Goal: Feedback & Contribution: Contribute content

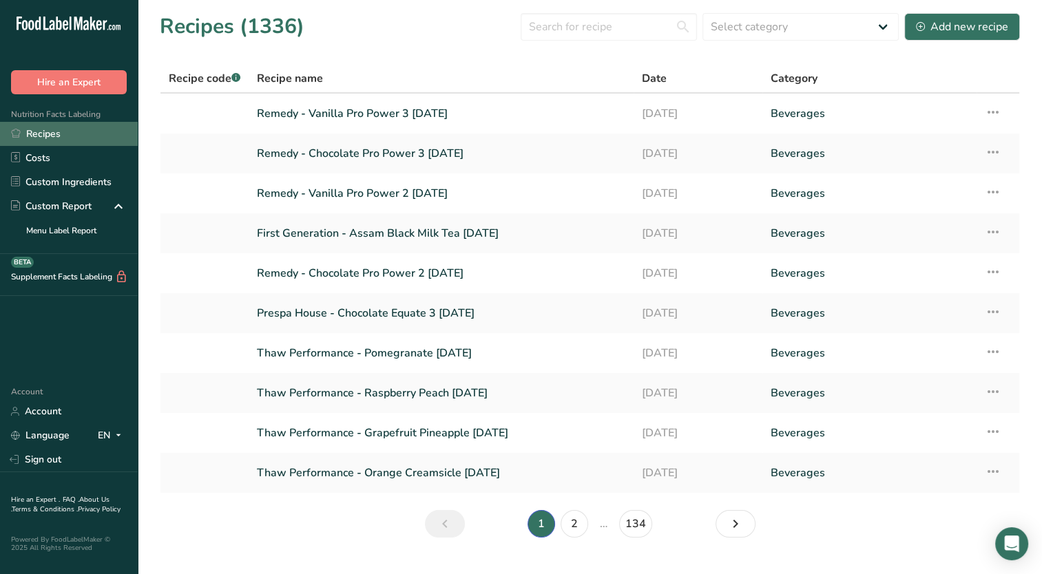
click at [67, 136] on link "Recipes" at bounding box center [69, 134] width 138 height 24
click at [54, 132] on link "Recipes" at bounding box center [69, 134] width 138 height 24
click at [975, 17] on button "Add new recipe" at bounding box center [962, 27] width 116 height 28
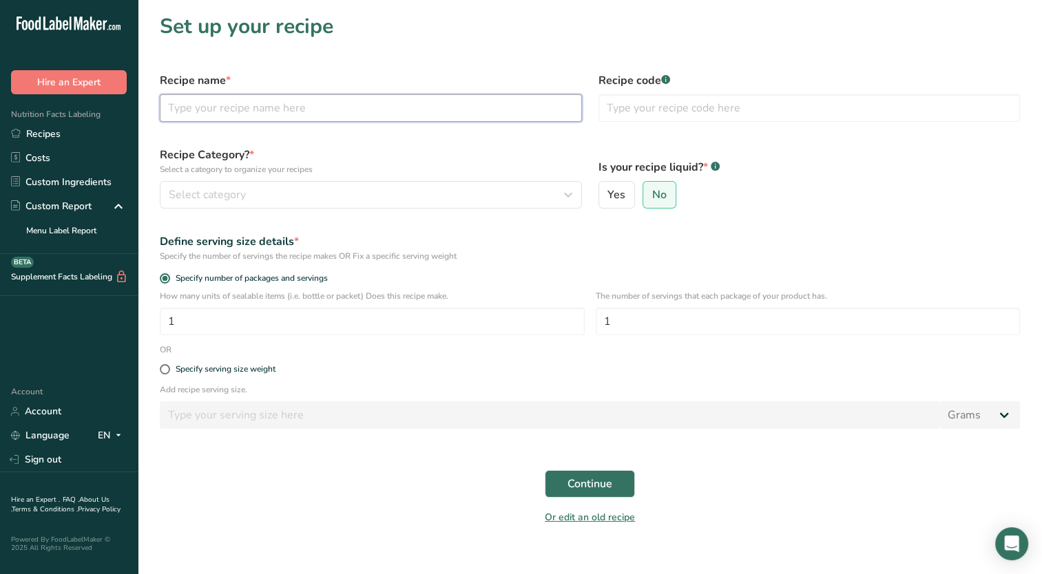
click at [294, 107] on input "text" at bounding box center [371, 108] width 422 height 28
type input "Dr Mushroom - Focus [DATE]"
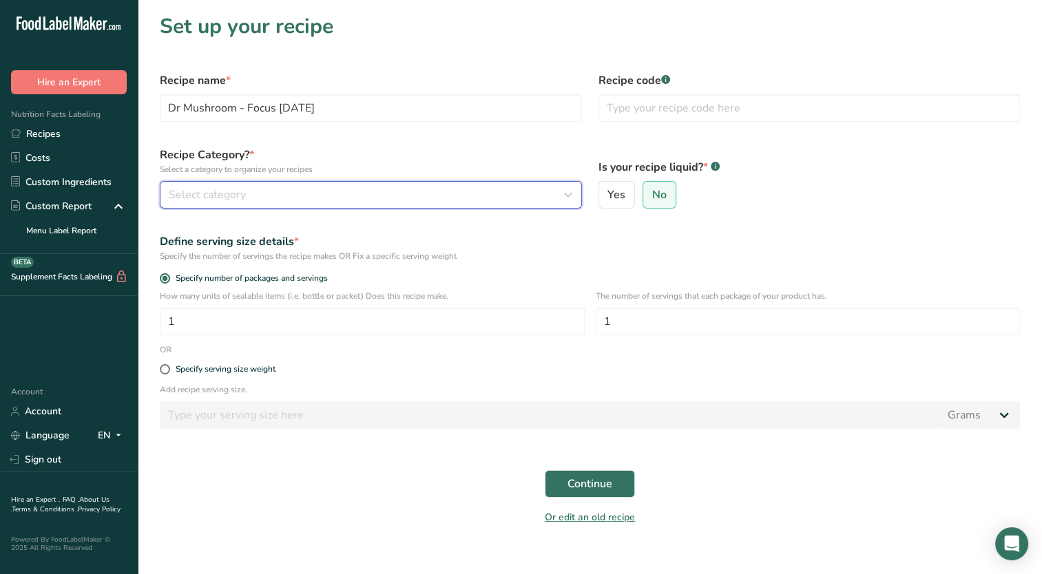
click at [526, 200] on div "Select category" at bounding box center [367, 195] width 396 height 17
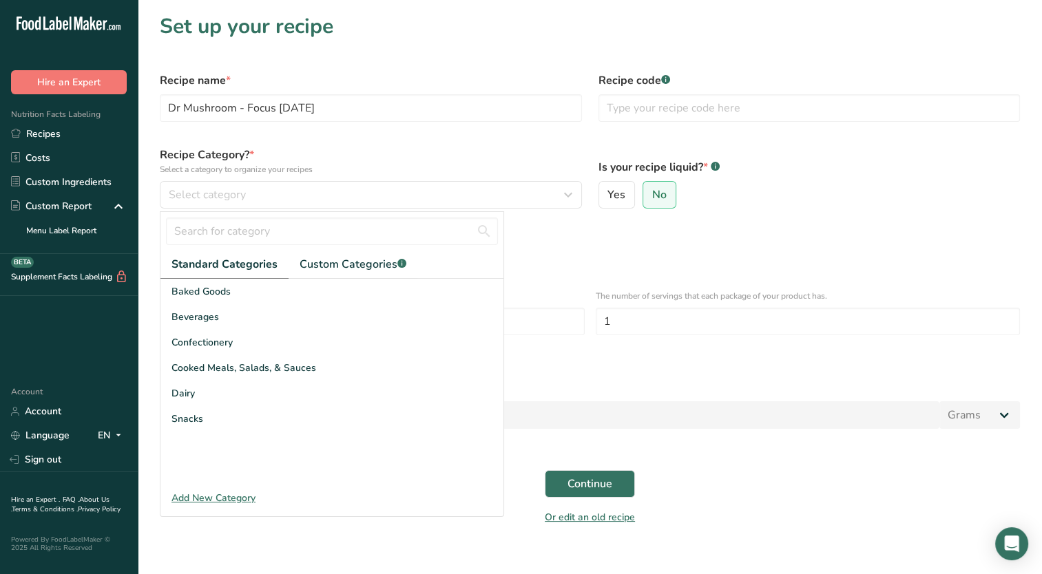
drag, startPoint x: 327, startPoint y: 317, endPoint x: 460, endPoint y: 260, distance: 144.4
click at [327, 315] on div "Beverages" at bounding box center [331, 316] width 343 height 25
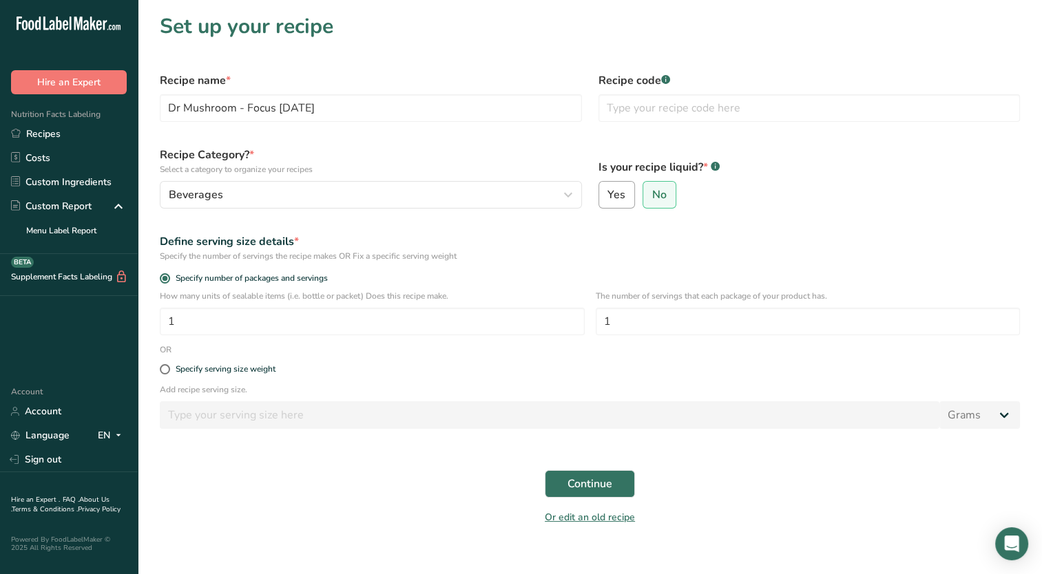
click at [623, 189] on span "Yes" at bounding box center [616, 195] width 18 height 14
click at [608, 191] on input "Yes" at bounding box center [603, 195] width 9 height 9
radio input "true"
radio input "false"
select select "22"
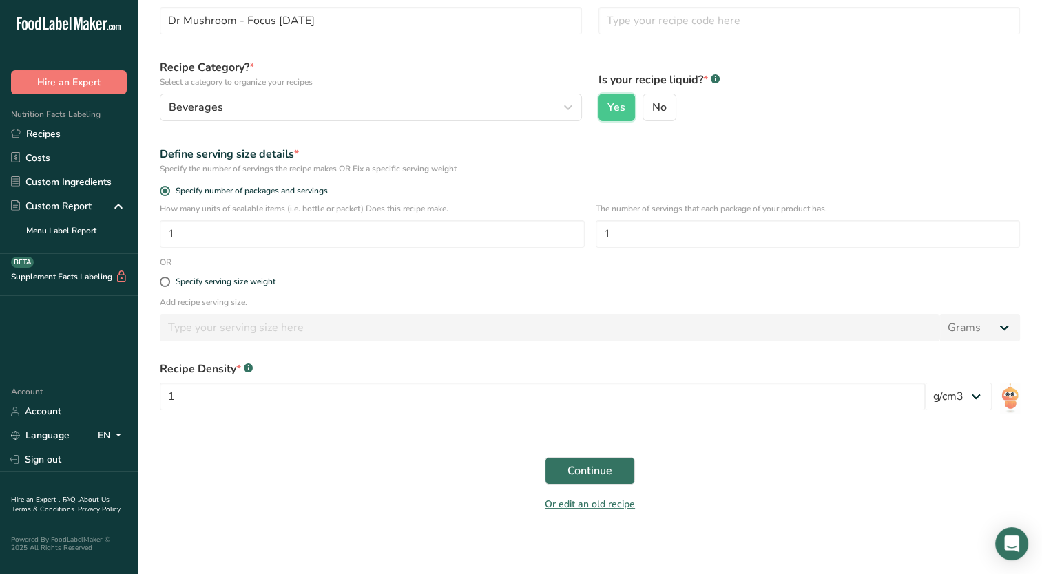
scroll to position [92, 0]
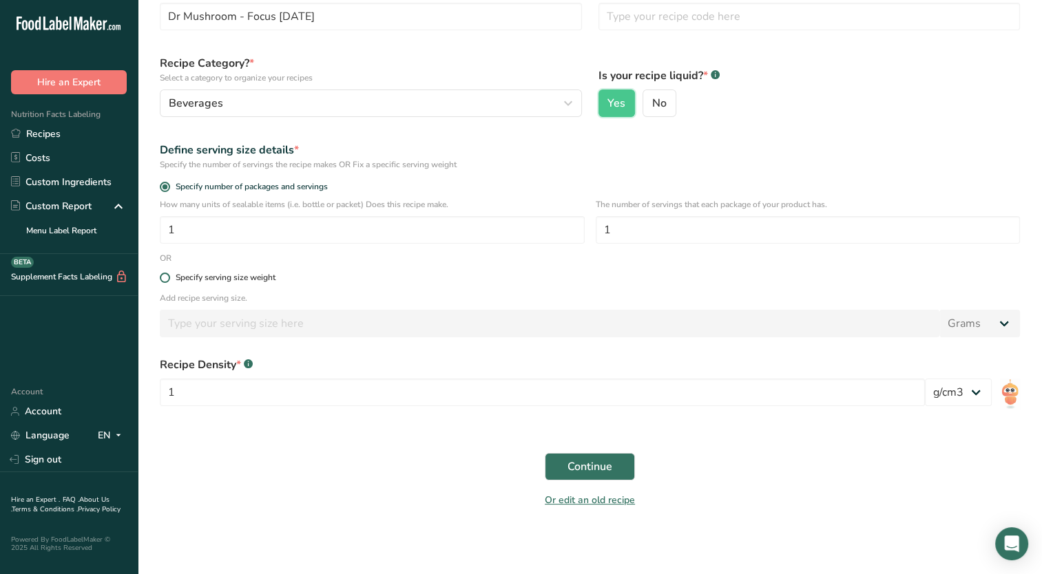
click at [166, 280] on span at bounding box center [165, 278] width 10 height 10
click at [166, 280] on input "Specify serving size weight" at bounding box center [164, 277] width 9 height 9
radio input "true"
radio input "false"
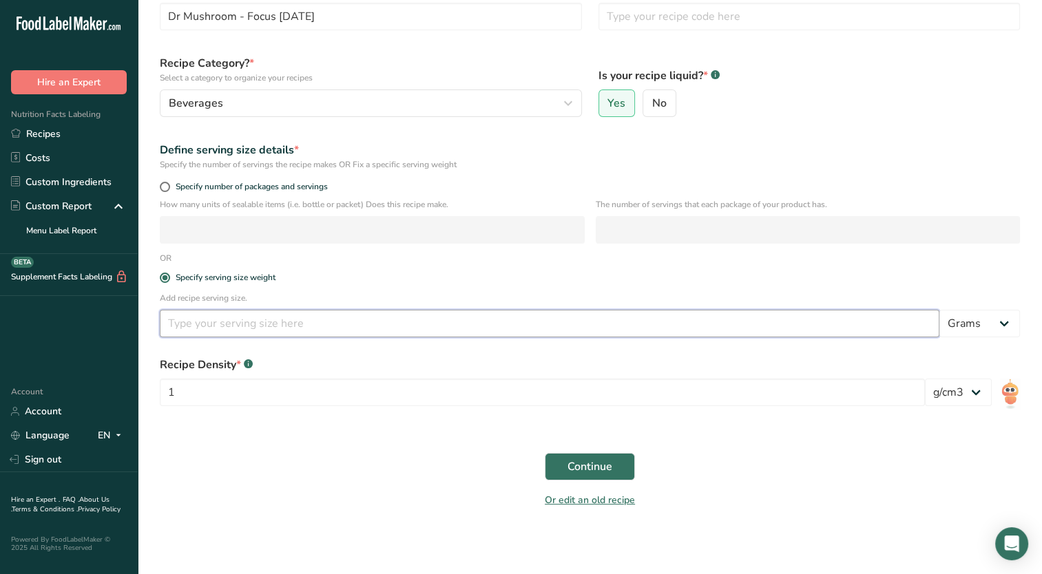
click at [196, 334] on input "number" at bounding box center [550, 324] width 780 height 28
type input "60.770"
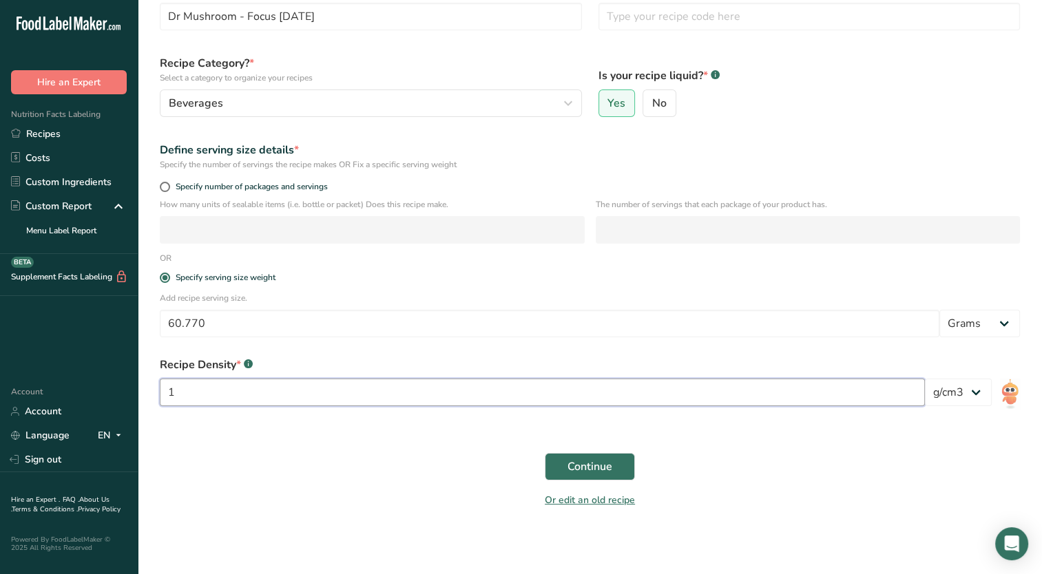
click at [203, 388] on input "1" at bounding box center [542, 393] width 765 height 28
click at [545, 453] on button "Continue" at bounding box center [590, 467] width 90 height 28
type input "1.03"
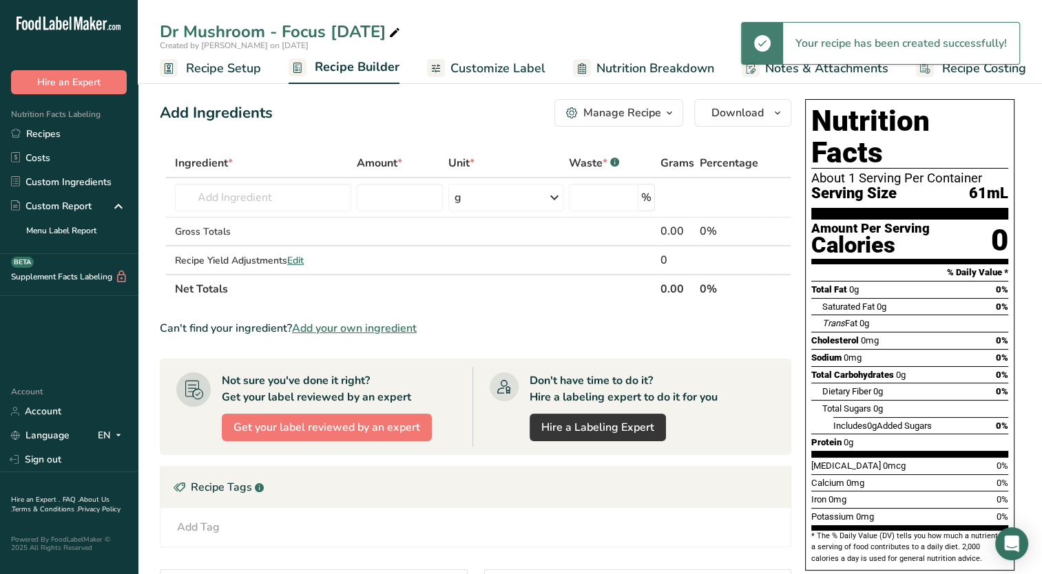
click at [234, 66] on span "Recipe Setup" at bounding box center [223, 68] width 75 height 19
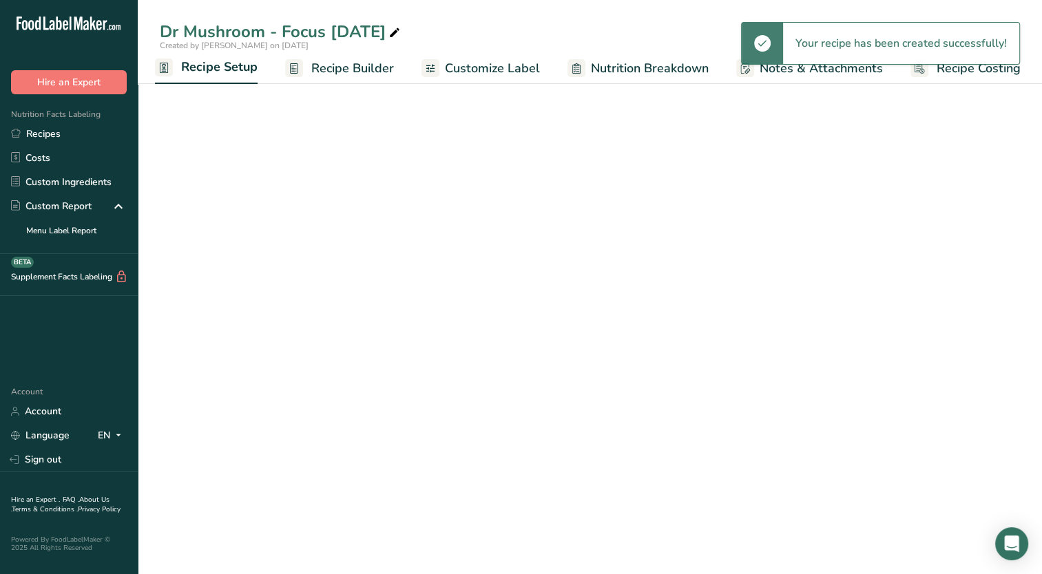
select select "22"
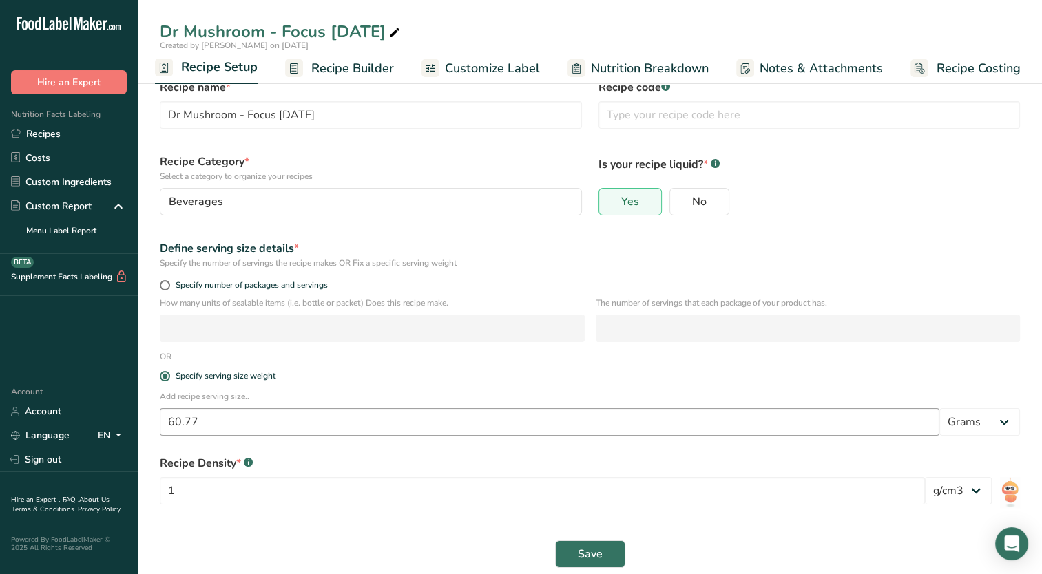
scroll to position [44, 0]
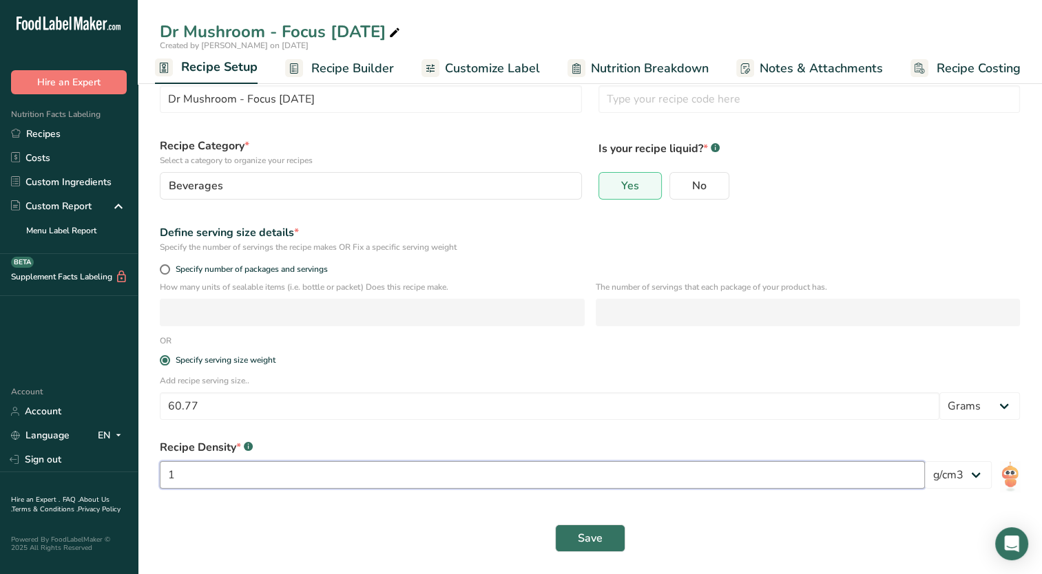
click at [198, 477] on input "1" at bounding box center [542, 475] width 765 height 28
type input "1.03"
click at [555, 525] on button "Save" at bounding box center [590, 539] width 70 height 28
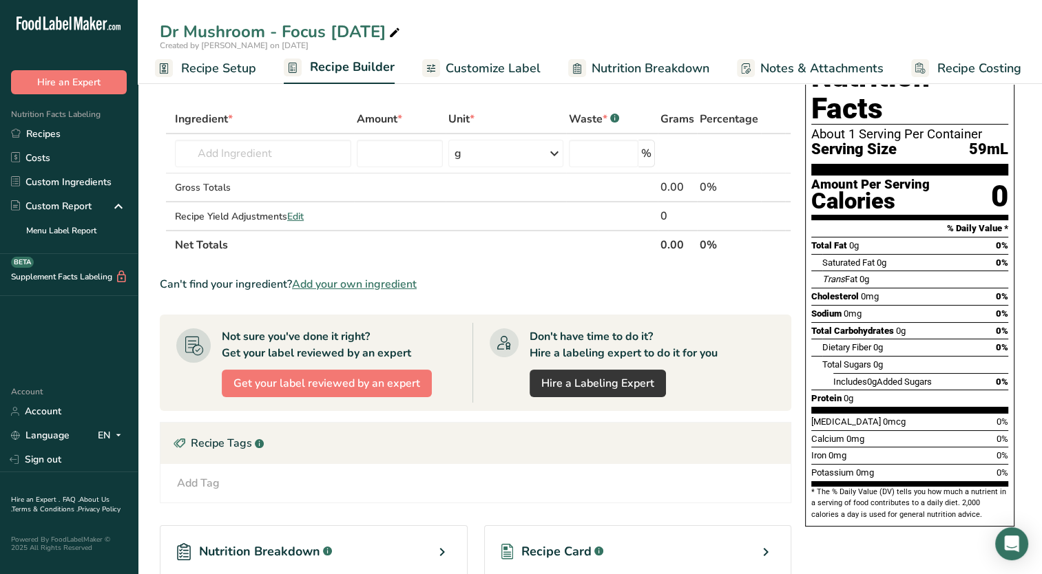
click at [214, 74] on span "Recipe Setup" at bounding box center [218, 68] width 75 height 19
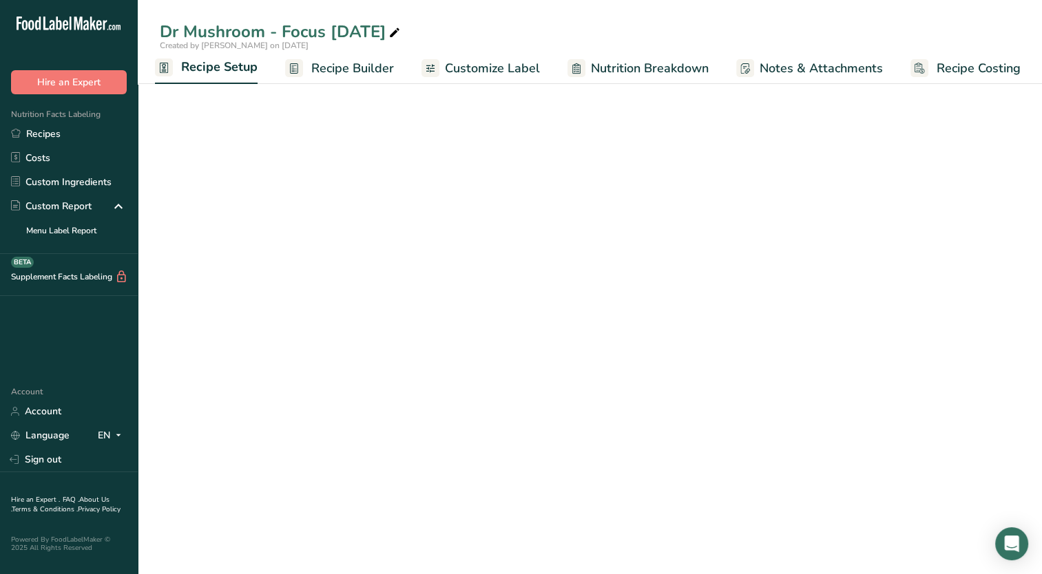
select select "22"
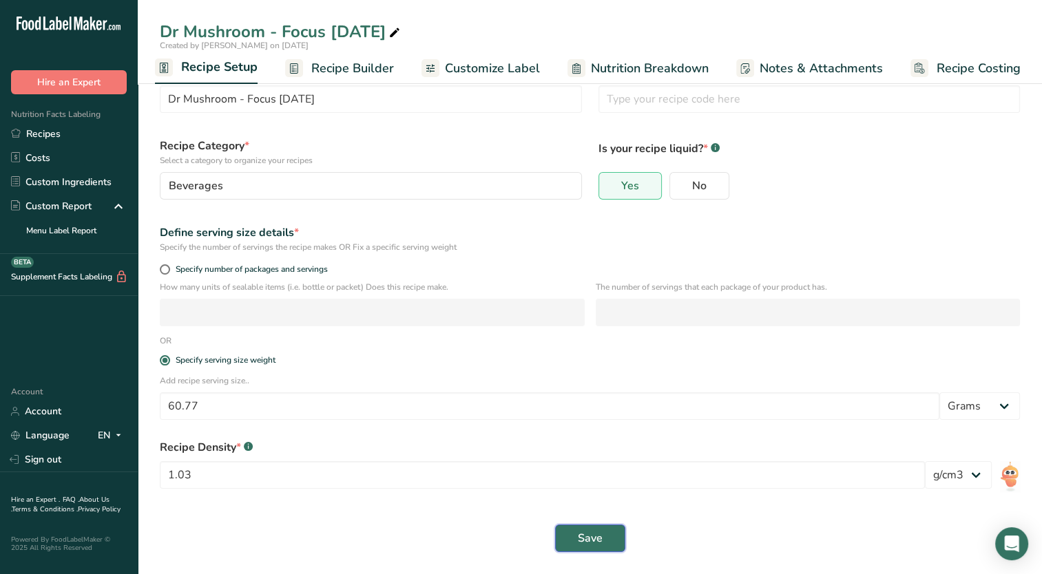
click at [597, 530] on span "Save" at bounding box center [590, 538] width 25 height 17
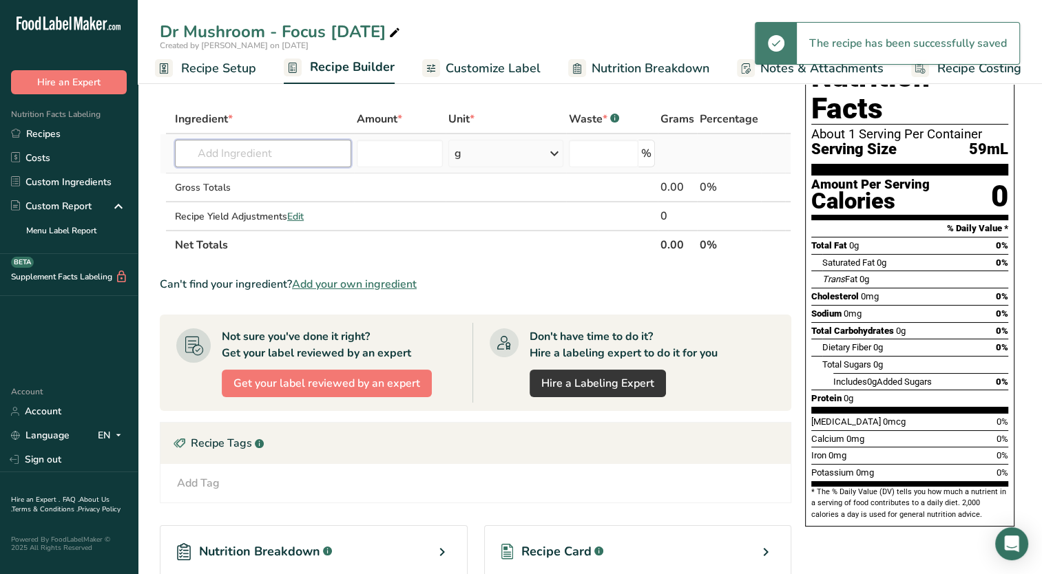
click at [225, 150] on input "text" at bounding box center [263, 154] width 176 height 28
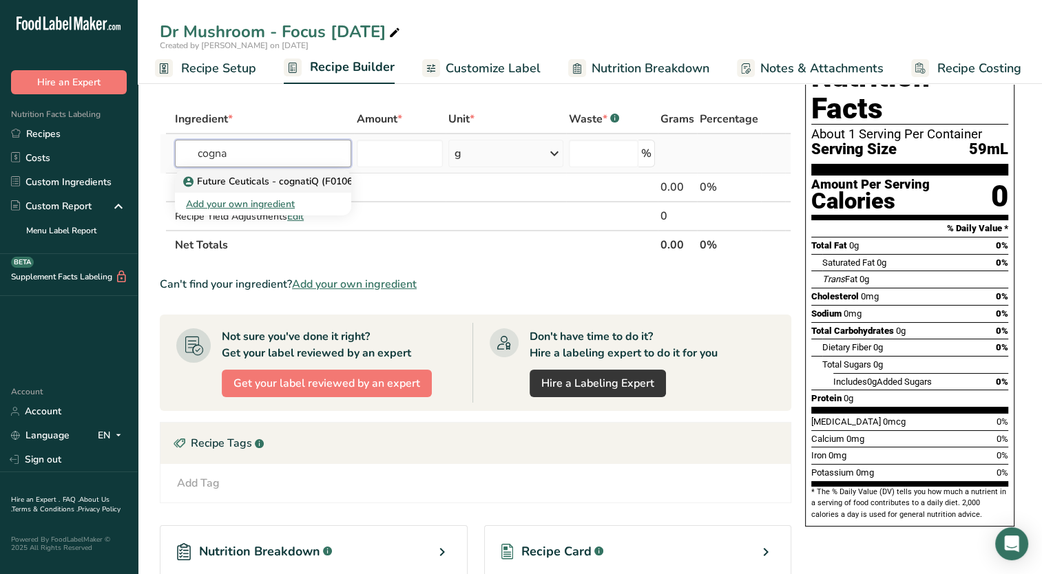
type input "cogna"
click at [241, 180] on p "Future Ceuticals - cognatiQ (F01060)" at bounding box center [274, 181] width 176 height 14
type input "Future Ceuticals - cognatiQ (F01060)"
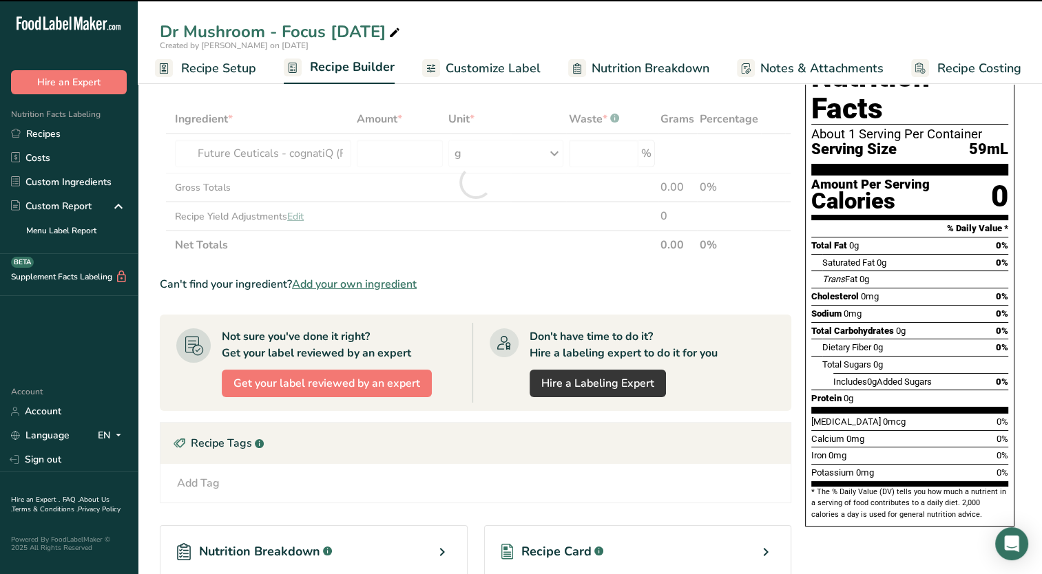
type input "0"
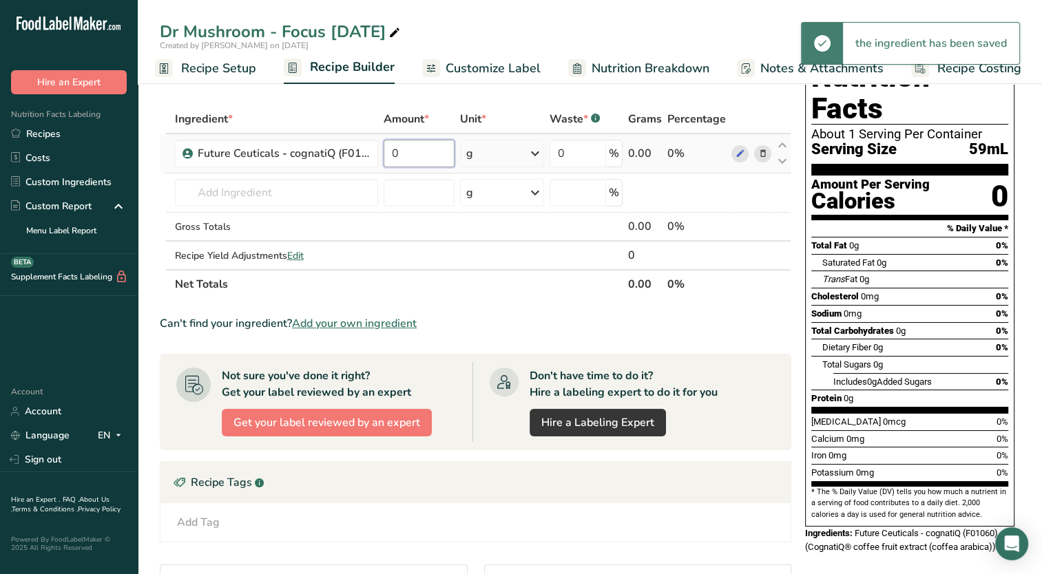
click at [404, 154] on input "0" at bounding box center [419, 154] width 71 height 28
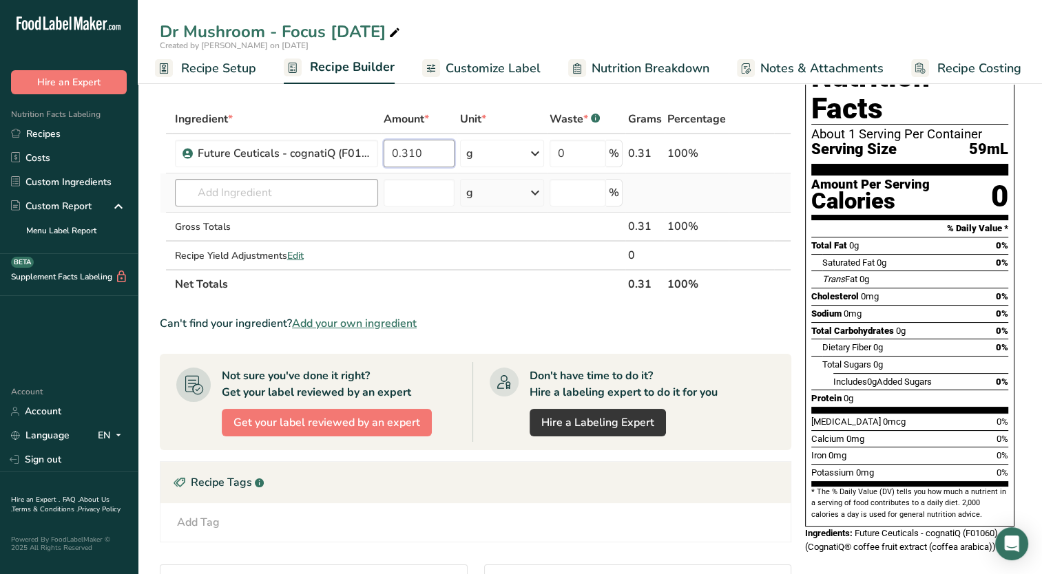
type input "0.310"
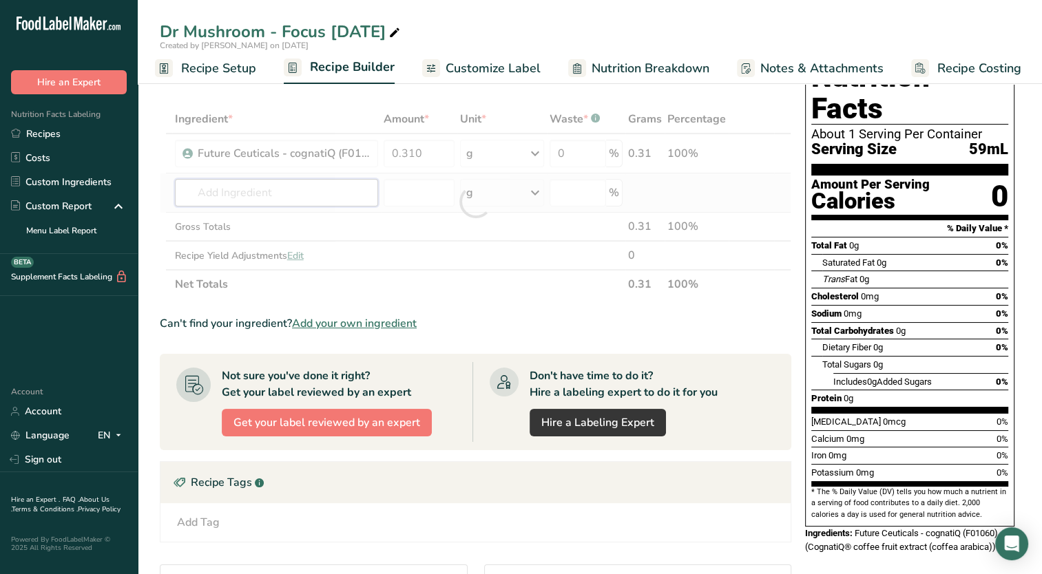
click at [323, 192] on div "Ingredient * Amount * Unit * Waste * .a-a{fill:#347362;}.b-a{fill:#fff;} Grams …" at bounding box center [476, 202] width 632 height 194
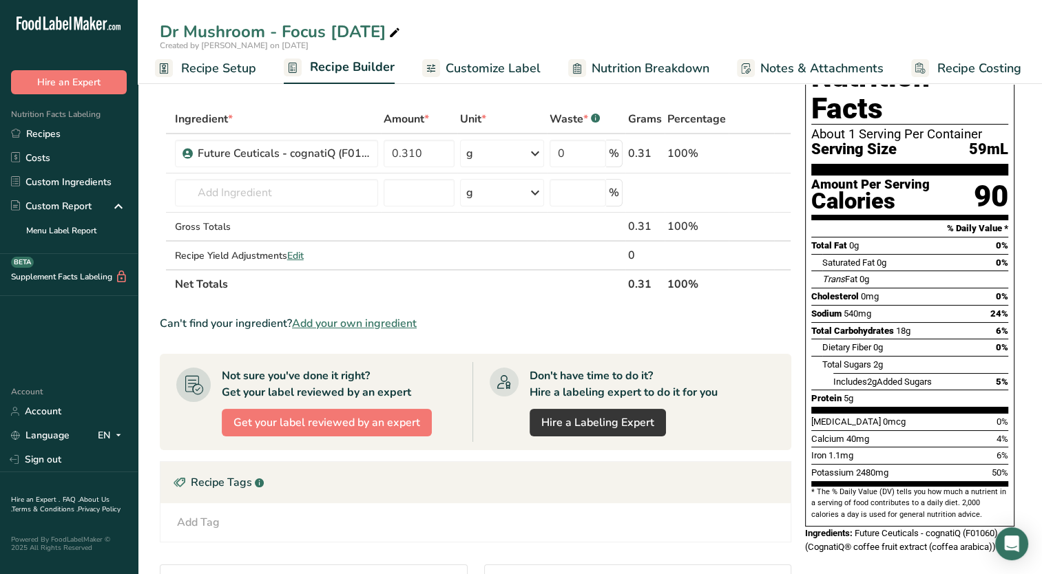
click at [344, 321] on span "Add your own ingredient" at bounding box center [354, 323] width 125 height 17
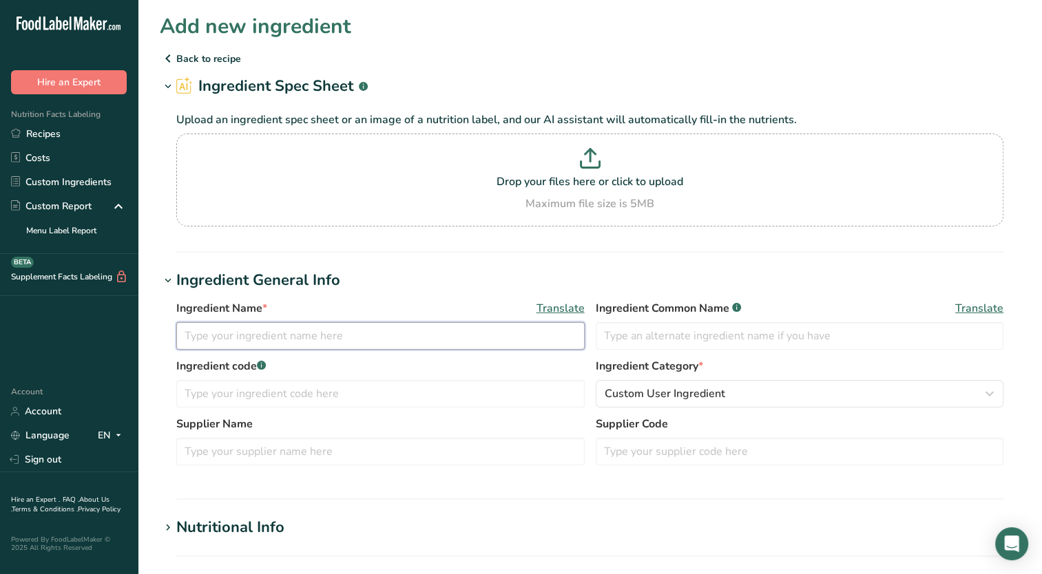
click at [332, 340] on input "text" at bounding box center [380, 336] width 408 height 28
type input "Bulk Supplements - Bacopa Extract Powder"
click at [382, 278] on h1 "Ingredient General Info" at bounding box center [590, 280] width 860 height 23
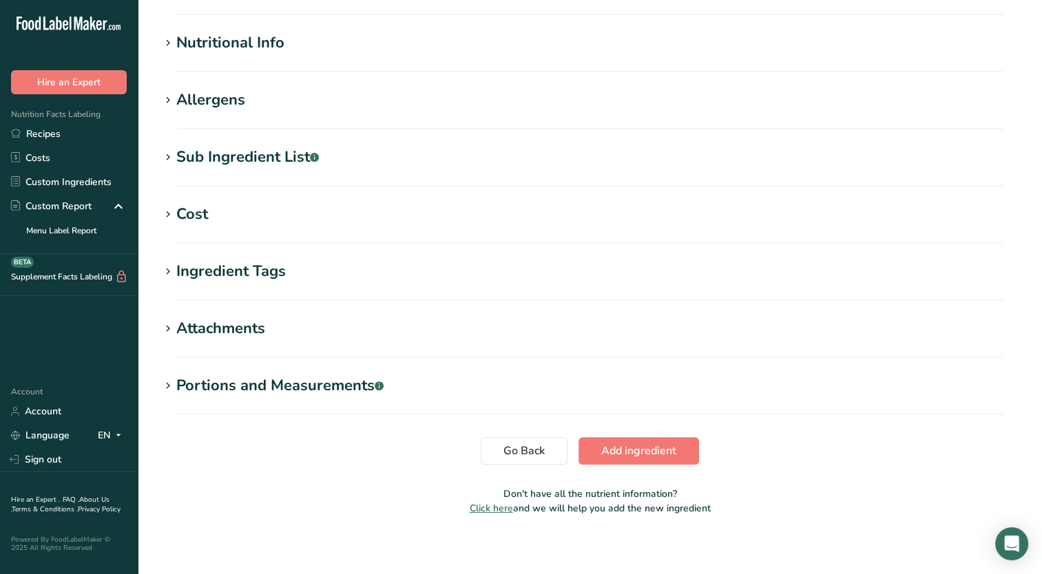
scroll to position [302, 0]
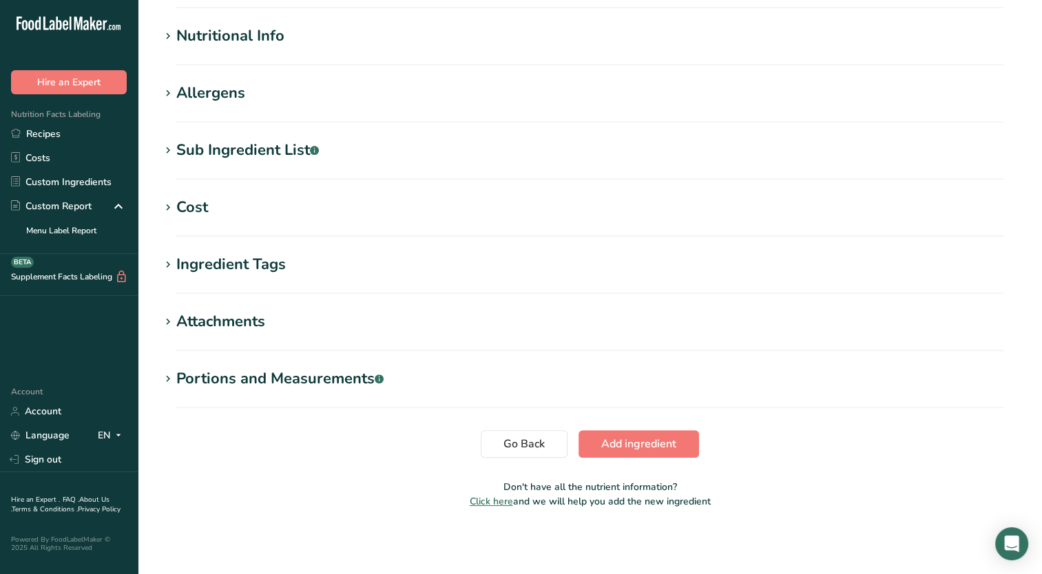
click at [169, 44] on icon at bounding box center [168, 36] width 12 height 19
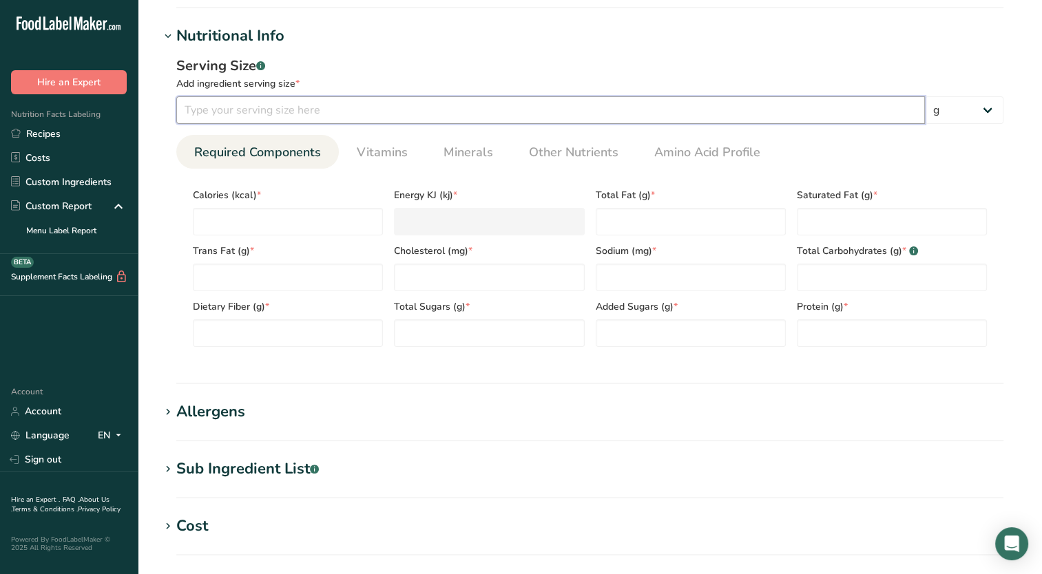
click at [231, 113] on input "number" at bounding box center [550, 110] width 749 height 28
type input "1"
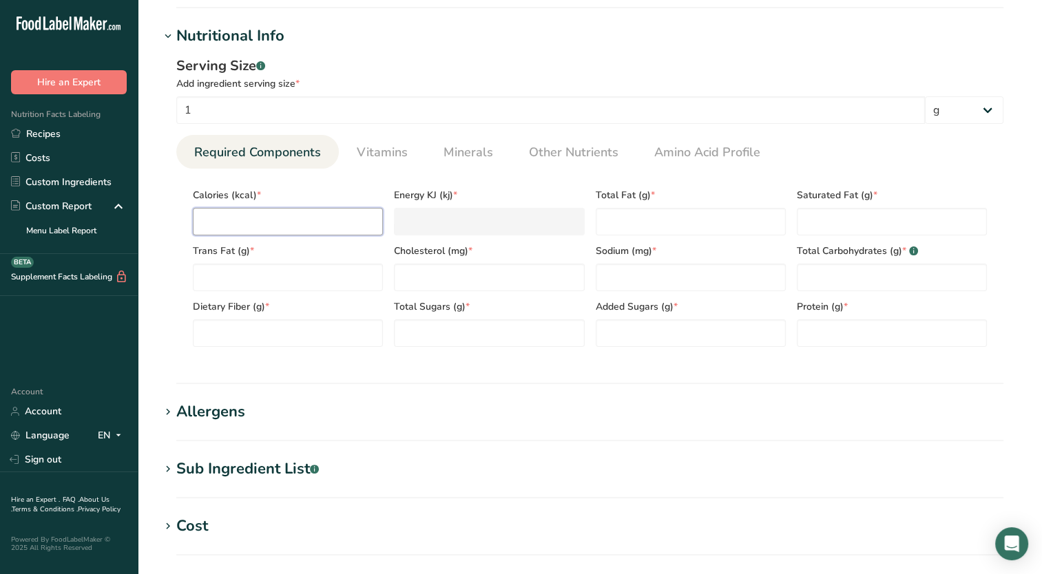
click at [224, 216] on input "number" at bounding box center [288, 222] width 190 height 28
type input "0"
type KJ "0"
type input "0"
type Fat "0"
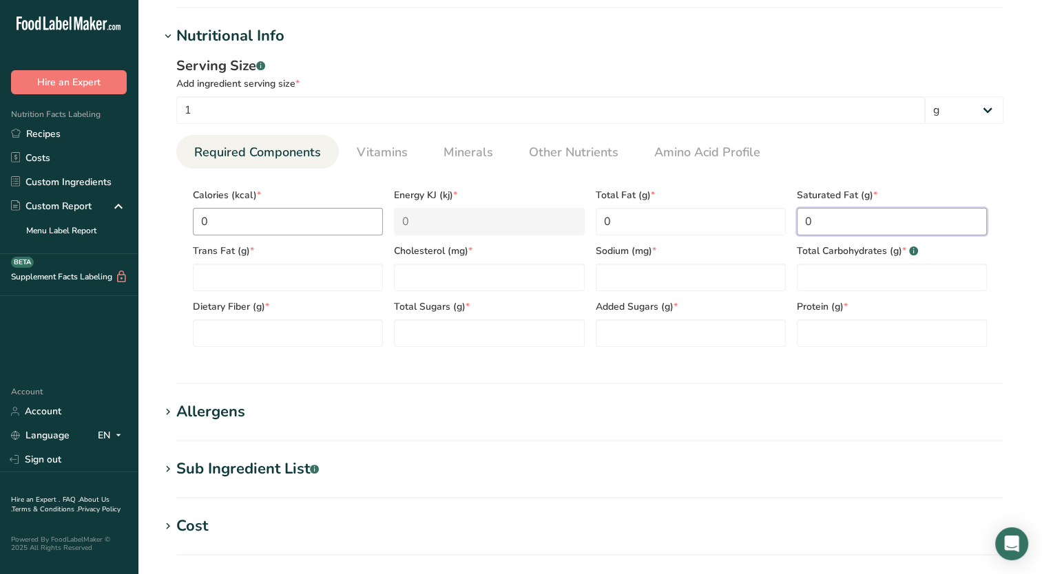
type Fat "0"
type input "0"
type Carbohydrates "0"
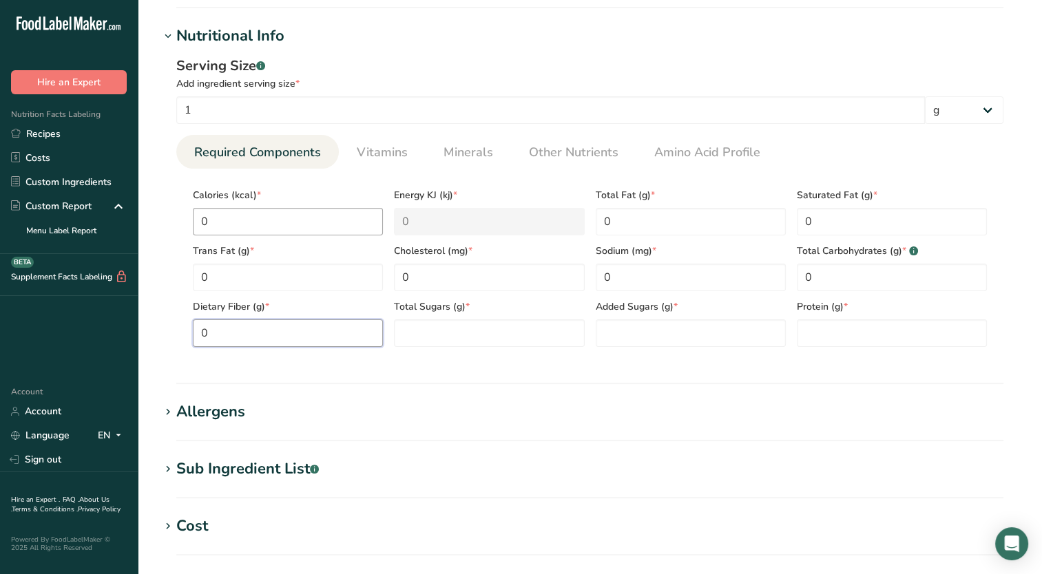
type Fiber "0"
type Sugars "0"
type input "0"
click at [355, 365] on div "Serving Size .a-a{fill:#347362;}.b-a{fill:#fff;} Add ingredient serving size * …" at bounding box center [590, 207] width 860 height 319
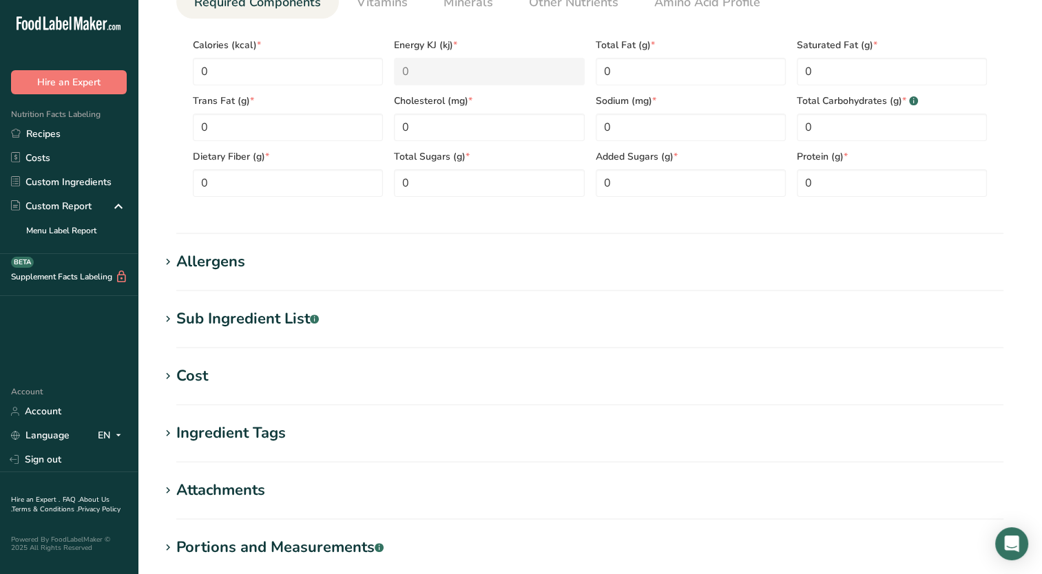
scroll to position [621, 0]
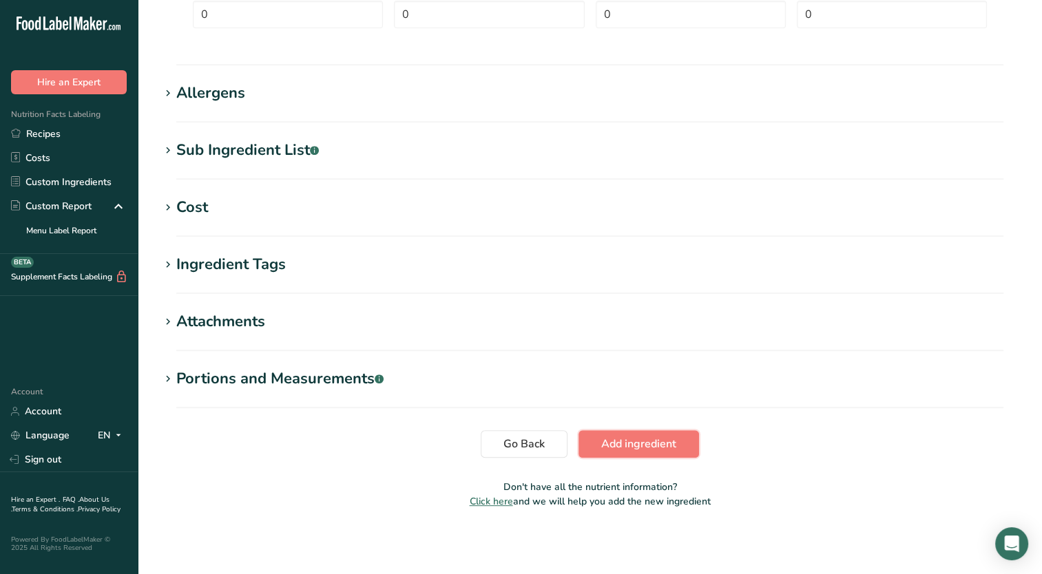
click at [645, 453] on button "Add ingredient" at bounding box center [639, 444] width 121 height 28
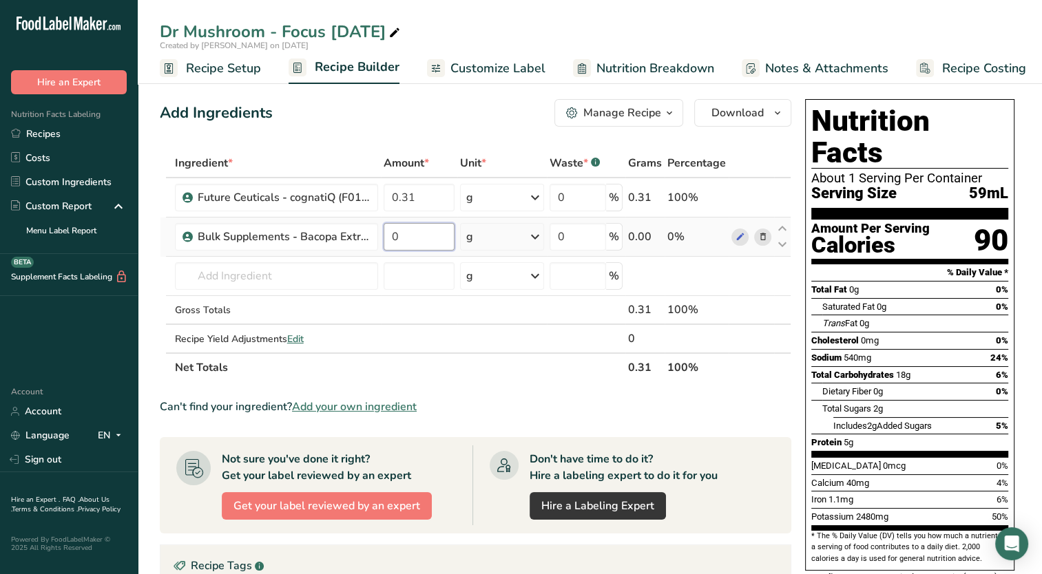
click at [435, 240] on input "0" at bounding box center [419, 237] width 71 height 28
type input "0.155"
click at [189, 278] on div "Ingredient * Amount * Unit * Waste * .a-a{fill:#347362;}.b-a{fill:#fff;} Grams …" at bounding box center [476, 265] width 632 height 233
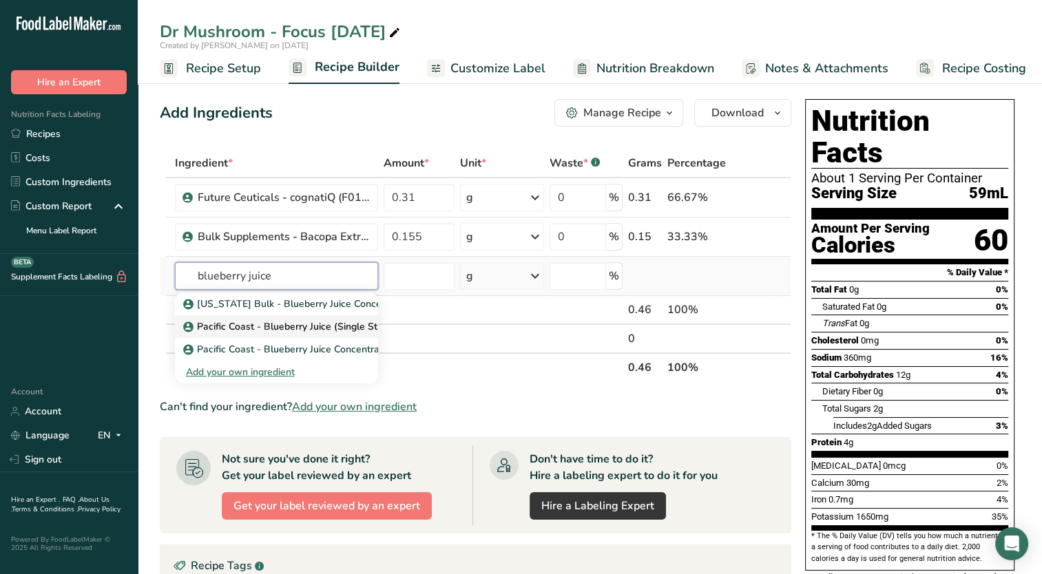
type input "blueberry juice"
click at [242, 324] on p "Pacific Coast - Blueberry Juice (Single Strength)" at bounding box center [298, 327] width 224 height 14
type input "Pacific Coast - Blueberry Juice (Single Strength)"
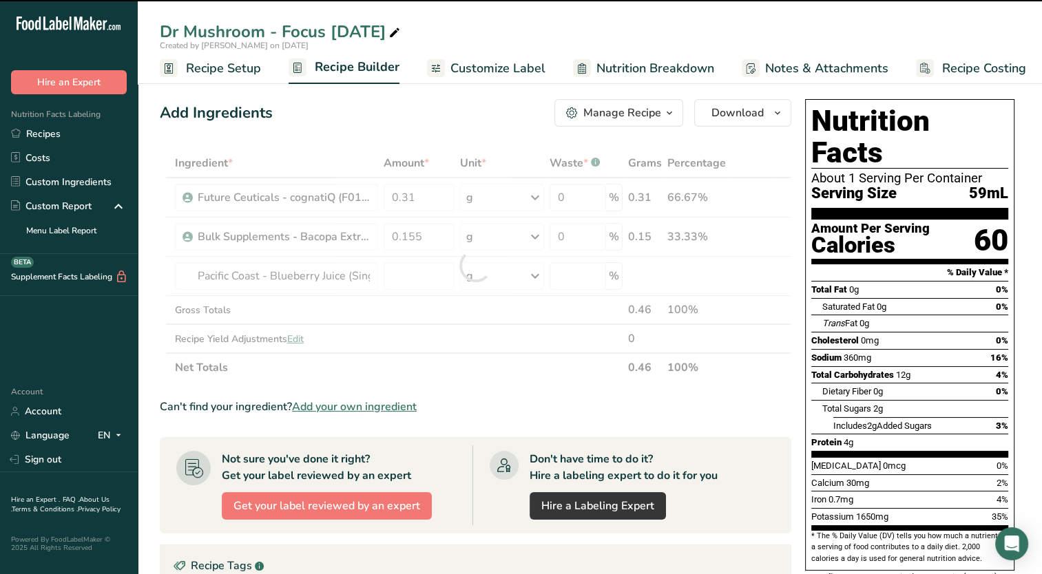
type input "0"
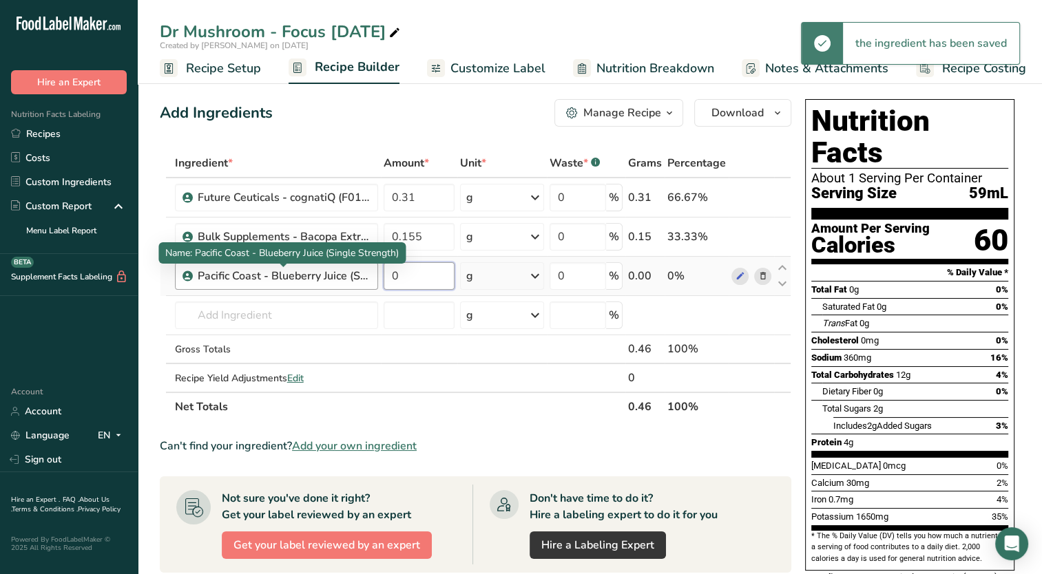
click at [351, 274] on tr "Pacific Coast - Blueberry Juice (Single Strength) 0 g Weight Units g kg mg See …" at bounding box center [475, 276] width 630 height 39
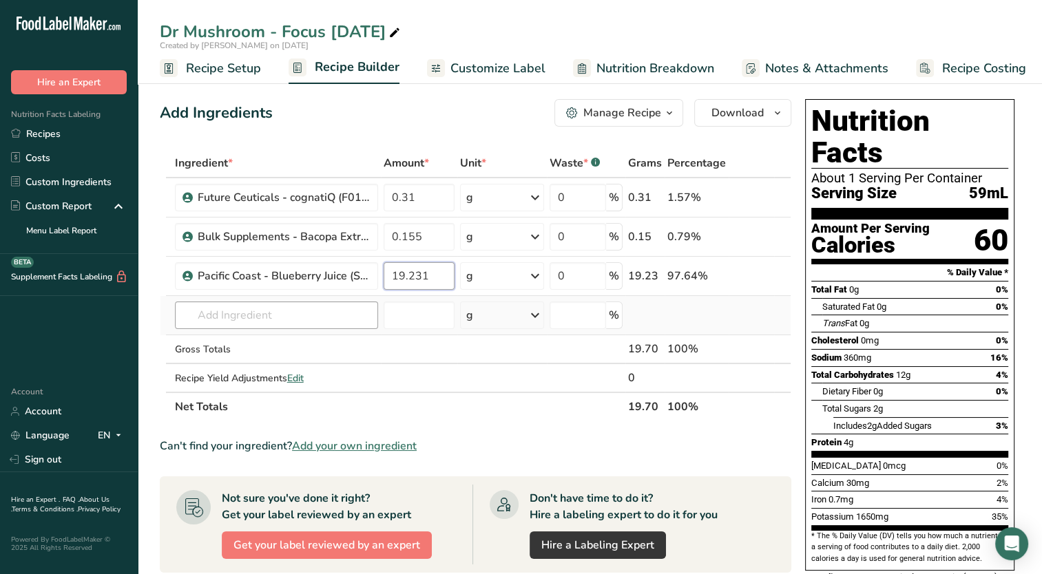
type input "19.231"
click at [279, 319] on div "Ingredient * Amount * Unit * Waste * .a-a{fill:#347362;}.b-a{fill:#fff;} Grams …" at bounding box center [476, 285] width 632 height 273
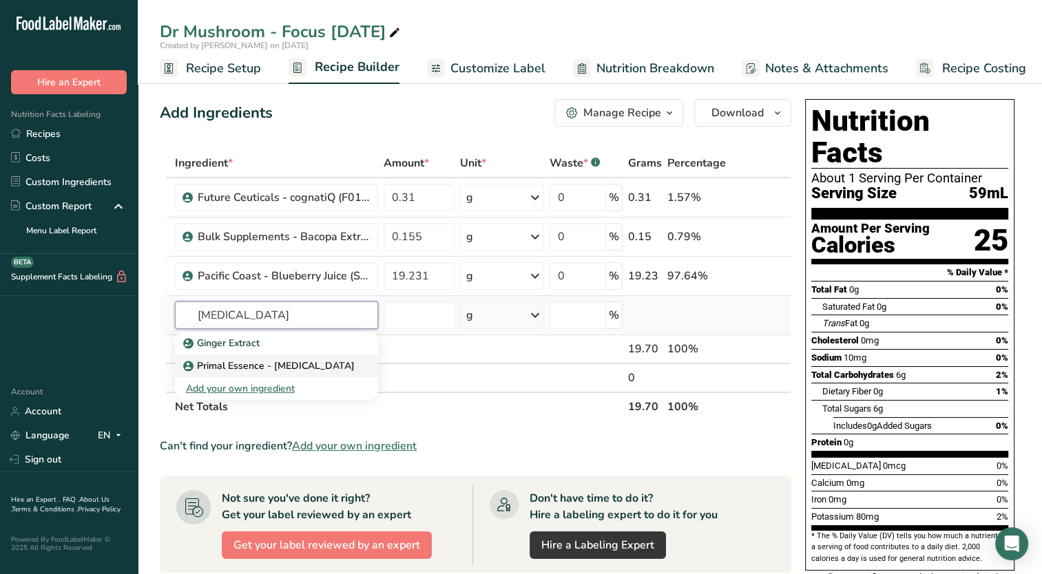
type input "[MEDICAL_DATA]"
click at [284, 361] on p "Primal Essence - [MEDICAL_DATA]" at bounding box center [270, 366] width 169 height 14
type input "Primal Essence - [MEDICAL_DATA]"
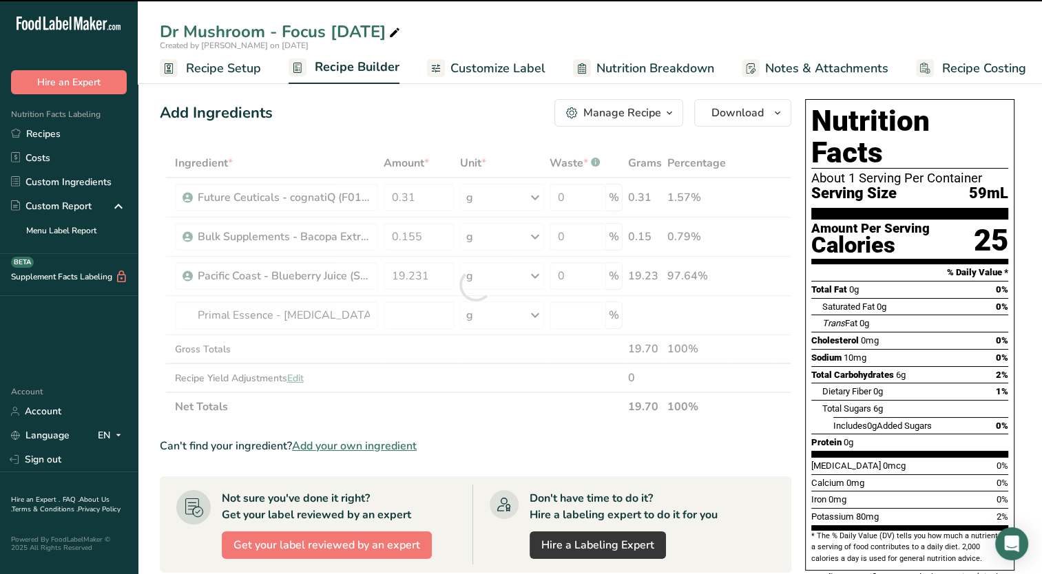
type input "0"
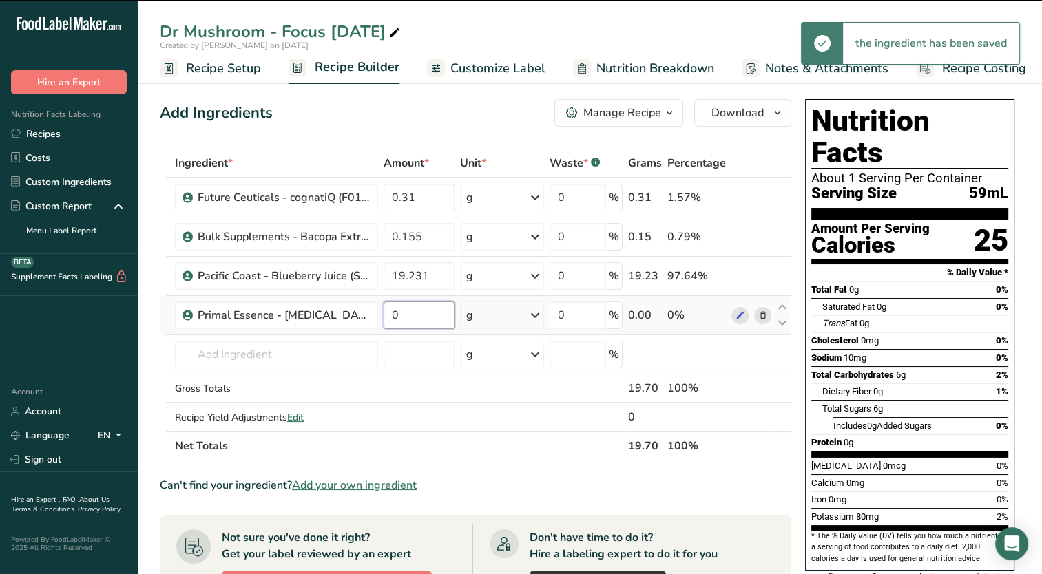
click at [413, 329] on td "0" at bounding box center [419, 315] width 76 height 39
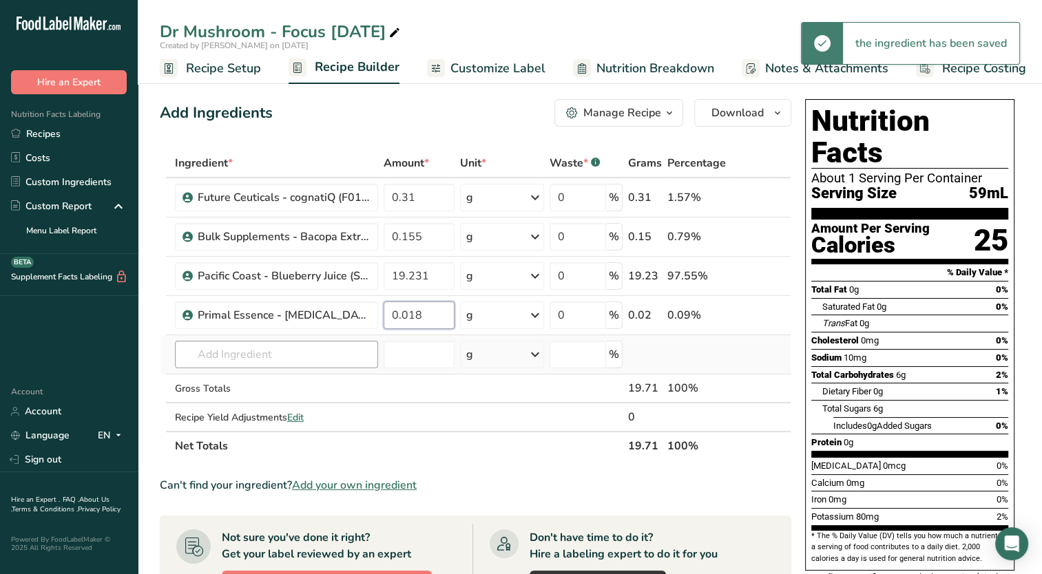
type input "0.018"
click at [347, 357] on div "Ingredient * Amount * Unit * Waste * .a-a{fill:#347362;}.b-a{fill:#fff;} Grams …" at bounding box center [476, 305] width 632 height 312
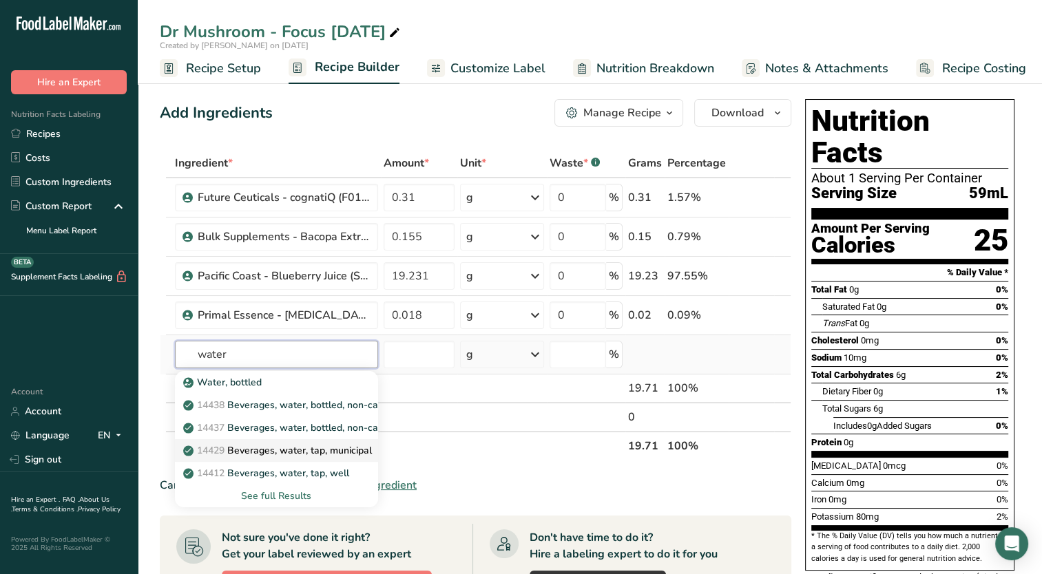
type input "water"
click at [295, 448] on p "14429 [GEOGRAPHIC_DATA], water, tap, municipal" at bounding box center [279, 451] width 186 height 14
type input "Beverages, water, tap, municipal"
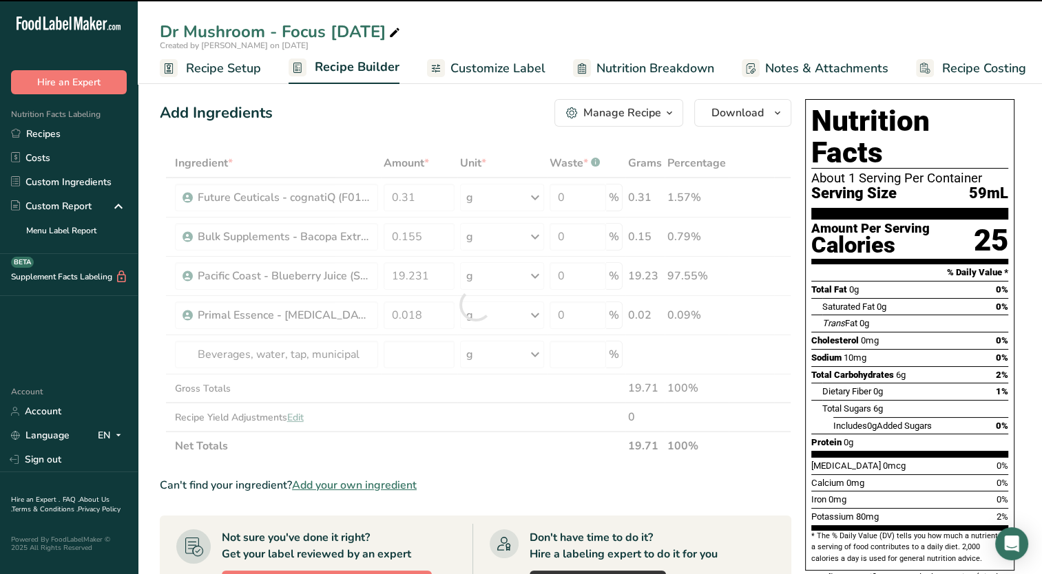
type input "0"
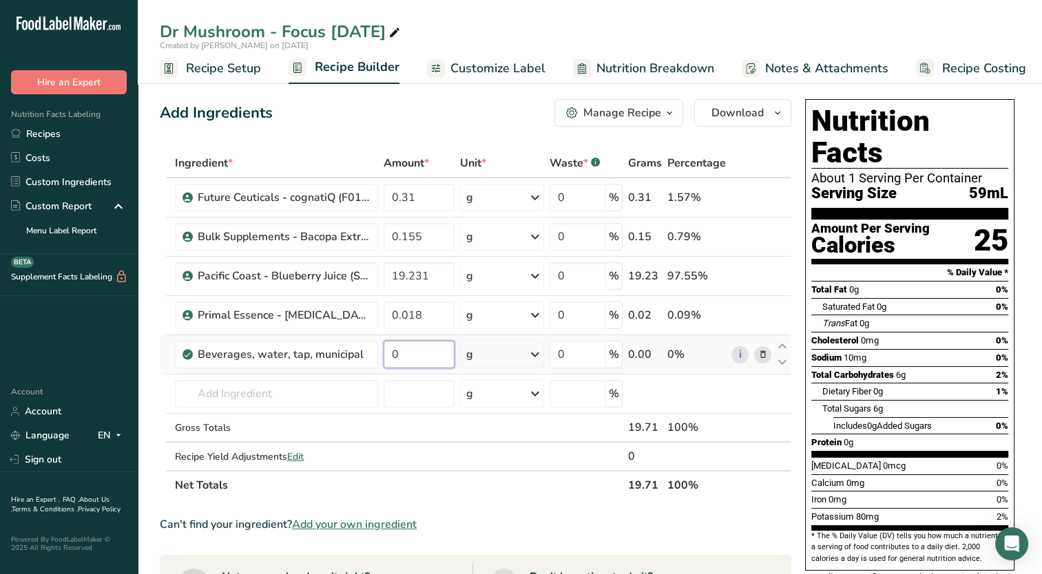
drag, startPoint x: 408, startPoint y: 358, endPoint x: 368, endPoint y: 373, distance: 41.8
click at [367, 372] on tr "Beverages, water, tap, municipal 0 g Portions 1 fl oz 1 bottle 8 fl oz 1 liter …" at bounding box center [475, 354] width 630 height 39
type input "38.971"
click at [302, 397] on div "Ingredient * Amount * Unit * Waste * .a-a{fill:#347362;}.b-a{fill:#fff;} Grams …" at bounding box center [476, 324] width 632 height 351
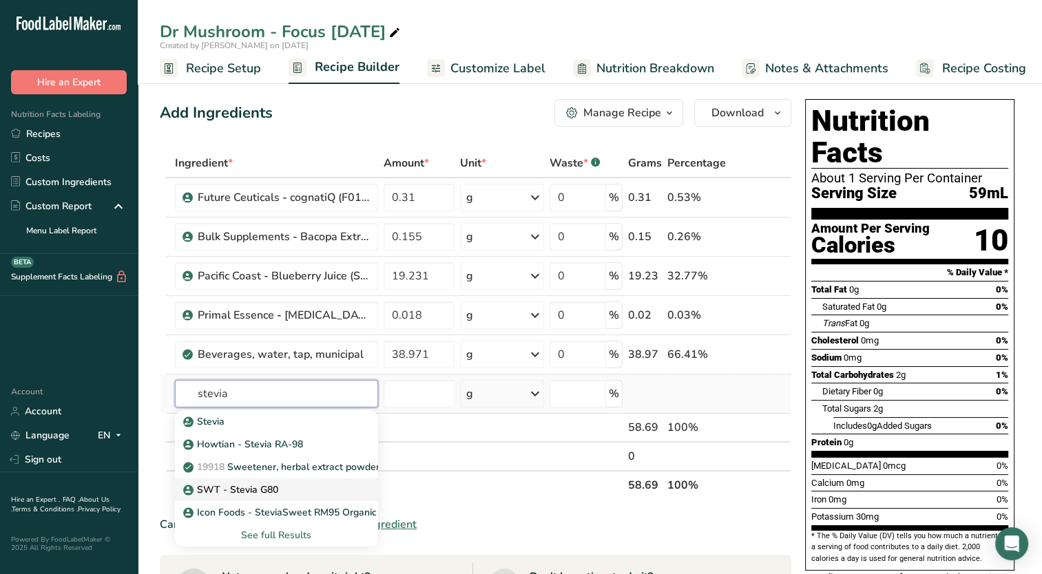
type input "stevia"
click at [283, 484] on div "SWT - Stevia G80" at bounding box center [265, 490] width 159 height 14
type input "SWT - Stevia G80"
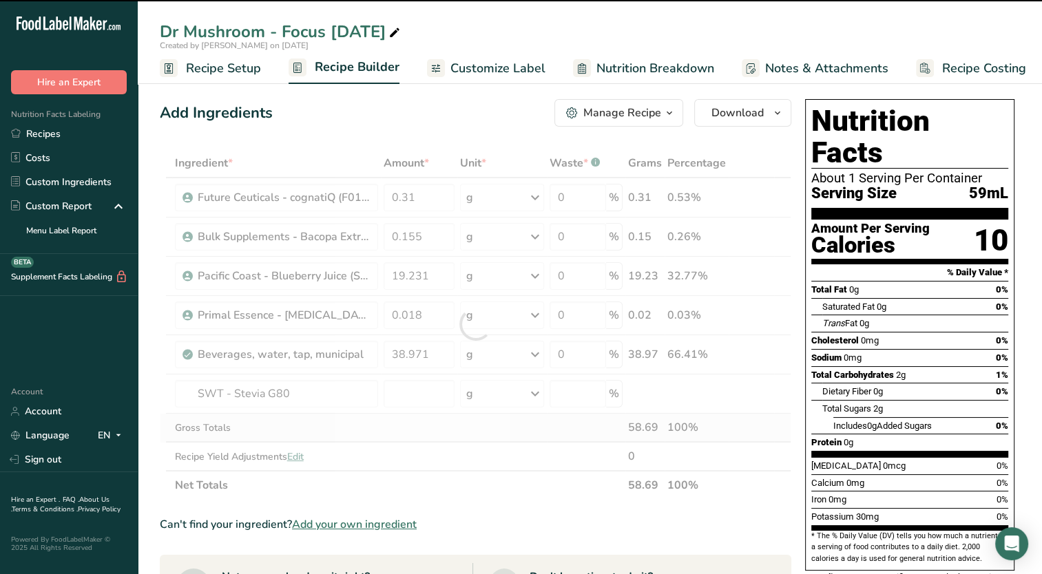
type input "0"
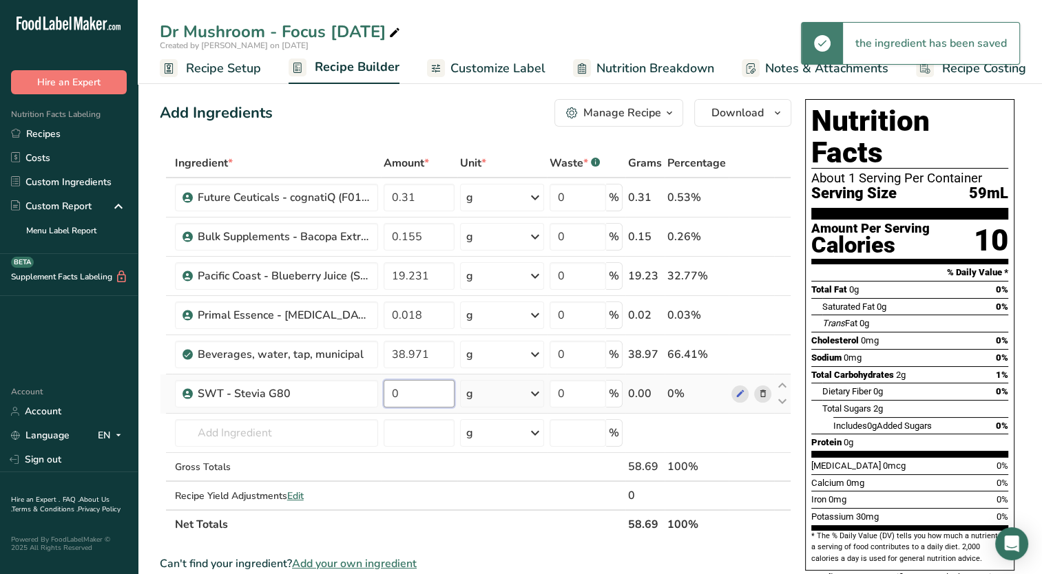
click at [428, 398] on input "0" at bounding box center [419, 394] width 71 height 28
type input "0.024"
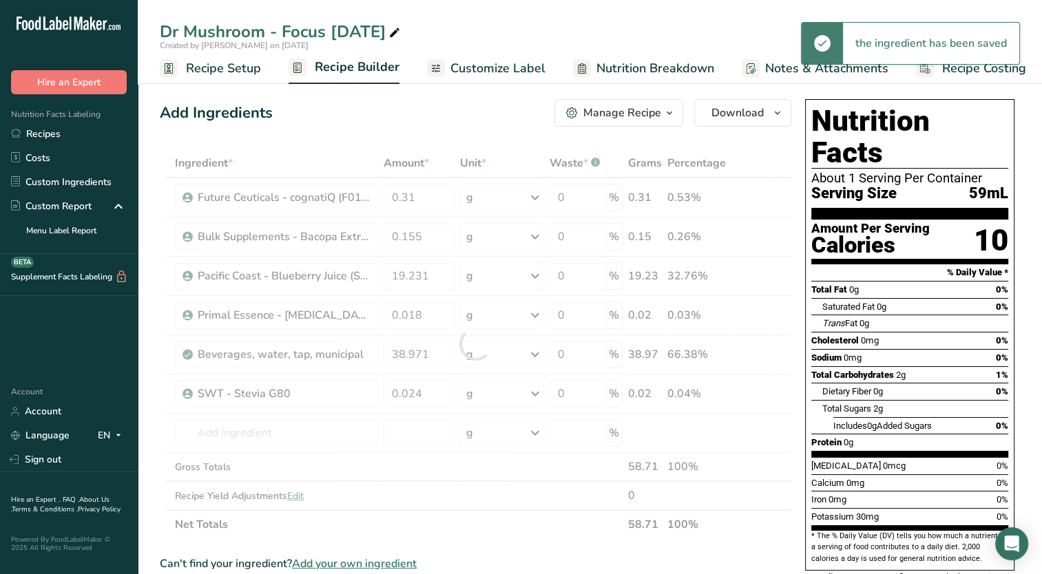
click at [356, 132] on div "Add Ingredients Manage Recipe Delete Recipe Duplicate Recipe Scale Recipe Save …" at bounding box center [480, 554] width 640 height 921
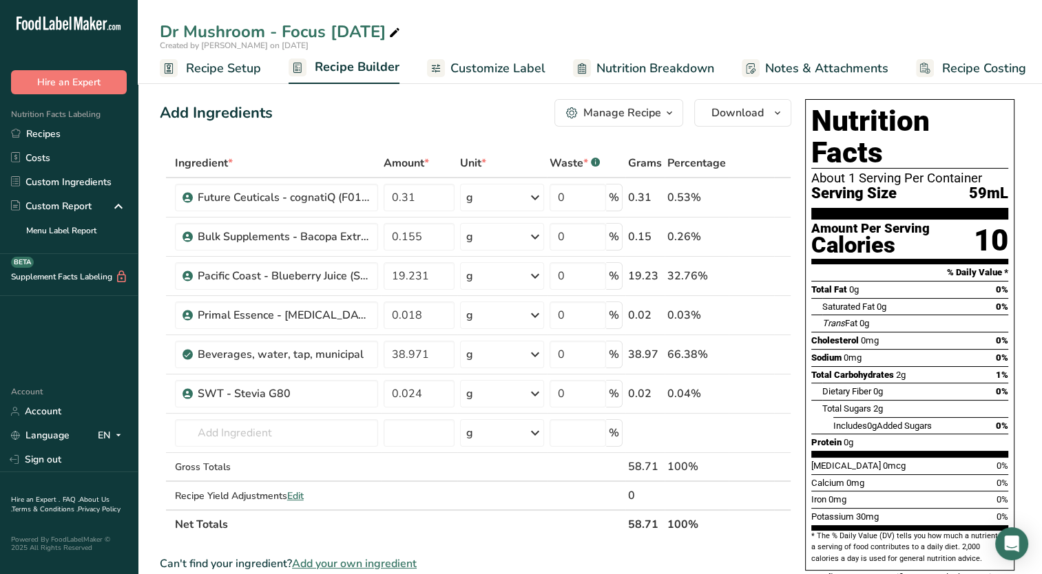
click at [787, 16] on div "Dr Mushroom - Focus [DATE] Created by [PERSON_NAME] on [DATE] Recipe Setup Reci…" at bounding box center [590, 42] width 904 height 84
click at [785, 8] on div "Dr Mushroom - Focus [DATE] Created by [PERSON_NAME] on [DATE] Recipe Setup Reci…" at bounding box center [590, 42] width 904 height 84
click at [90, 143] on link "Recipes" at bounding box center [69, 134] width 138 height 24
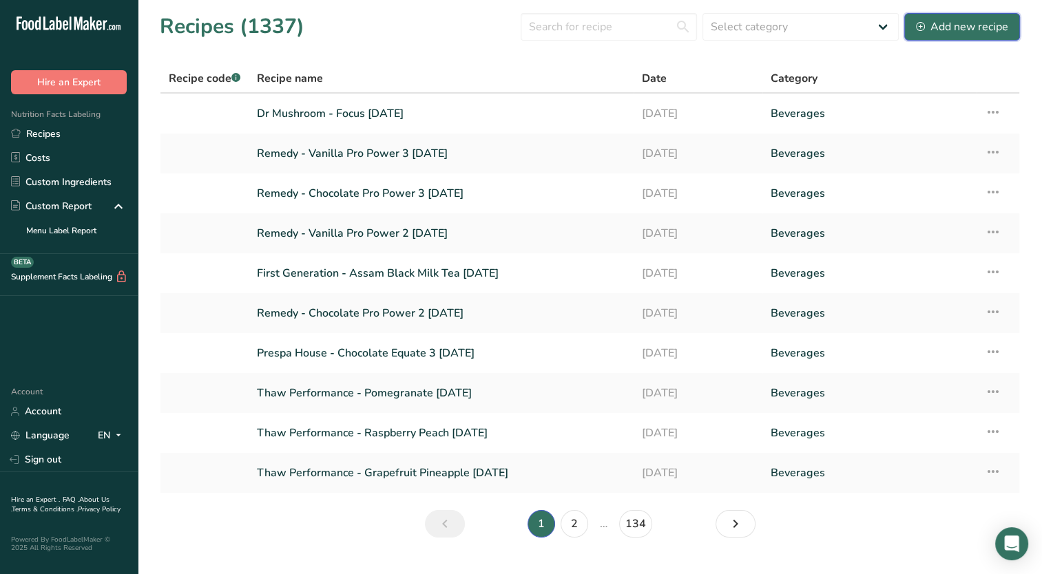
click at [928, 29] on div "Add new recipe" at bounding box center [962, 27] width 92 height 17
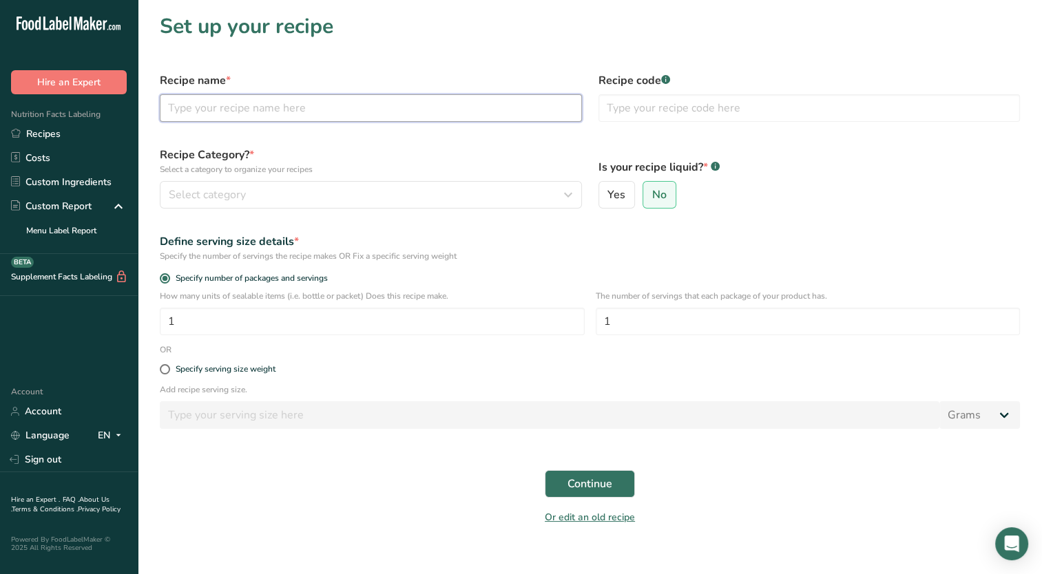
click at [218, 119] on input "text" at bounding box center [371, 108] width 422 height 28
type input "Dr Mushroom - Immunity [DATE]"
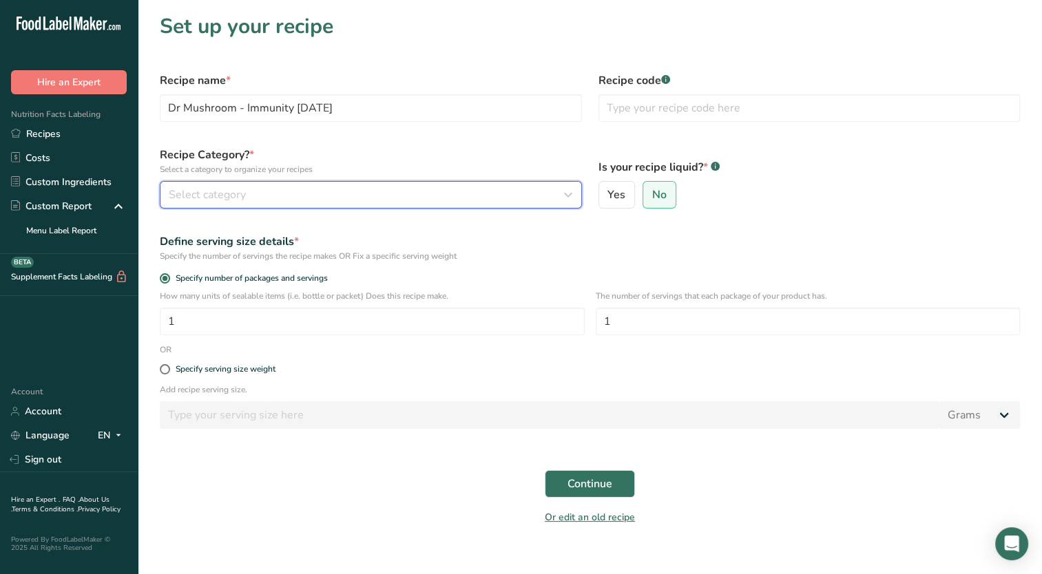
click at [243, 189] on span "Select category" at bounding box center [207, 195] width 77 height 17
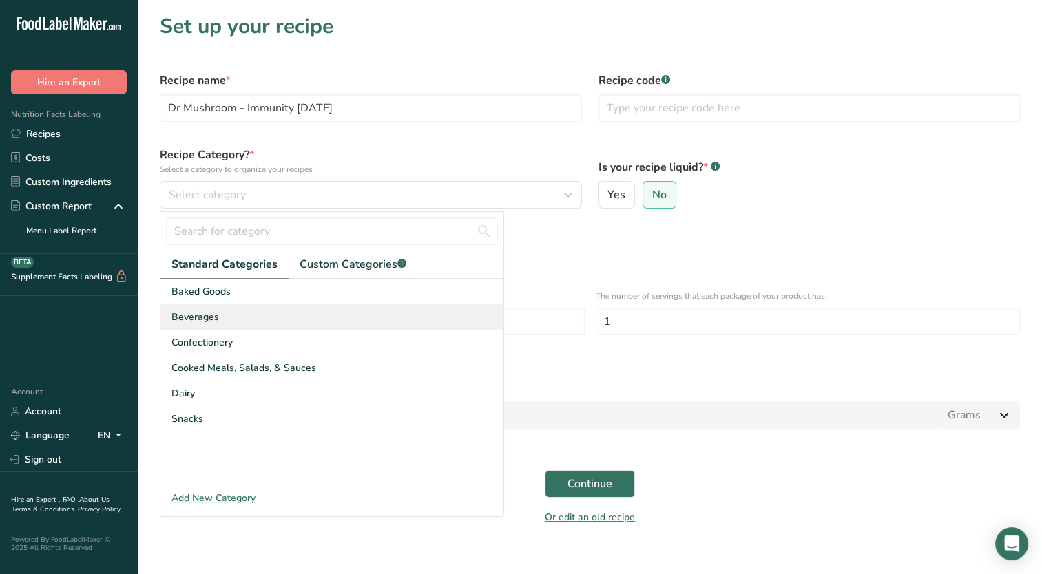
click at [236, 322] on div "Beverages" at bounding box center [331, 316] width 343 height 25
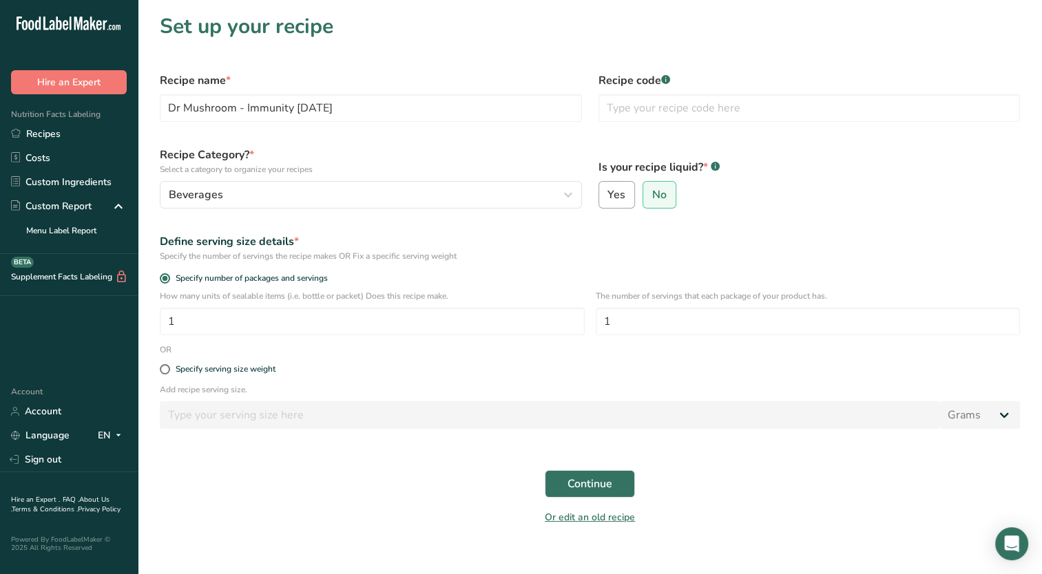
click at [605, 202] on label "Yes" at bounding box center [617, 195] width 37 height 28
click at [605, 200] on input "Yes" at bounding box center [603, 195] width 9 height 9
radio input "true"
radio input "false"
select select "22"
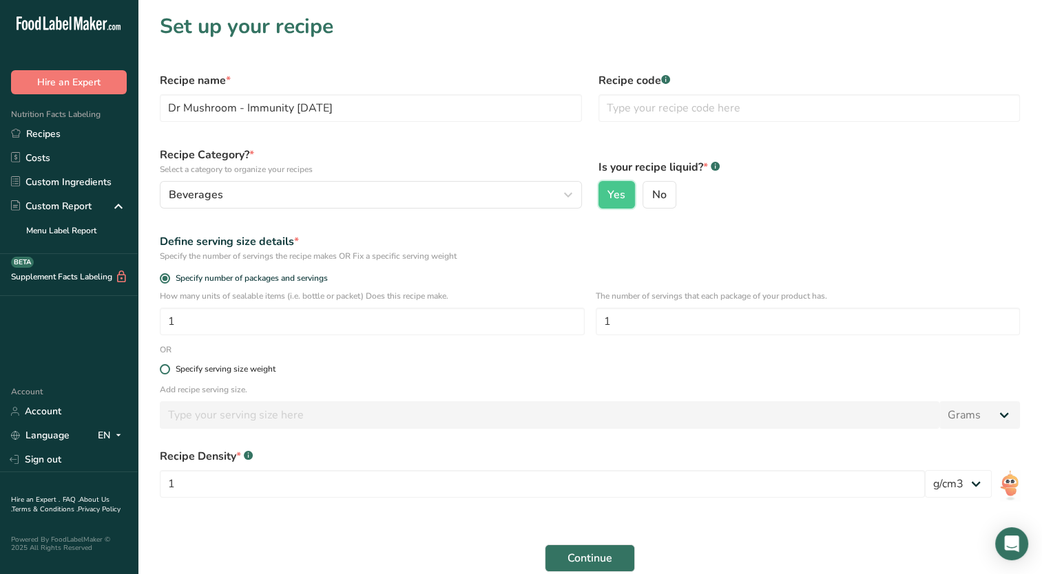
click at [167, 372] on span at bounding box center [165, 369] width 10 height 10
click at [167, 372] on input "Specify serving size weight" at bounding box center [164, 369] width 9 height 9
radio input "true"
radio input "false"
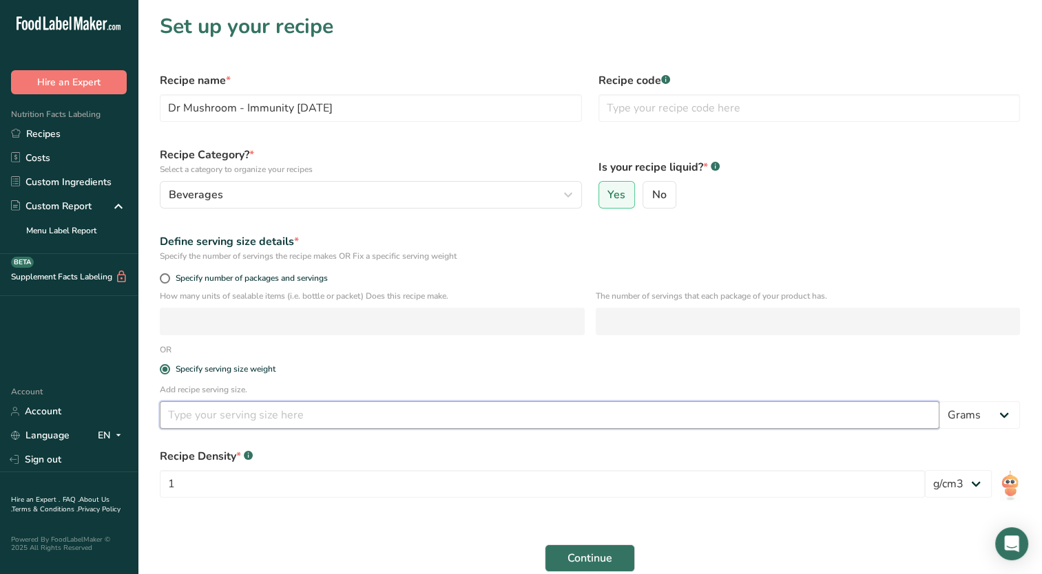
click at [189, 423] on input "number" at bounding box center [550, 416] width 780 height 28
type input "60.18"
click at [245, 489] on input "1" at bounding box center [542, 484] width 765 height 28
type input "1.02"
click at [595, 554] on span "Continue" at bounding box center [590, 558] width 45 height 17
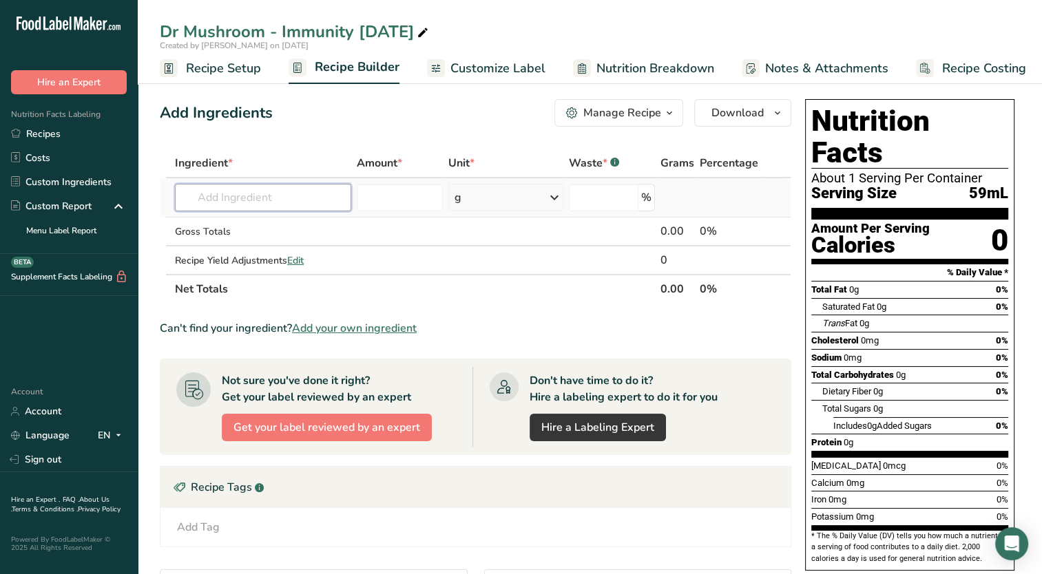
click at [262, 197] on input "text" at bounding box center [263, 198] width 176 height 28
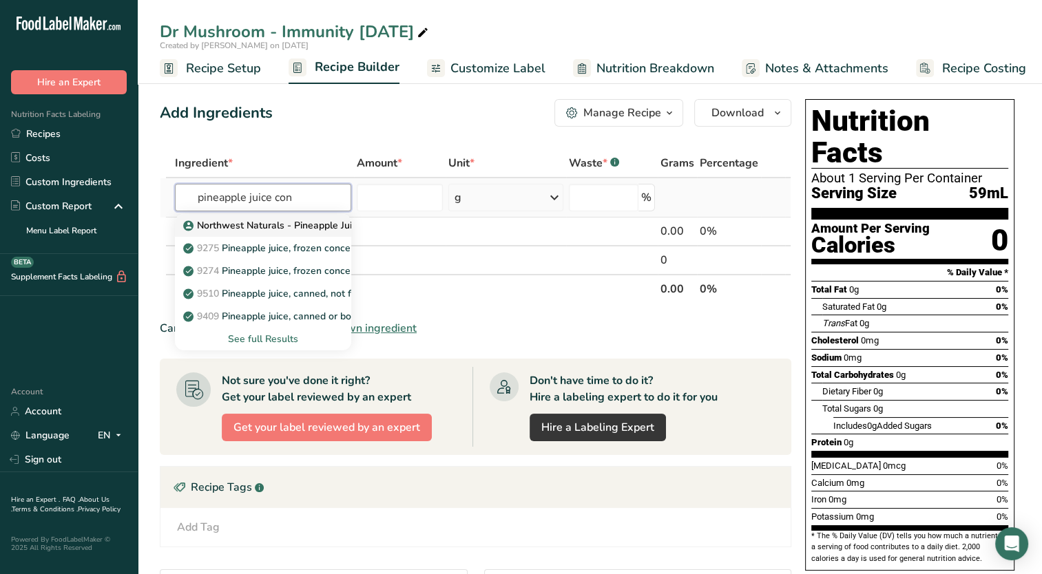
type input "pineapple juice con"
click at [267, 227] on p "Northwest Naturals - Pineapple Juice Concentrate 60 Brix" at bounding box center [319, 225] width 267 height 14
type input "Northwest Naturals - Pineapple Juice Concentrate 60 Brix"
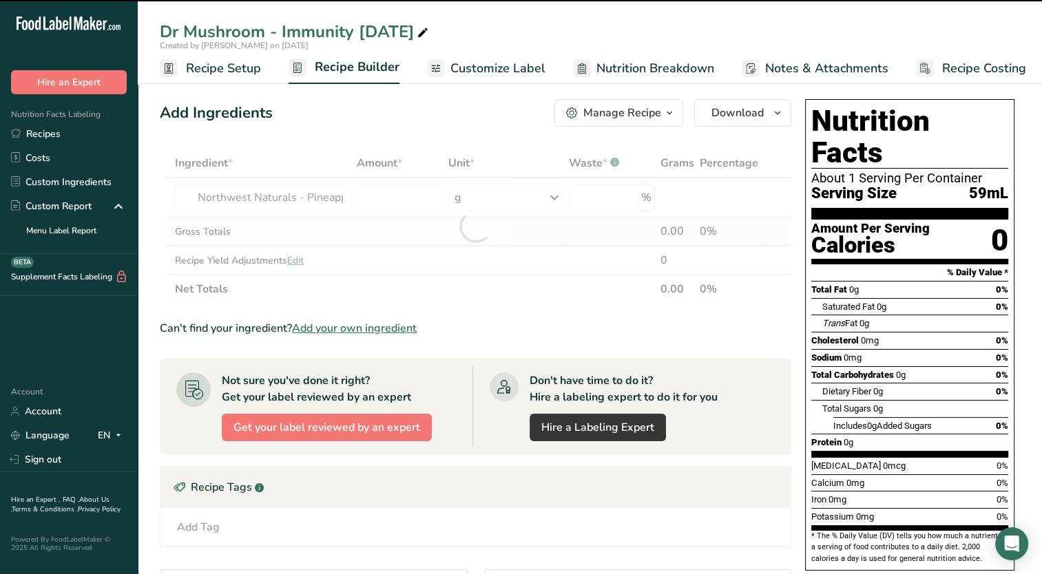
type input "0"
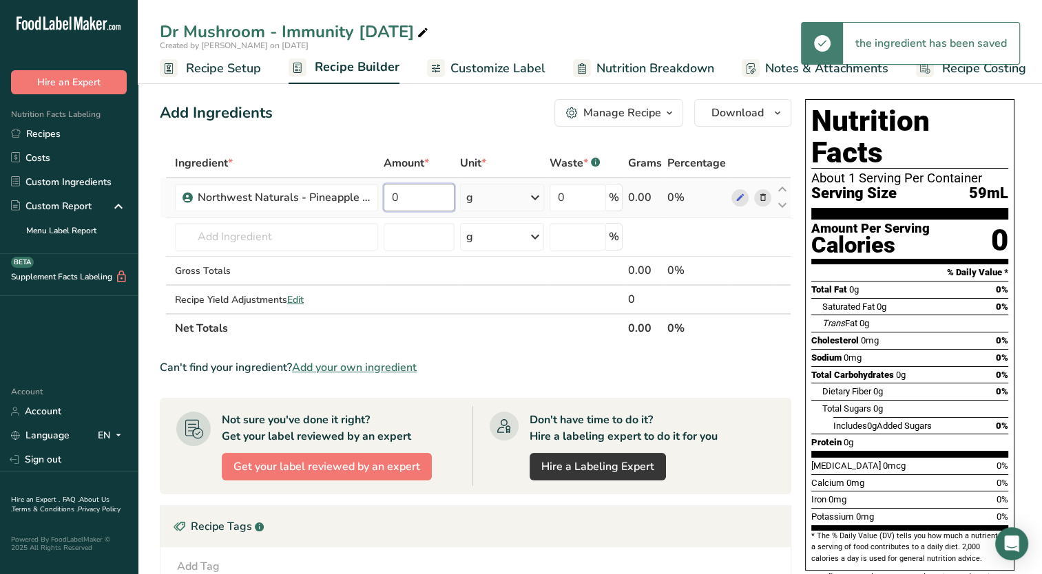
click at [408, 205] on input "0" at bounding box center [419, 198] width 71 height 28
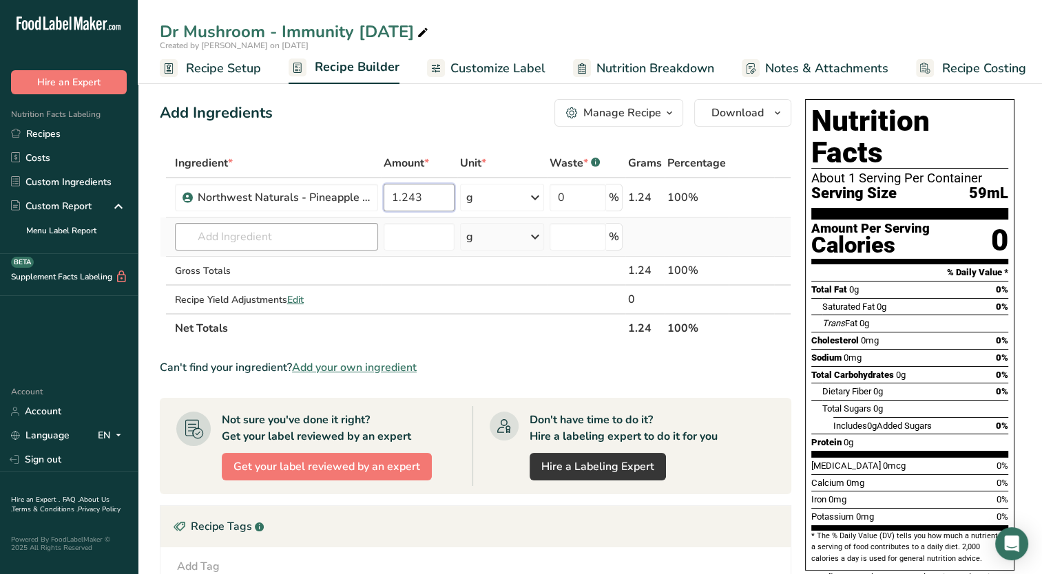
type input "1.243"
click at [214, 243] on div "Ingredient * Amount * Unit * Waste * .a-a{fill:#347362;}.b-a{fill:#fff;} Grams …" at bounding box center [476, 246] width 632 height 194
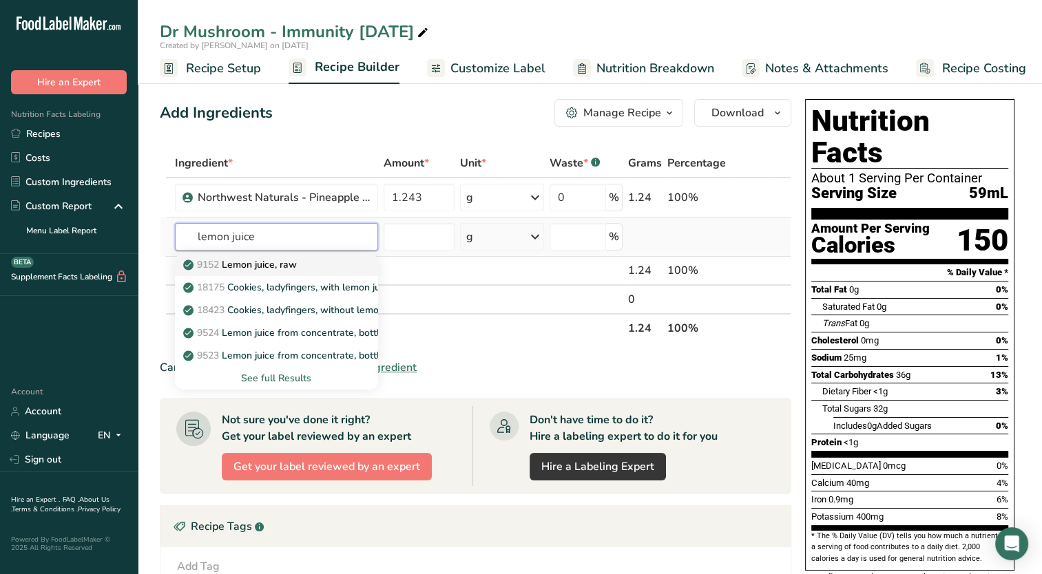
type input "lemon juice"
click at [242, 268] on p "9152 Lemon juice, raw" at bounding box center [241, 265] width 111 height 14
type input "Lemon juice, raw"
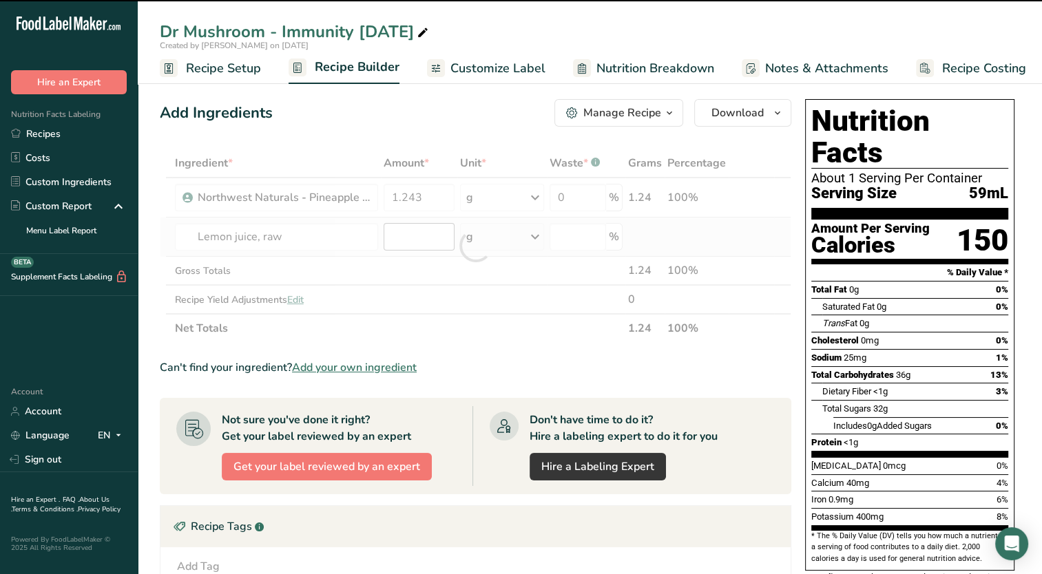
type input "0"
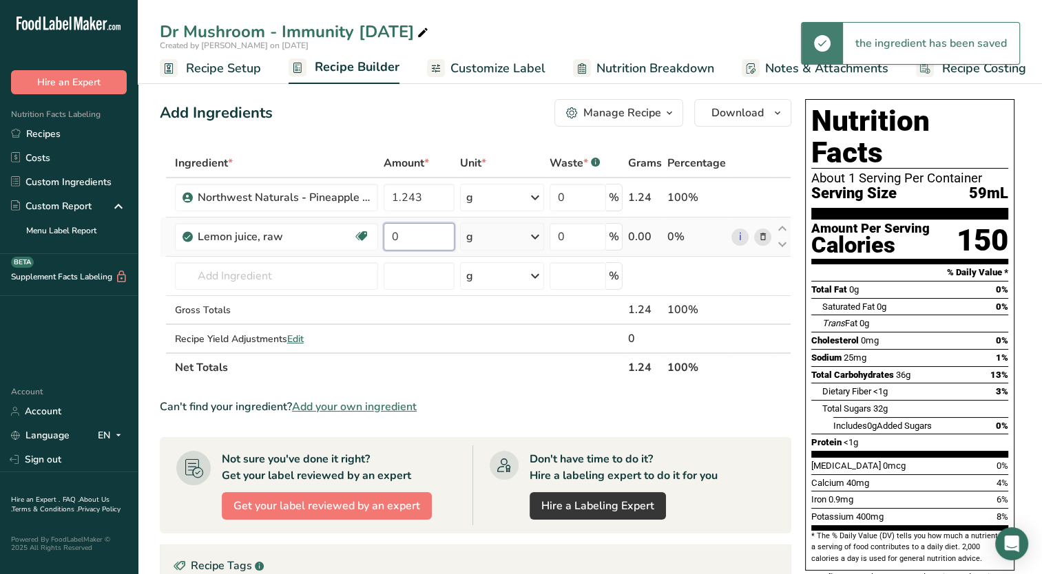
drag, startPoint x: 418, startPoint y: 236, endPoint x: 349, endPoint y: 251, distance: 70.5
click at [349, 251] on tr "Lemon juice, raw Source of Antioxidants Dairy free Gluten free Vegan Vegetarian…" at bounding box center [475, 237] width 630 height 39
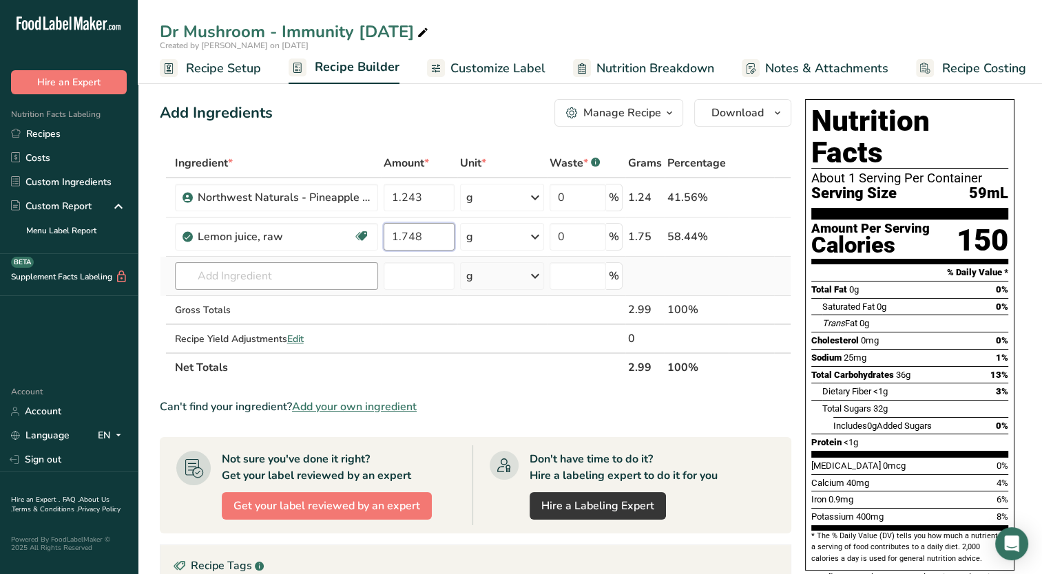
type input "1.748"
click at [302, 269] on div "Ingredient * Amount * Unit * Waste * .a-a{fill:#347362;}.b-a{fill:#fff;} Grams …" at bounding box center [476, 265] width 632 height 233
type input "cayenne"
click at [295, 305] on p "2031 Spices, pepper, red or cayenne" at bounding box center [271, 304] width 171 height 14
type input "Spices, pepper, red or cayenne"
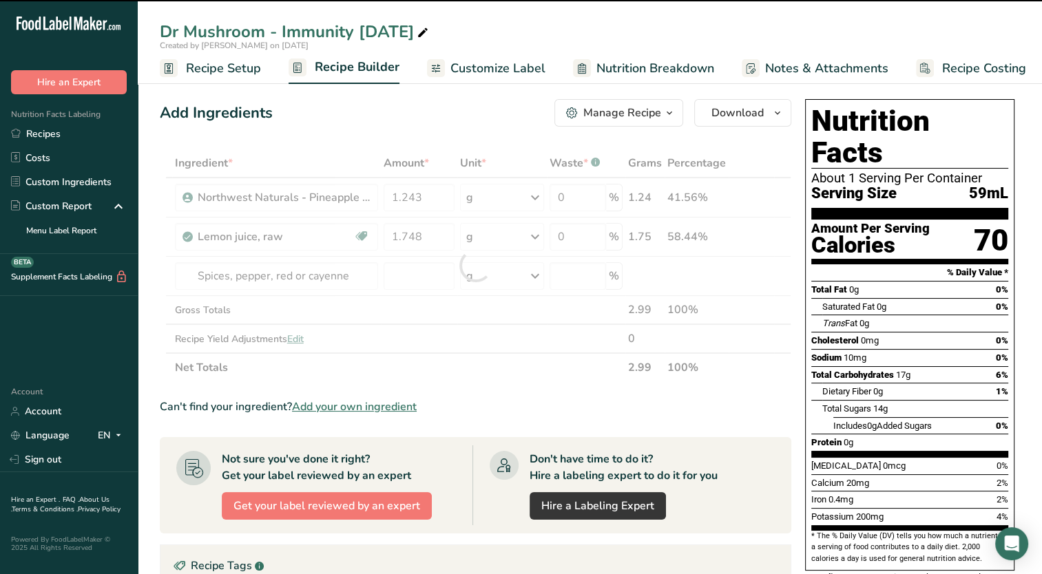
type input "0"
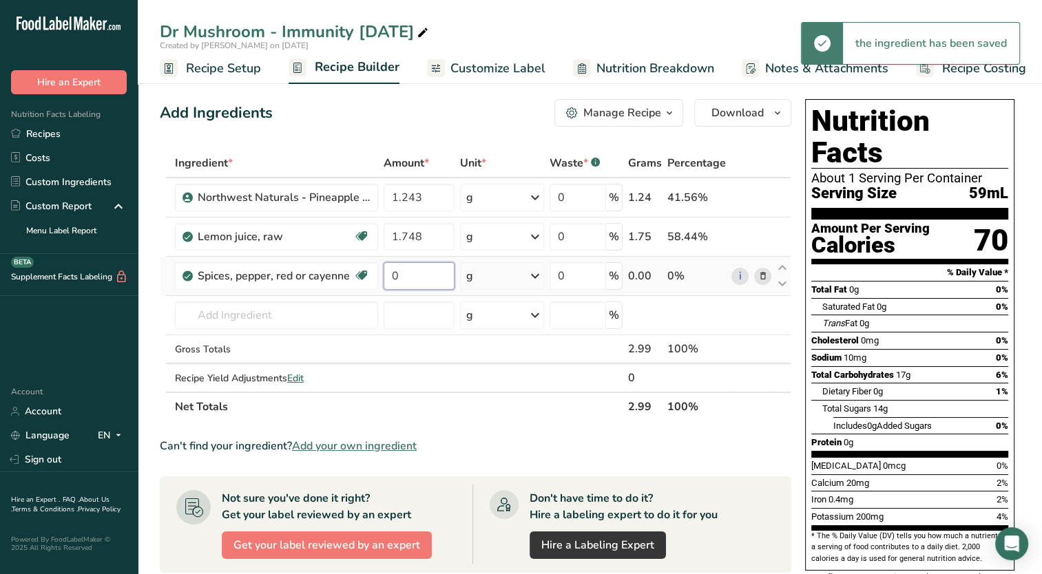
click at [399, 273] on input "0" at bounding box center [419, 276] width 71 height 28
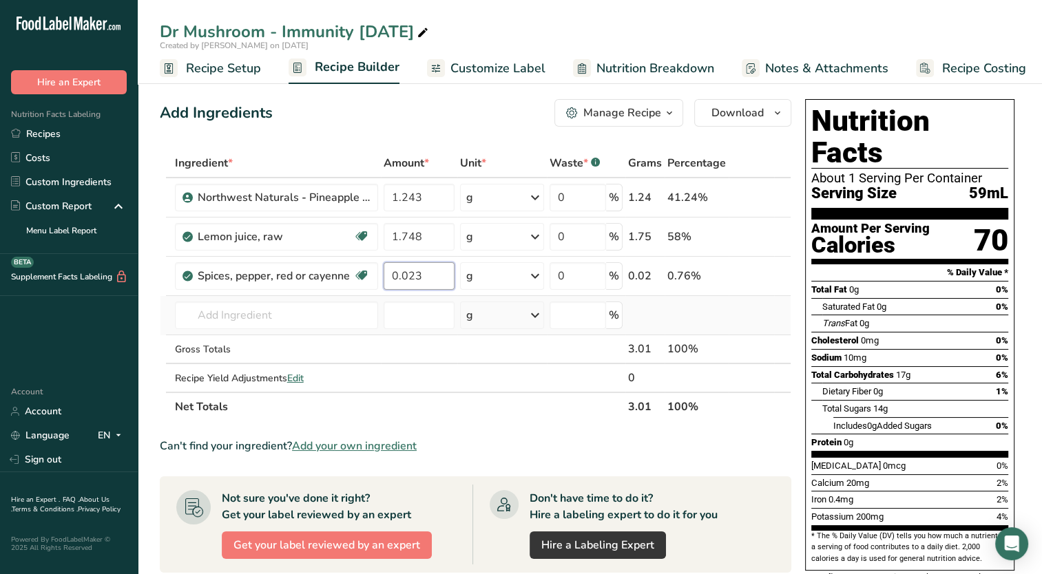
type input "0.023"
click at [358, 331] on div "Ingredient * Amount * Unit * Waste * .a-a{fill:#347362;}.b-a{fill:#fff;} Grams …" at bounding box center [476, 285] width 632 height 273
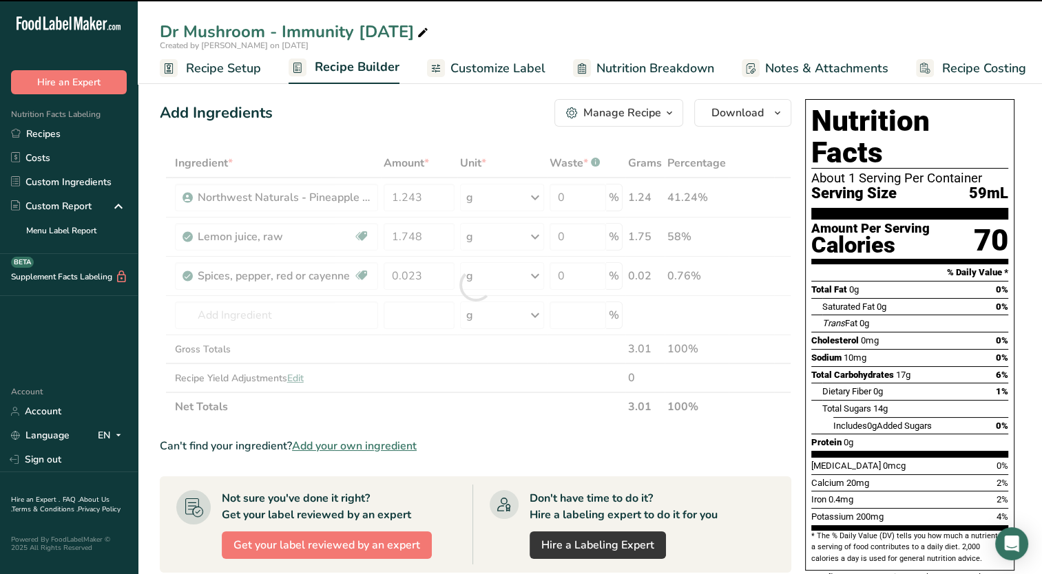
click at [342, 311] on div at bounding box center [476, 285] width 632 height 273
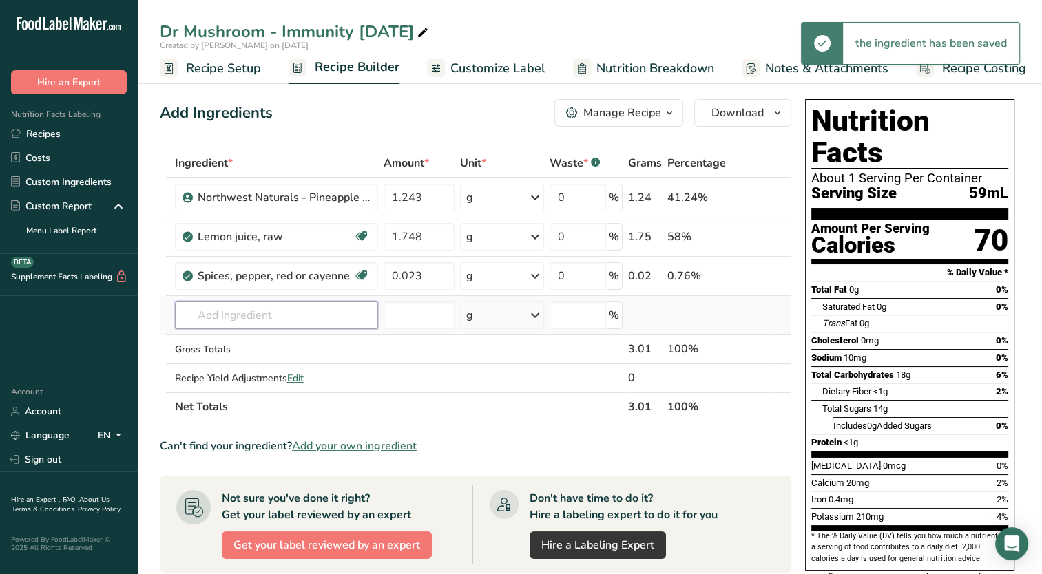
click at [342, 311] on input "text" at bounding box center [276, 316] width 203 height 28
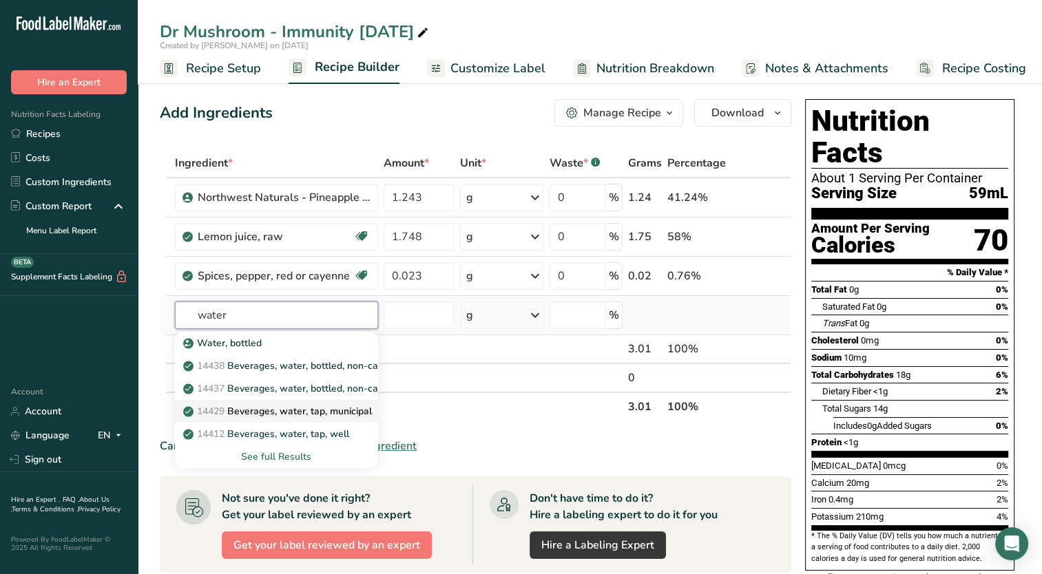
type input "water"
click at [331, 409] on p "14429 [GEOGRAPHIC_DATA], water, tap, municipal" at bounding box center [279, 411] width 186 height 14
type input "Beverages, water, tap, municipal"
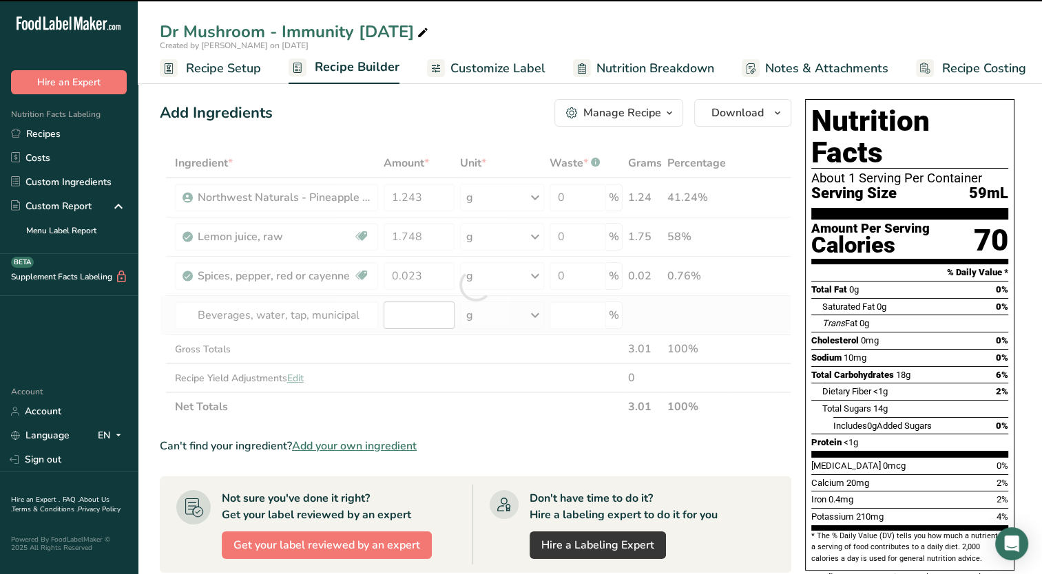
type input "0"
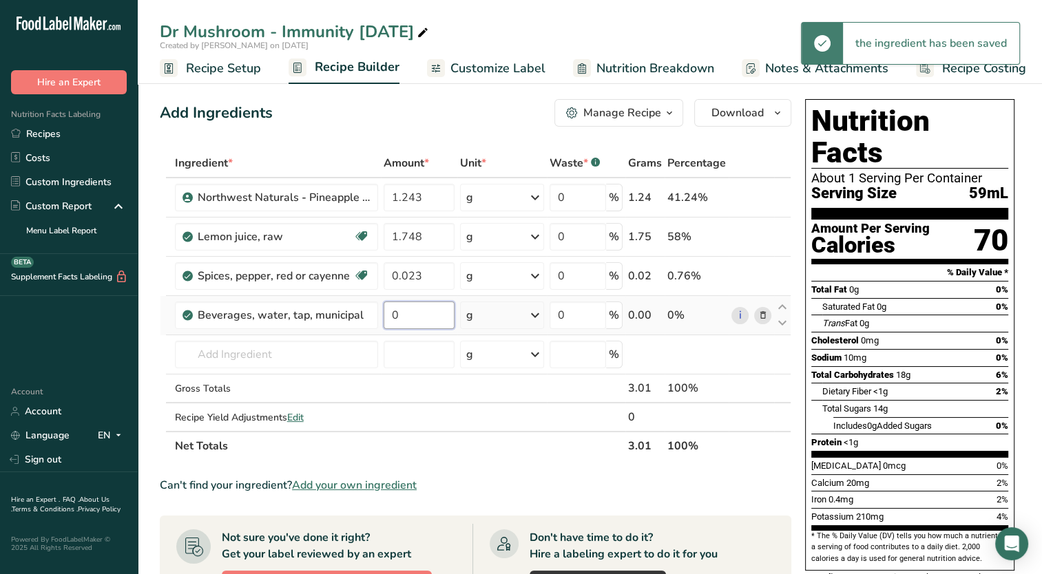
click at [402, 318] on input "0" at bounding box center [419, 316] width 71 height 28
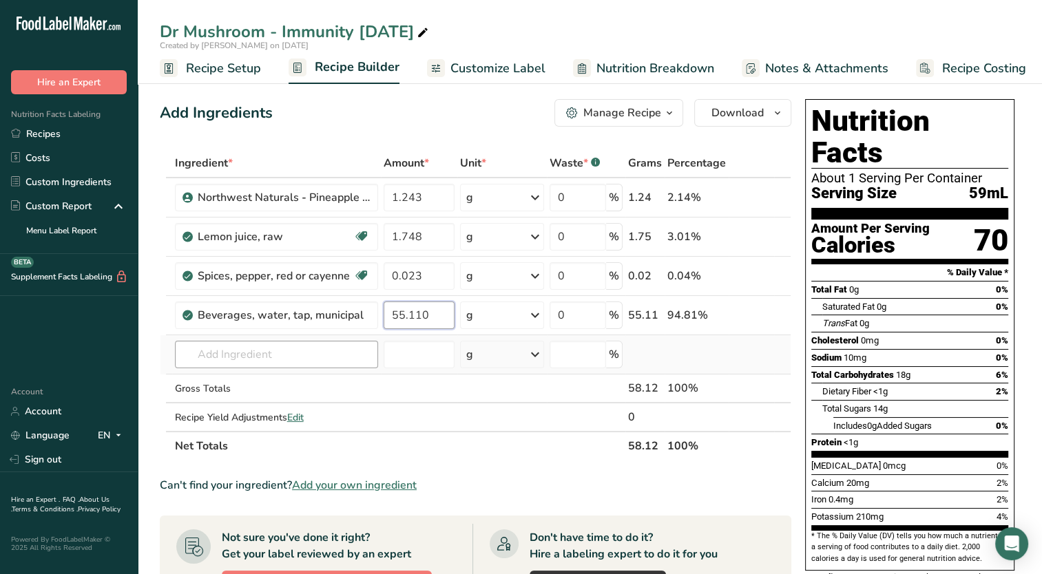
type input "55.110"
click at [303, 348] on div "Ingredient * Amount * Unit * Waste * .a-a{fill:#347362;}.b-a{fill:#fff;} Grams …" at bounding box center [476, 305] width 632 height 312
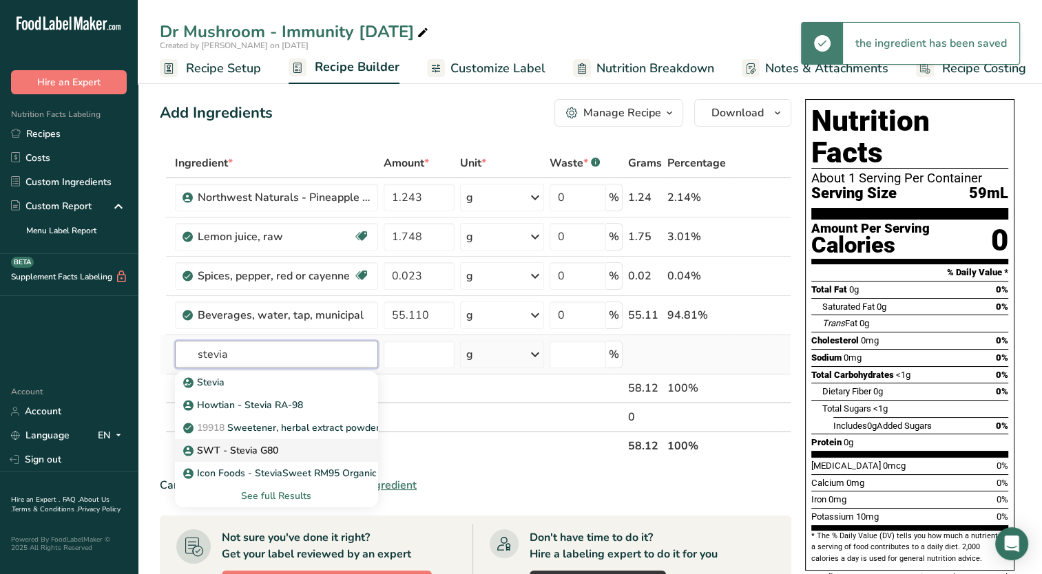
type input "stevia"
click at [269, 446] on p "SWT - Stevia G80" at bounding box center [232, 451] width 92 height 14
type input "SWT - Stevia G80"
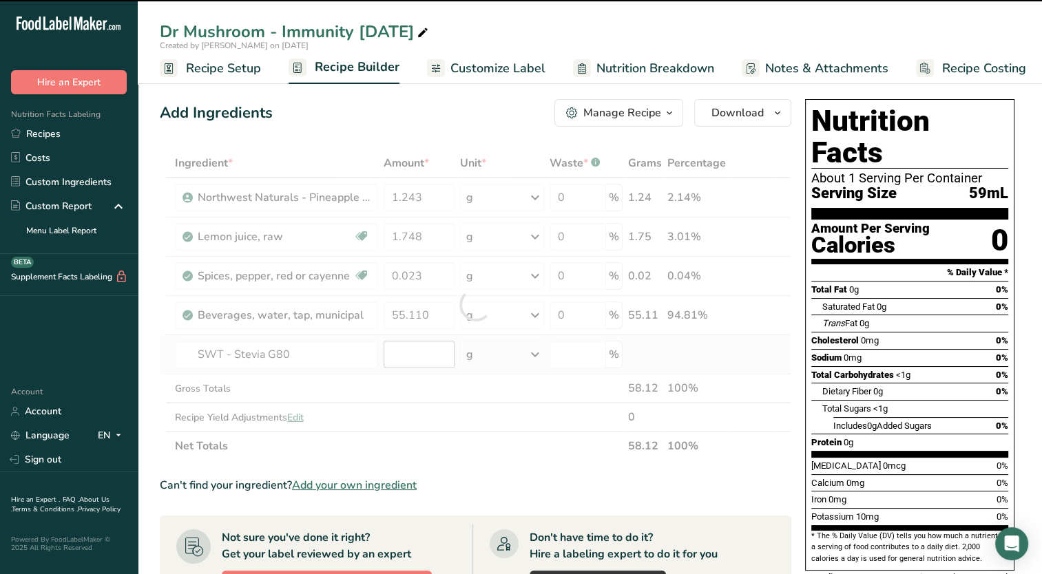
type input "0"
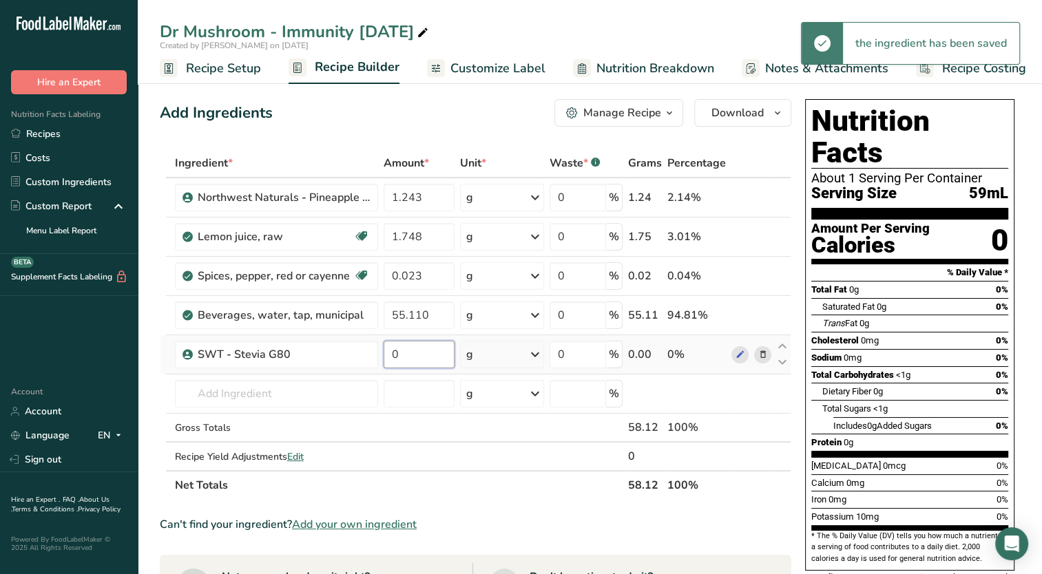
click at [428, 360] on input "0" at bounding box center [419, 355] width 71 height 28
type input "0.015"
click at [541, 504] on section "Ingredient * Amount * Unit * Waste * .a-a{fill:#347362;}.b-a{fill:#fff;} Grams …" at bounding box center [476, 551] width 632 height 804
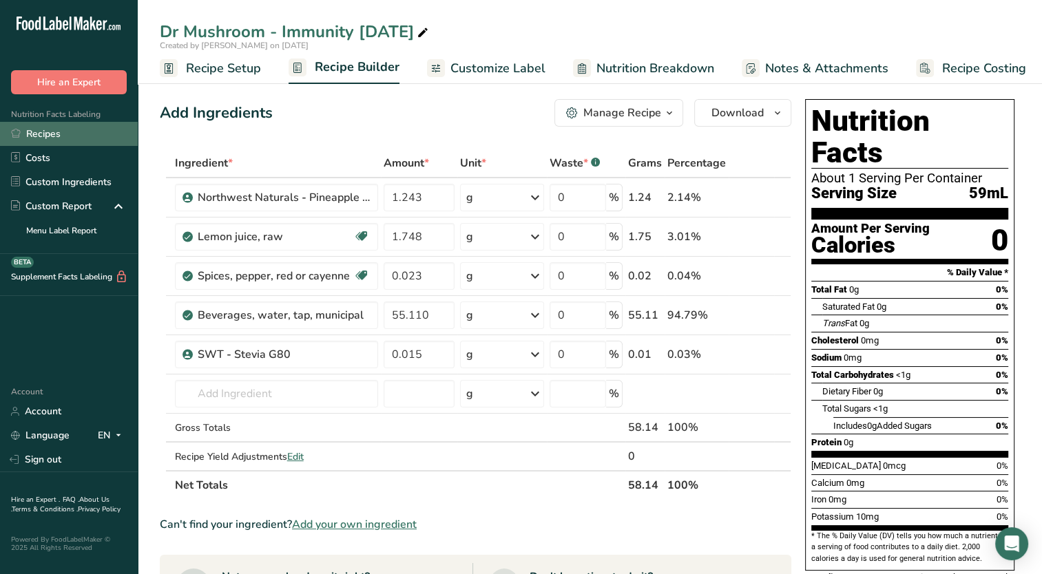
click at [98, 129] on link "Recipes" at bounding box center [69, 134] width 138 height 24
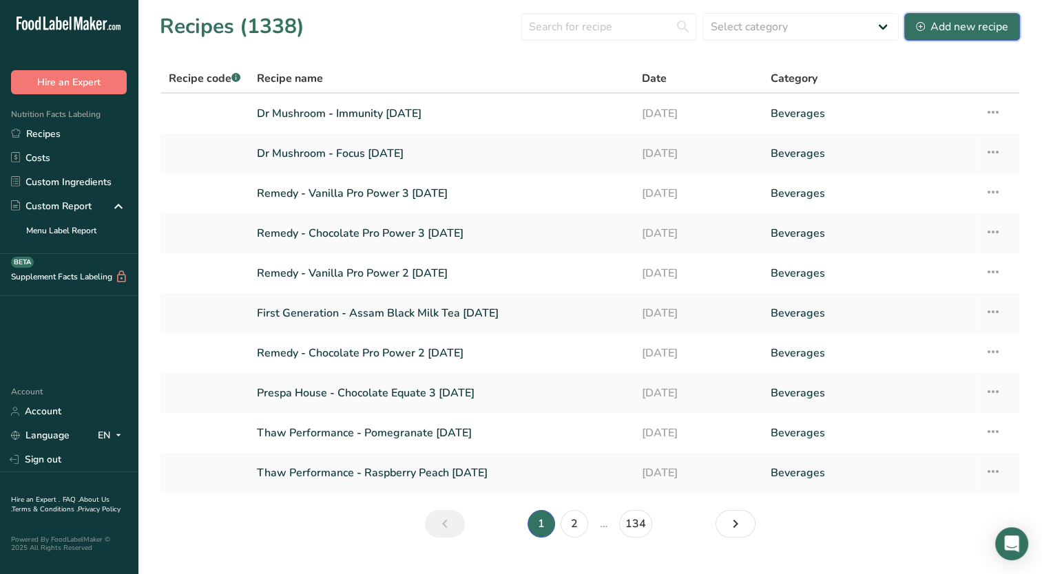
click at [978, 19] on div "Add new recipe" at bounding box center [962, 27] width 92 height 17
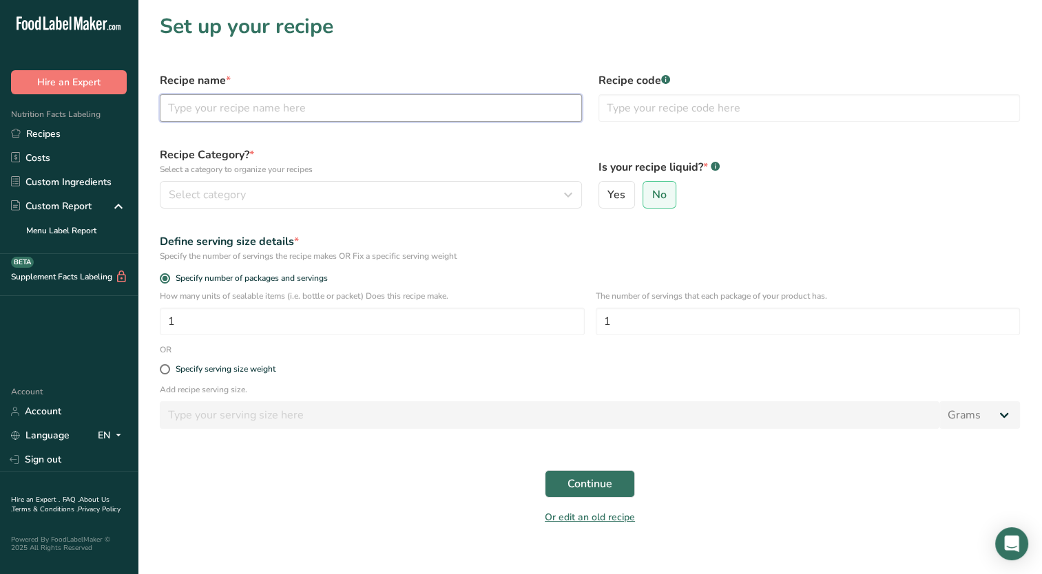
click at [305, 106] on input "text" at bounding box center [371, 108] width 422 height 28
type input "Dr Mushroom - Sleep [DATE]"
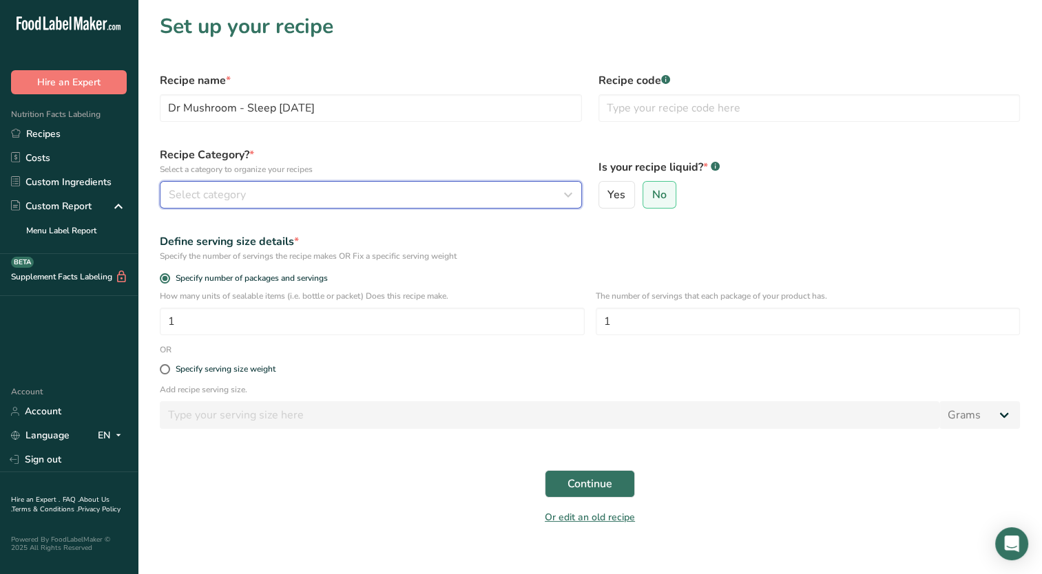
click at [332, 197] on div "Select category" at bounding box center [367, 195] width 396 height 17
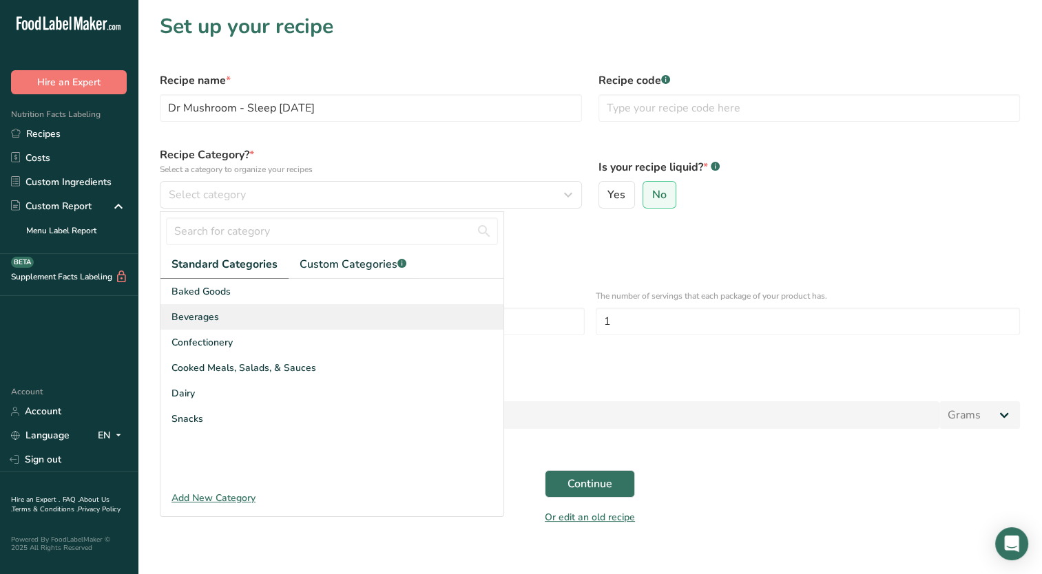
click at [267, 316] on div "Beverages" at bounding box center [331, 316] width 343 height 25
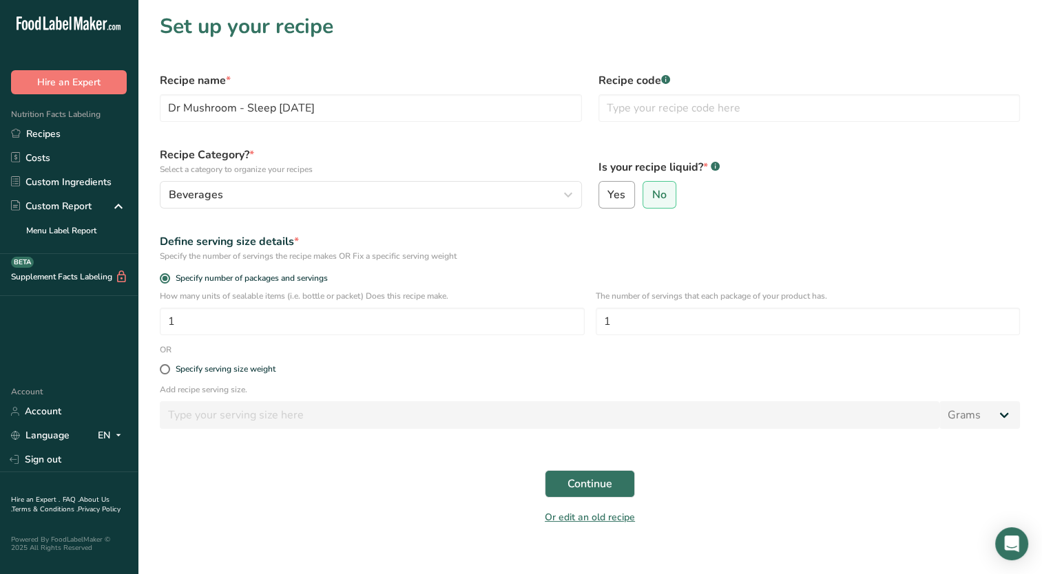
drag, startPoint x: 618, startPoint y: 200, endPoint x: 601, endPoint y: 206, distance: 18.1
click at [617, 200] on span "Yes" at bounding box center [616, 195] width 18 height 14
click at [608, 200] on input "Yes" at bounding box center [603, 195] width 9 height 9
radio input "true"
radio input "false"
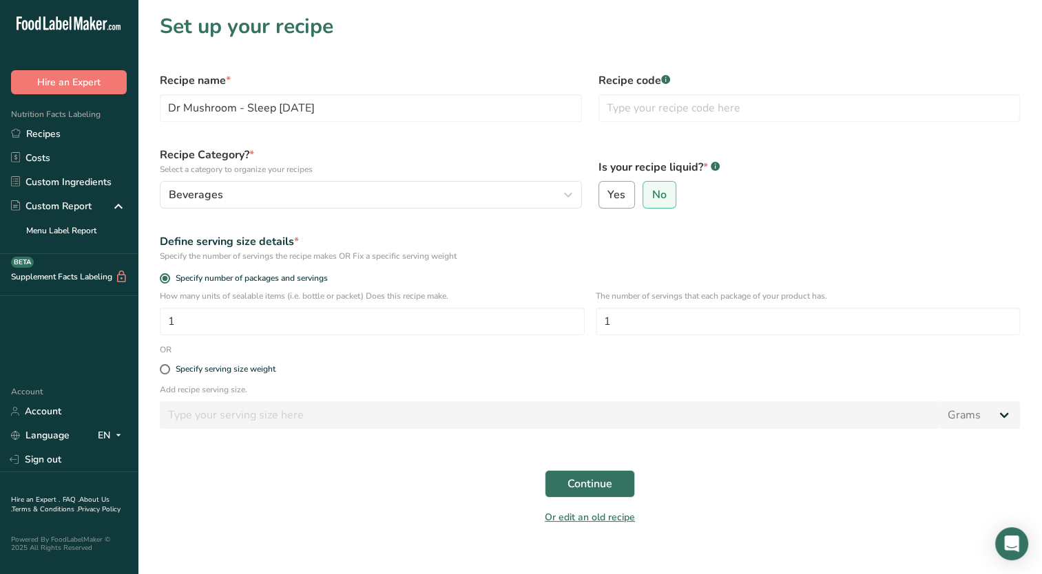
select select "22"
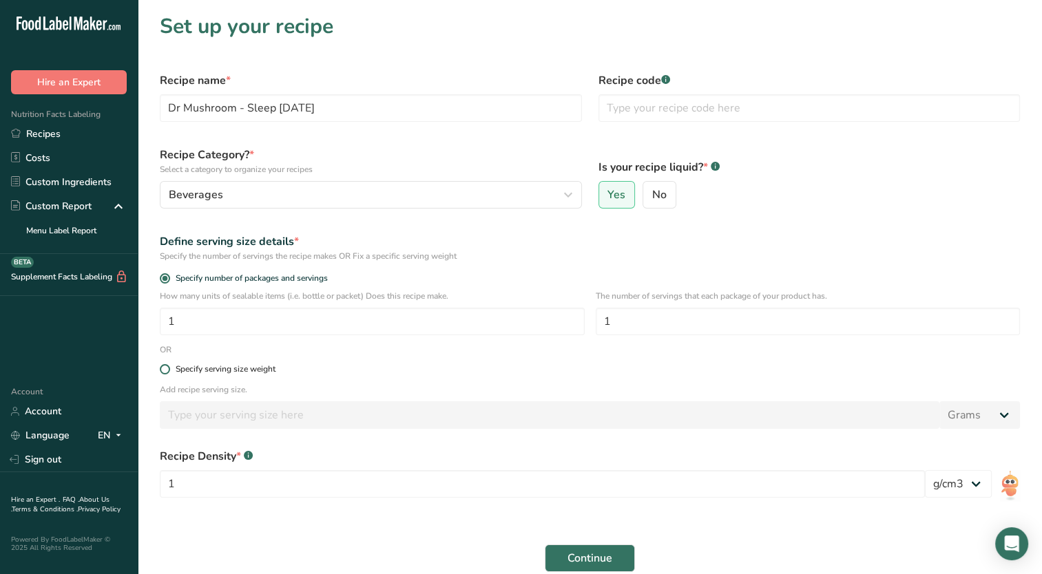
click at [169, 370] on span at bounding box center [165, 369] width 10 height 10
click at [169, 370] on input "Specify serving size weight" at bounding box center [164, 369] width 9 height 9
radio input "true"
radio input "false"
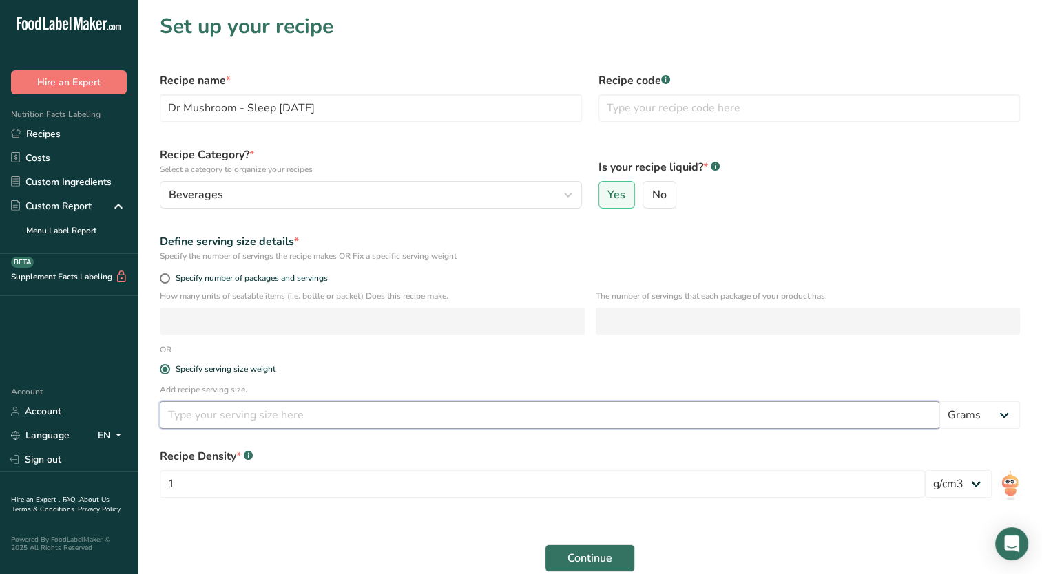
click at [197, 422] on input "number" at bounding box center [550, 416] width 780 height 28
type input "60.18"
click at [195, 486] on input "1" at bounding box center [542, 484] width 765 height 28
type input "1.02"
click at [623, 556] on button "Continue" at bounding box center [590, 559] width 90 height 28
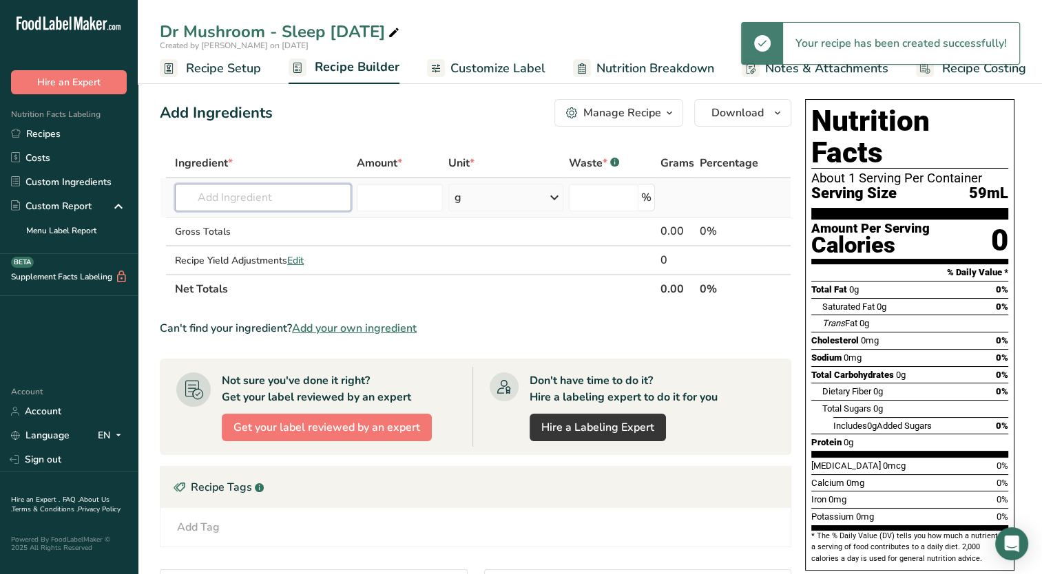
click at [295, 201] on input "text" at bounding box center [263, 198] width 176 height 28
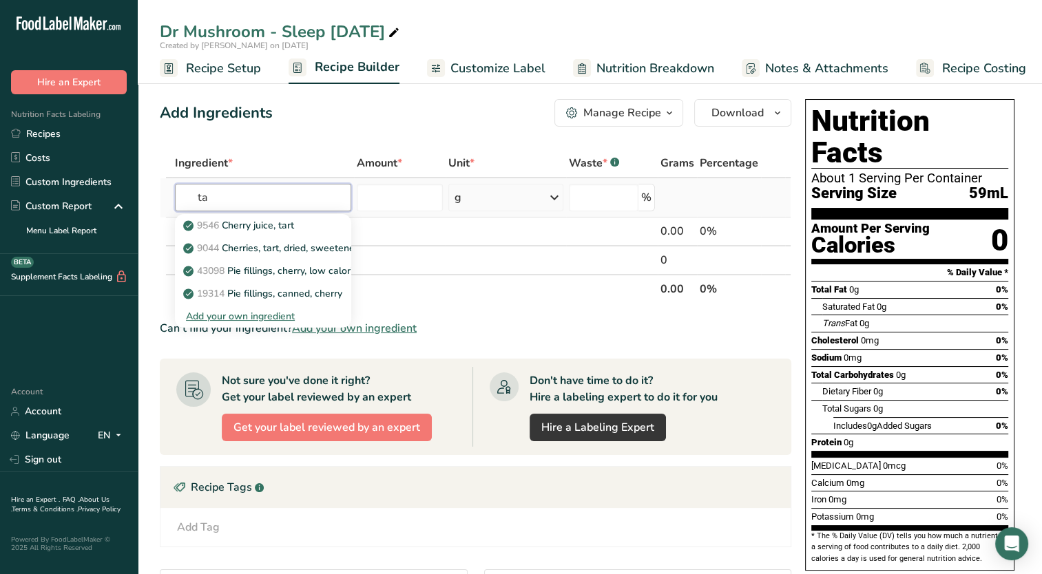
type input "t"
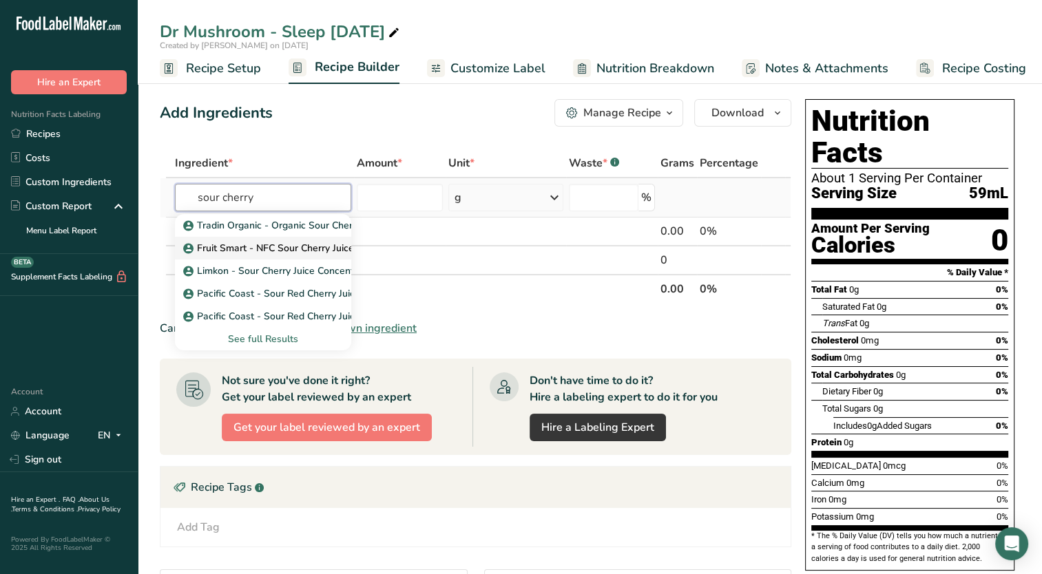
type input "sour cherry"
click at [284, 245] on p "Fruit Smart - NFC Sour Cherry Juice" at bounding box center [270, 248] width 168 height 14
type input "Fruit Smart - NFC Sour Cherry Juice"
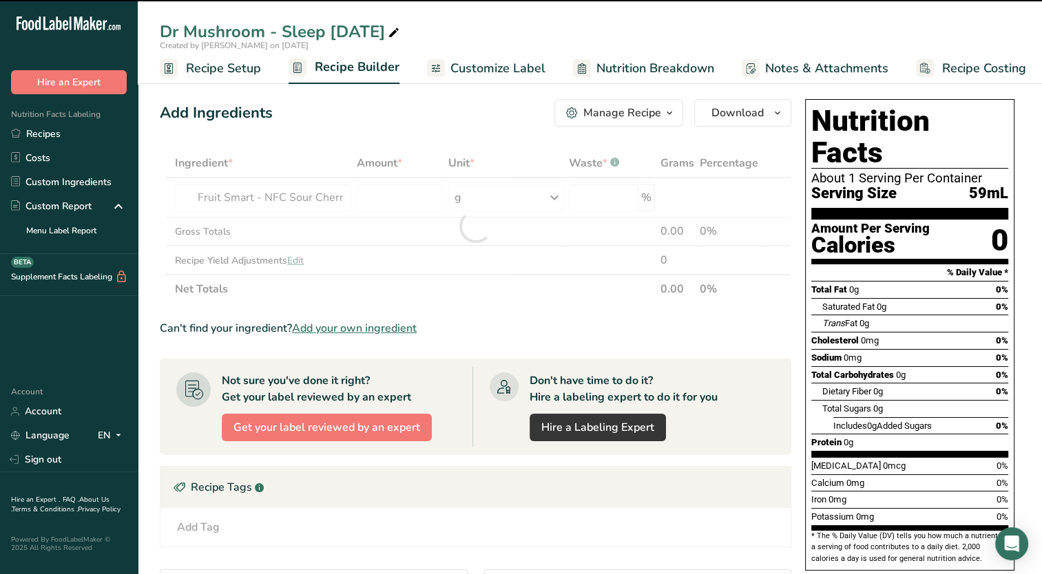
type input "0"
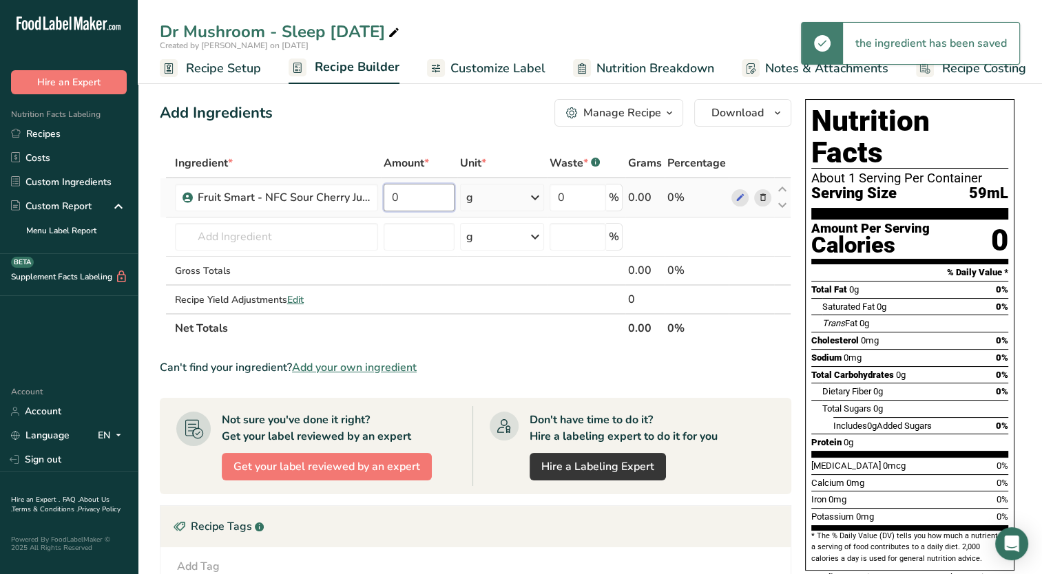
click at [427, 201] on input "0" at bounding box center [419, 198] width 71 height 28
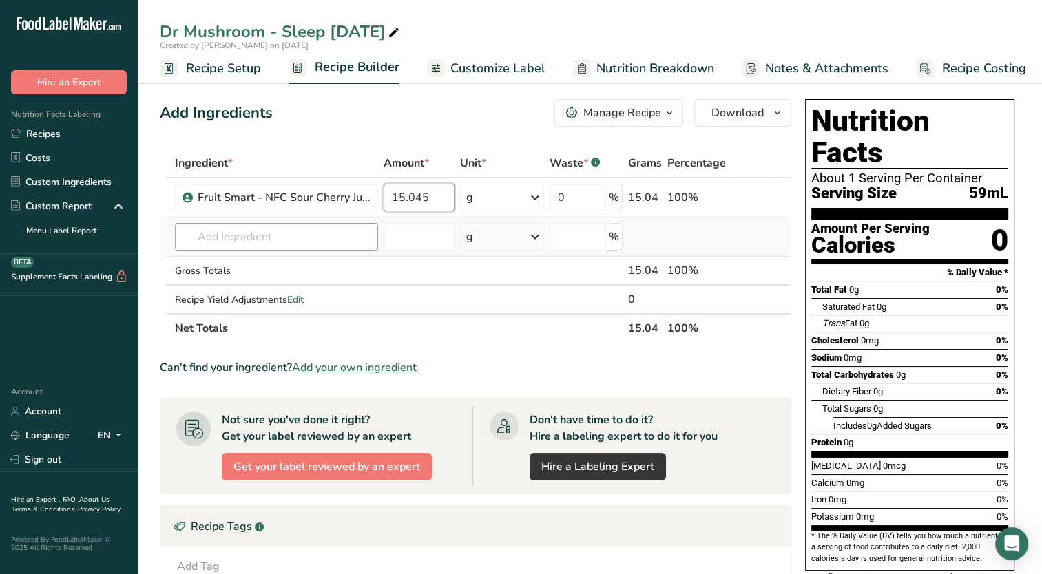
type input "15.045"
click at [300, 244] on div "Ingredient * Amount * Unit * Waste * .a-a{fill:#347362;}.b-a{fill:#fff;} Grams …" at bounding box center [476, 246] width 632 height 194
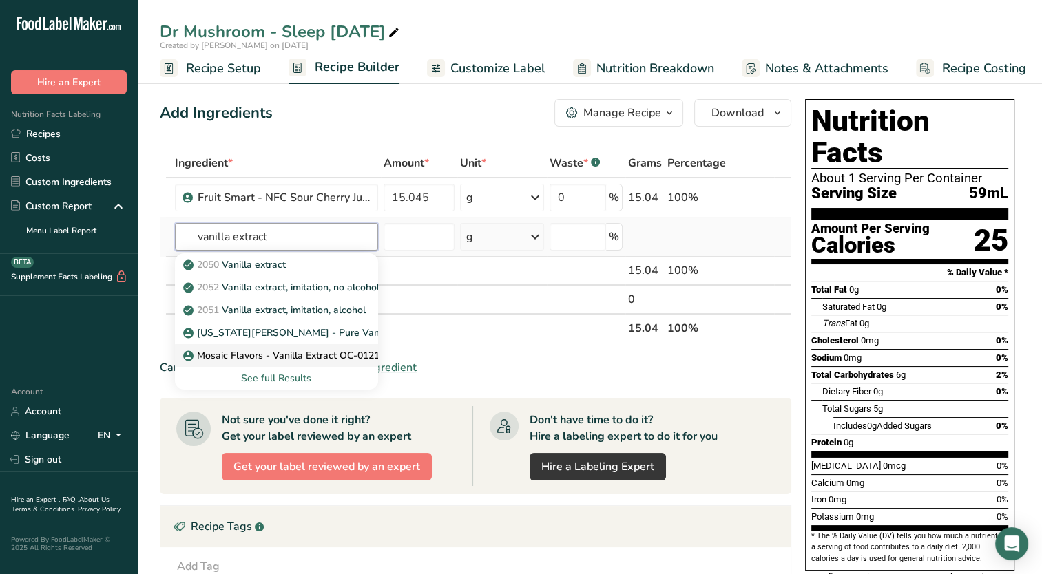
type input "vanilla extract"
click at [275, 352] on p "Mosaic Flavors - Vanilla Extract OC-01216" at bounding box center [285, 356] width 199 height 14
type input "Mosaic Flavors - Vanilla Extract OC-01216"
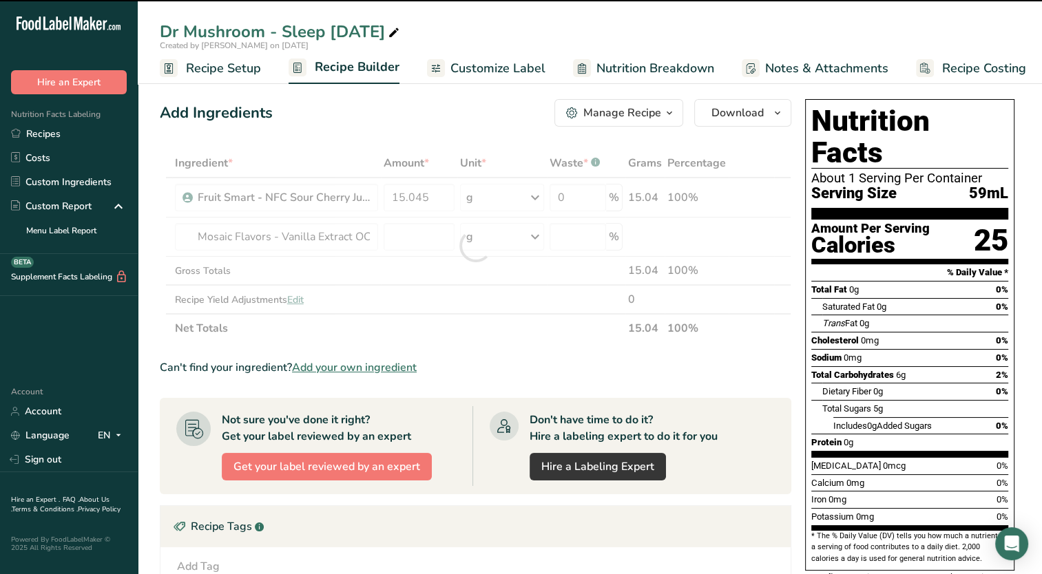
type input "0"
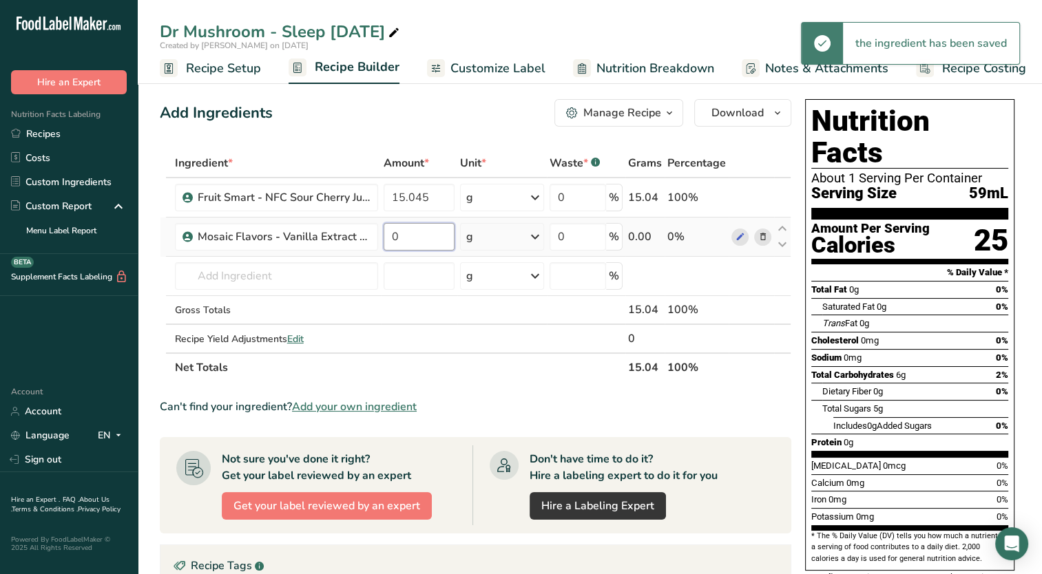
drag, startPoint x: 428, startPoint y: 240, endPoint x: 432, endPoint y: 246, distance: 7.1
click at [427, 244] on input "0" at bounding box center [419, 237] width 71 height 28
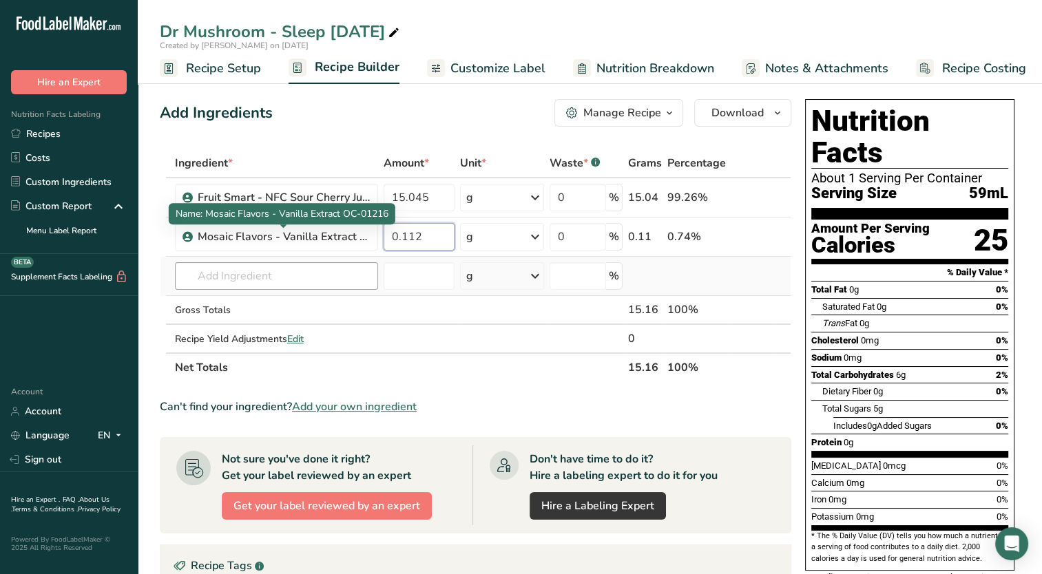
type input "0.112"
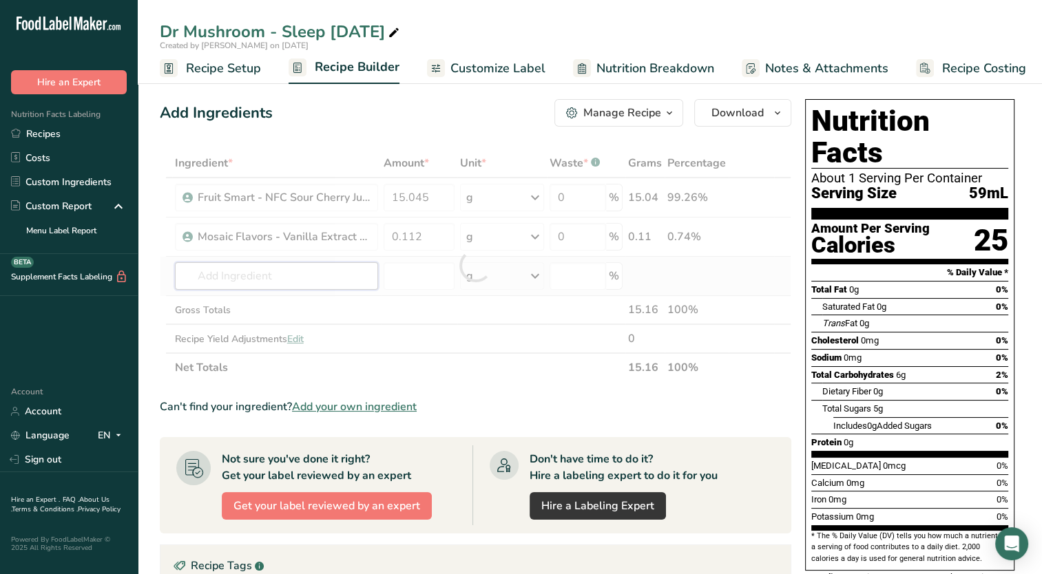
click at [260, 282] on div "Ingredient * Amount * Unit * Waste * .a-a{fill:#347362;}.b-a{fill:#fff;} Grams …" at bounding box center [476, 265] width 632 height 233
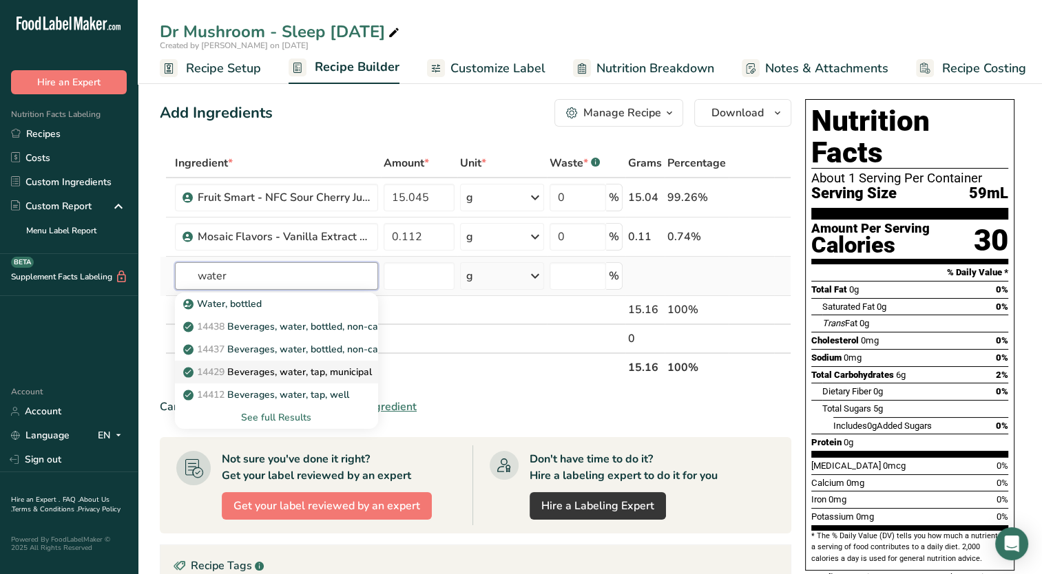
type input "water"
click at [258, 375] on p "14429 [GEOGRAPHIC_DATA], water, tap, municipal" at bounding box center [279, 372] width 186 height 14
type input "Beverages, water, tap, municipal"
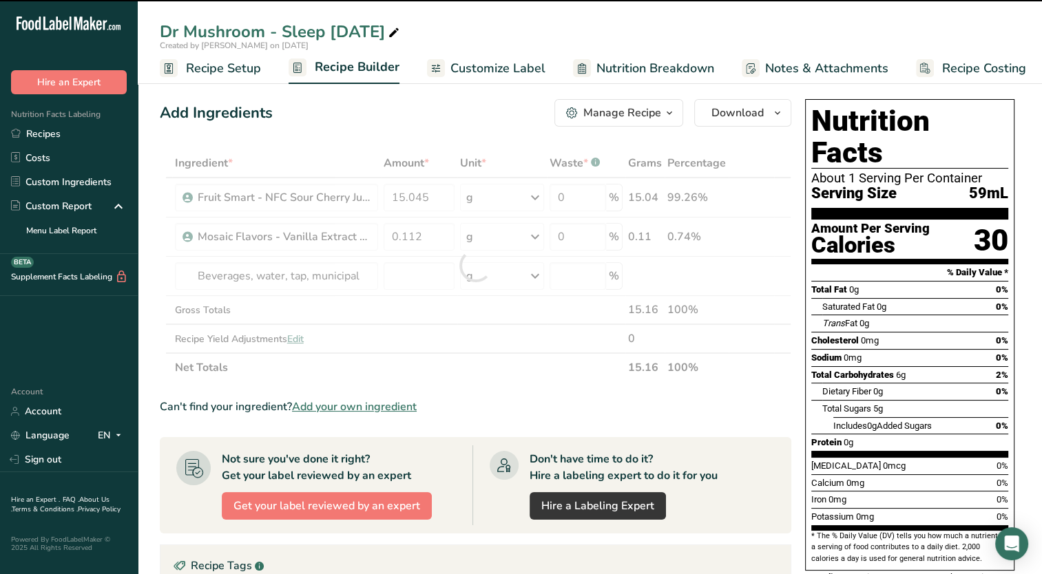
type input "0"
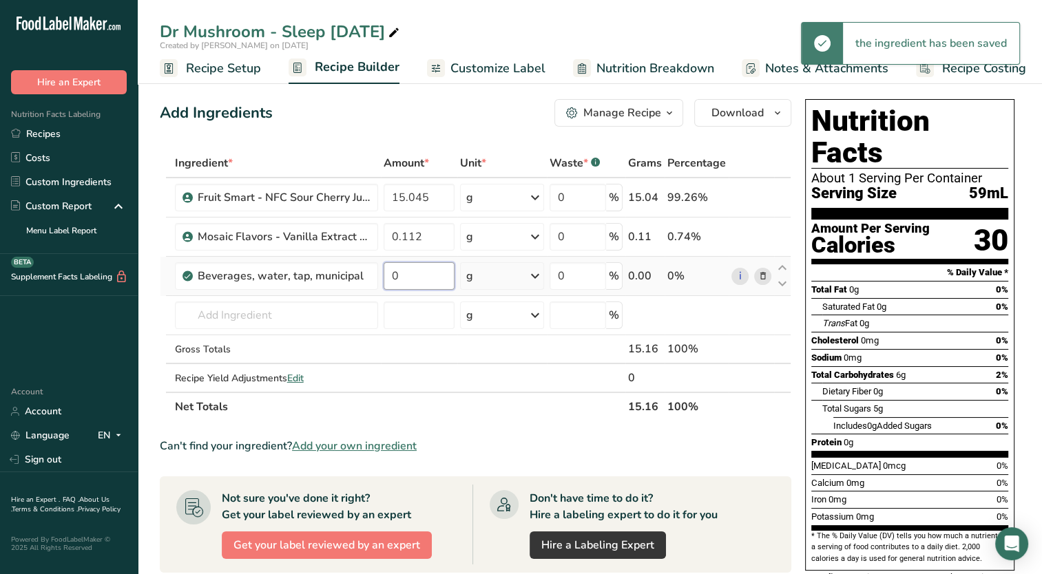
drag, startPoint x: 422, startPoint y: 282, endPoint x: 416, endPoint y: 286, distance: 7.1
click at [416, 285] on input "0" at bounding box center [419, 276] width 71 height 28
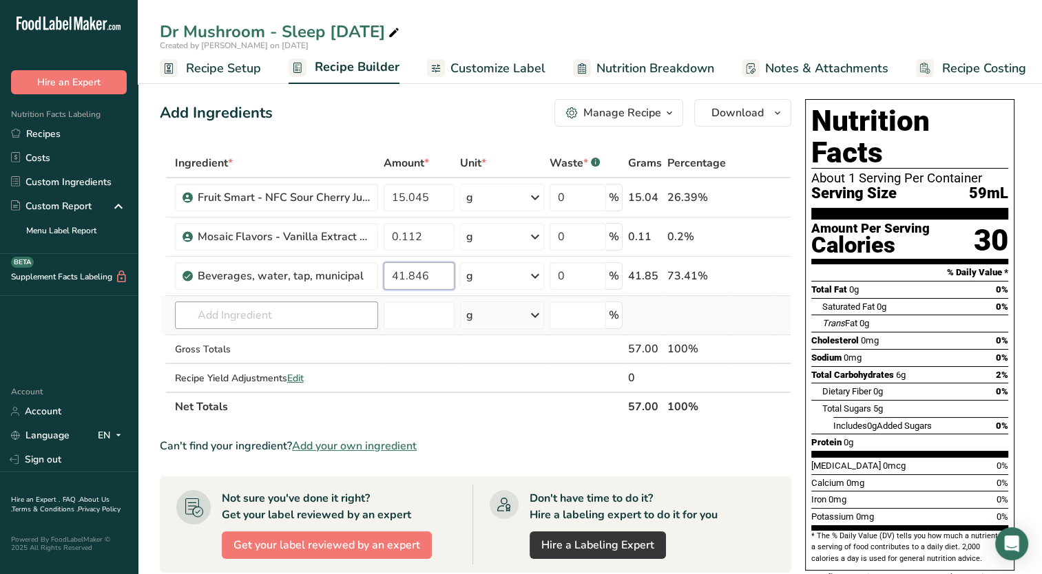
type input "41.846"
click at [287, 309] on div "Ingredient * Amount * Unit * Waste * .a-a{fill:#347362;}.b-a{fill:#fff;} Grams …" at bounding box center [476, 285] width 632 height 273
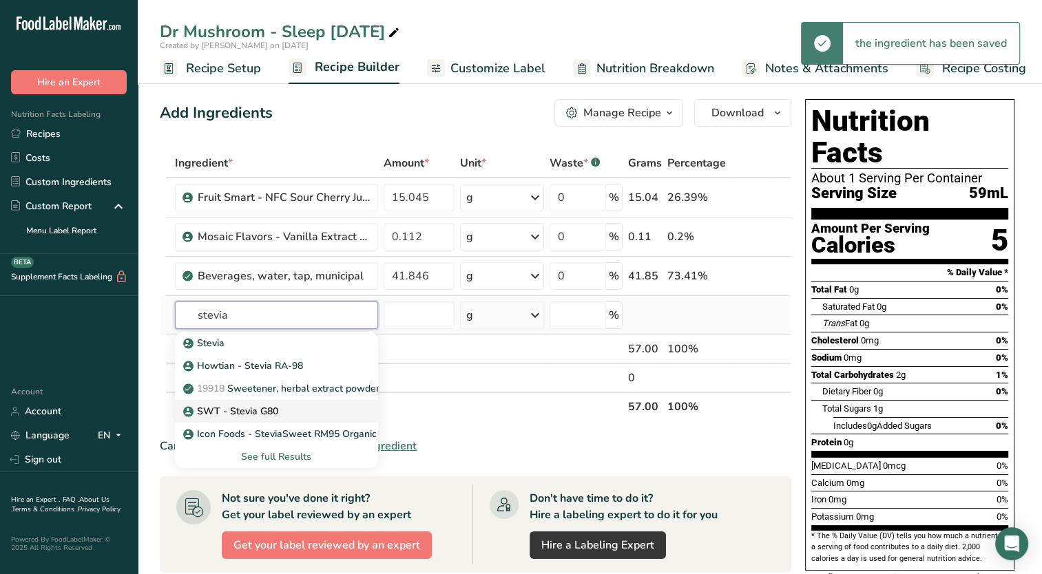
type input "stevia"
click at [289, 408] on div "SWT - Stevia G80" at bounding box center [265, 411] width 159 height 14
type input "SWT - Stevia G80"
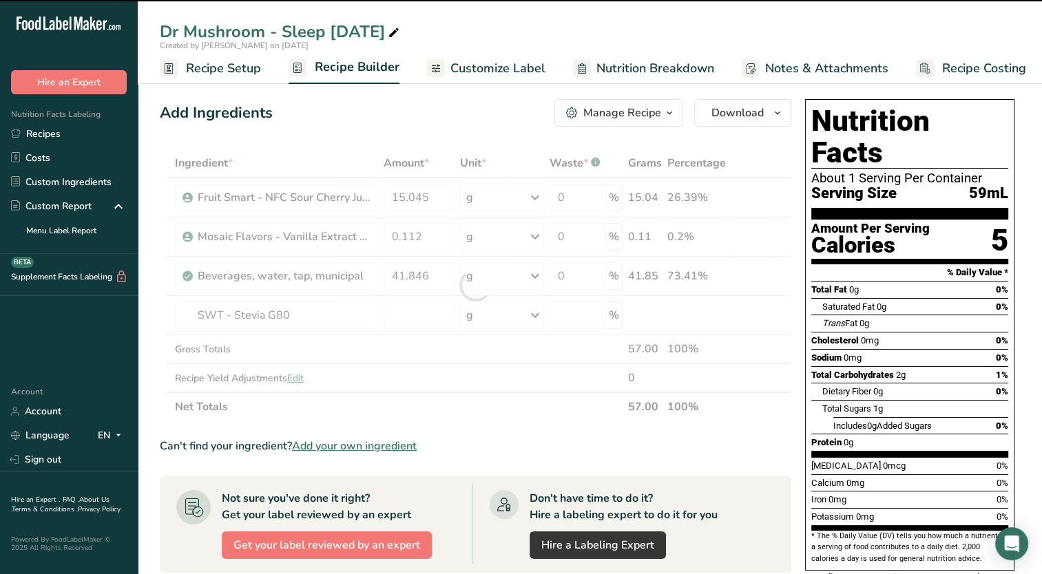
type input "0"
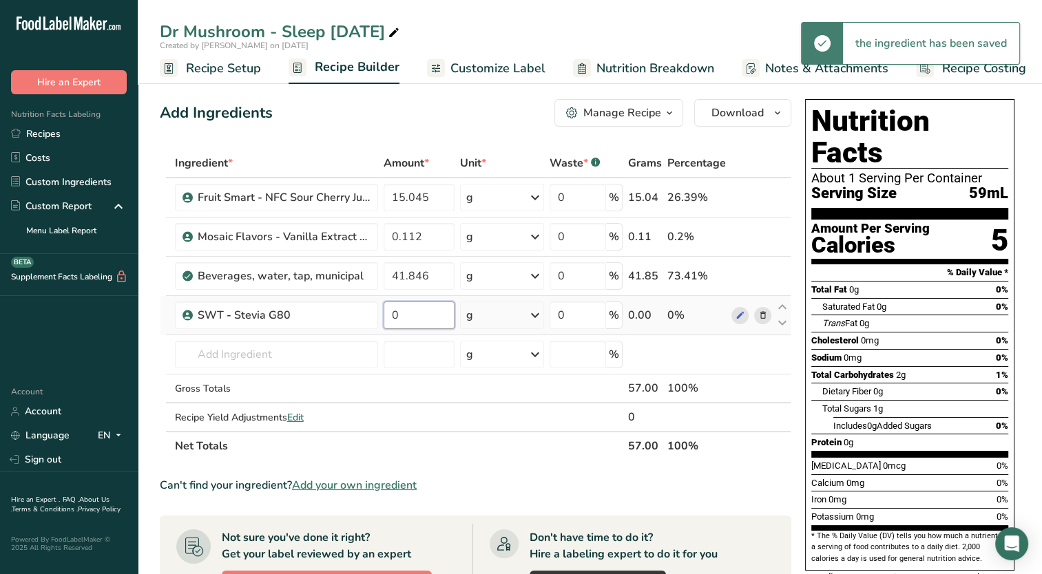
click at [409, 320] on input "0" at bounding box center [419, 316] width 71 height 28
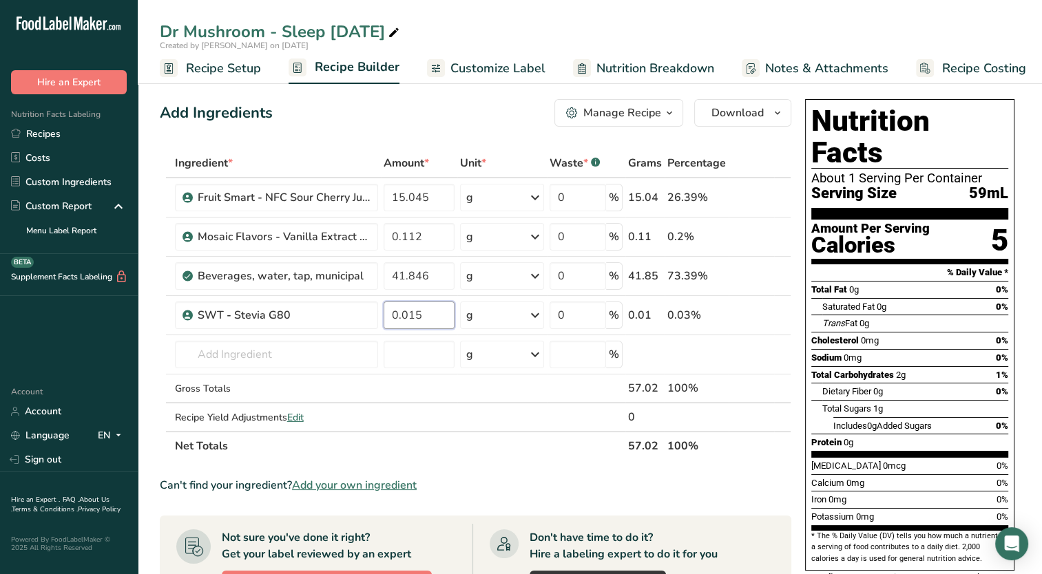
type input "0.015"
click at [512, 464] on section "Ingredient * Amount * Unit * Waste * .a-a{fill:#347362;}.b-a{fill:#fff;} Grams …" at bounding box center [476, 531] width 632 height 765
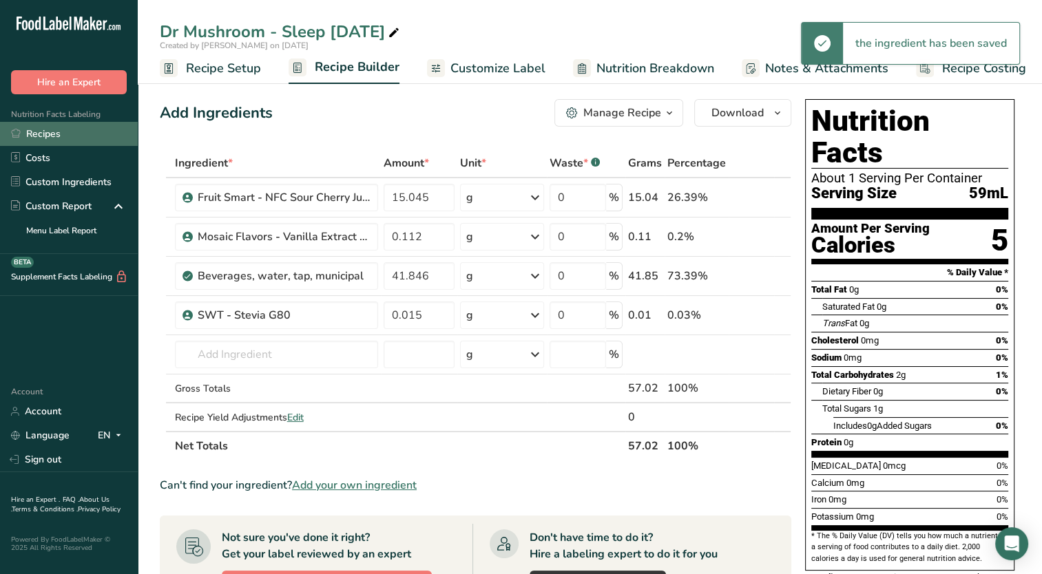
click at [52, 143] on link "Recipes" at bounding box center [69, 134] width 138 height 24
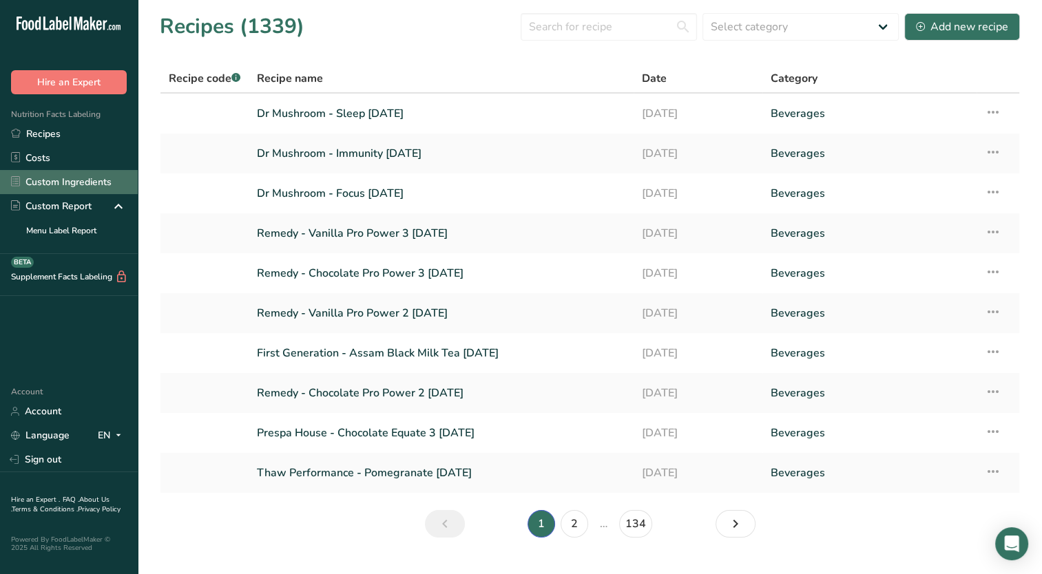
click at [78, 174] on link "Custom Ingredients" at bounding box center [69, 182] width 138 height 24
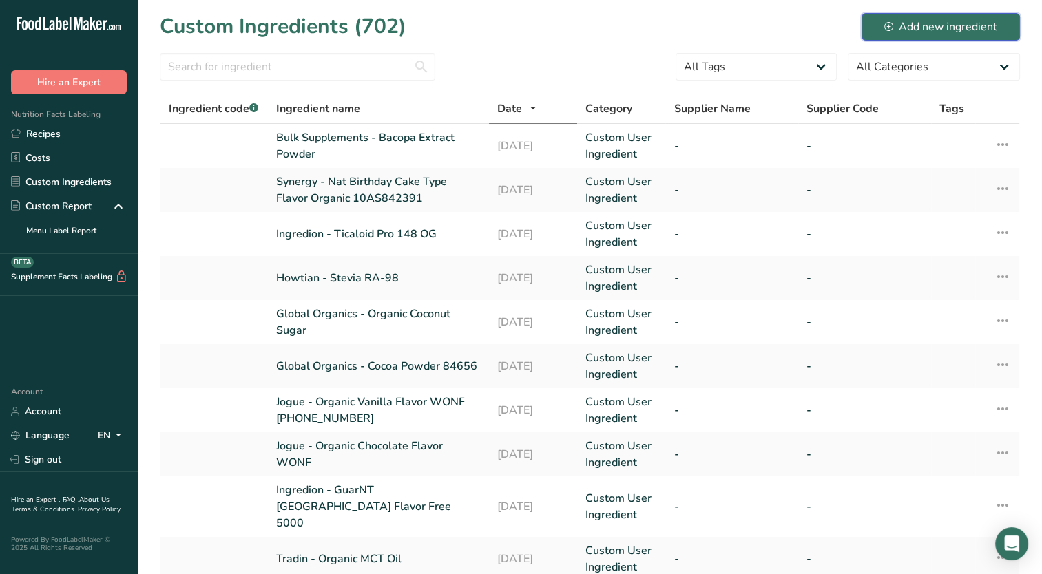
click at [913, 30] on div "Add new ingredient" at bounding box center [940, 27] width 113 height 17
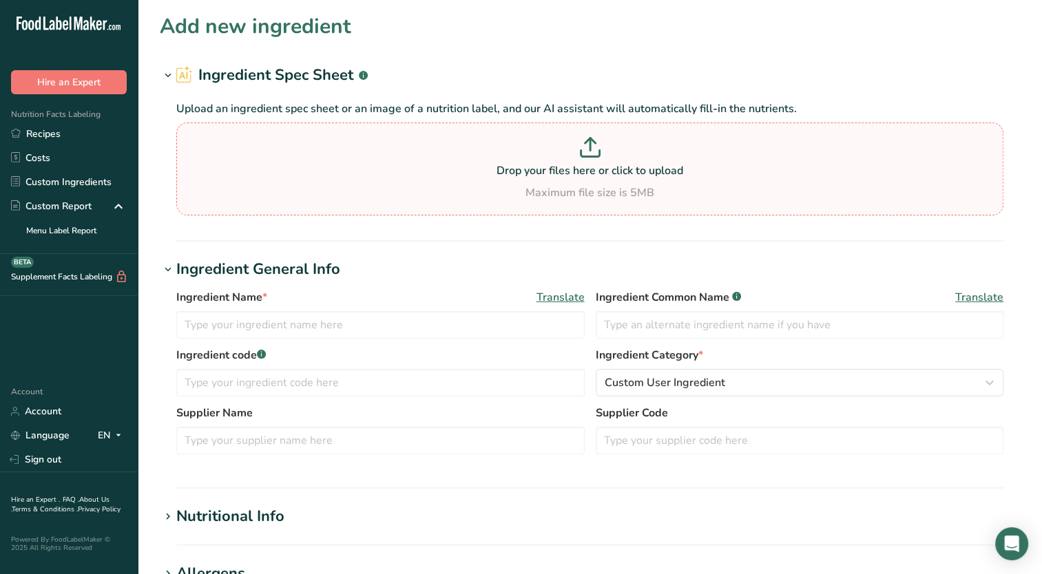
click at [555, 160] on p at bounding box center [590, 149] width 820 height 25
click at [555, 160] on input "Drop your files here or click to upload Maximum file size is 5MB" at bounding box center [589, 169] width 827 height 93
type input "C:\fakepath\Immulink MBG - Reishi.pdf"
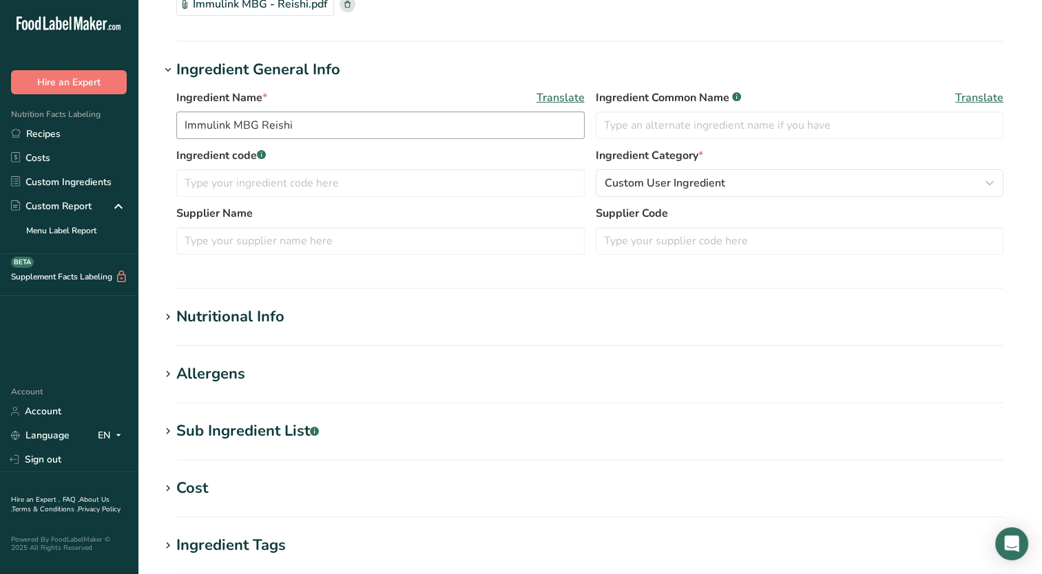
scroll to position [69, 0]
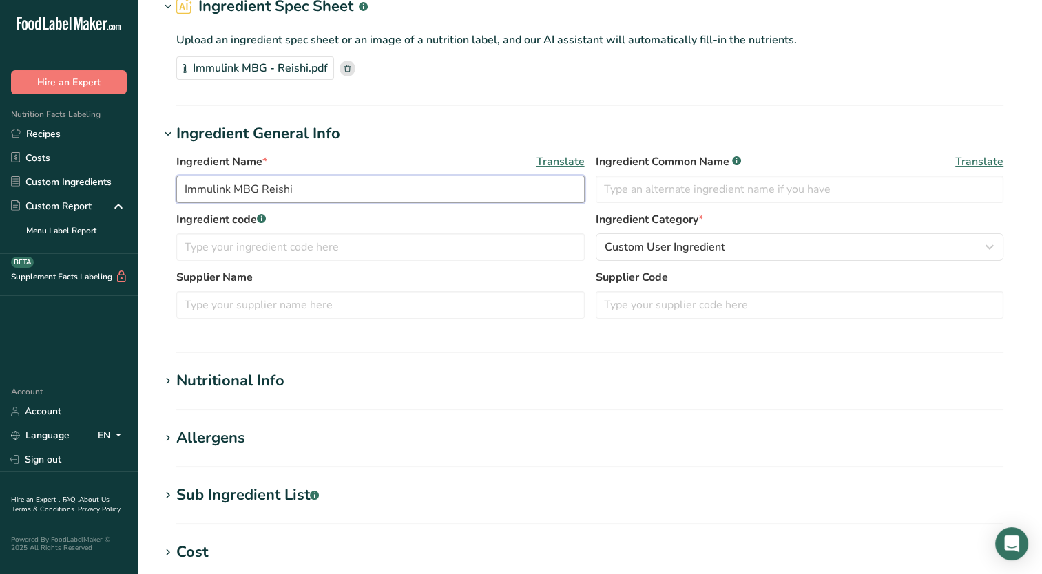
click at [261, 185] on input "Immulink MBG Reishi" at bounding box center [380, 190] width 408 height 28
type input "Immulink MBG - Reishi"
click at [485, 125] on h1 "Ingredient General Info" at bounding box center [590, 134] width 860 height 23
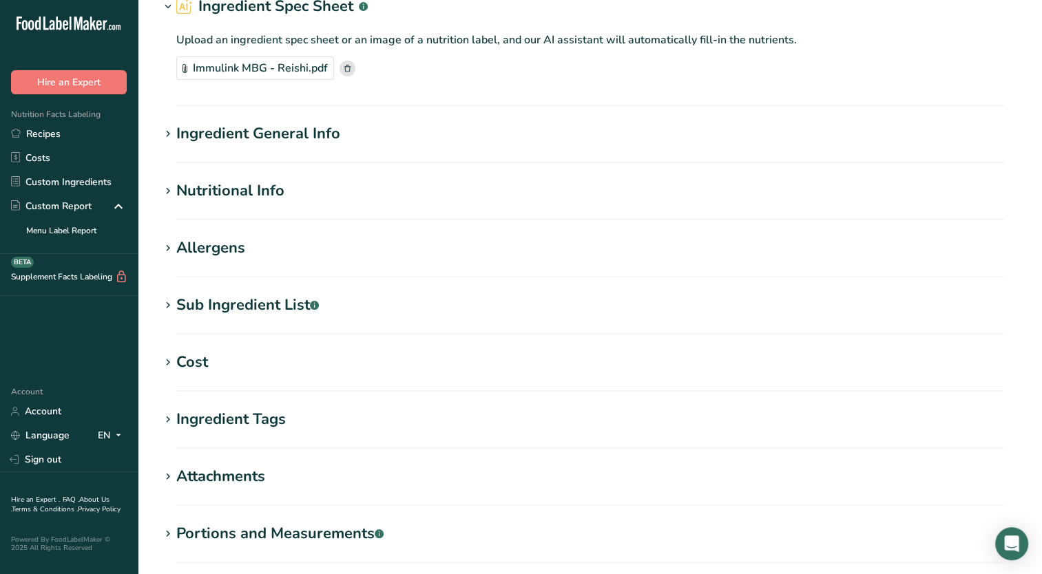
click at [174, 189] on span at bounding box center [168, 191] width 17 height 17
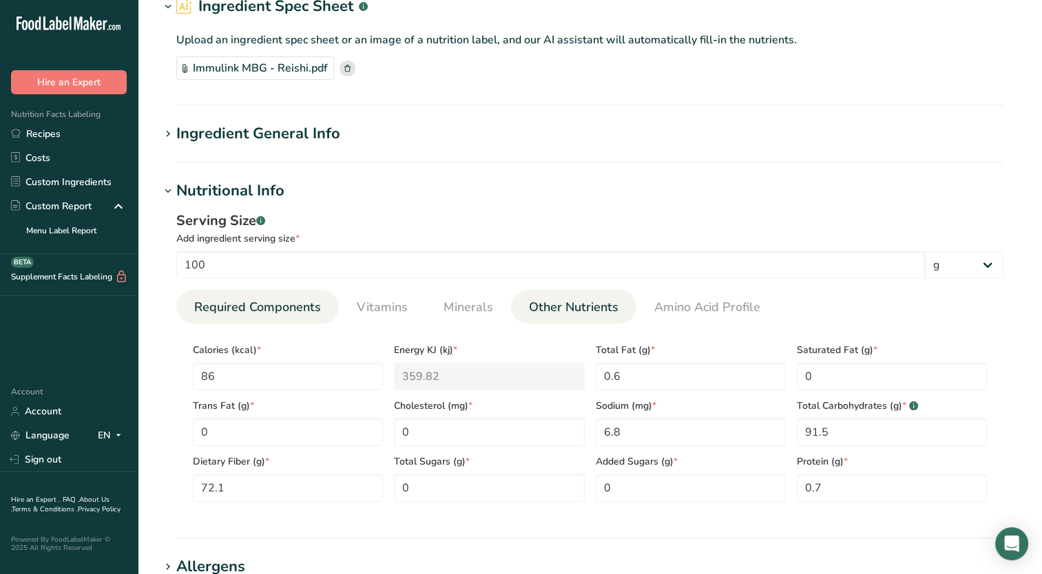
click at [558, 307] on span "Other Nutrients" at bounding box center [574, 307] width 90 height 19
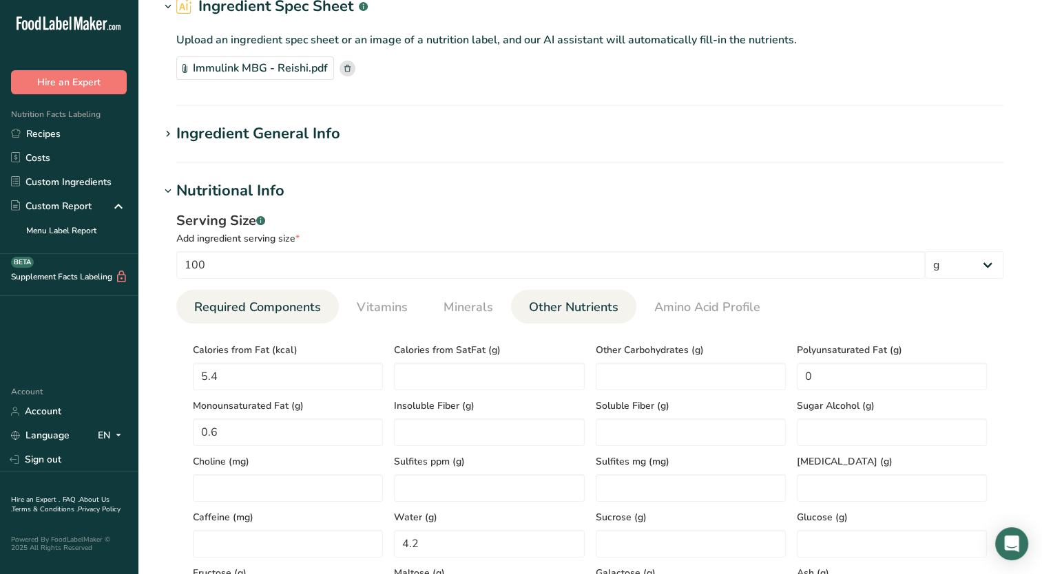
click at [293, 304] on span "Required Components" at bounding box center [257, 307] width 127 height 19
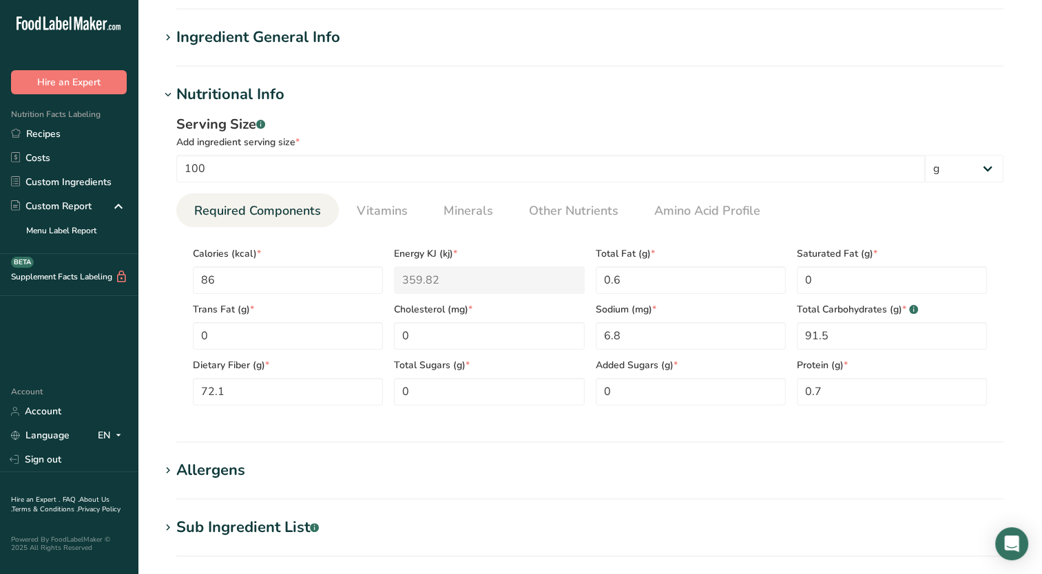
scroll to position [207, 0]
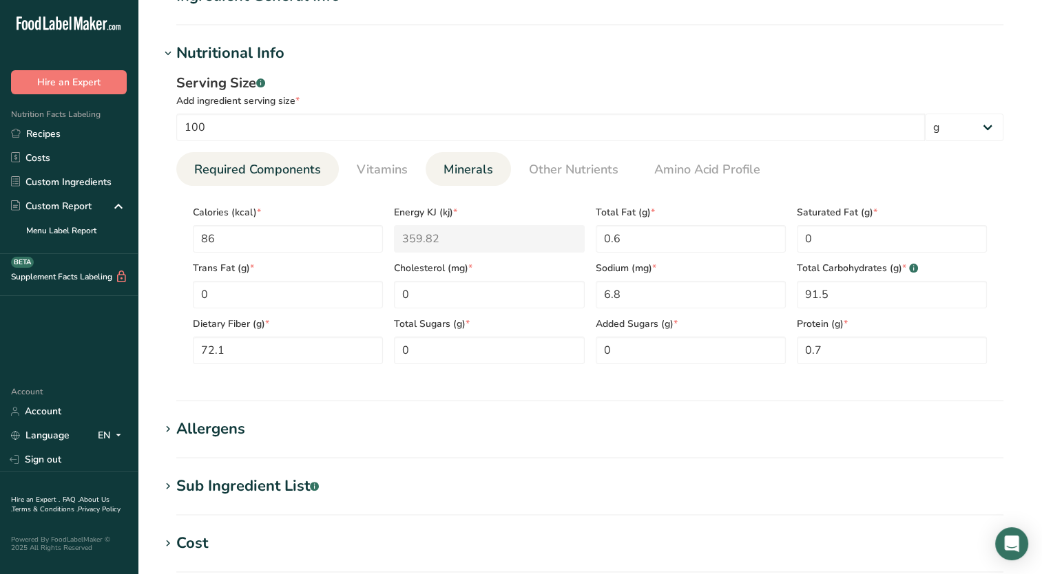
click at [483, 169] on span "Minerals" at bounding box center [469, 169] width 50 height 19
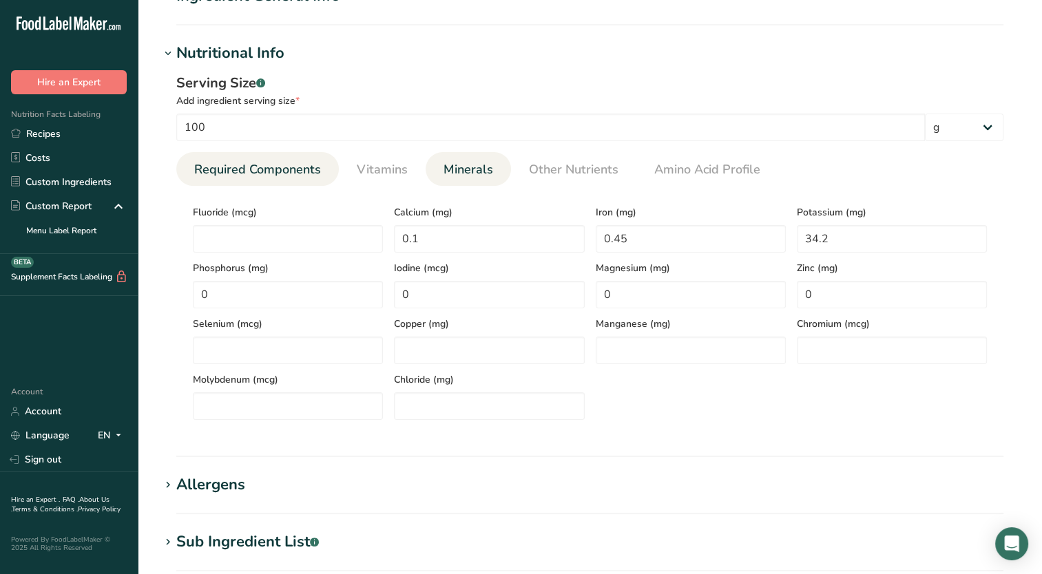
click at [234, 174] on span "Required Components" at bounding box center [257, 169] width 127 height 19
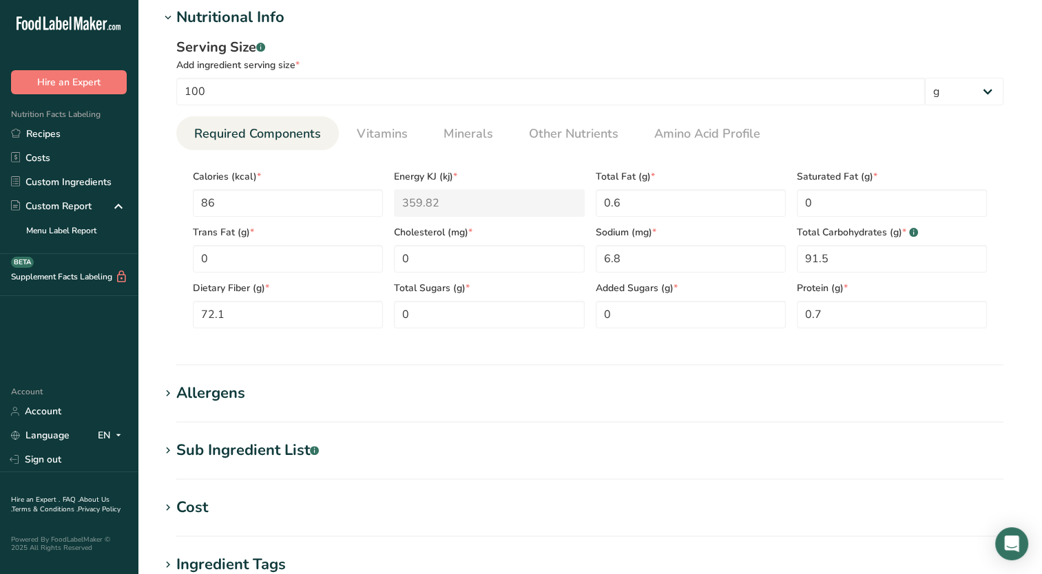
scroll to position [275, 0]
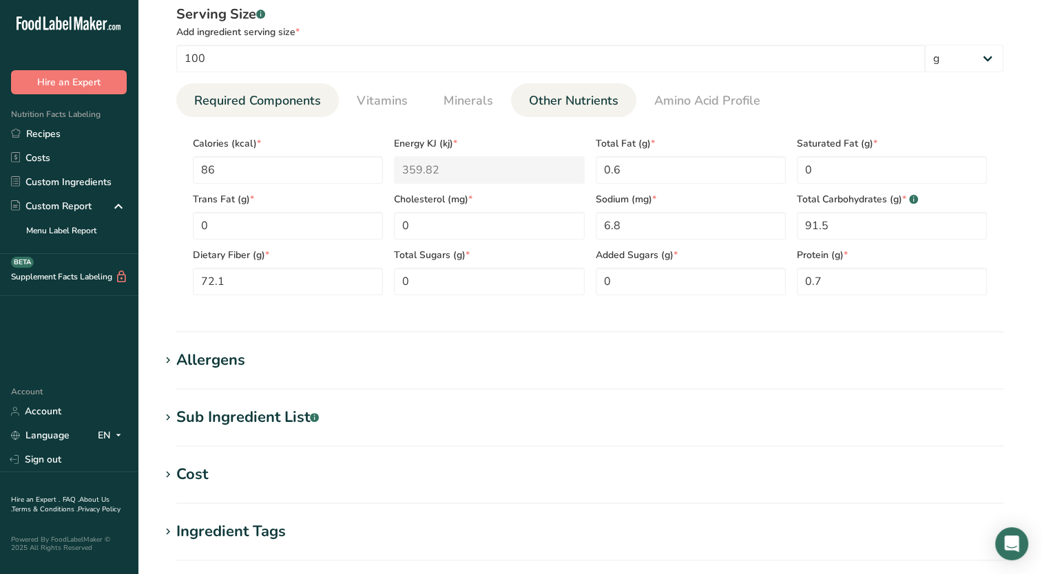
drag, startPoint x: 583, startPoint y: 95, endPoint x: 588, endPoint y: 107, distance: 12.7
click at [583, 94] on span "Other Nutrients" at bounding box center [574, 101] width 90 height 19
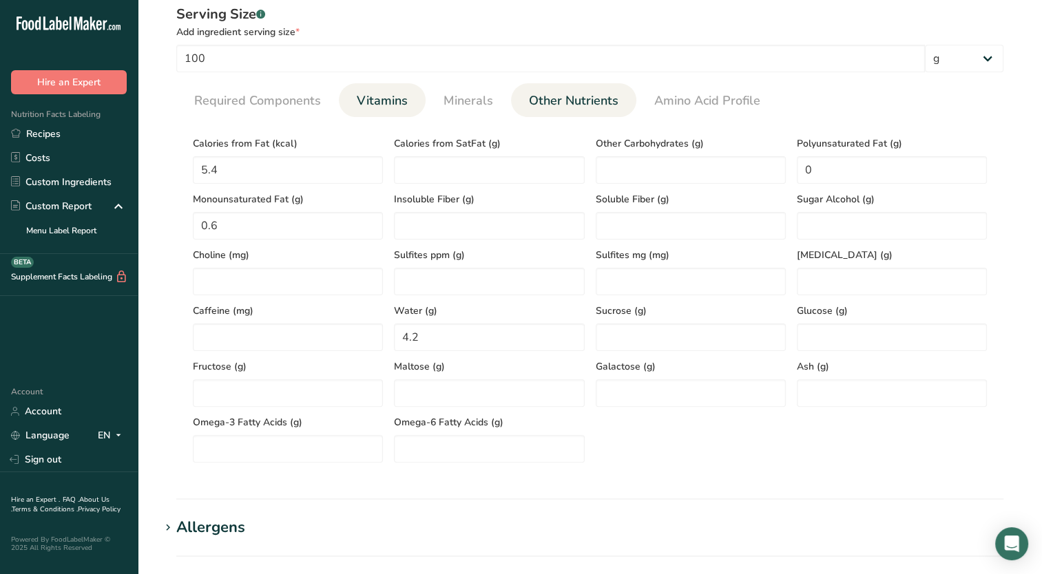
click at [374, 103] on span "Vitamins" at bounding box center [382, 101] width 51 height 19
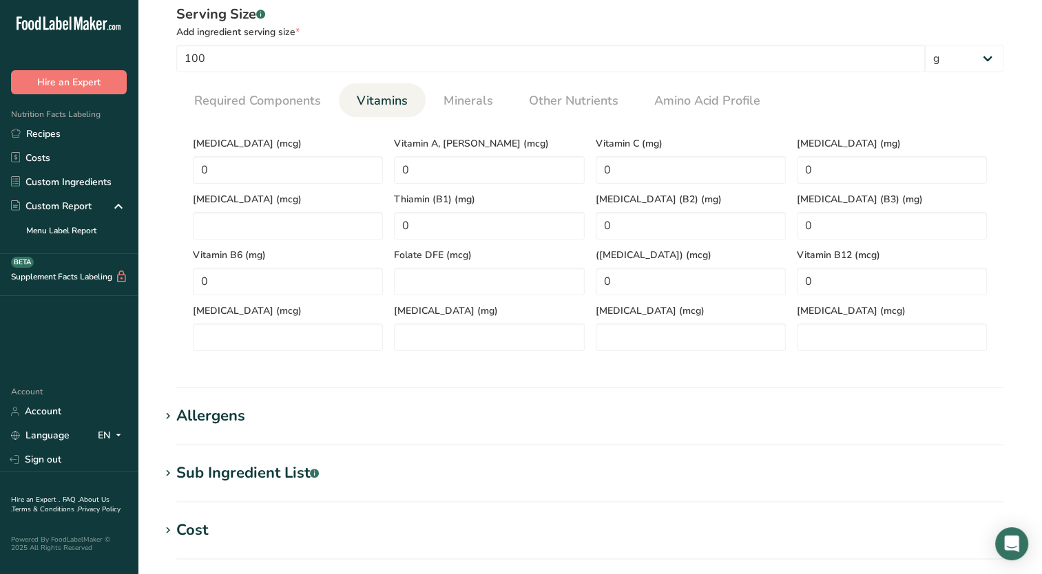
click at [450, 380] on section "Nutritional Info Serving Size .a-a{fill:#347362;}.b-a{fill:#fff;} Add ingredien…" at bounding box center [590, 180] width 860 height 415
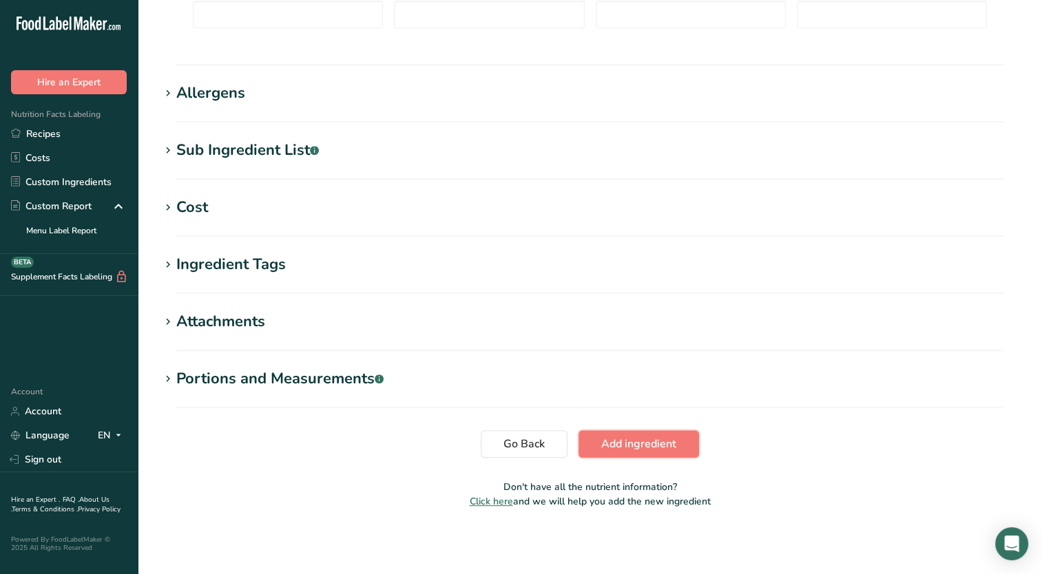
click at [601, 437] on button "Add ingredient" at bounding box center [639, 444] width 121 height 28
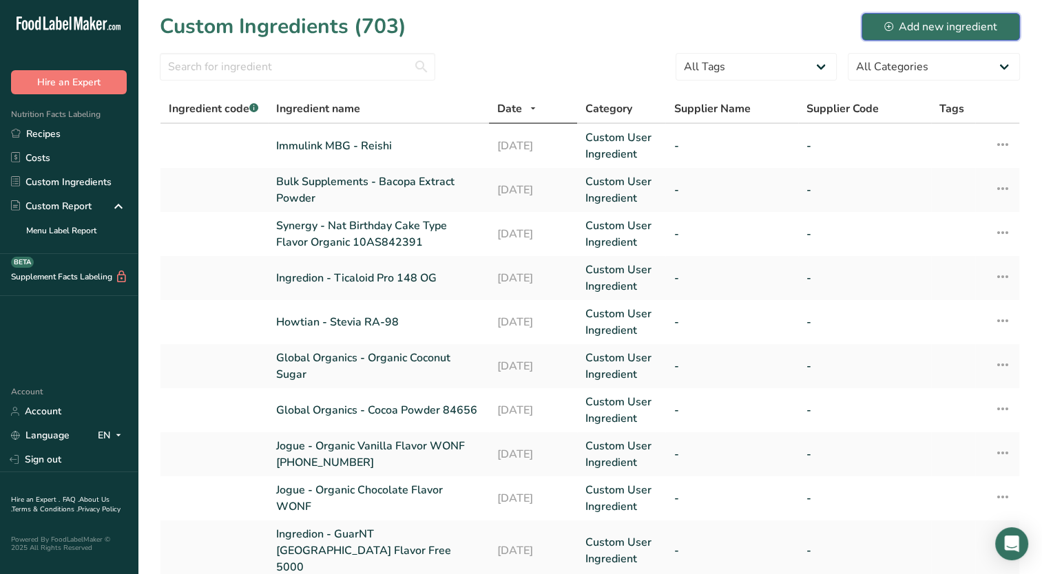
click at [887, 27] on icon at bounding box center [888, 26] width 9 height 9
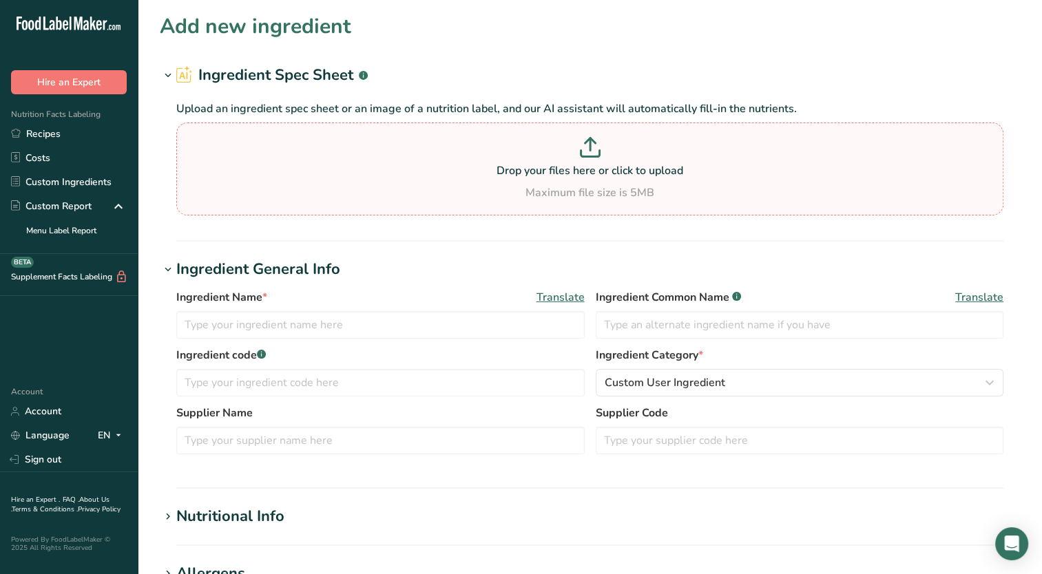
click at [548, 174] on p "Drop your files here or click to upload" at bounding box center [590, 171] width 820 height 17
click at [548, 174] on input "Drop your files here or click to upload Maximum file size is 5MB" at bounding box center [589, 169] width 827 height 93
type input "C:\fakepath\Immulink MBG - Lions Mane Extract.pdf"
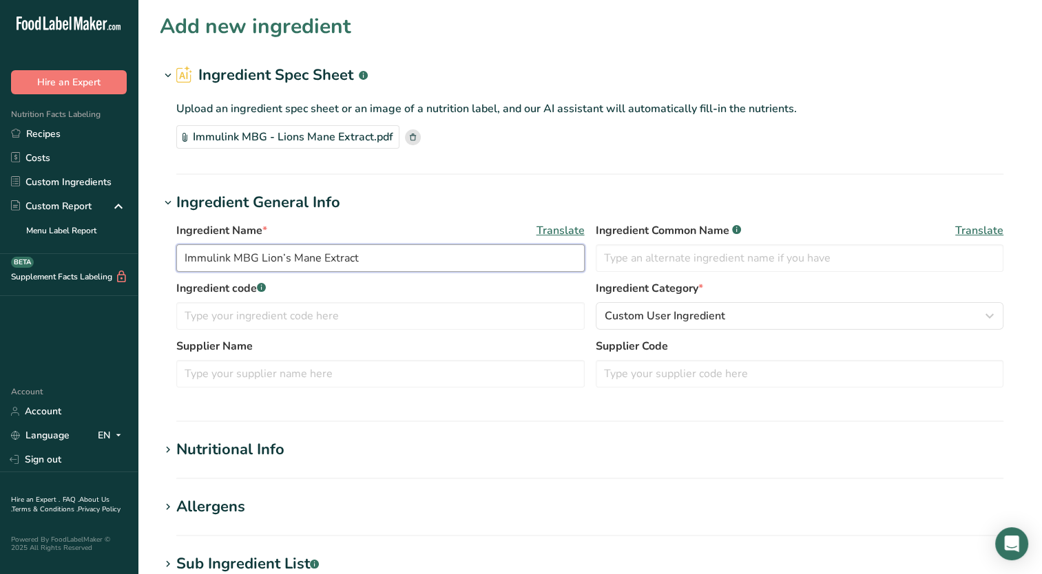
click at [259, 255] on input "Immulink MBG Lion’s Mane Extract" at bounding box center [380, 259] width 408 height 28
type input "Immulink MBG - Lion’s Mane Extract"
click at [167, 453] on icon at bounding box center [168, 450] width 12 height 19
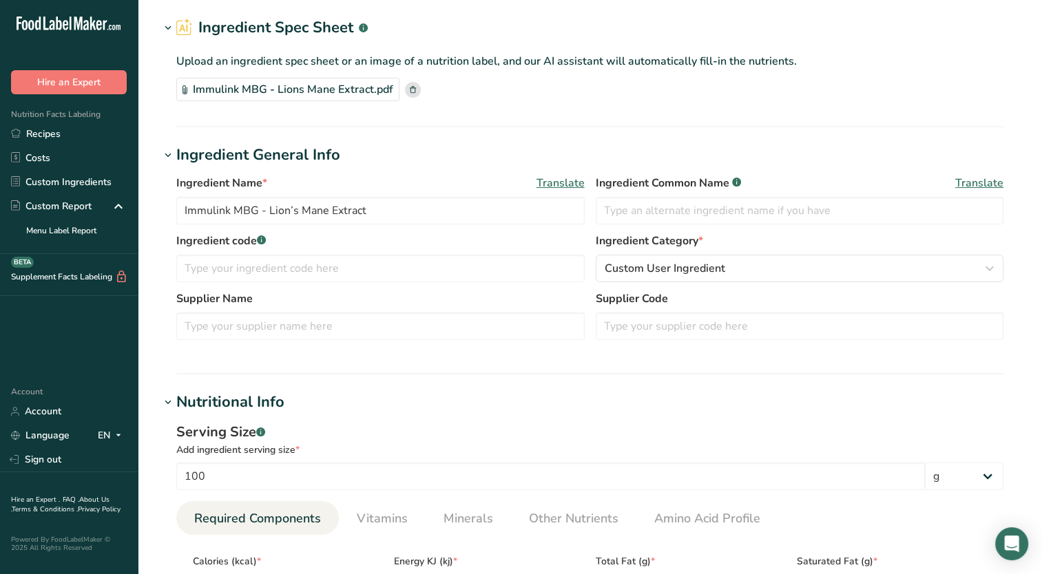
scroll to position [275, 0]
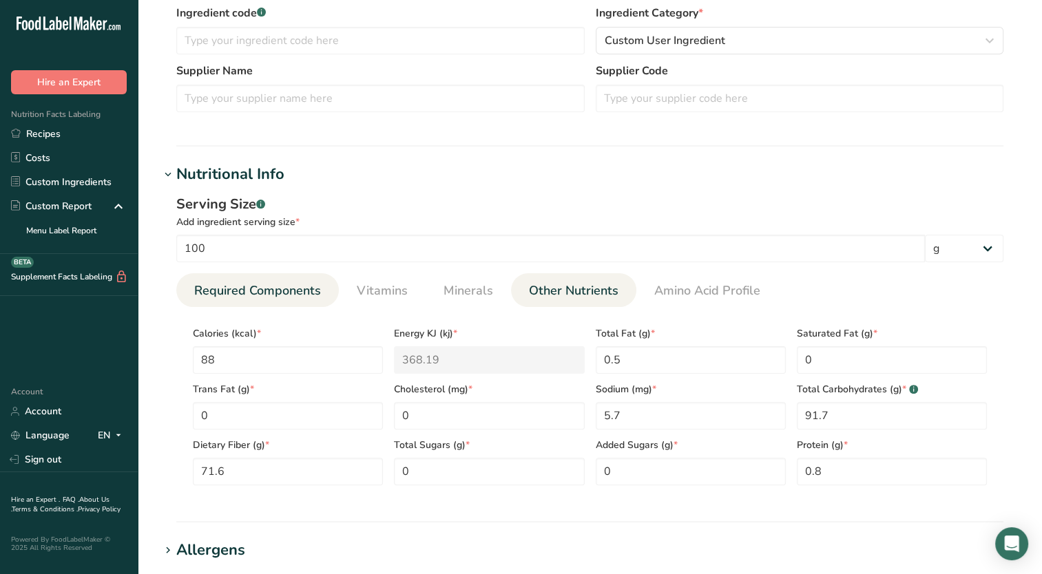
click at [567, 299] on span "Other Nutrients" at bounding box center [574, 291] width 90 height 19
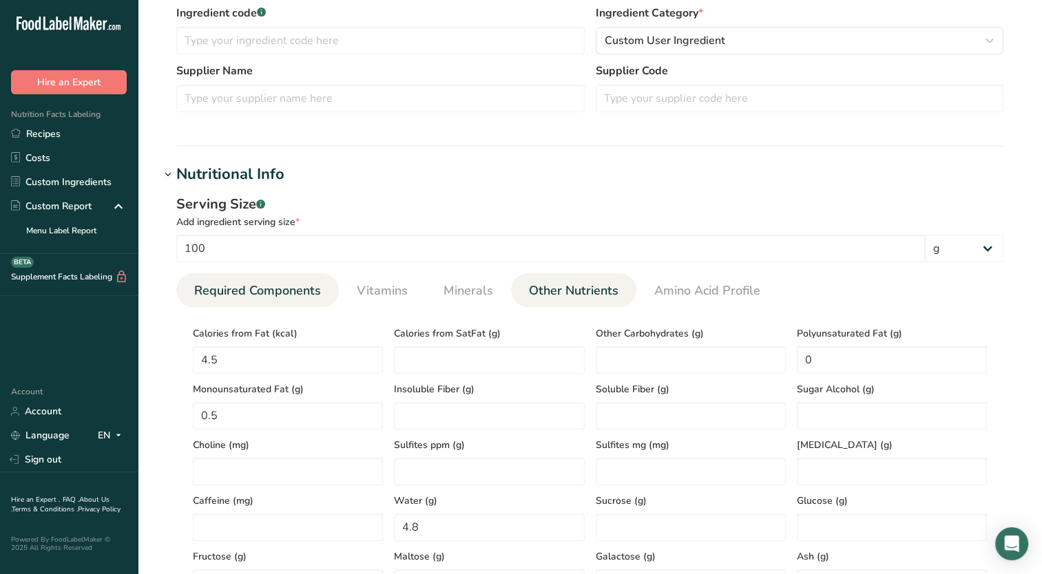
click at [282, 289] on span "Required Components" at bounding box center [257, 291] width 127 height 19
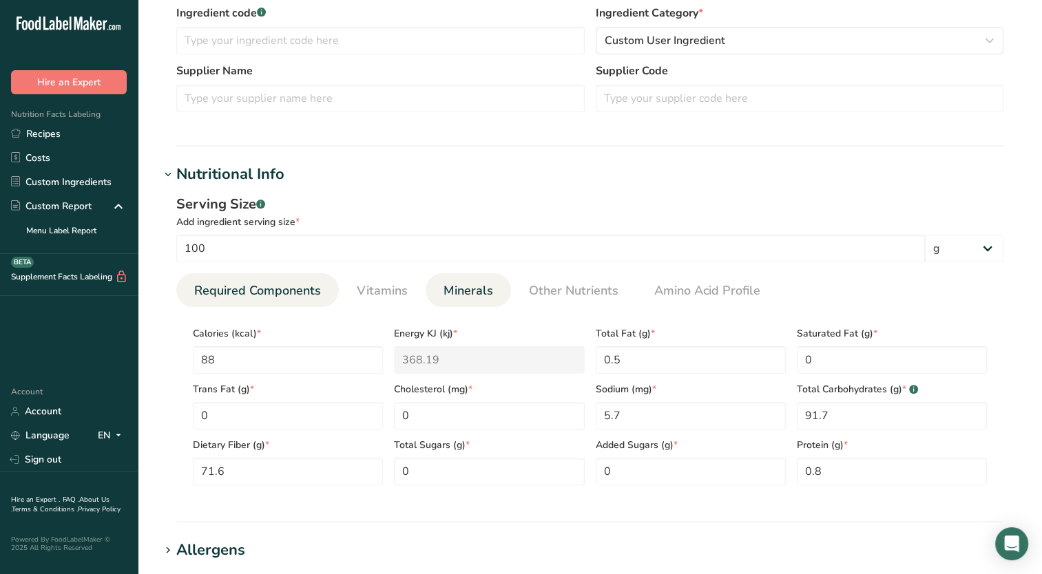
click at [481, 289] on span "Minerals" at bounding box center [469, 291] width 50 height 19
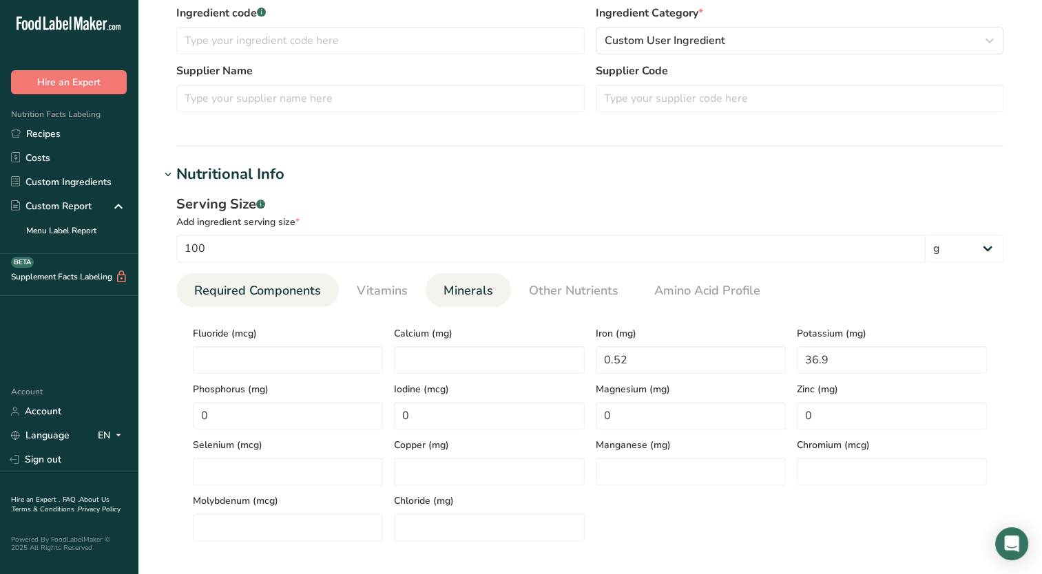
click at [249, 304] on link "Required Components" at bounding box center [258, 290] width 138 height 35
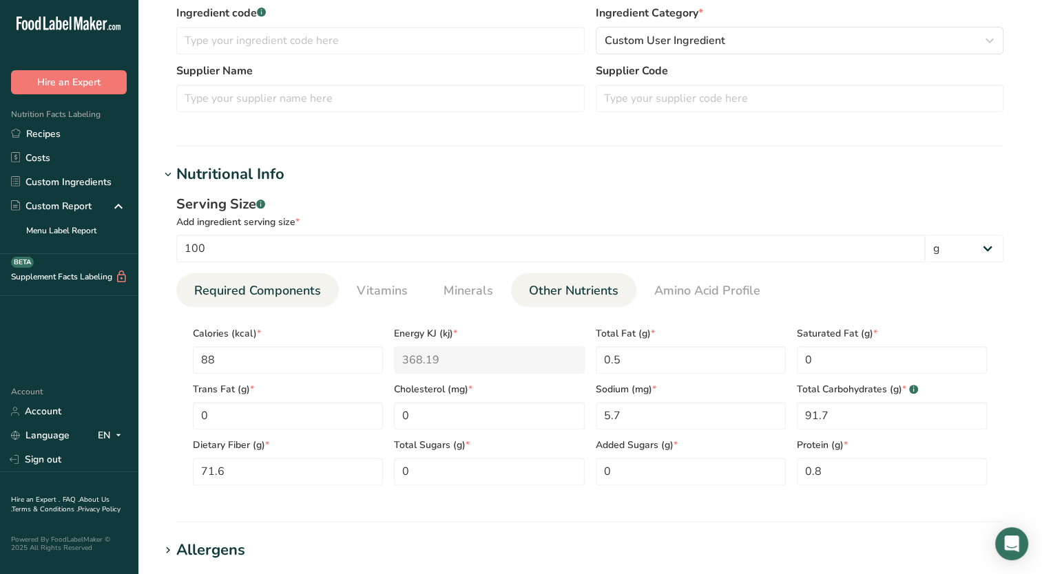
click at [562, 300] on link "Other Nutrients" at bounding box center [573, 290] width 101 height 35
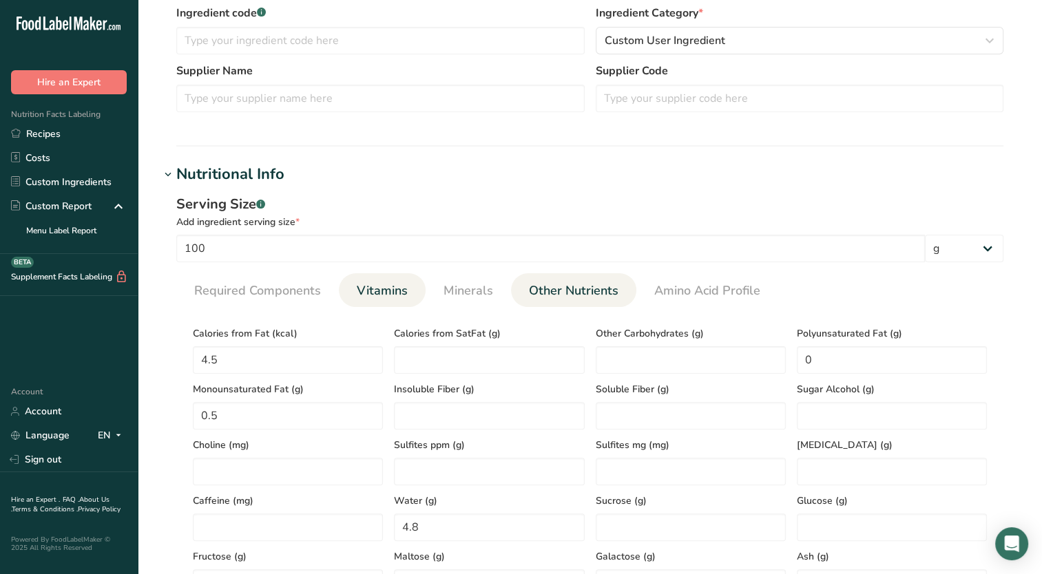
click at [397, 283] on span "Vitamins" at bounding box center [382, 291] width 51 height 19
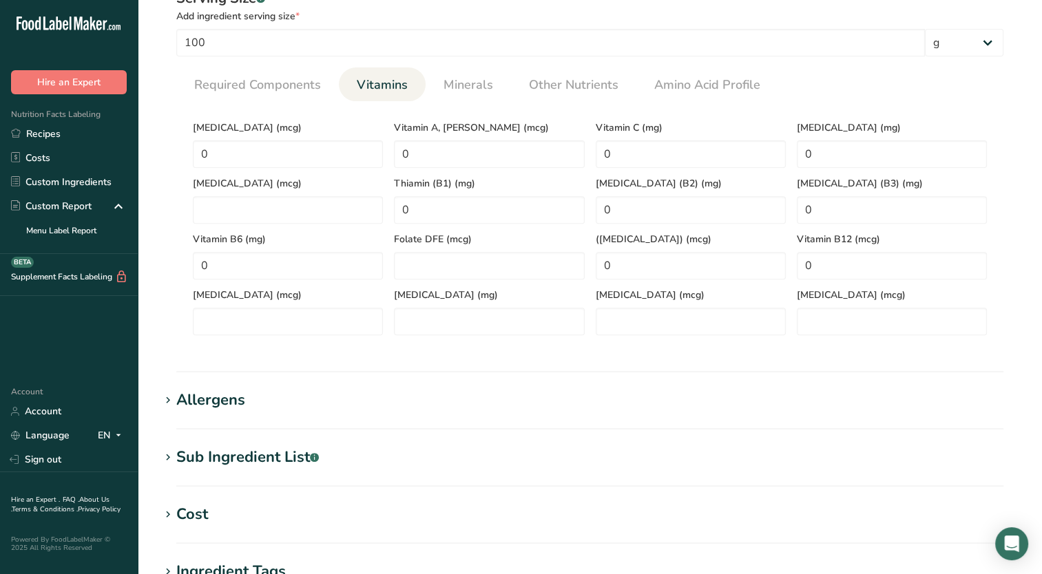
scroll to position [482, 0]
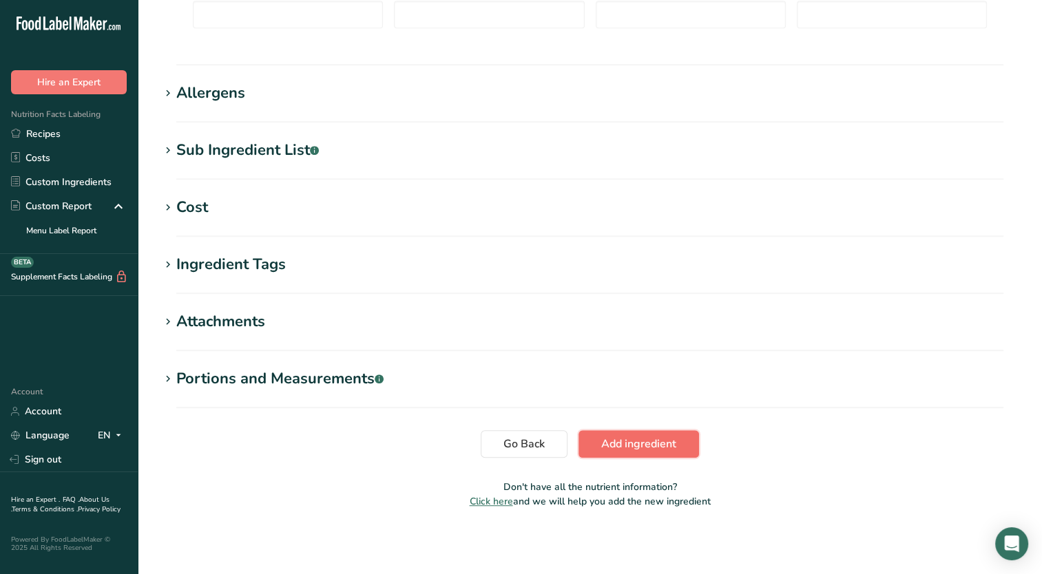
click at [602, 448] on span "Add ingredient" at bounding box center [638, 444] width 75 height 17
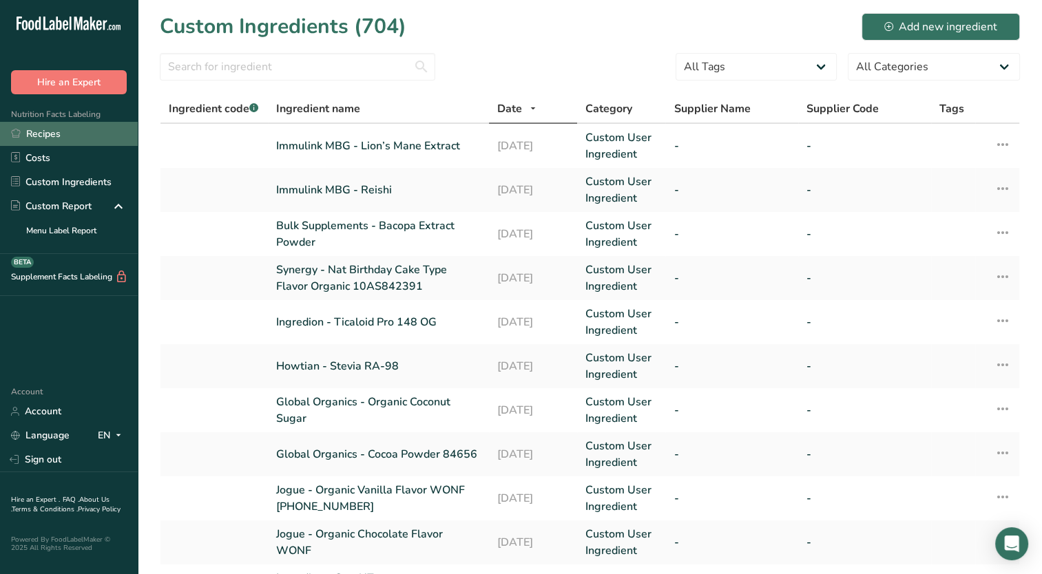
click at [72, 131] on link "Recipes" at bounding box center [69, 134] width 138 height 24
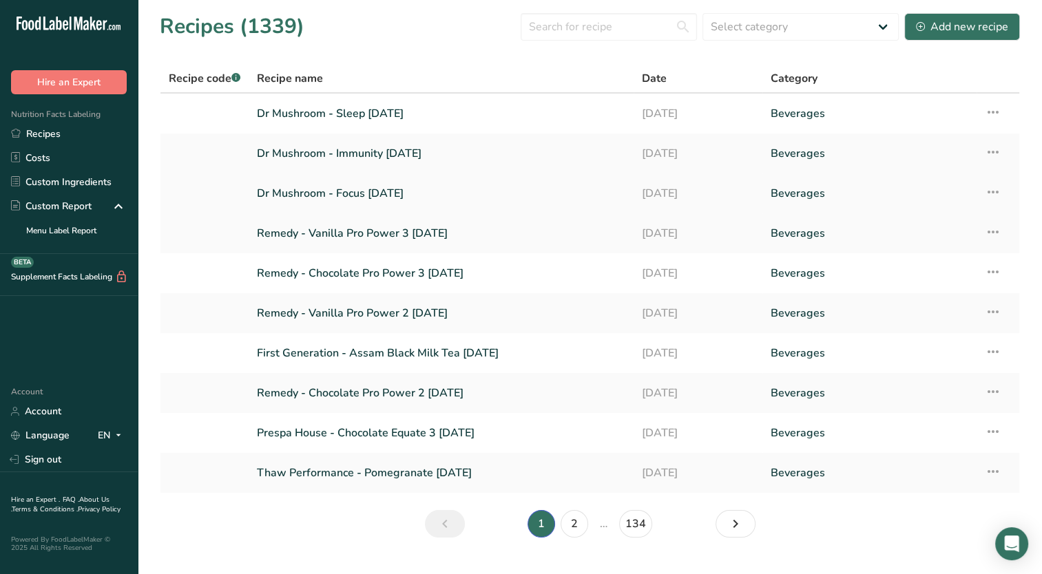
click at [310, 201] on link "Dr Mushroom - Focus [DATE]" at bounding box center [441, 193] width 368 height 29
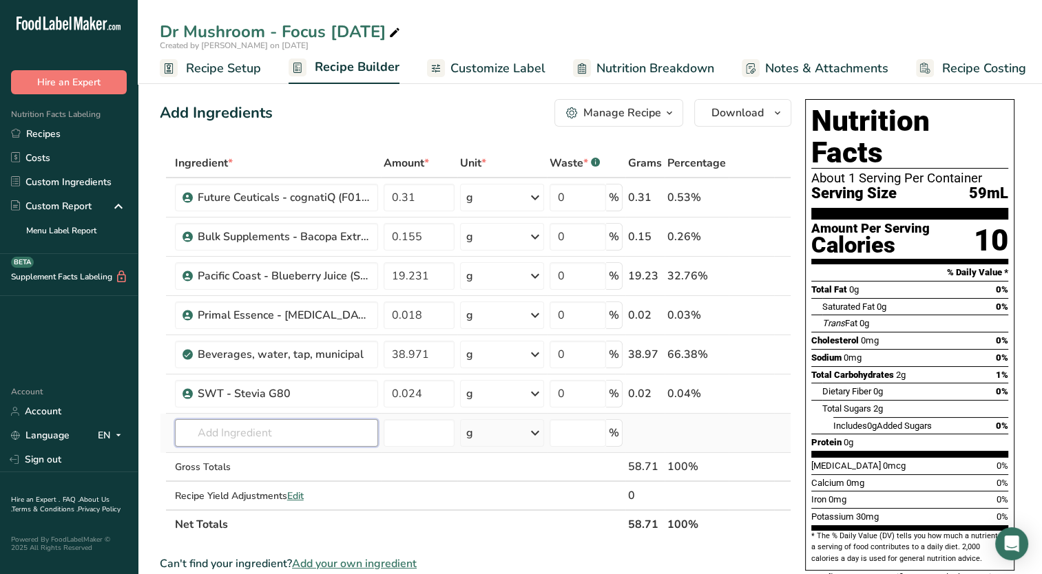
click at [311, 430] on input "text" at bounding box center [276, 433] width 203 height 28
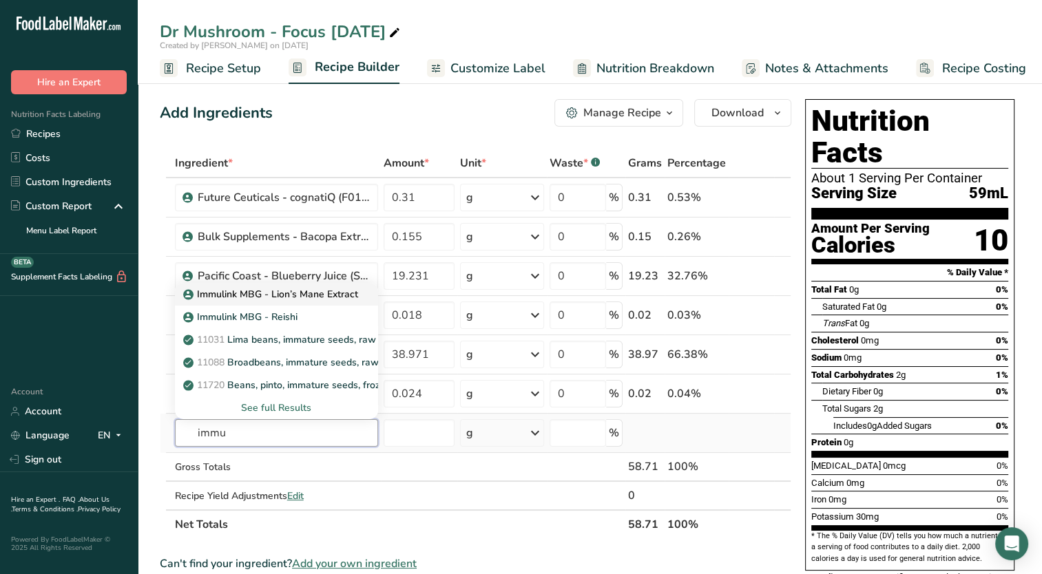
type input "immu"
click at [284, 295] on p "Immulink MBG - Lion’s Mane Extract" at bounding box center [272, 294] width 172 height 14
type input "Immulink MBG - Lion’s Mane Extract"
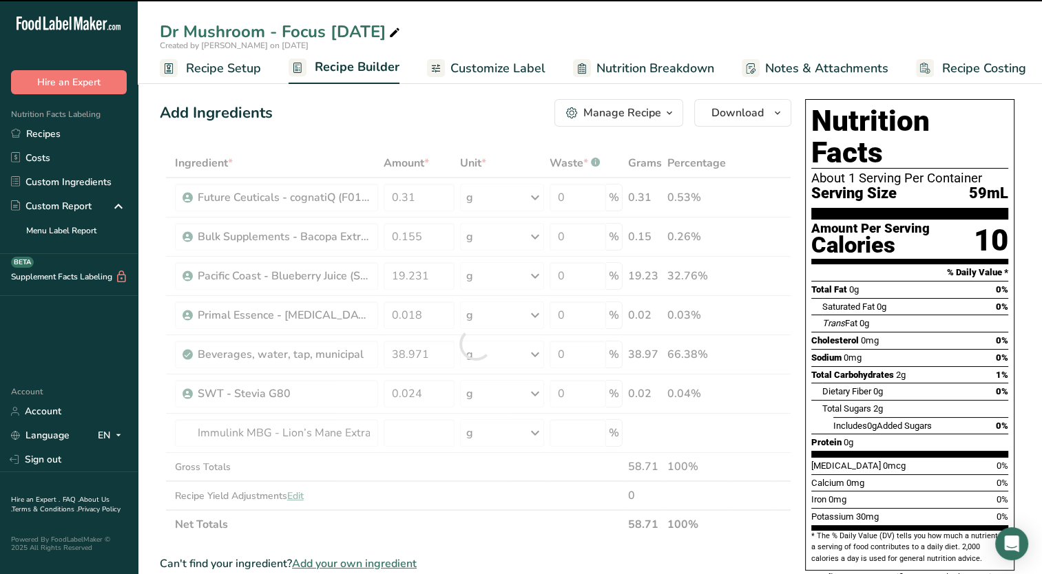
type input "0"
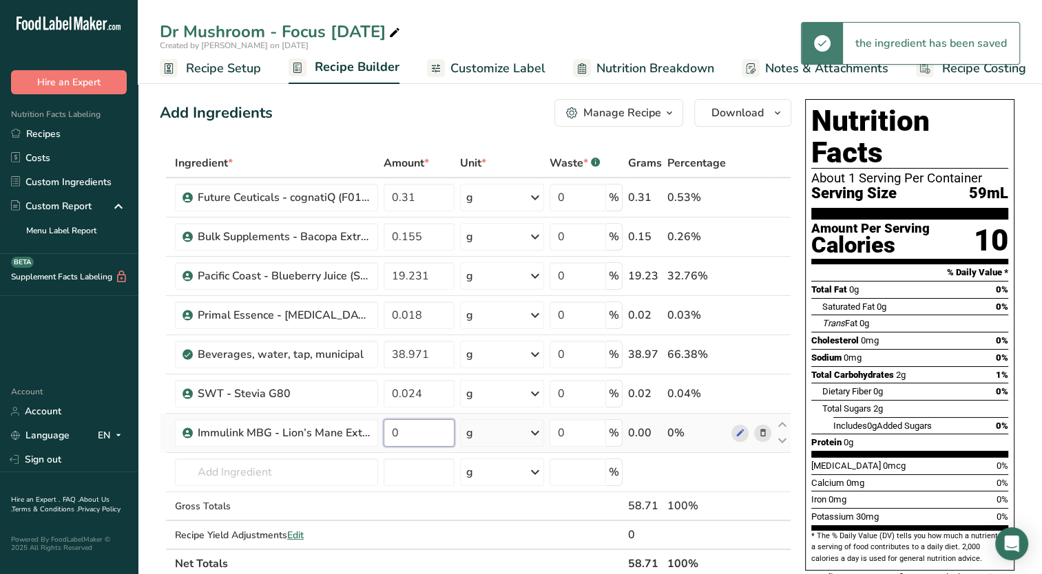
click at [408, 437] on input "0" at bounding box center [419, 433] width 71 height 28
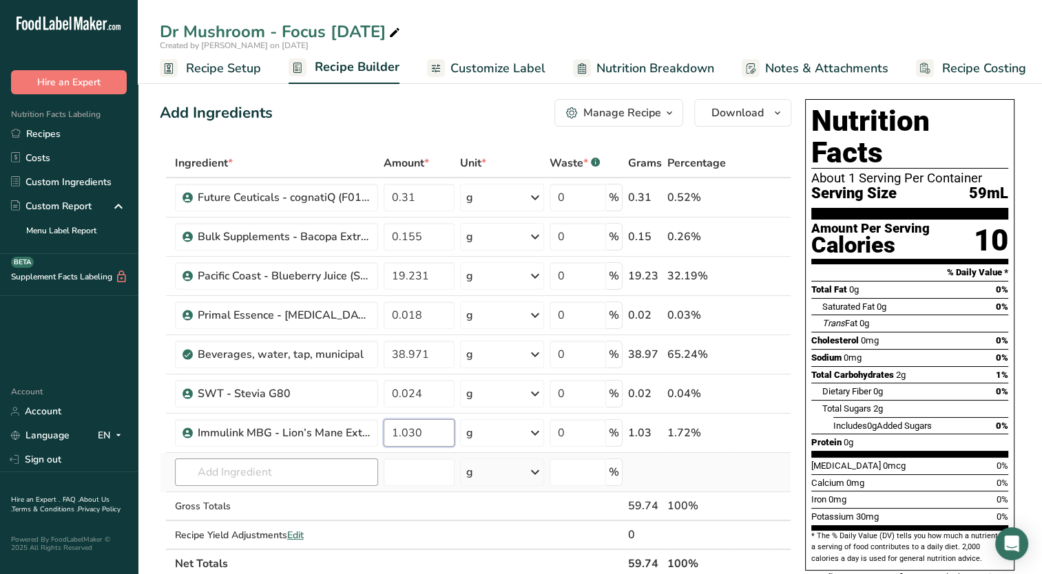
type input "1.030"
click at [233, 474] on div "Ingredient * Amount * Unit * Waste * .a-a{fill:#347362;}.b-a{fill:#fff;} Grams …" at bounding box center [476, 364] width 632 height 430
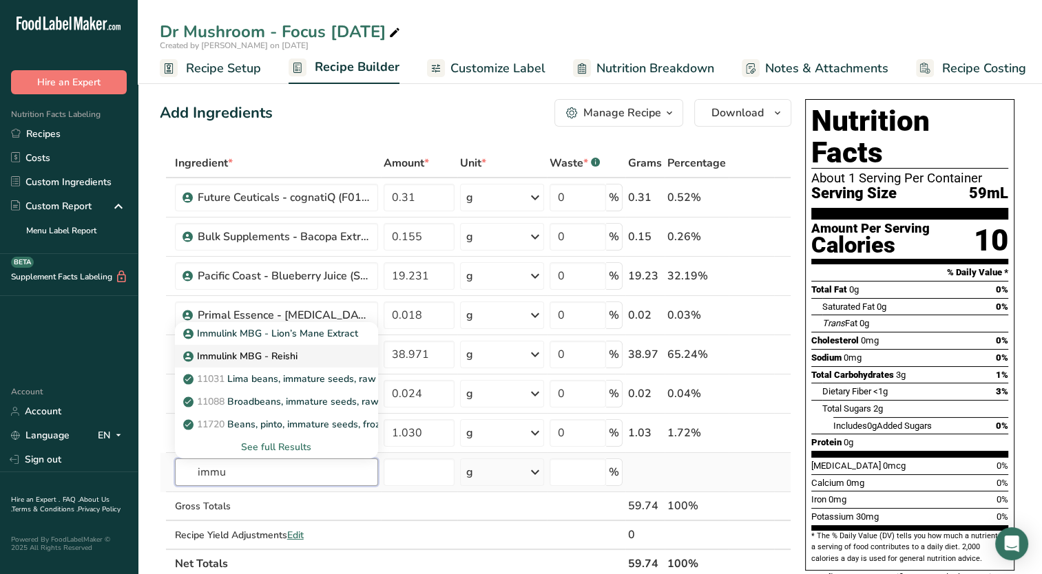
type input "immu"
click at [209, 351] on p "Immulink MBG - Reishi" at bounding box center [242, 356] width 112 height 14
type input "Immulink MBG - Reishi"
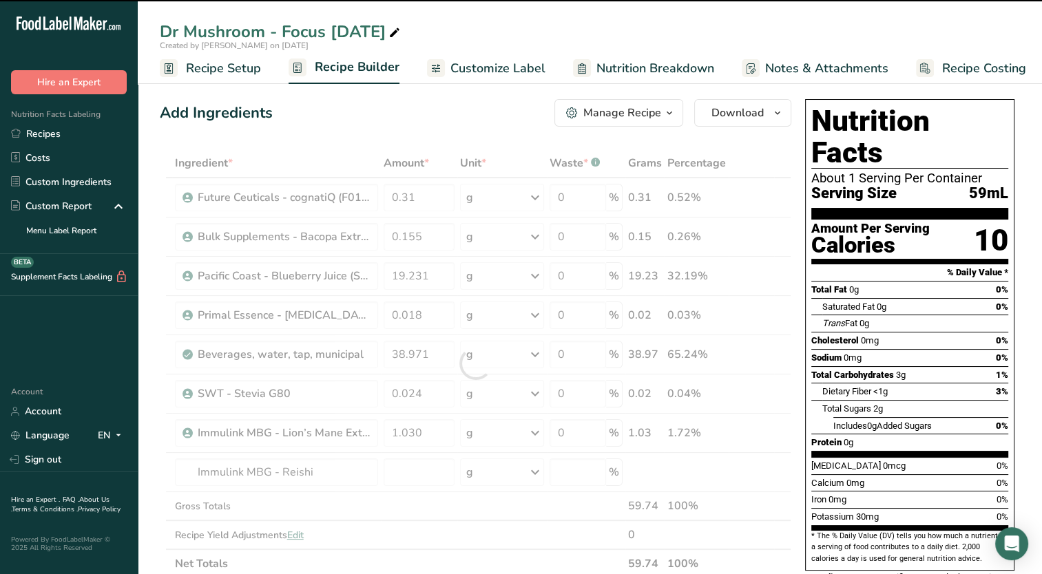
type input "0"
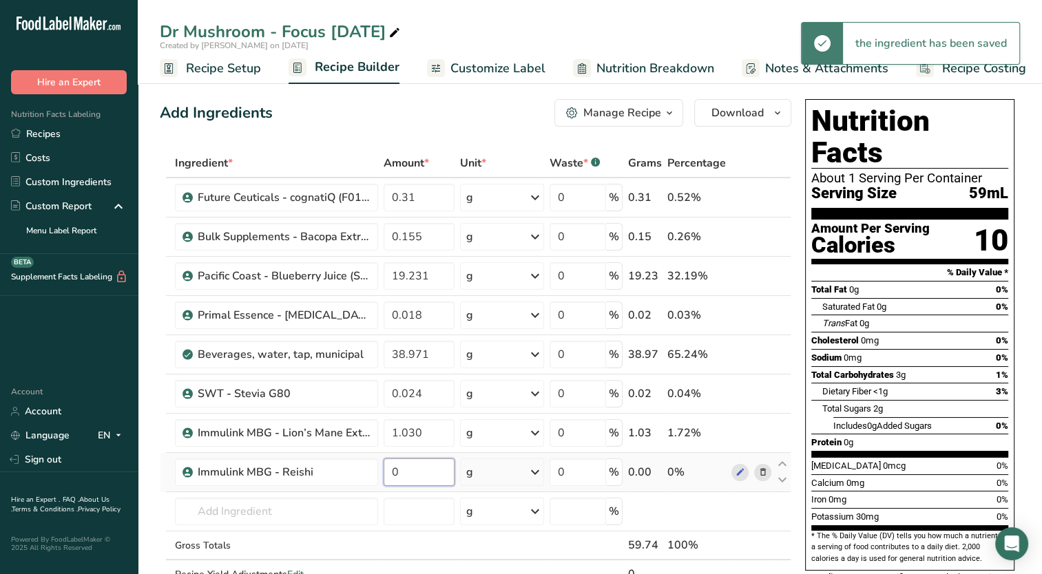
click at [406, 470] on input "0" at bounding box center [419, 473] width 71 height 28
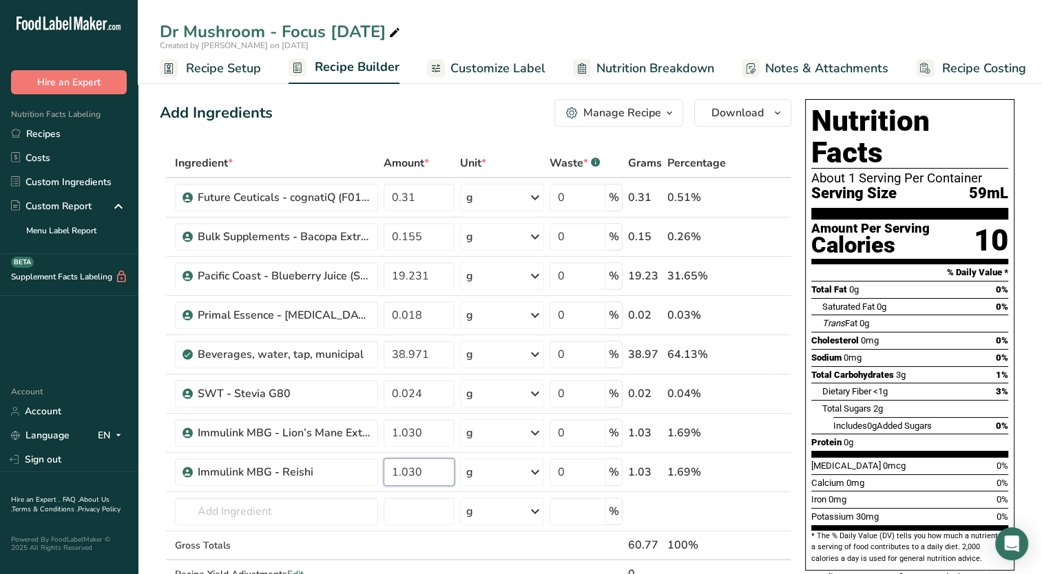
type input "1.030"
click at [417, 110] on div "Add Ingredients Manage Recipe Delete Recipe Duplicate Recipe Scale Recipe Save …" at bounding box center [476, 113] width 632 height 28
click at [485, 79] on link "Customize Label" at bounding box center [486, 68] width 118 height 31
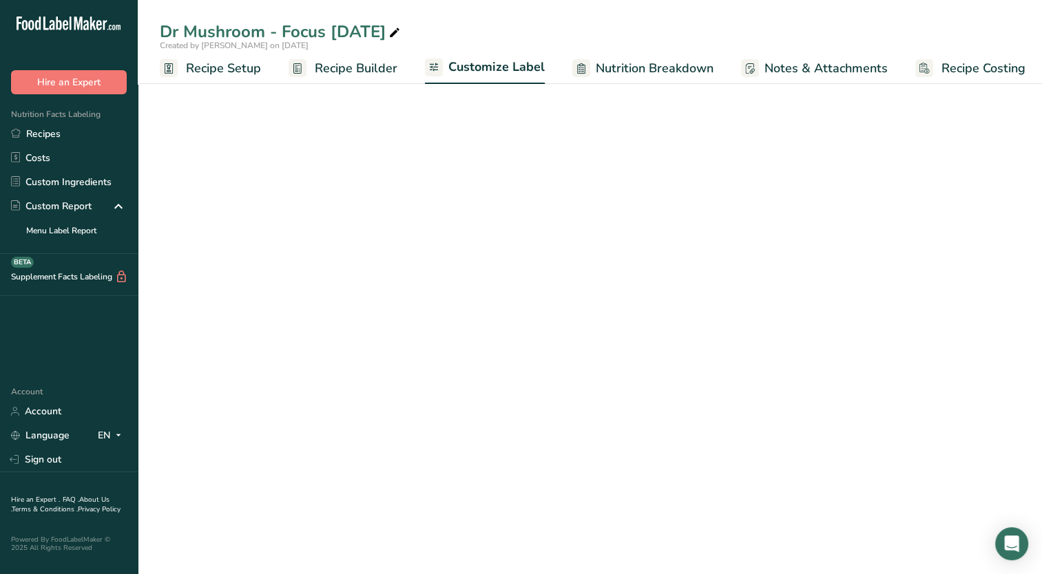
scroll to position [0, 6]
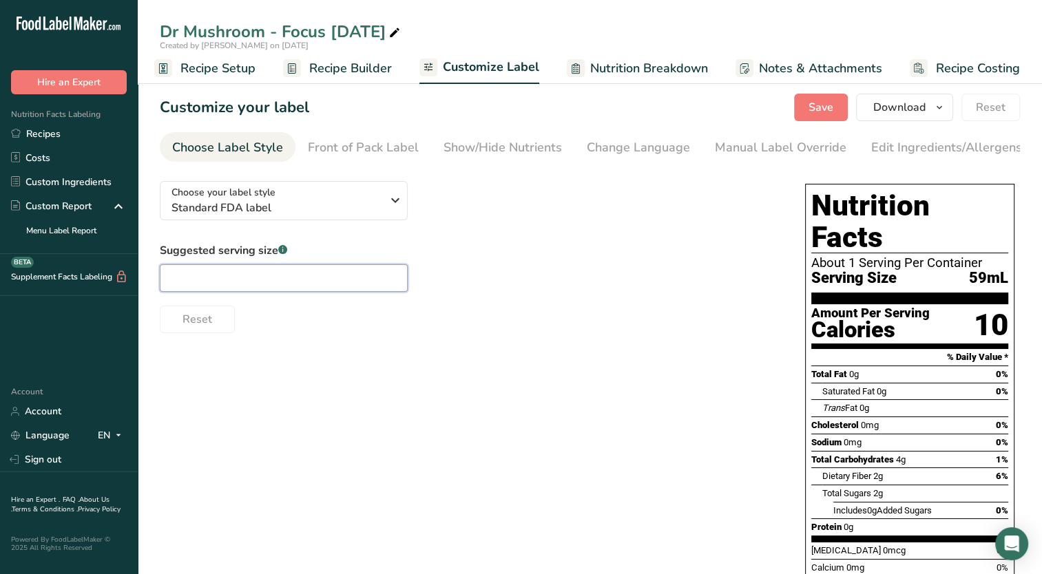
click at [274, 286] on input "text" at bounding box center [284, 278] width 248 height 28
type input "2 fl oz"
click at [824, 114] on span "Save" at bounding box center [821, 107] width 25 height 17
click at [210, 386] on div "Choose your label style Standard FDA label USA (FDA) Standard FDA label Tabular…" at bounding box center [590, 467] width 860 height 594
click at [901, 152] on div "Edit Ingredients/Allergens List" at bounding box center [958, 147] width 175 height 19
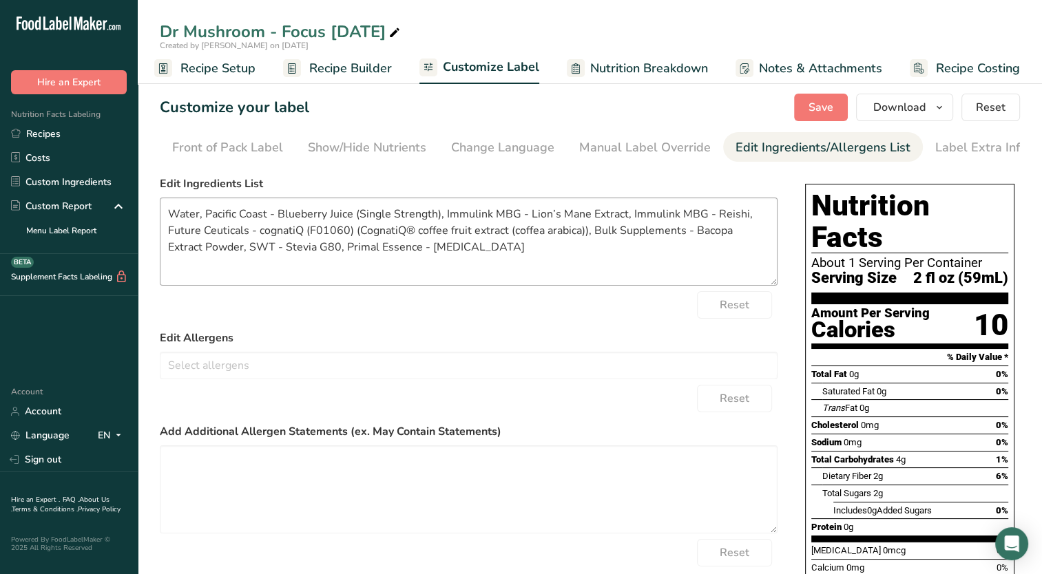
scroll to position [0, 141]
drag, startPoint x: 278, startPoint y: 217, endPoint x: 223, endPoint y: 218, distance: 54.4
click at [228, 218] on textarea "Water, Pacific Coast - Blueberry Juice (Single Strength), Immulink MBG - Lion’s…" at bounding box center [469, 242] width 618 height 88
drag, startPoint x: 199, startPoint y: 223, endPoint x: 218, endPoint y: 219, distance: 19.7
click at [218, 219] on textarea "Water, Pacific Coast - Blueberry Juice (Single Strength), Immulink MBG - Lion’s…" at bounding box center [469, 242] width 618 height 88
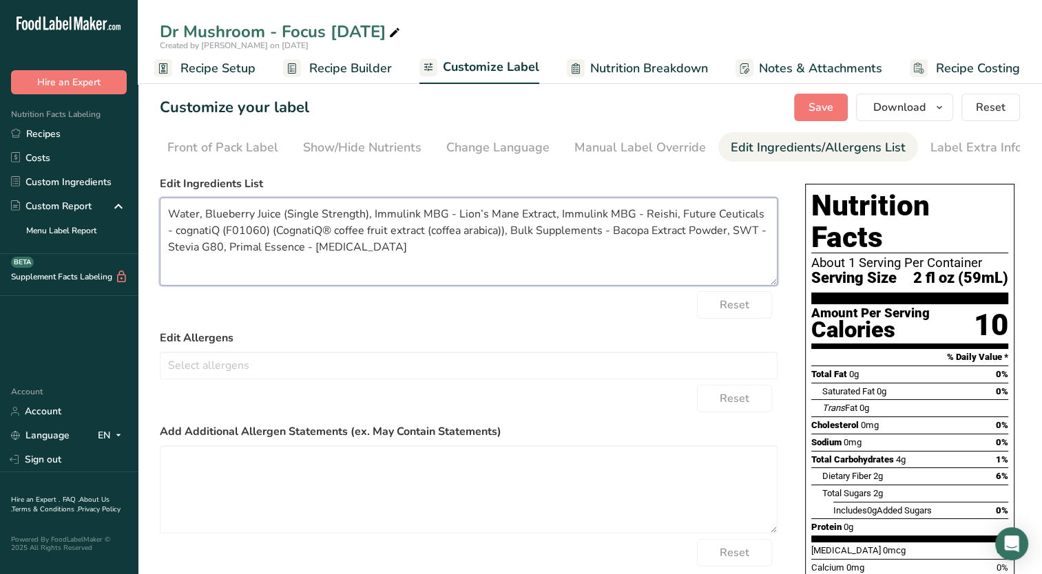
click at [365, 219] on textarea "Water, Blueberry Juice (Single Strength), Immulink MBG - Lion’s Mane Extract, I…" at bounding box center [469, 242] width 618 height 88
drag, startPoint x: 362, startPoint y: 211, endPoint x: 280, endPoint y: 217, distance: 81.5
click at [280, 217] on textarea "Water, Blueberry Juice (Single Strength), Immulink MBG - Lion’s Mane Extract, I…" at bounding box center [469, 242] width 618 height 88
click at [364, 220] on textarea "Water, Blueberry Juice, Immulink MBG - Lion’s Mane Extract, Immulink MBG - Reis…" at bounding box center [469, 242] width 618 height 88
drag, startPoint x: 367, startPoint y: 219, endPoint x: 284, endPoint y: 219, distance: 83.3
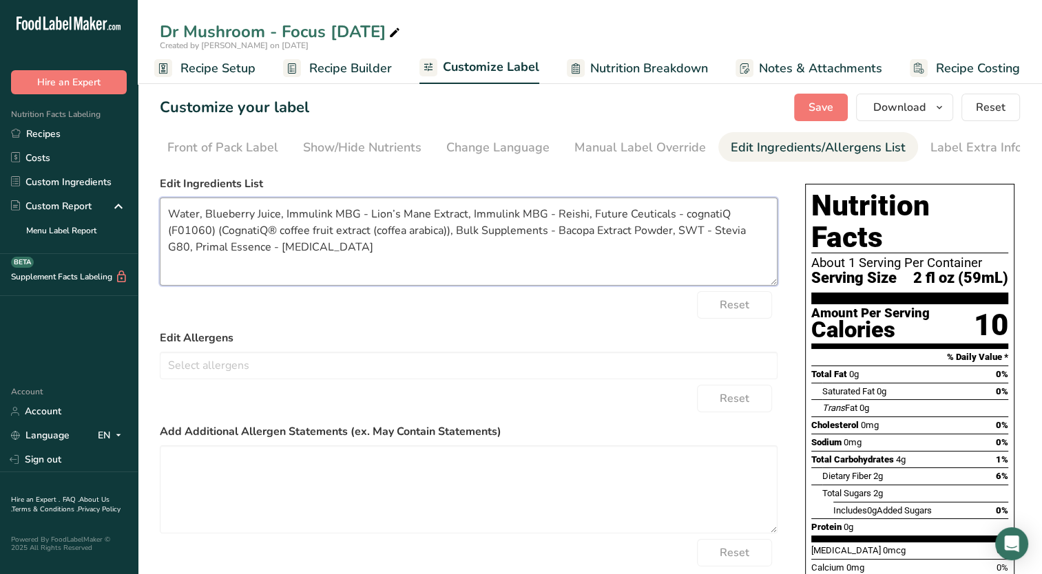
click at [284, 219] on textarea "Water, Blueberry Juice, Immulink MBG - Lion’s Mane Extract, Immulink MBG - Reis…" at bounding box center [469, 242] width 618 height 88
drag, startPoint x: 471, startPoint y: 219, endPoint x: 385, endPoint y: 222, distance: 86.2
click at [385, 222] on textarea "Water, Blueberry Juice, Lion’s Mane Extract, Immulink MBG - Reishi, Future Ceut…" at bounding box center [469, 242] width 618 height 88
drag, startPoint x: 346, startPoint y: 219, endPoint x: 381, endPoint y: 236, distance: 39.1
click at [348, 220] on textarea "Water, Blueberry Juice, Lion’s Mane Extract, Reishi, Future Ceuticals - cognati…" at bounding box center [469, 242] width 618 height 88
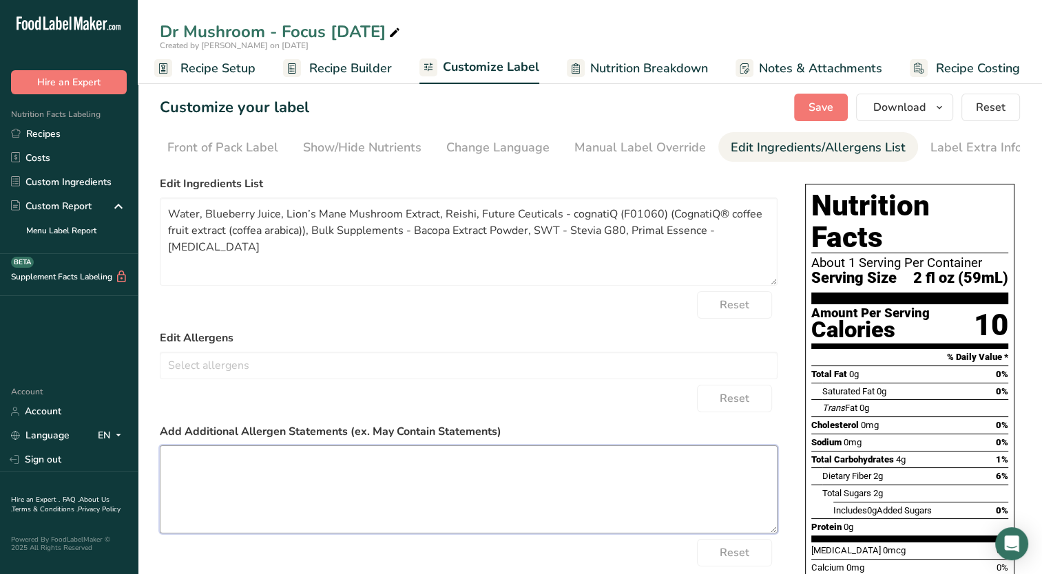
click at [217, 488] on textarea at bounding box center [469, 490] width 618 height 88
click at [219, 310] on div "Reset" at bounding box center [469, 305] width 618 height 28
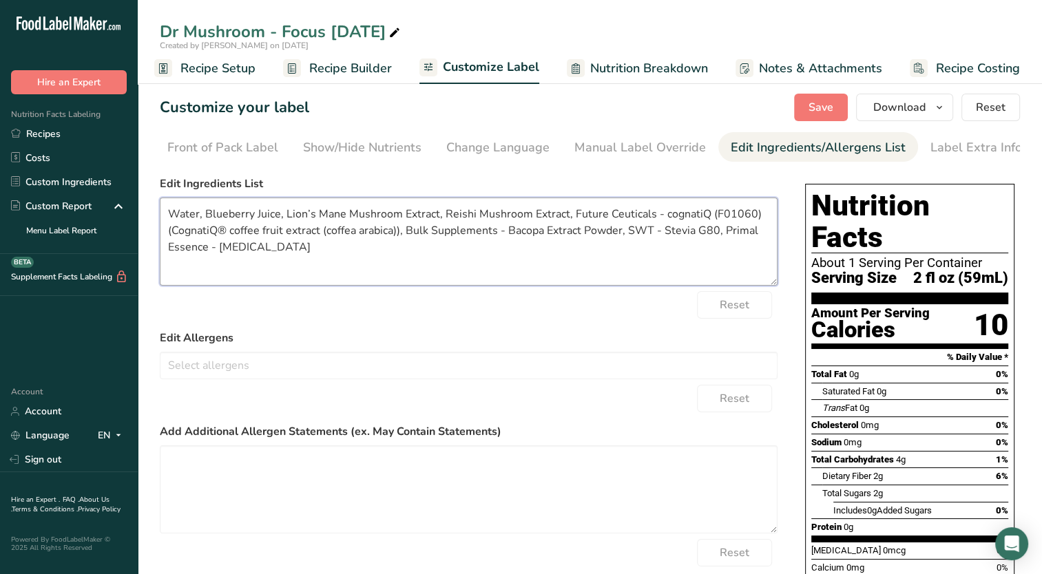
drag, startPoint x: 171, startPoint y: 232, endPoint x: 570, endPoint y: 214, distance: 399.2
click at [570, 214] on textarea "Water, Blueberry Juice, Lion’s Mane Mushroom Extract, Reishi Mushroom Extract, …" at bounding box center [469, 242] width 618 height 88
click at [212, 235] on textarea "Water, Blueberry Juice, Lion’s Mane Mushroom Extract, Reishi Mushroom Extract, …" at bounding box center [469, 242] width 618 height 88
click at [287, 228] on textarea "Water, Blueberry Juice, Lion’s Mane Mushroom Extract, Reishi Mushroom Extract, …" at bounding box center [469, 242] width 618 height 88
drag, startPoint x: 321, startPoint y: 234, endPoint x: 315, endPoint y: 238, distance: 7.1
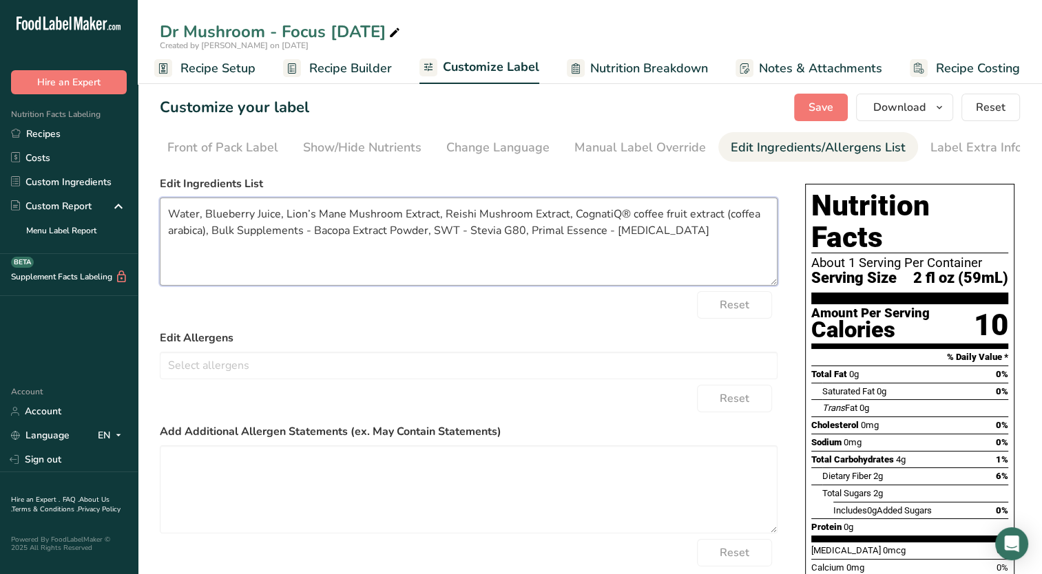
click at [320, 235] on textarea "Water, Blueberry Juice, Lion’s Mane Mushroom Extract, Reishi Mushroom Extract, …" at bounding box center [469, 242] width 618 height 88
drag, startPoint x: 314, startPoint y: 238, endPoint x: 216, endPoint y: 249, distance: 98.5
click at [215, 249] on textarea "Water, Blueberry Juice, Lion’s Mane Mushroom Extract, Reishi Mushroom Extract, …" at bounding box center [469, 242] width 618 height 88
drag, startPoint x: 561, startPoint y: 218, endPoint x: 573, endPoint y: 220, distance: 12.7
click at [535, 221] on textarea "Water, Blueberry Juice, Lion’s Mane Mushroom Extract, Reishi Mushroom Extract, …" at bounding box center [469, 242] width 618 height 88
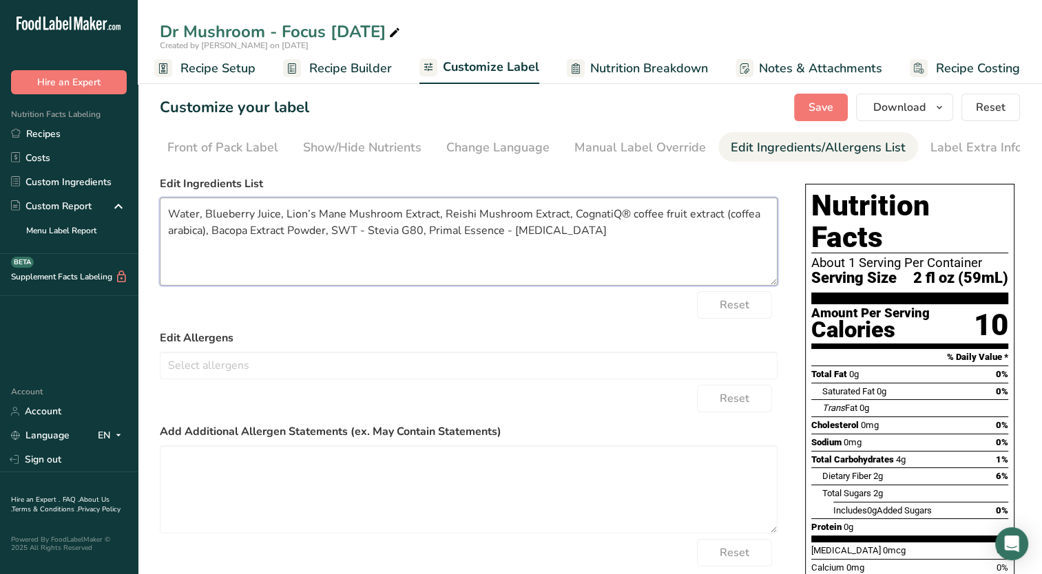
click at [563, 217] on textarea "Water, Blueberry Juice, Lion’s Mane Mushroom Extract, Reishi Mushroom Extract, …" at bounding box center [469, 242] width 618 height 88
drag, startPoint x: 562, startPoint y: 217, endPoint x: 524, endPoint y: 219, distance: 37.9
click at [524, 219] on textarea "Water, Blueberry Juice, Lion’s Mane Mushroom Extract, Reishi Mushroom Extract, …" at bounding box center [469, 242] width 618 height 88
click at [526, 217] on textarea "Water, Blueberry Juice, Lion’s Mane Mushroom Extract, Reishi Mushroom, CognatiQ…" at bounding box center [469, 242] width 618 height 88
click at [369, 231] on textarea "Water, Blueberry Juice, Lion’s Mane Mushroom Extract, Reishi Mushroom Extract, …" at bounding box center [469, 242] width 618 height 88
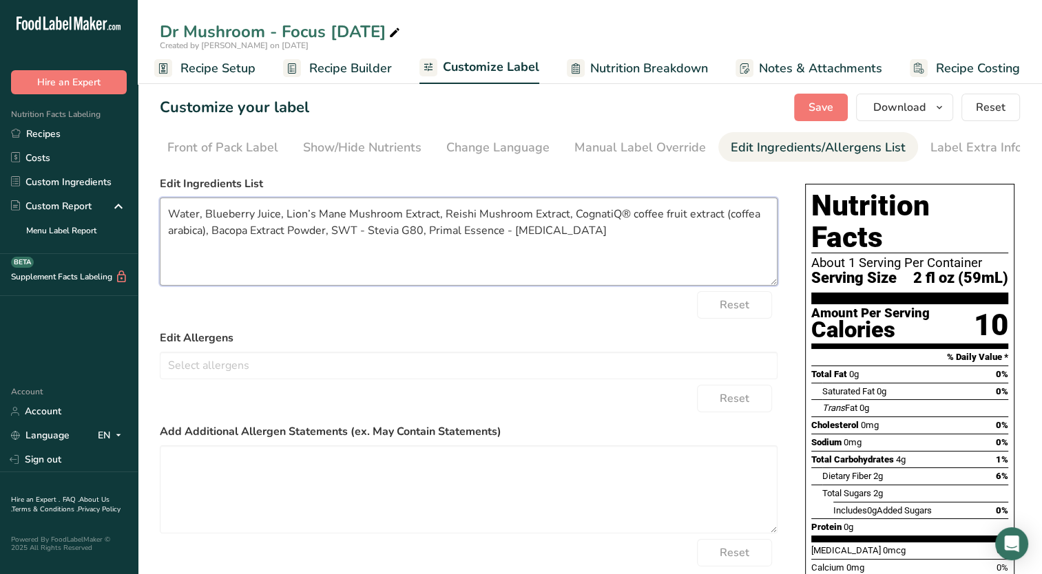
drag, startPoint x: 369, startPoint y: 232, endPoint x: 347, endPoint y: 238, distance: 22.7
click at [346, 238] on textarea "Water, Blueberry Juice, Lion’s Mane Mushroom Extract, Reishi Mushroom Extract, …" at bounding box center [469, 242] width 618 height 88
click at [366, 233] on textarea "Water, Blueberry Juice, Lion’s Mane Mushroom Extract, Reishi Mushroom Extract, …" at bounding box center [469, 242] width 618 height 88
drag, startPoint x: 368, startPoint y: 232, endPoint x: 361, endPoint y: 230, distance: 7.9
click at [357, 231] on textarea "Water, Blueberry Juice, Lion’s Mane Mushroom Extract, Reishi Mushroom Extract, …" at bounding box center [469, 242] width 618 height 88
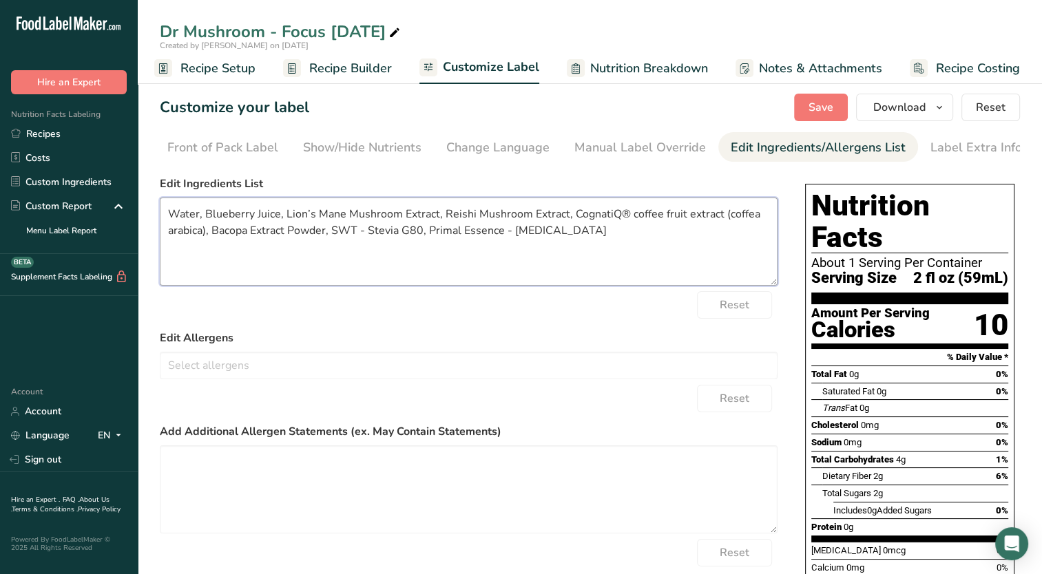
click at [368, 232] on textarea "Water, Blueberry Juice, Lion’s Mane Mushroom Extract, Reishi Mushroom Extract, …" at bounding box center [469, 242] width 618 height 88
type textarea "Water, Blueberry Juice, Lion’s Mane Mushroom Extract, Reishi Mushroom Extract, …"
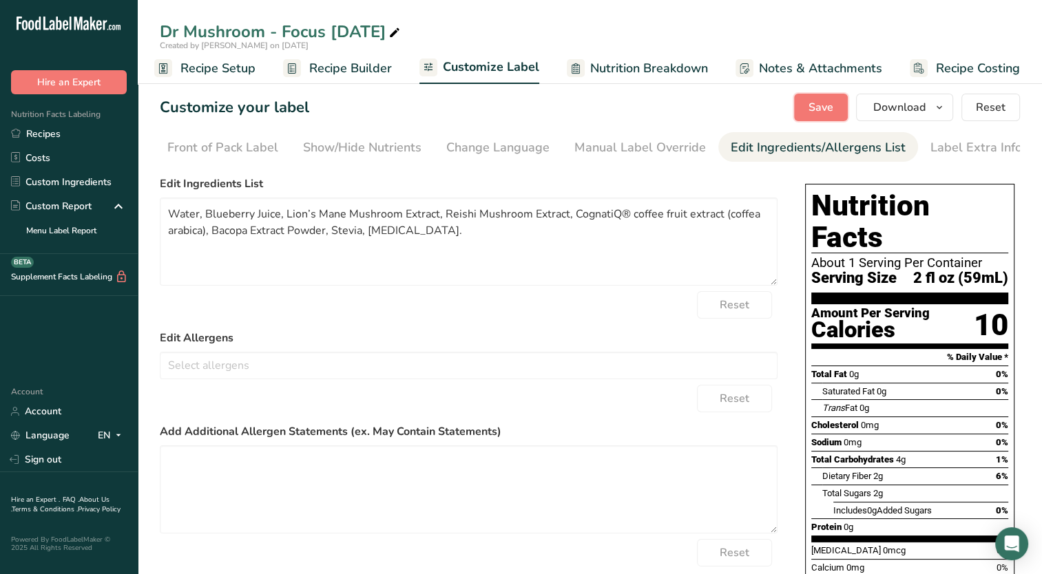
click at [818, 116] on button "Save" at bounding box center [821, 108] width 54 height 28
click at [810, 103] on button "Save" at bounding box center [821, 108] width 54 height 28
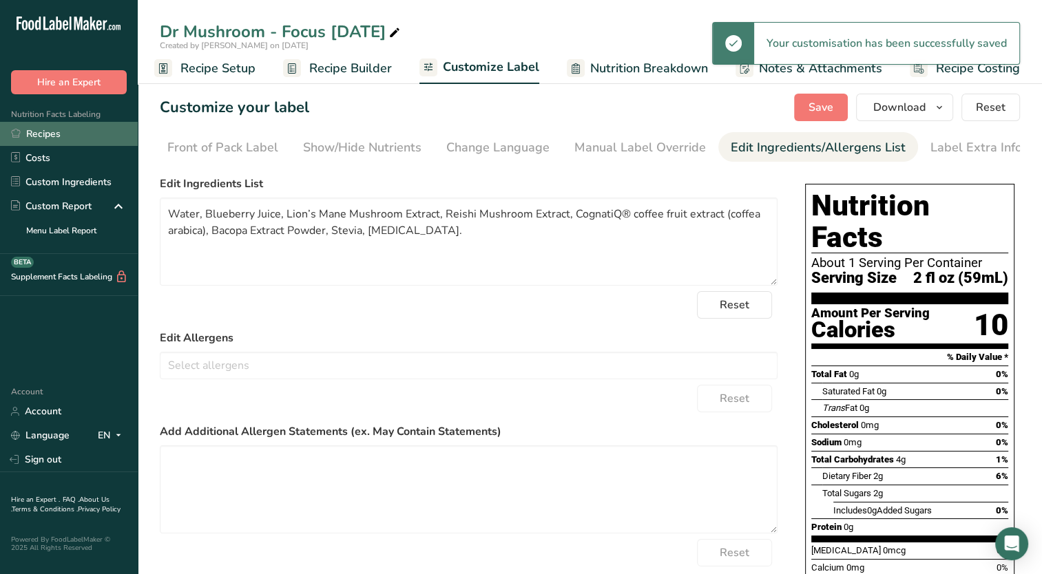
click at [77, 132] on link "Recipes" at bounding box center [69, 134] width 138 height 24
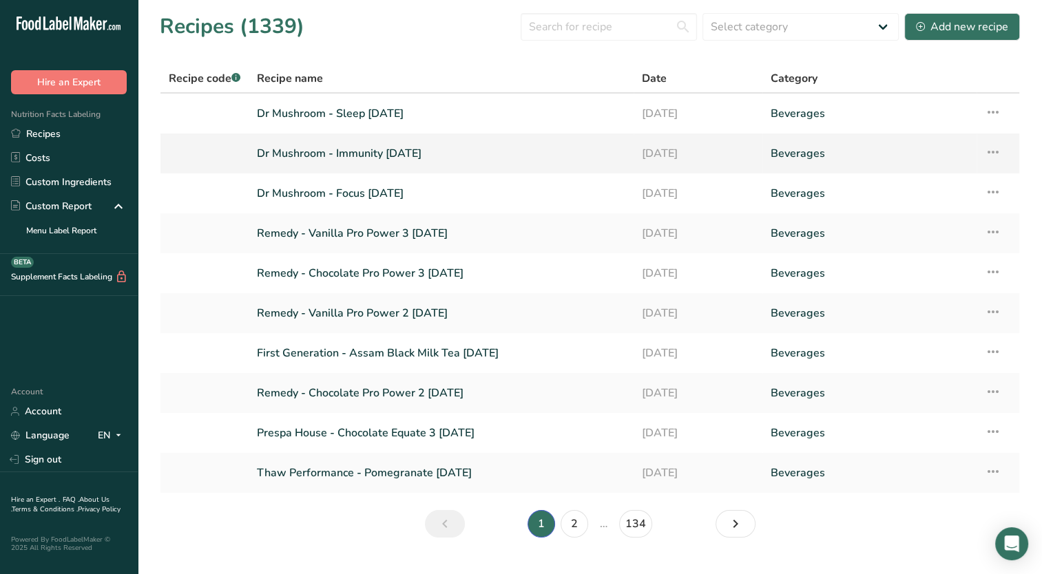
click at [444, 158] on link "Dr Mushroom - Immunity [DATE]" at bounding box center [441, 153] width 368 height 29
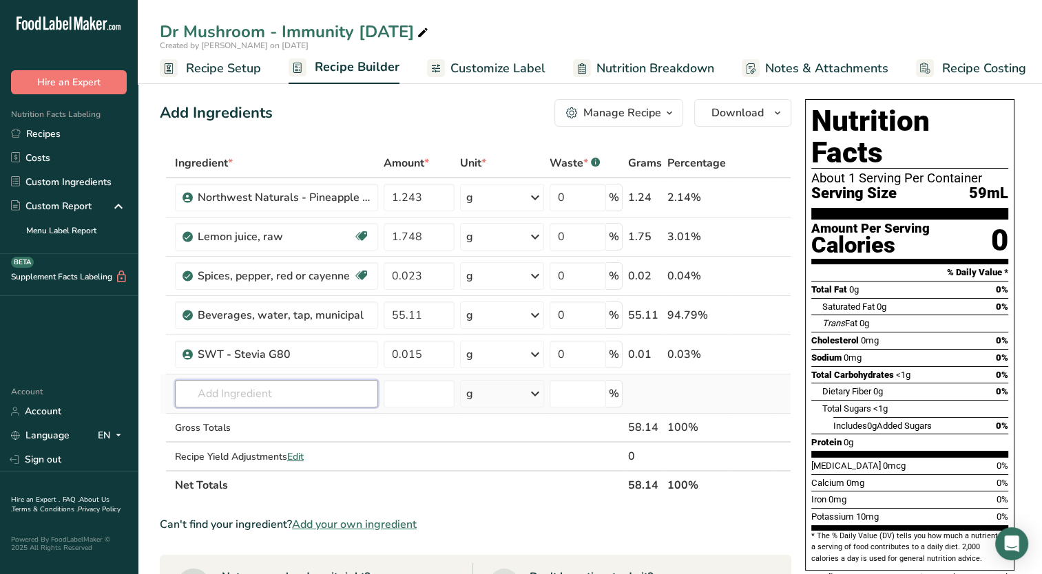
click at [278, 400] on input "text" at bounding box center [276, 394] width 203 height 28
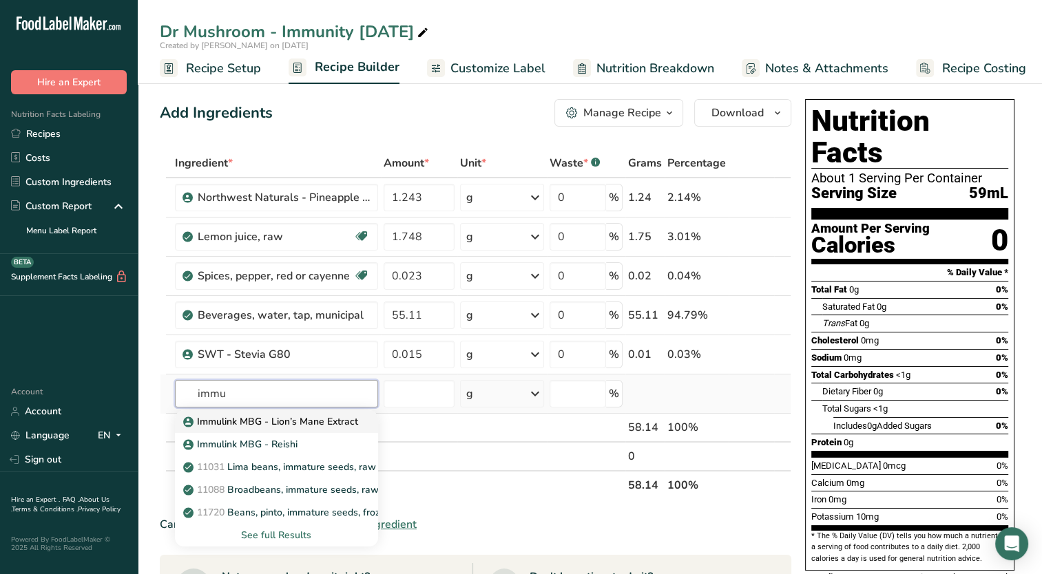
type input "immu"
click at [300, 423] on p "Immulink MBG - Lion’s Mane Extract" at bounding box center [272, 422] width 172 height 14
type input "Immulink MBG - Lion’s Mane Extract"
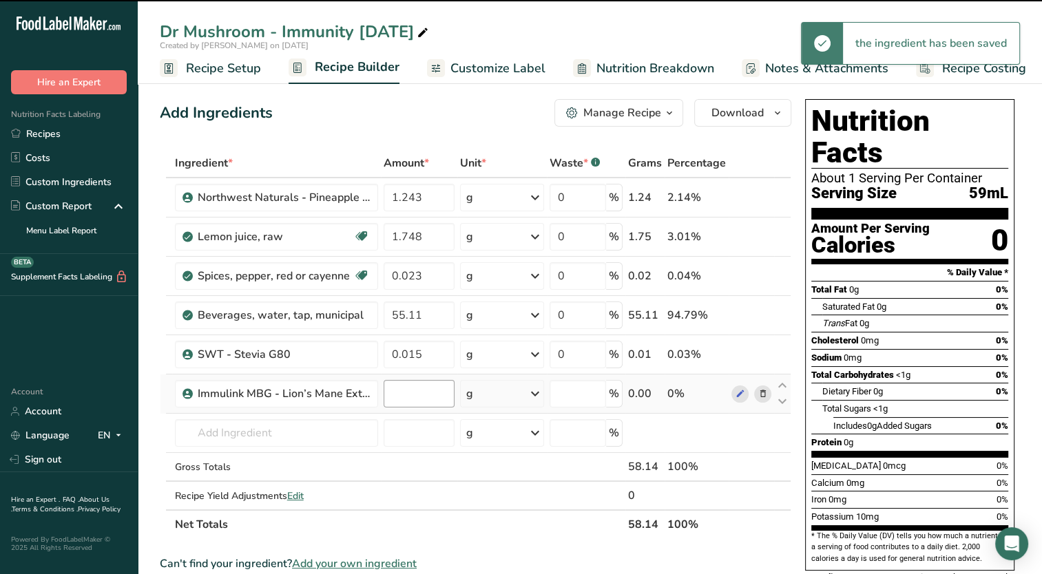
type input "0"
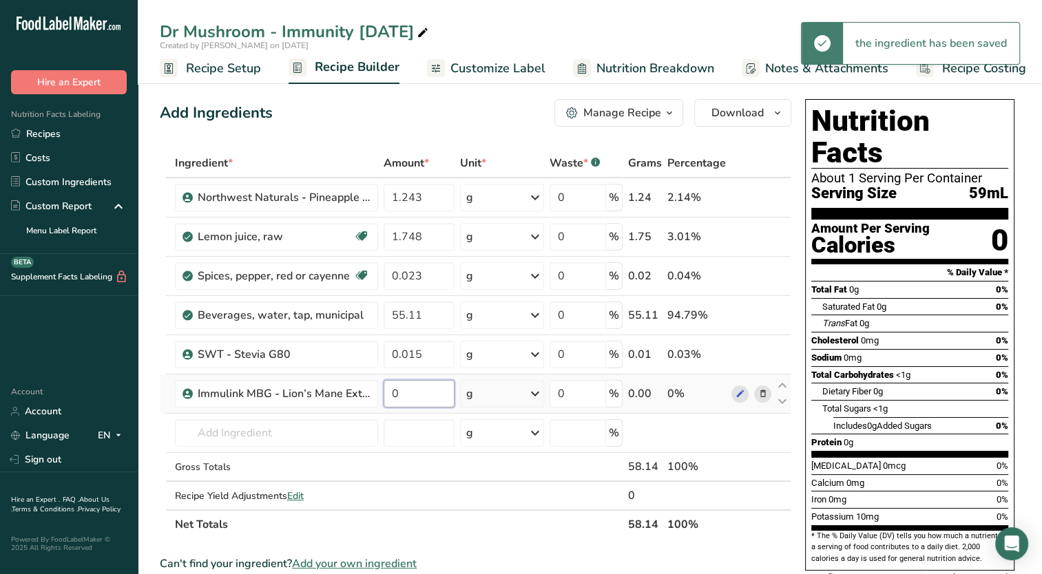
click at [422, 391] on input "0" at bounding box center [419, 394] width 71 height 28
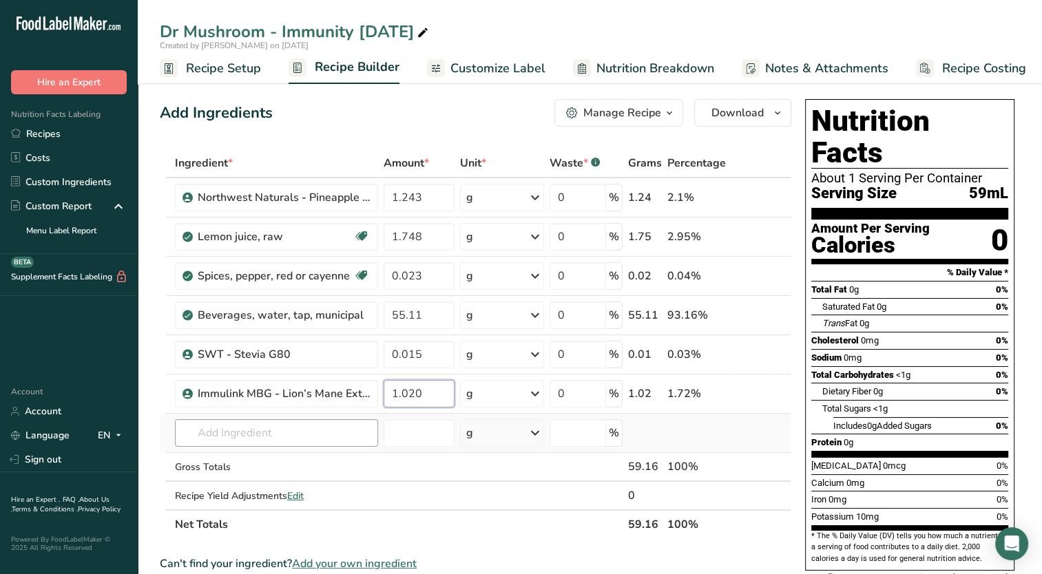
type input "1.020"
click at [332, 433] on div "Ingredient * Amount * Unit * Waste * .a-a{fill:#347362;}.b-a{fill:#fff;} Grams …" at bounding box center [476, 344] width 632 height 391
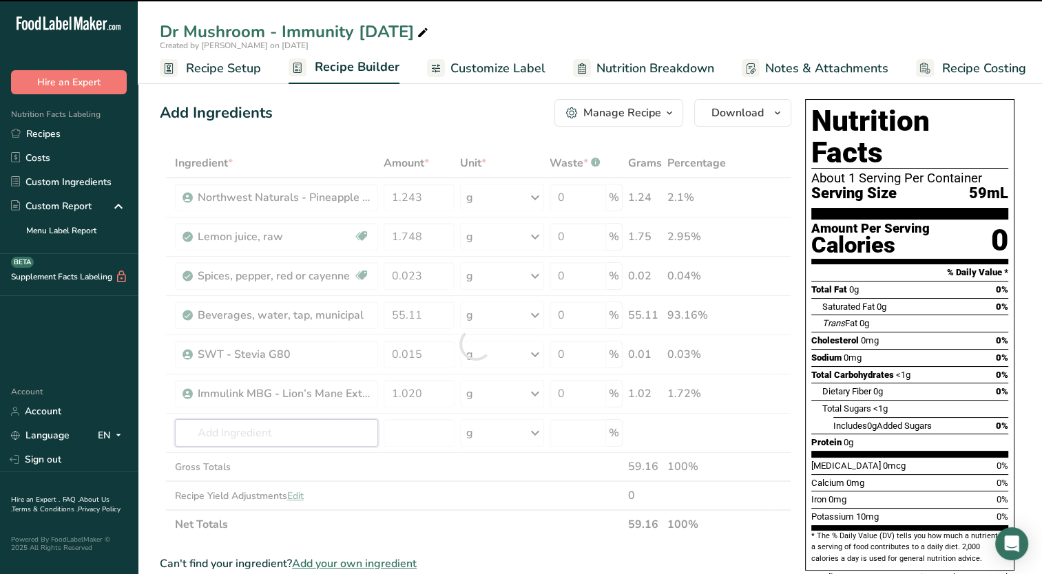
type input "o"
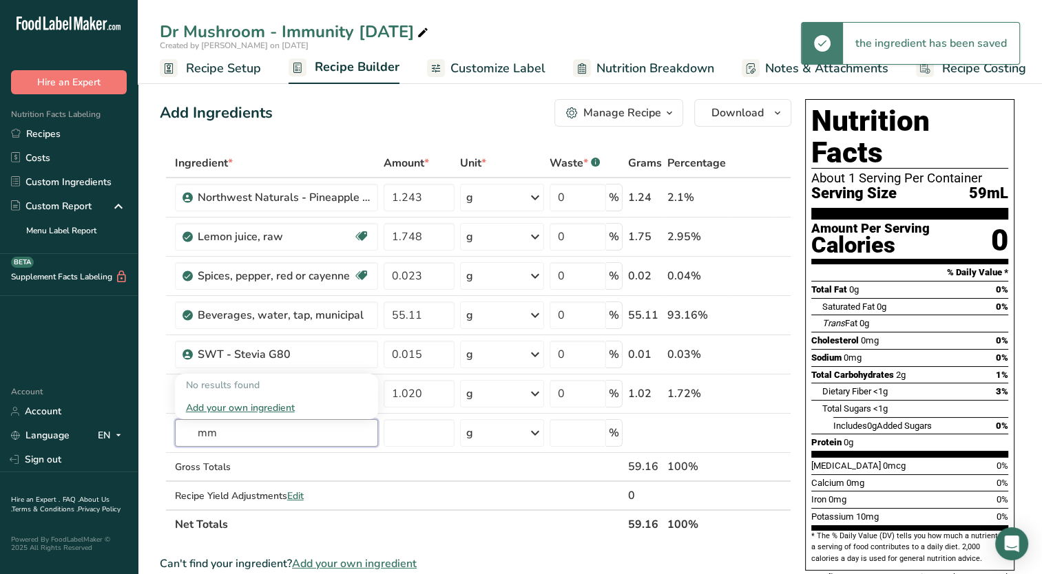
type input "m"
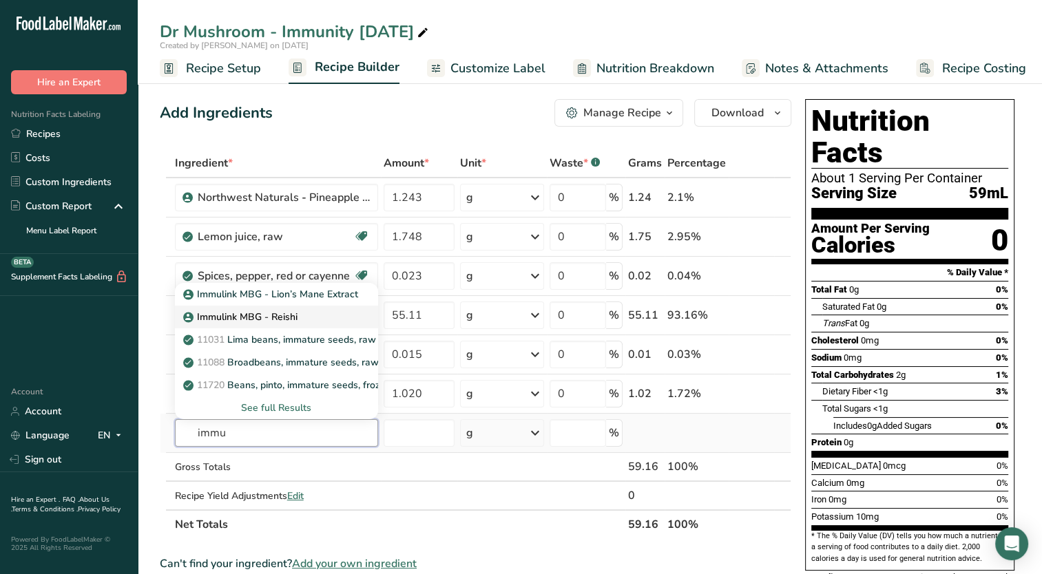
type input "immu"
click at [308, 313] on div "Immulink MBG - Reishi" at bounding box center [265, 317] width 159 height 14
type input "Immulink MBG - Reishi"
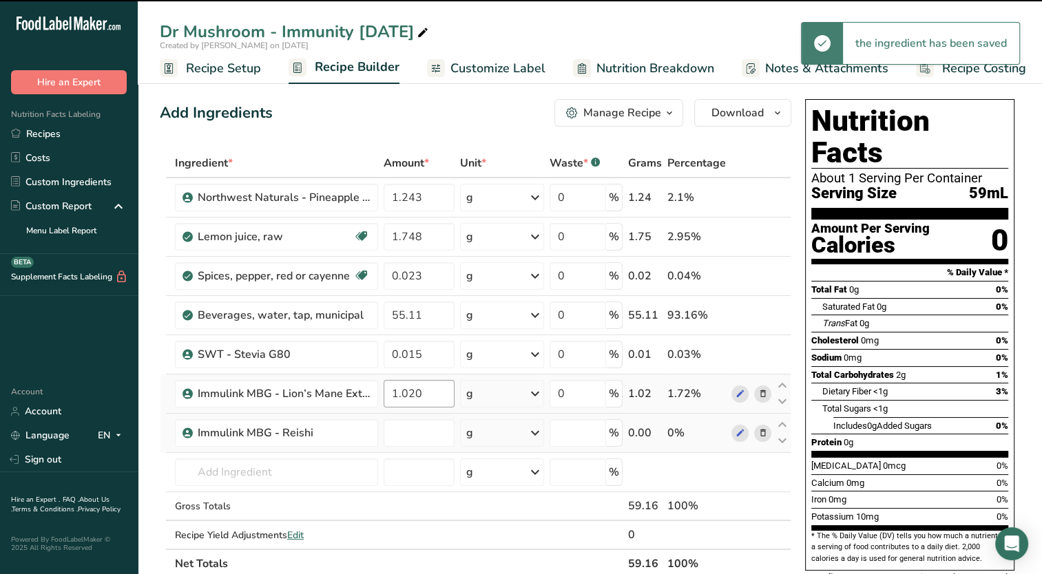
type input "0"
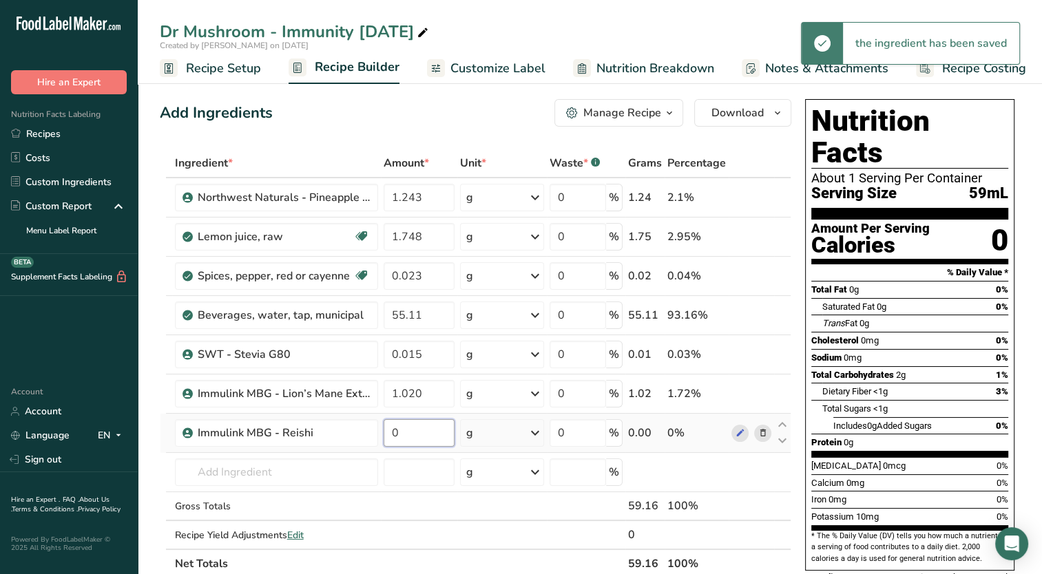
drag, startPoint x: 423, startPoint y: 428, endPoint x: 387, endPoint y: 446, distance: 39.7
click at [386, 446] on td "0" at bounding box center [419, 433] width 76 height 39
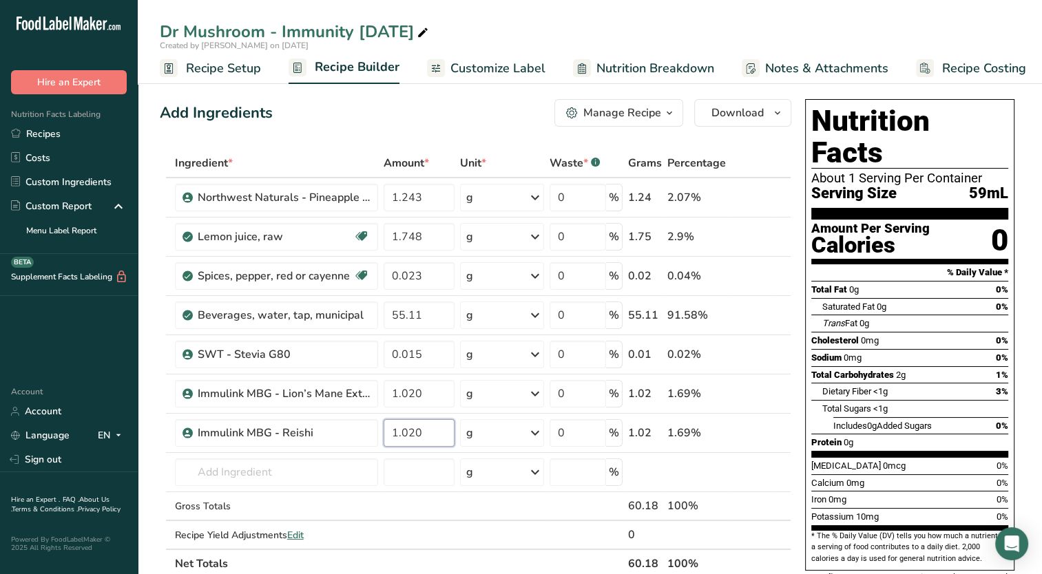
type input "1.020"
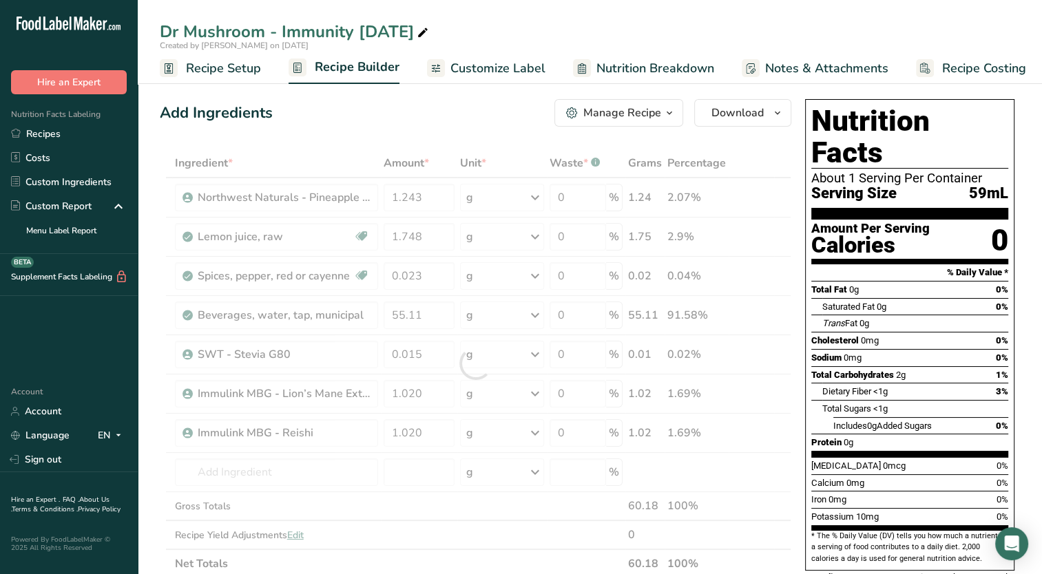
click at [391, 123] on div "Add Ingredients Manage Recipe Delete Recipe Duplicate Recipe Scale Recipe Save …" at bounding box center [476, 113] width 632 height 28
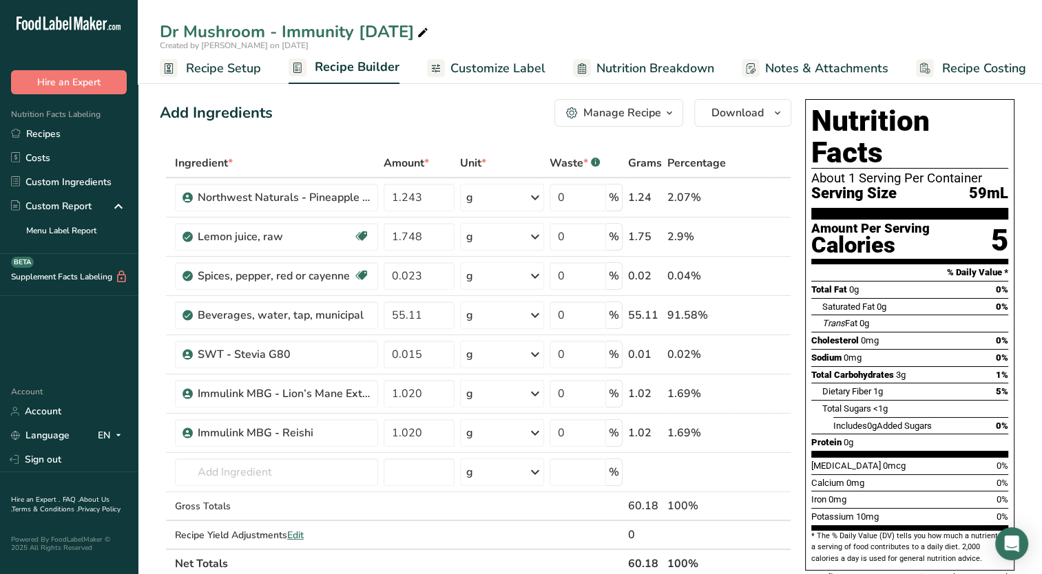
click at [499, 65] on span "Customize Label" at bounding box center [497, 68] width 95 height 19
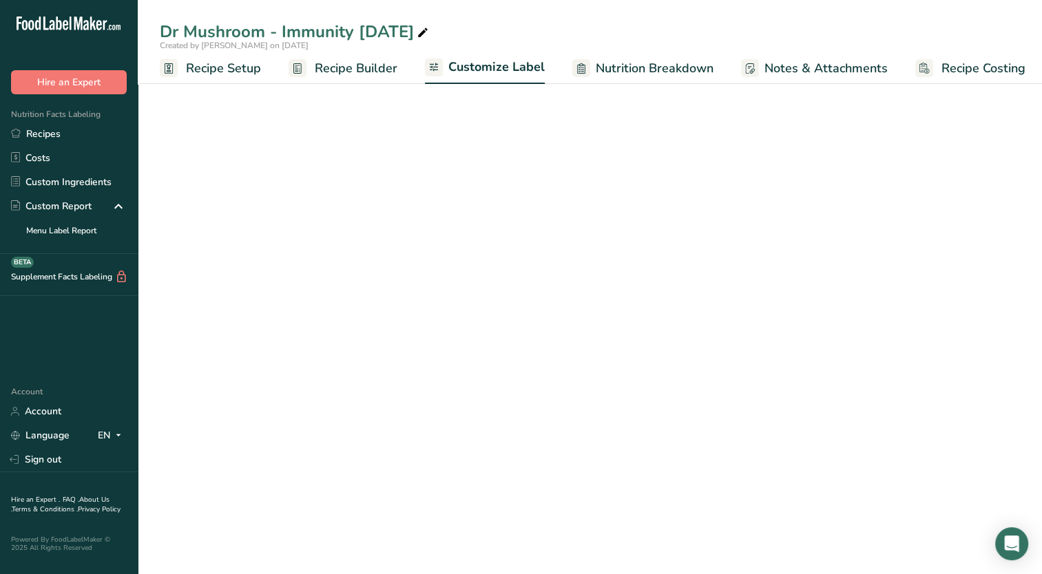
scroll to position [0, 6]
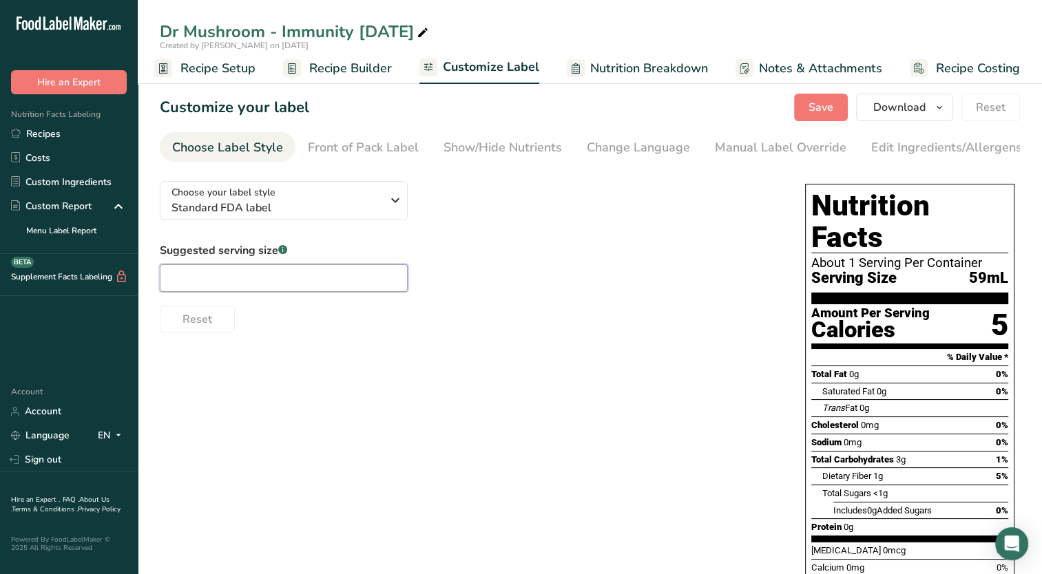
click at [331, 281] on input "text" at bounding box center [284, 278] width 248 height 28
type input "2 fl oz"
click at [835, 108] on button "Save" at bounding box center [821, 108] width 54 height 28
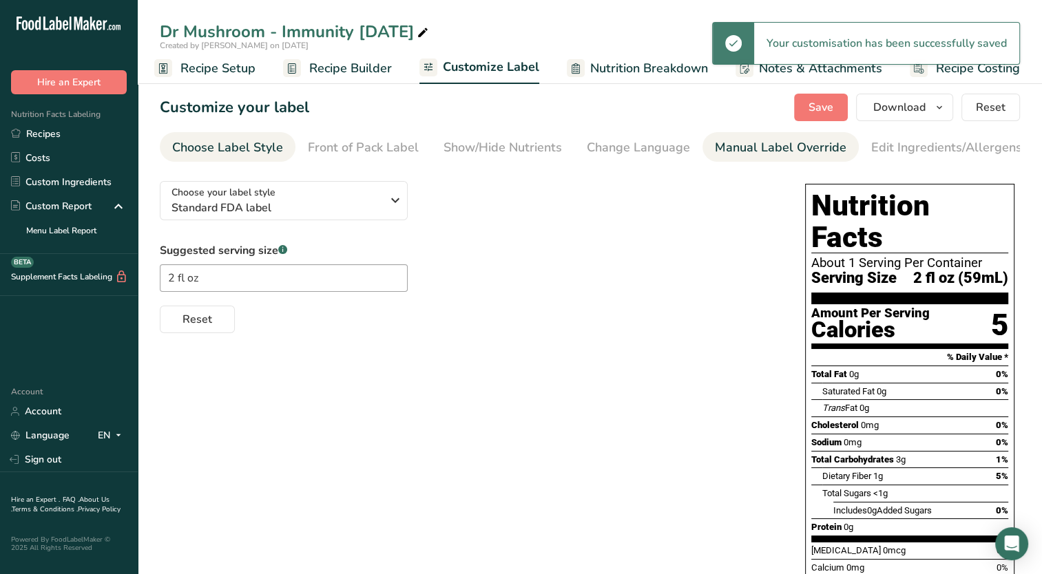
click at [744, 147] on div "Manual Label Override" at bounding box center [781, 147] width 132 height 19
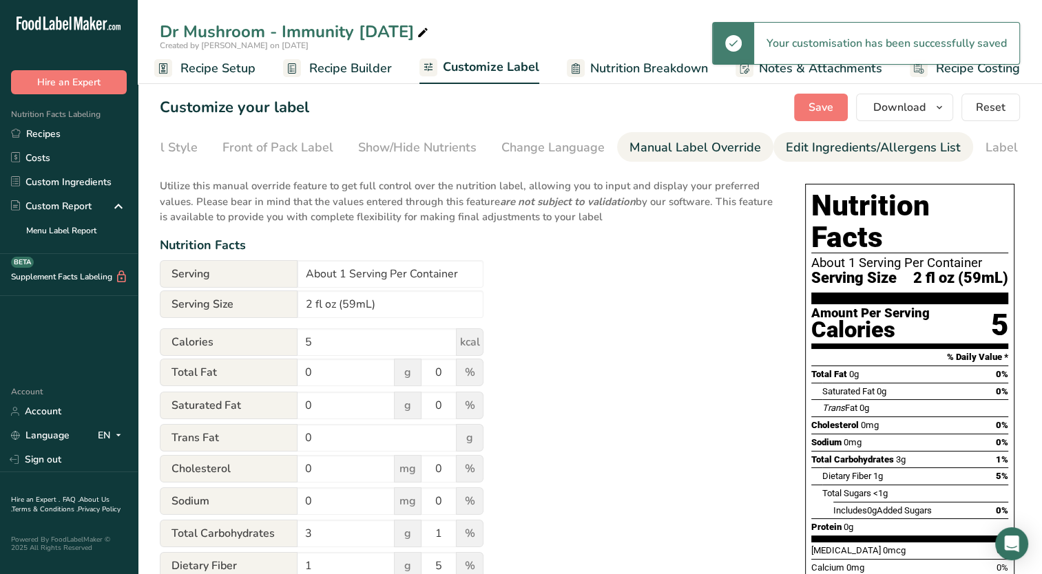
scroll to position [0, 141]
click at [810, 143] on div "Edit Ingredients/Allergens List" at bounding box center [818, 147] width 175 height 19
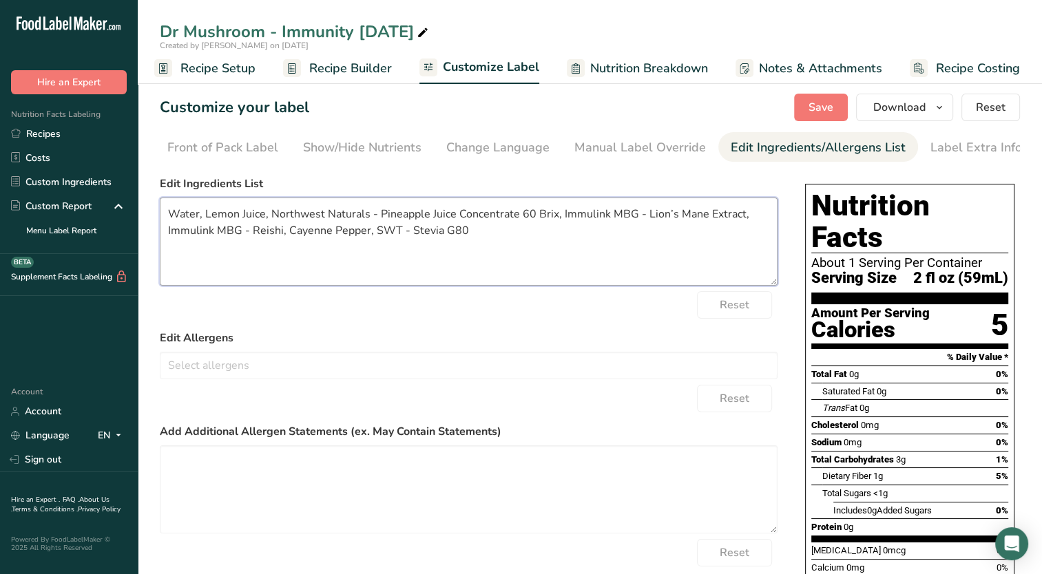
drag, startPoint x: 379, startPoint y: 219, endPoint x: 267, endPoint y: 217, distance: 111.6
click at [267, 217] on textarea "Water, Lemon Juice, Northwest Naturals - Pineapple Juice Concentrate 60 Brix, I…" at bounding box center [469, 242] width 618 height 88
click at [448, 211] on textarea "Water, Lemon Juice, Pineapple Juice Concentrate 60 Brix, Immulink MBG - Lion’s …" at bounding box center [469, 242] width 618 height 88
click at [435, 214] on textarea "Water, Lemon Juice, Pineapple Juice Concentrate 60 Brix, Immulink MBG - Lion’s …" at bounding box center [469, 242] width 618 height 88
click at [449, 215] on textarea "Water, Lemon Juice, Pineapple Juice Concentrate 60 Brix, Immulink MBG - Lion’s …" at bounding box center [469, 242] width 618 height 88
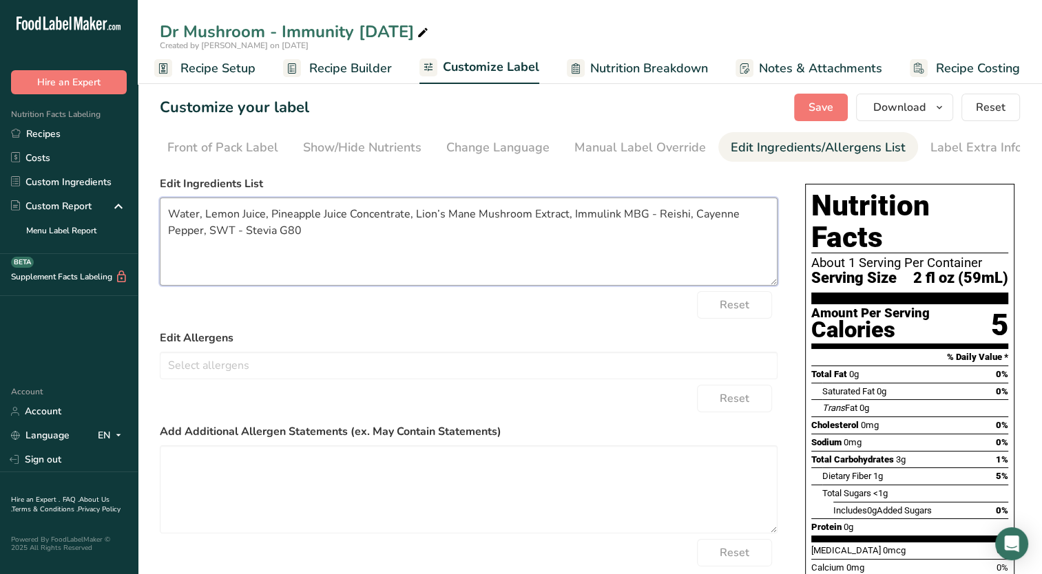
drag, startPoint x: 654, startPoint y: 218, endPoint x: 568, endPoint y: 216, distance: 86.1
click at [568, 216] on textarea "Water, Lemon Juice, Pineapple Juice Concentrate, Lion’s Mane Mushroom Extract, …" at bounding box center [469, 242] width 618 height 88
click at [637, 251] on textarea "Water, Lemon Juice, Pineapple Juice Concentrate, Lion’s Mane Mushroom Extract, …" at bounding box center [469, 242] width 618 height 88
click at [664, 222] on textarea "Water, Lemon Juice, Pineapple Juice Concentrate, Lion’s Mane Mushroom Extract, …" at bounding box center [469, 242] width 618 height 88
type textarea "Water, Lemon Juice, Pineapple Juice Concentrate, Lion’s Mane Mushroom Extract, …"
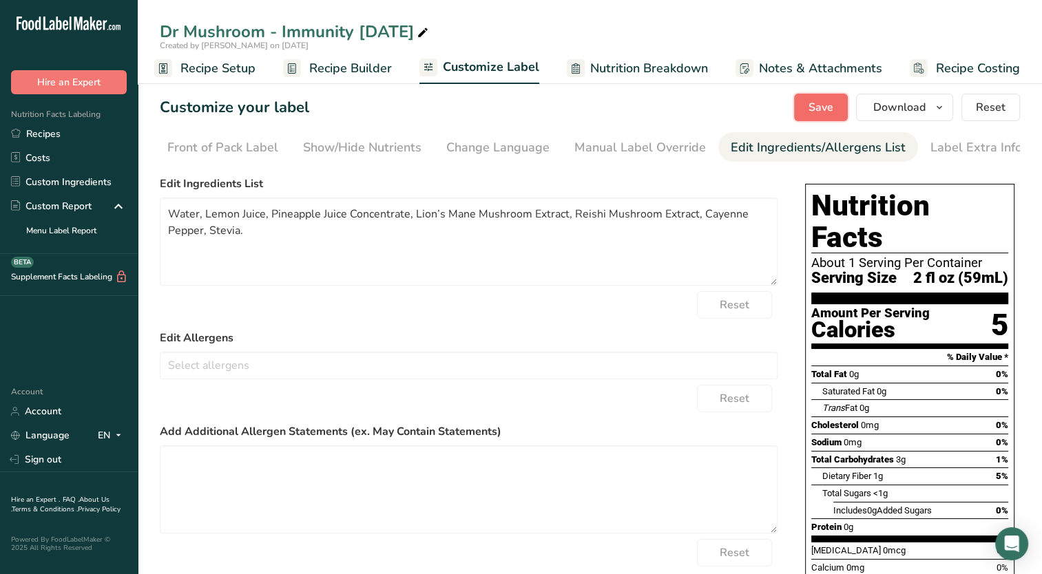
click at [822, 108] on span "Save" at bounding box center [821, 107] width 25 height 17
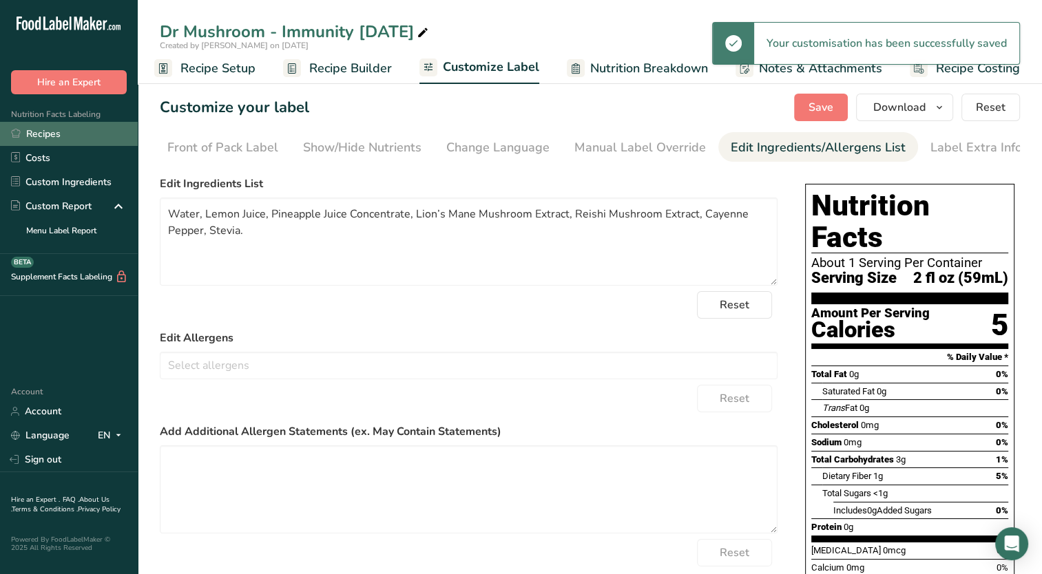
click at [41, 138] on link "Recipes" at bounding box center [69, 134] width 138 height 24
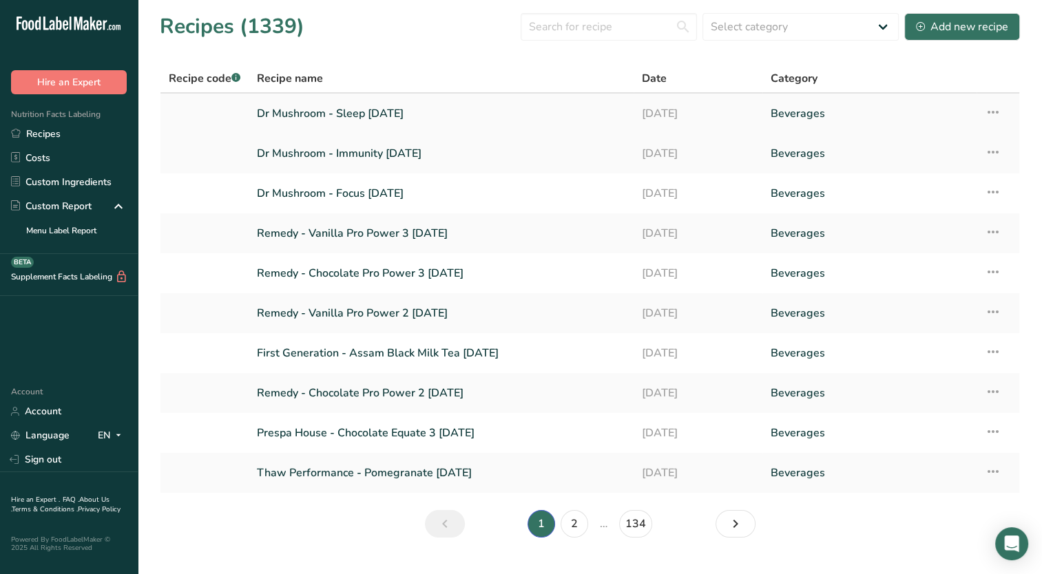
click at [311, 128] on td "Dr Mushroom - Sleep [DATE]" at bounding box center [441, 114] width 385 height 40
click at [317, 119] on link "Dr Mushroom - Sleep [DATE]" at bounding box center [441, 113] width 368 height 29
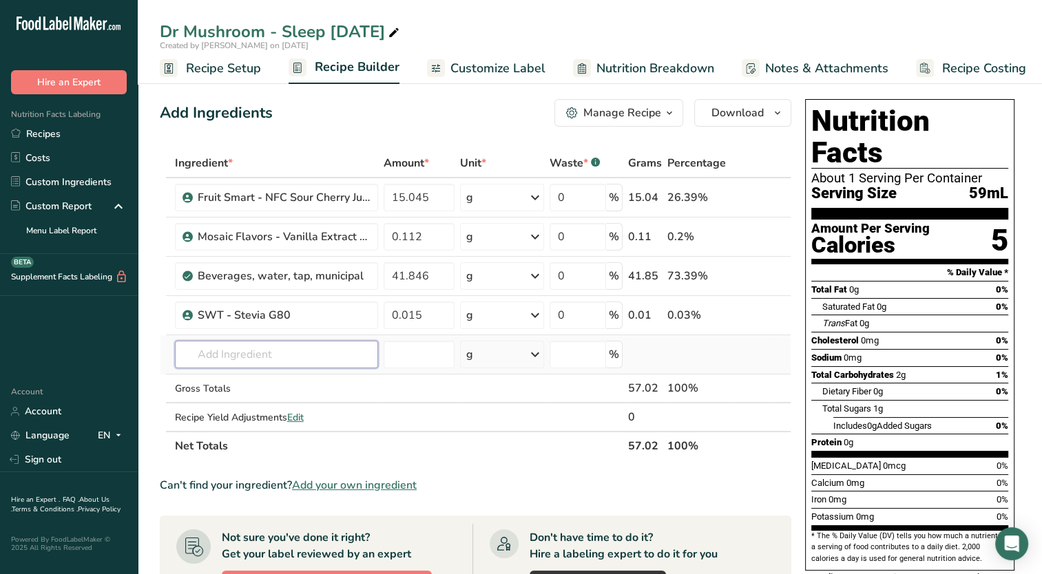
click at [275, 363] on input "text" at bounding box center [276, 355] width 203 height 28
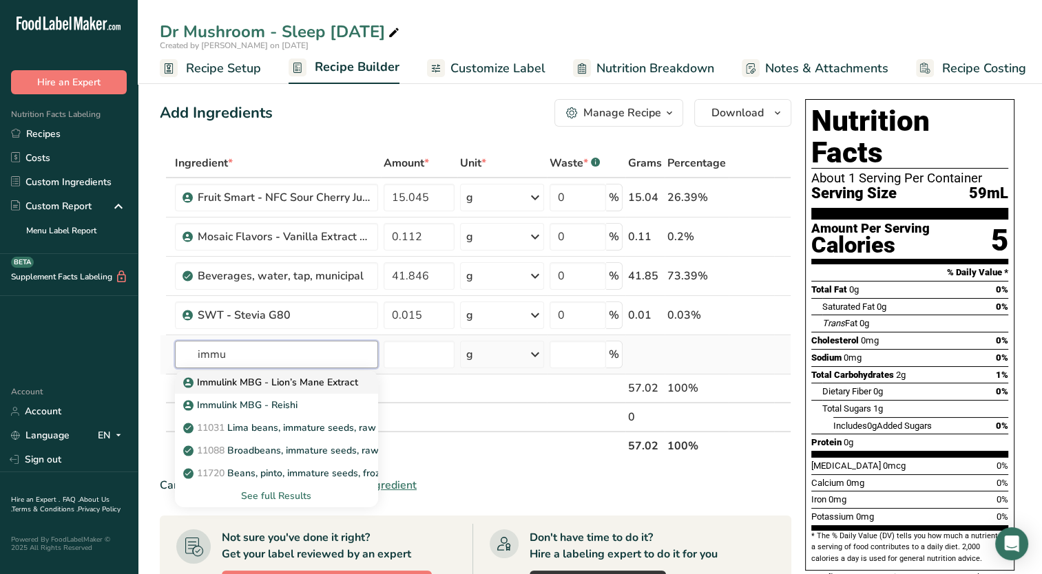
type input "immu"
click at [267, 379] on p "Immulink MBG - Lion’s Mane Extract" at bounding box center [272, 382] width 172 height 14
type input "Immulink MBG - Lion’s Mane Extract"
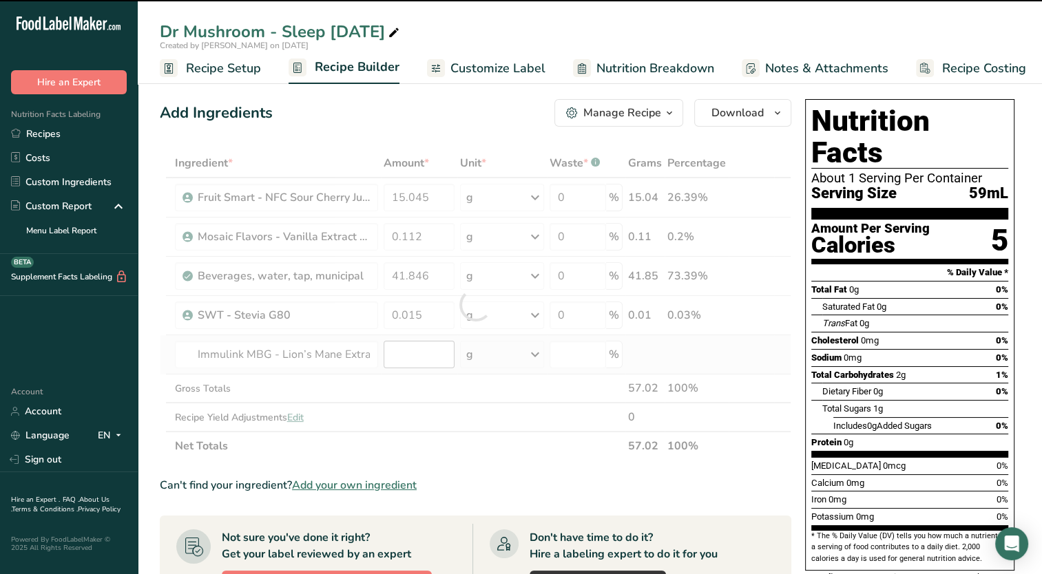
type input "0"
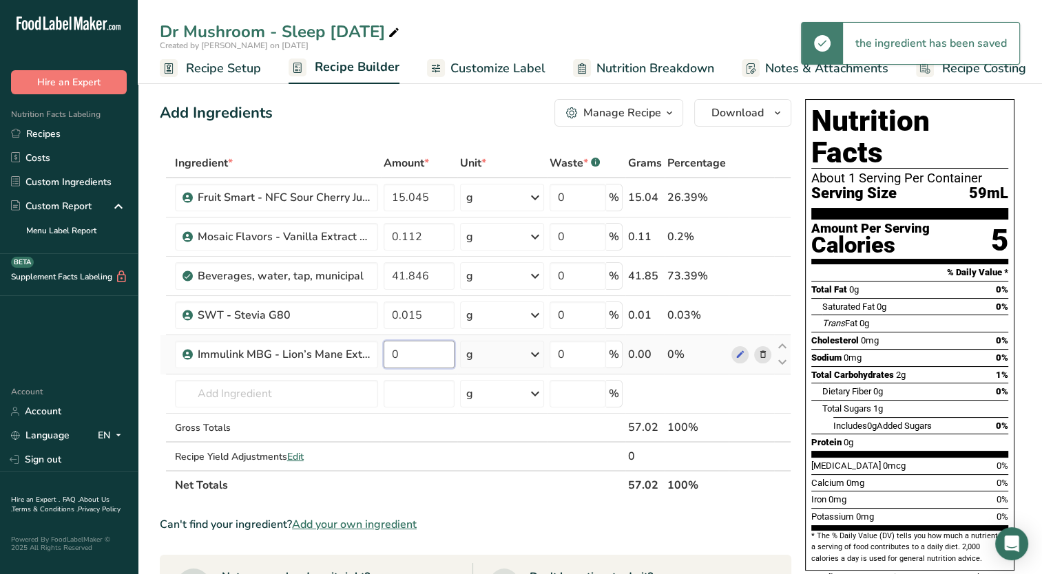
click at [408, 348] on input "0" at bounding box center [419, 355] width 71 height 28
type input "1.020"
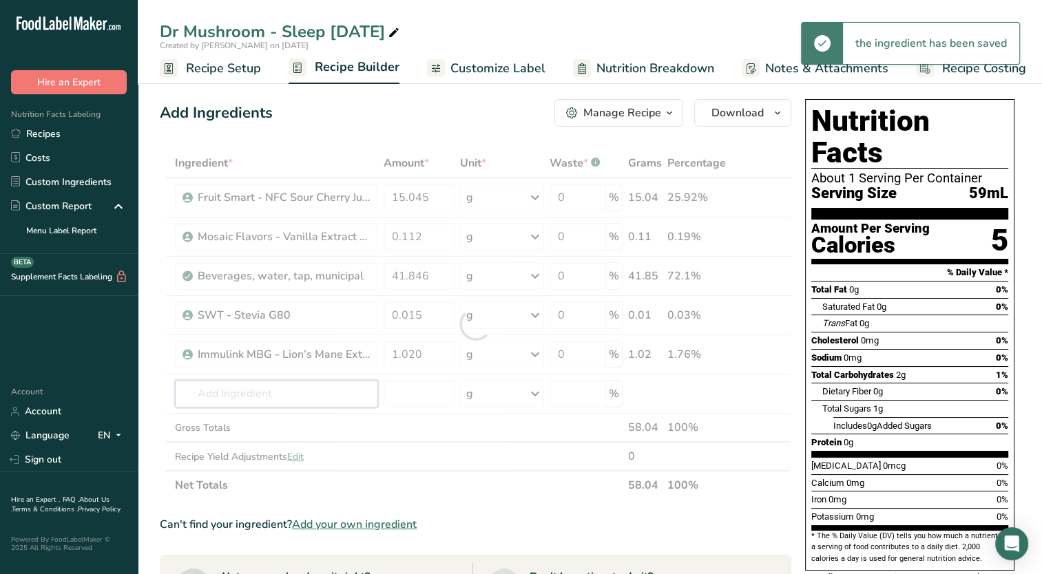
click at [295, 384] on div "Ingredient * Amount * Unit * Waste * .a-a{fill:#347362;}.b-a{fill:#fff;} Grams …" at bounding box center [476, 324] width 632 height 351
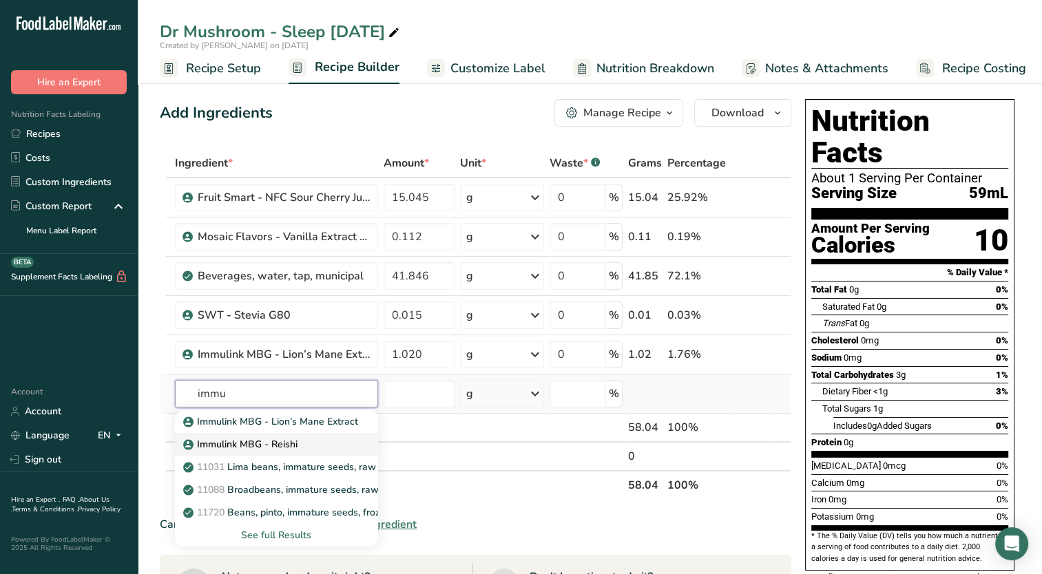
type input "immu"
click at [286, 439] on p "Immulink MBG - Reishi" at bounding box center [242, 444] width 112 height 14
type input "Immulink MBG - Reishi"
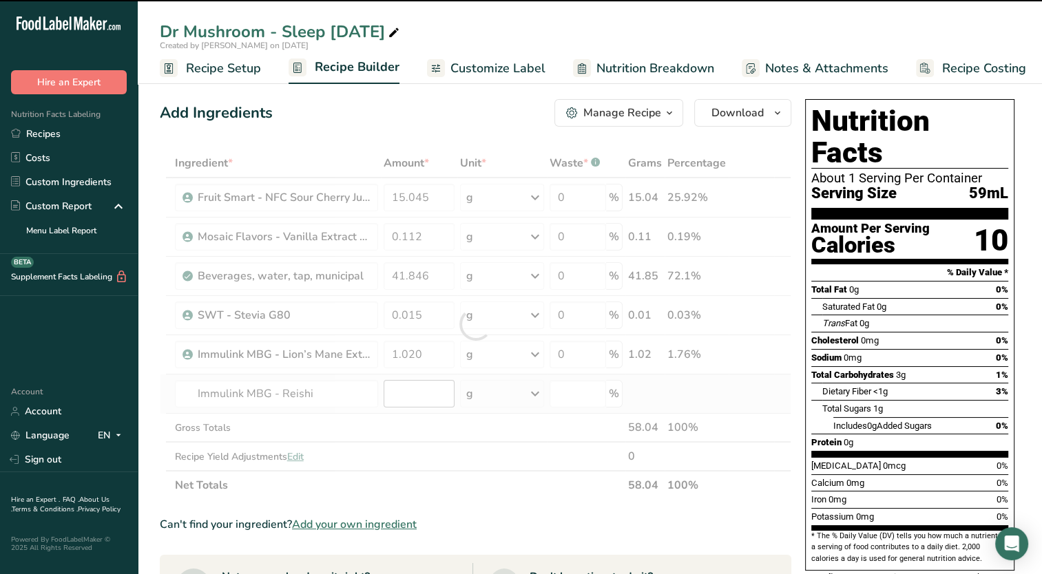
type input "0"
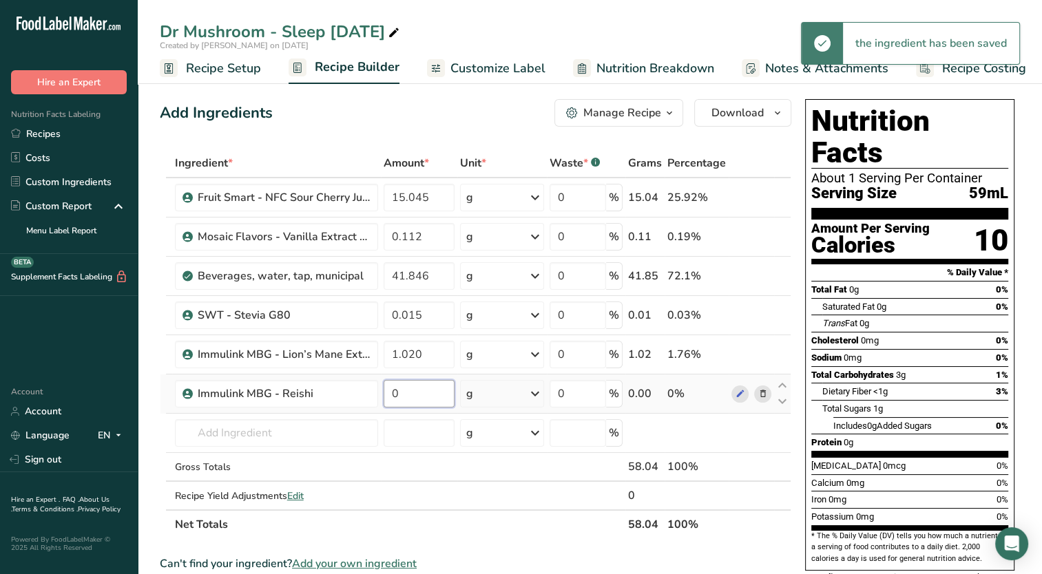
click at [415, 395] on input "0" at bounding box center [419, 394] width 71 height 28
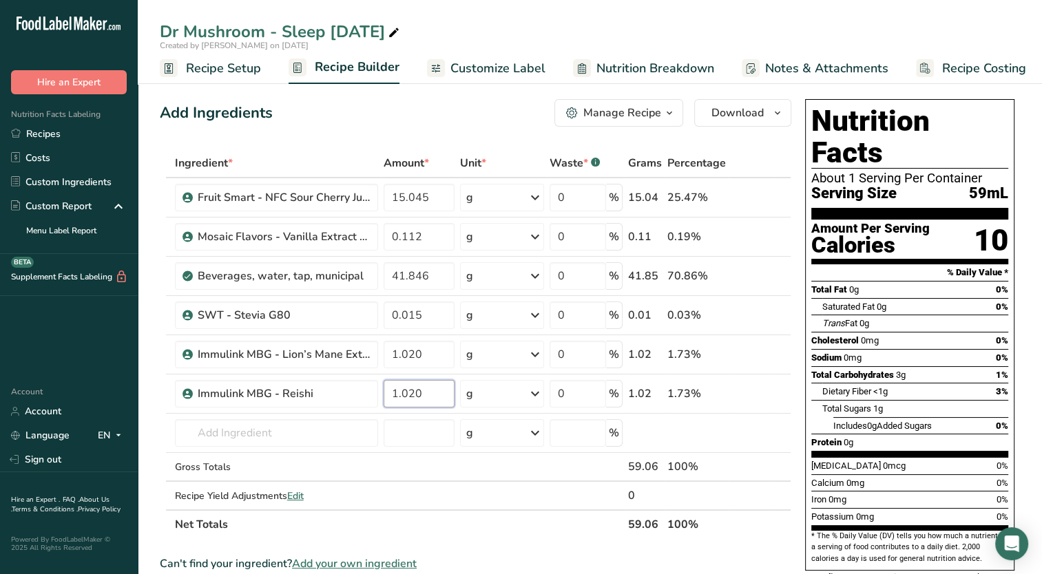
type input "1.020"
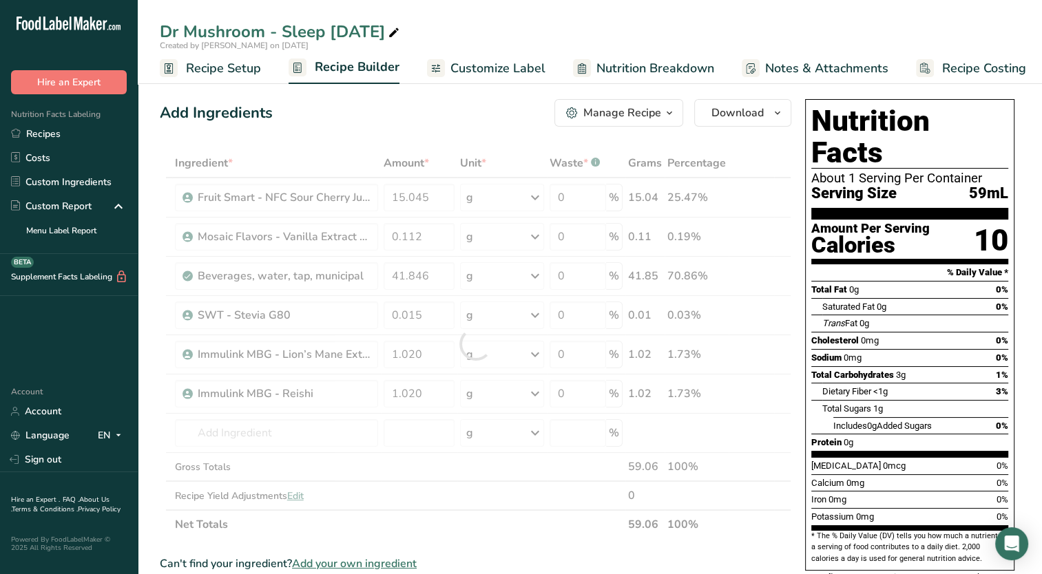
click at [386, 112] on div "Add Ingredients Manage Recipe Delete Recipe Duplicate Recipe Scale Recipe Save …" at bounding box center [476, 113] width 632 height 28
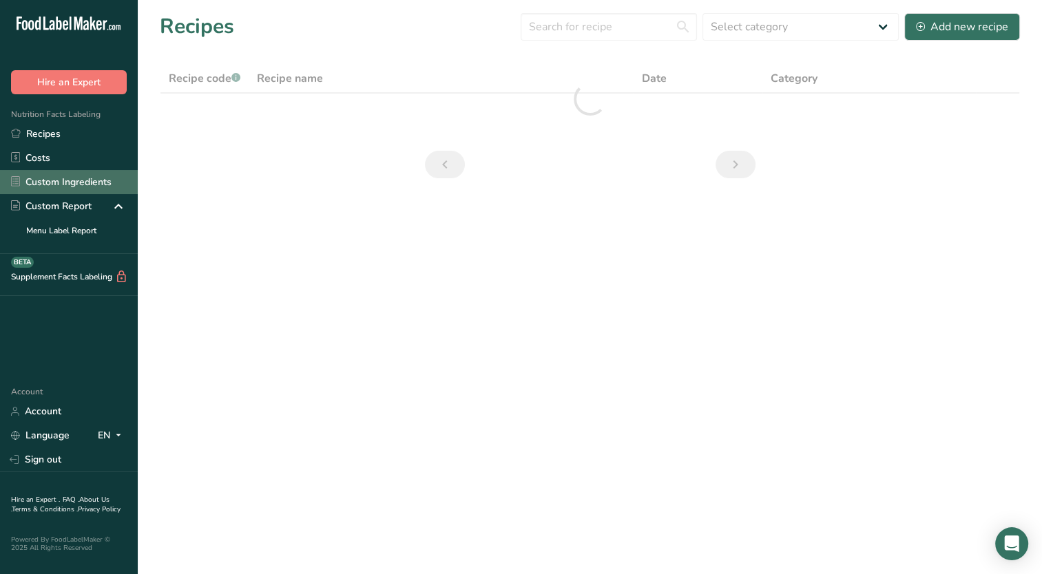
click at [73, 182] on link "Custom Ingredients" at bounding box center [69, 182] width 138 height 24
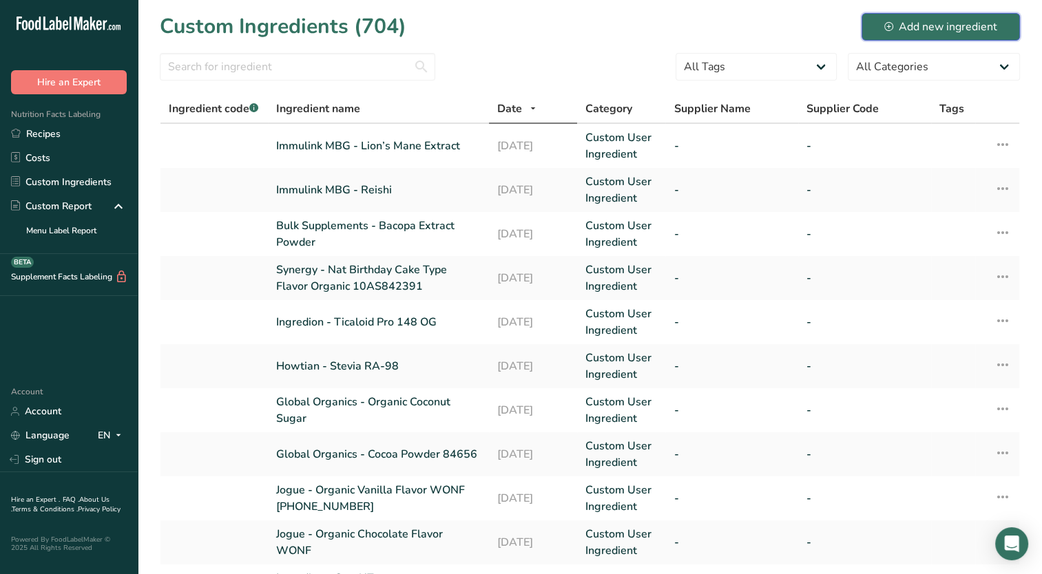
click at [895, 29] on div "Add new ingredient" at bounding box center [940, 27] width 113 height 17
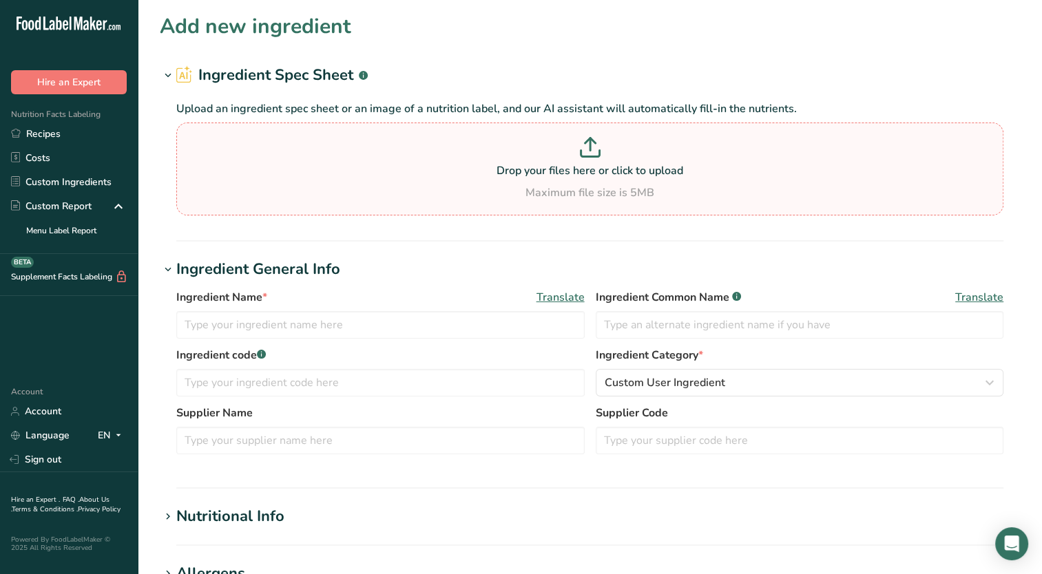
click at [540, 191] on div "Maximum file size is 5MB" at bounding box center [590, 193] width 820 height 17
click at [540, 191] on input "Drop your files here or click to upload Maximum file size is 5MB" at bounding box center [589, 169] width 827 height 93
type input "C:\fakepath\Treatt - Chamomile Concentrate.pdf"
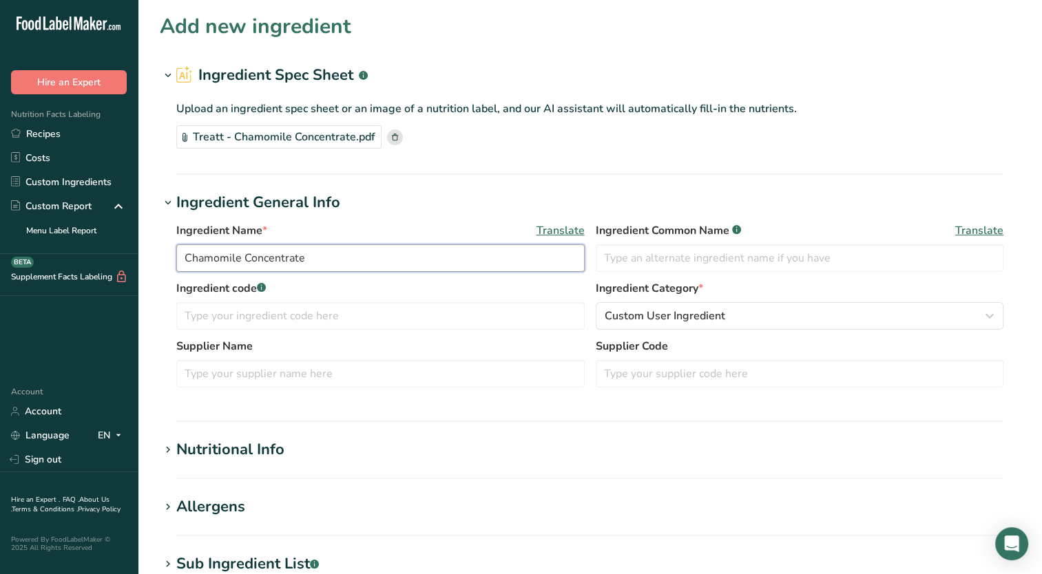
drag, startPoint x: 185, startPoint y: 260, endPoint x: 198, endPoint y: 275, distance: 20.0
click at [185, 260] on input "Chamomile Concentrate" at bounding box center [380, 259] width 408 height 28
type input "Treatt - Chamomile Concentrate"
click at [447, 406] on section "Ingredient General Info Ingredient Name * Translate Treatt - Chamomile Concentr…" at bounding box center [590, 306] width 860 height 231
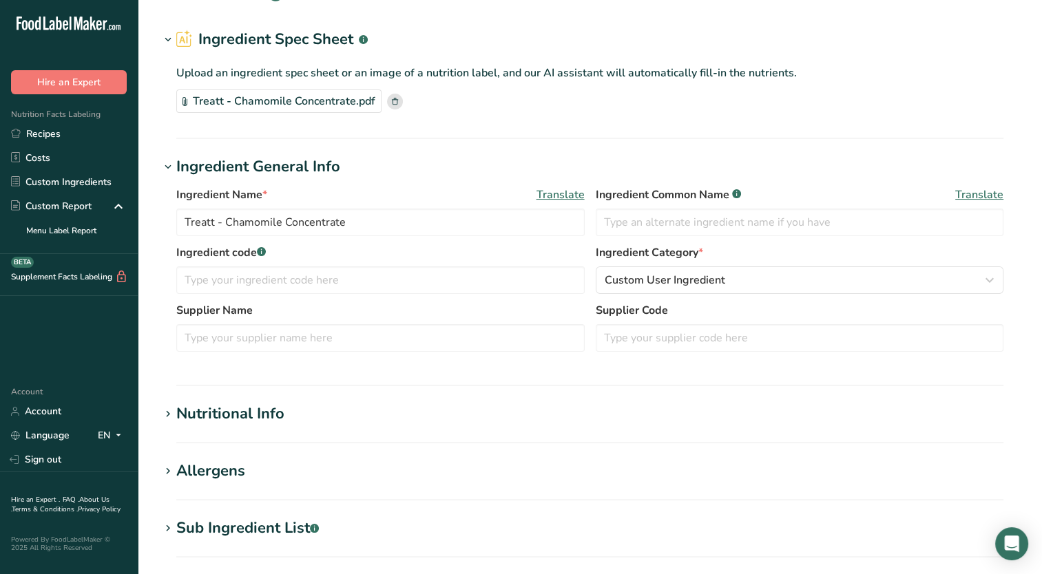
scroll to position [69, 0]
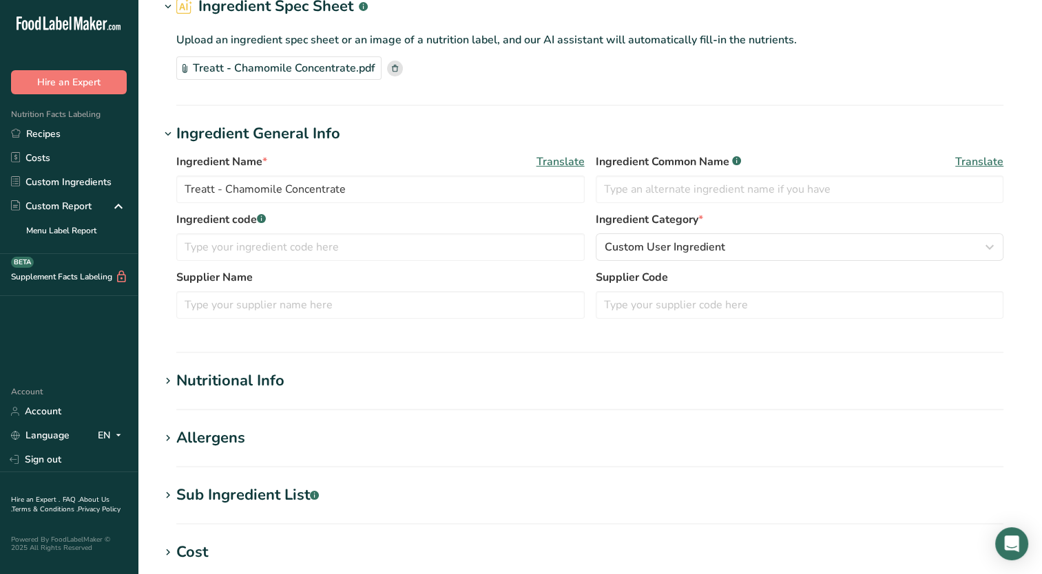
click at [171, 380] on icon at bounding box center [168, 381] width 12 height 19
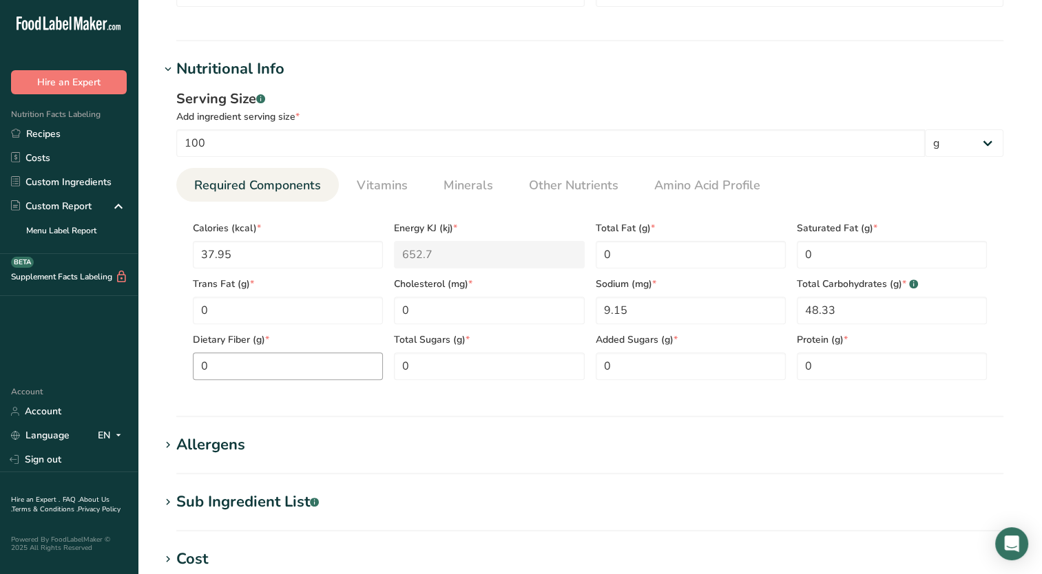
scroll to position [413, 0]
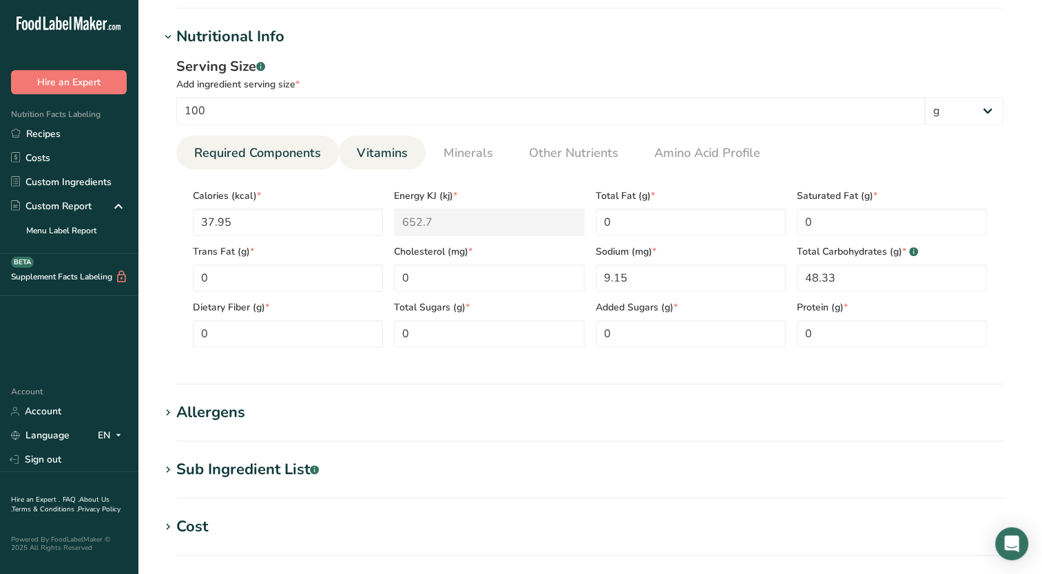
click at [373, 161] on span "Vitamins" at bounding box center [382, 153] width 51 height 19
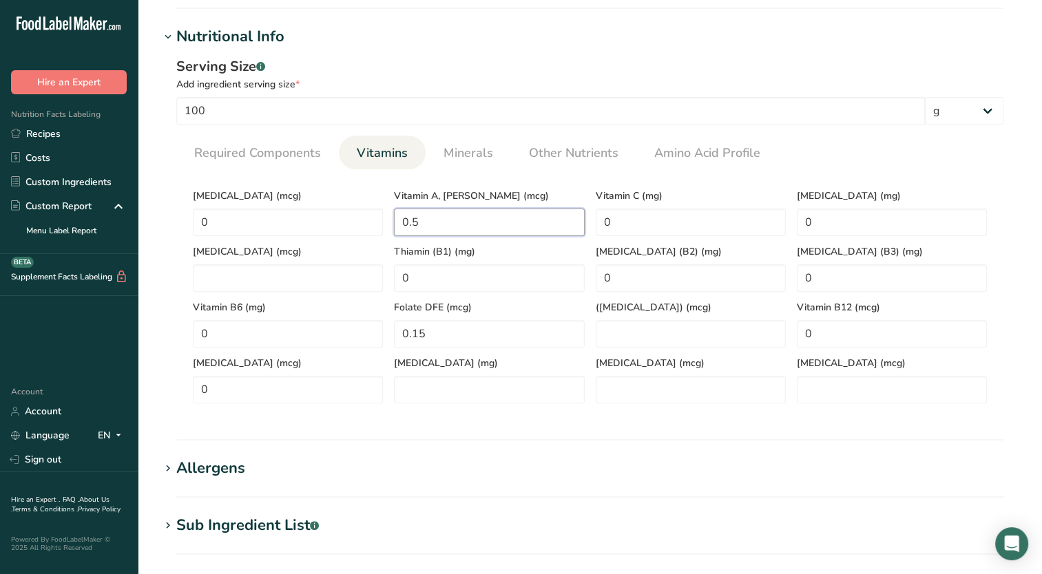
drag, startPoint x: 430, startPoint y: 220, endPoint x: 393, endPoint y: 232, distance: 38.6
click at [392, 229] on div "Vitamin A, RAE (mcg) 0.5" at bounding box center [488, 208] width 201 height 56
type RAE "0"
click at [465, 150] on span "Minerals" at bounding box center [469, 153] width 50 height 19
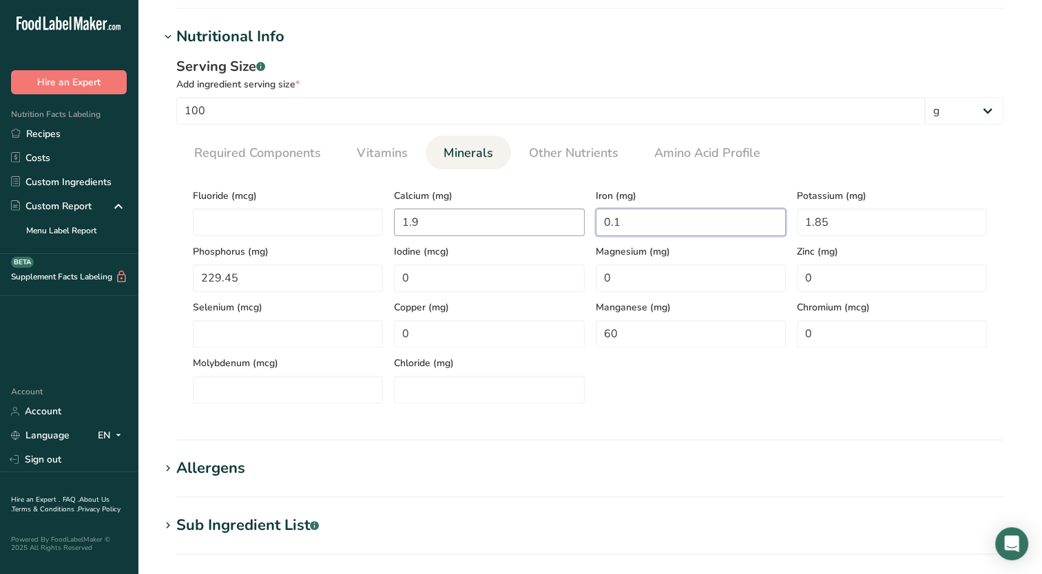
drag, startPoint x: 627, startPoint y: 216, endPoint x: 522, endPoint y: 234, distance: 106.2
click at [522, 234] on div "Fluoride (mcg) Calcium (mg) 1.9 Iron (mg) 0.1 Potassium (mg) 1.85 Phosphorus (m…" at bounding box center [589, 291] width 805 height 223
type input "0"
click at [575, 149] on span "Other Nutrients" at bounding box center [574, 153] width 90 height 19
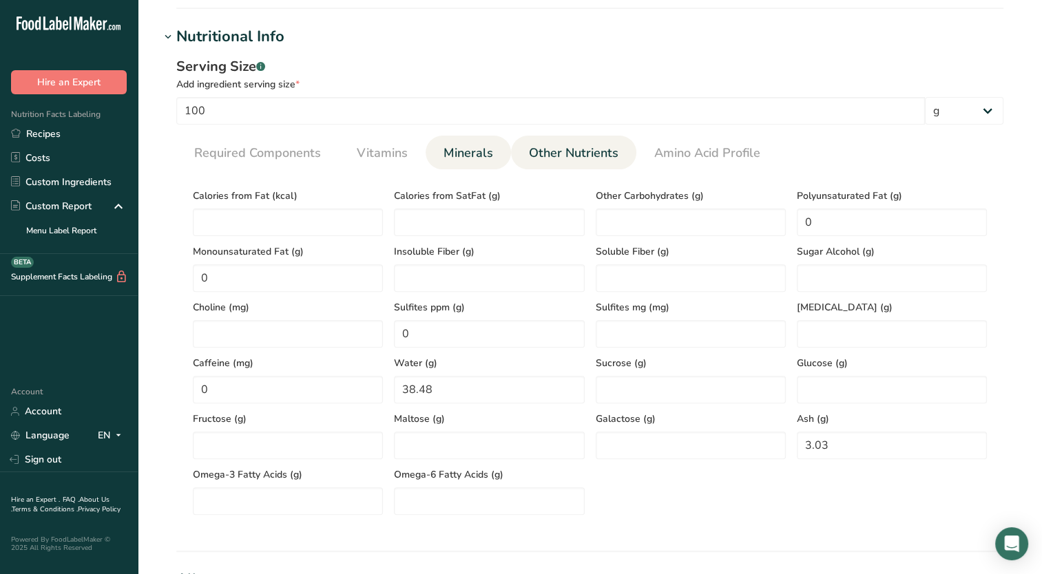
click at [466, 151] on span "Minerals" at bounding box center [469, 153] width 50 height 19
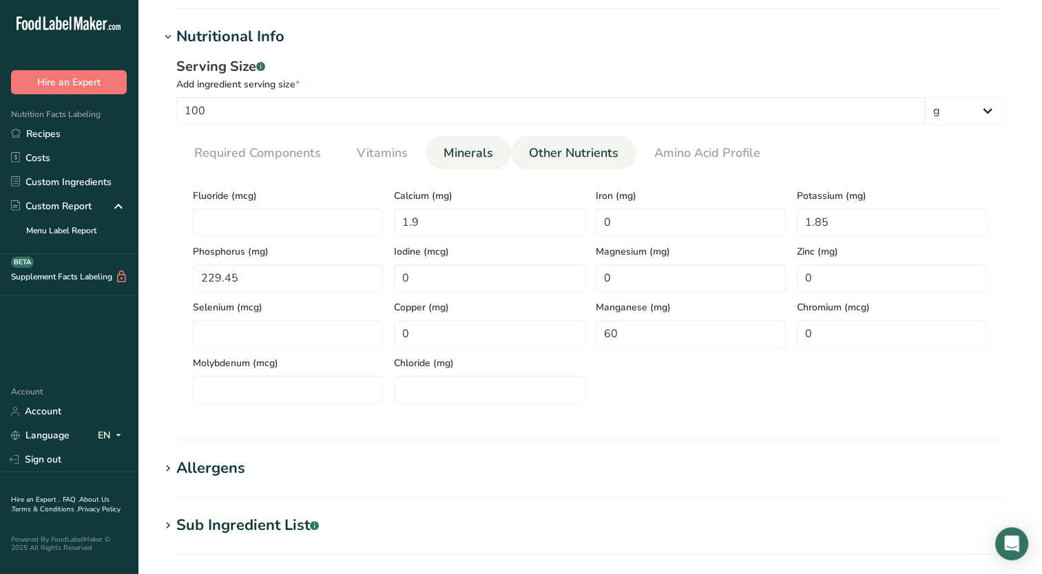
click at [544, 147] on span "Other Nutrients" at bounding box center [574, 153] width 90 height 19
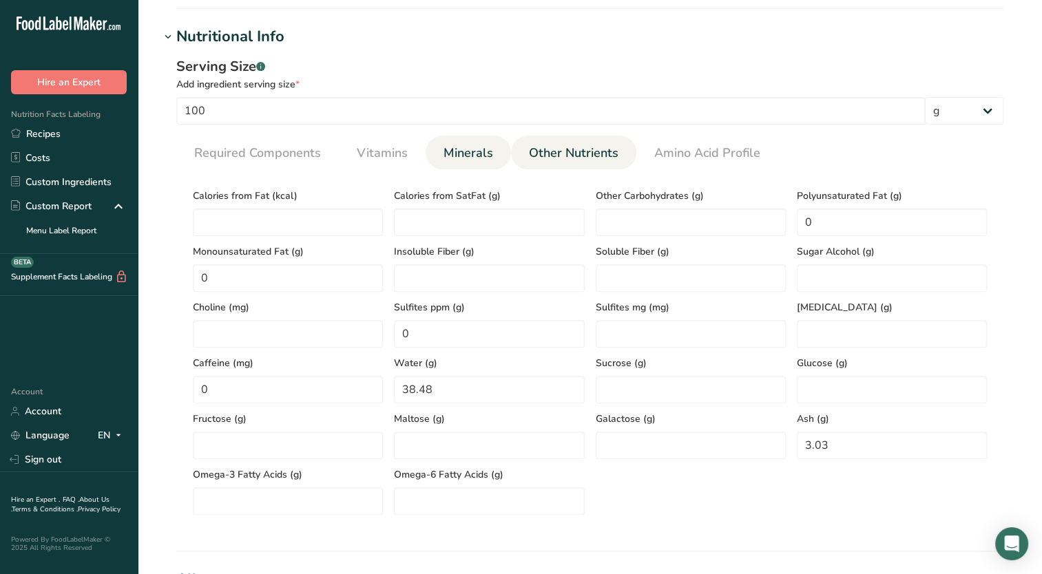
click at [463, 157] on span "Minerals" at bounding box center [469, 153] width 50 height 19
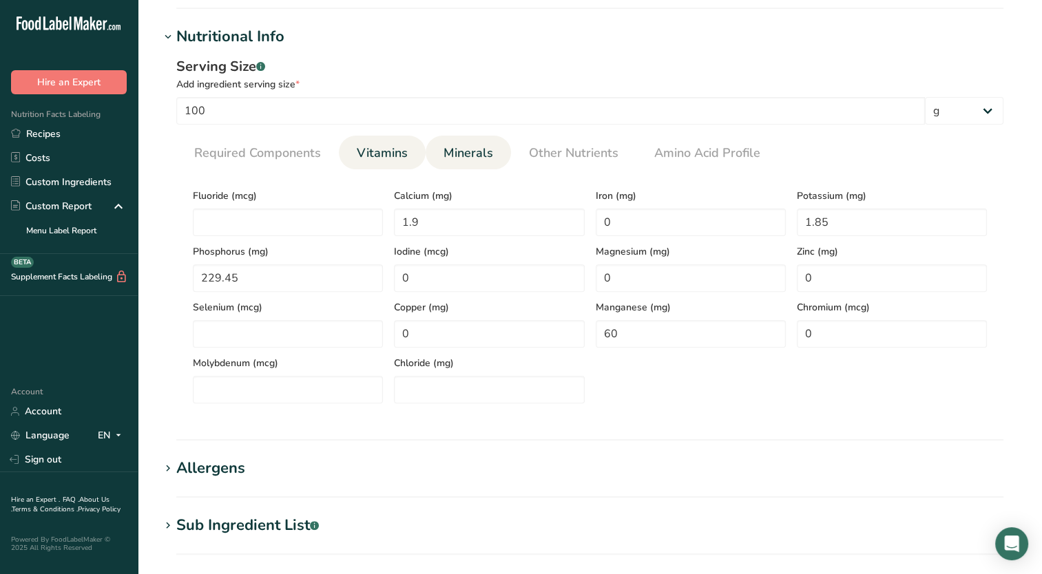
click at [372, 149] on span "Vitamins" at bounding box center [382, 153] width 51 height 19
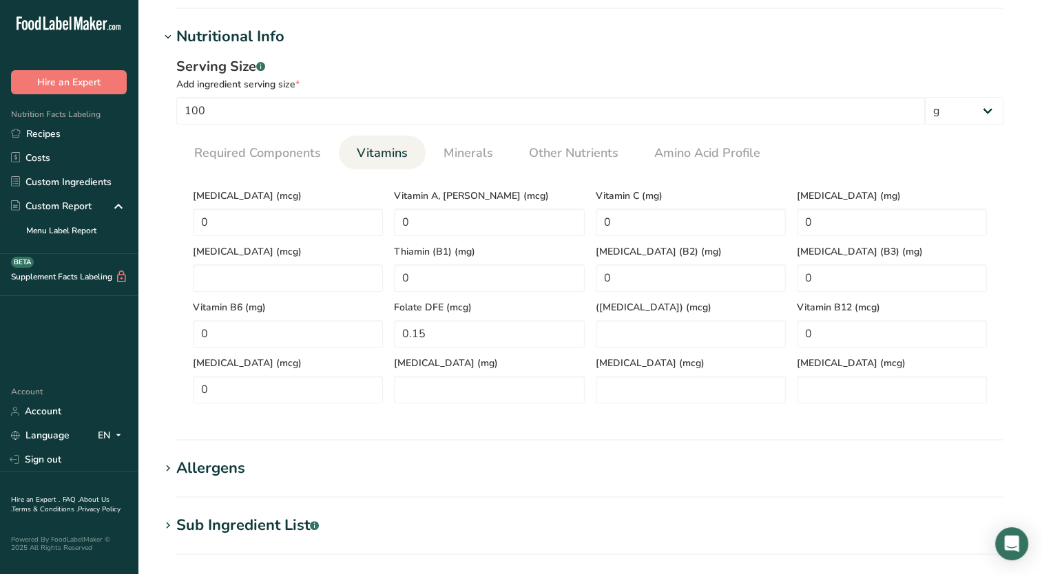
click at [529, 413] on section "Calories (kcal) * 37.95 Energy KJ (kj) * 652.7 Total Fat (g) * 0 Saturated Fat …" at bounding box center [589, 291] width 827 height 245
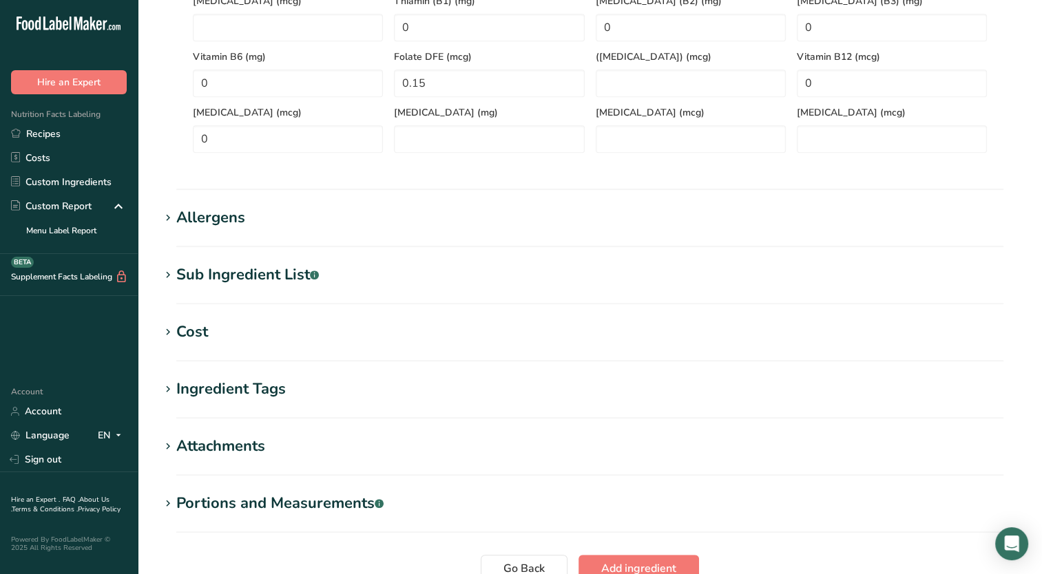
scroll to position [789, 0]
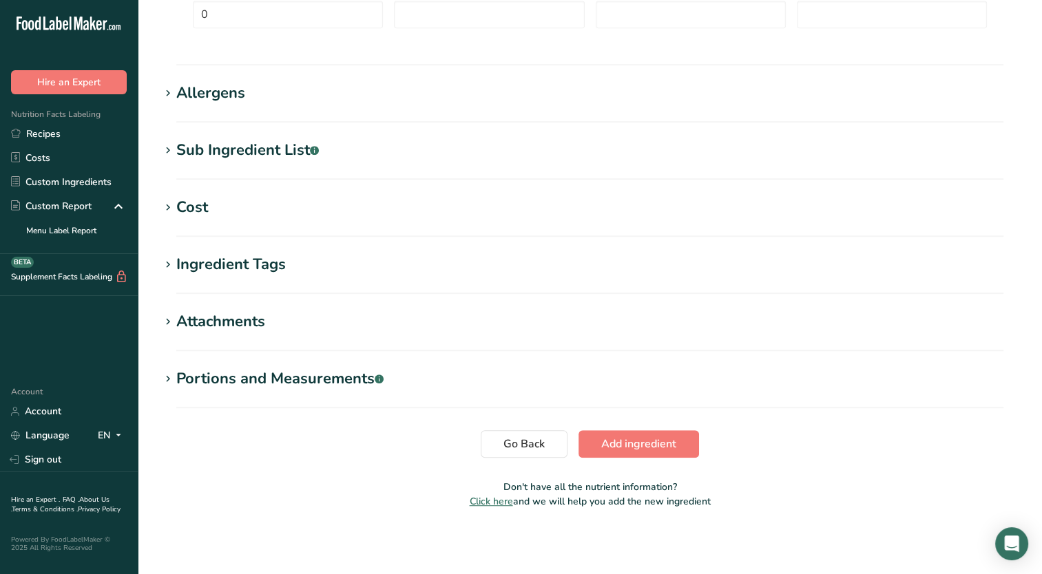
click at [634, 445] on span "Add ingredient" at bounding box center [638, 444] width 75 height 17
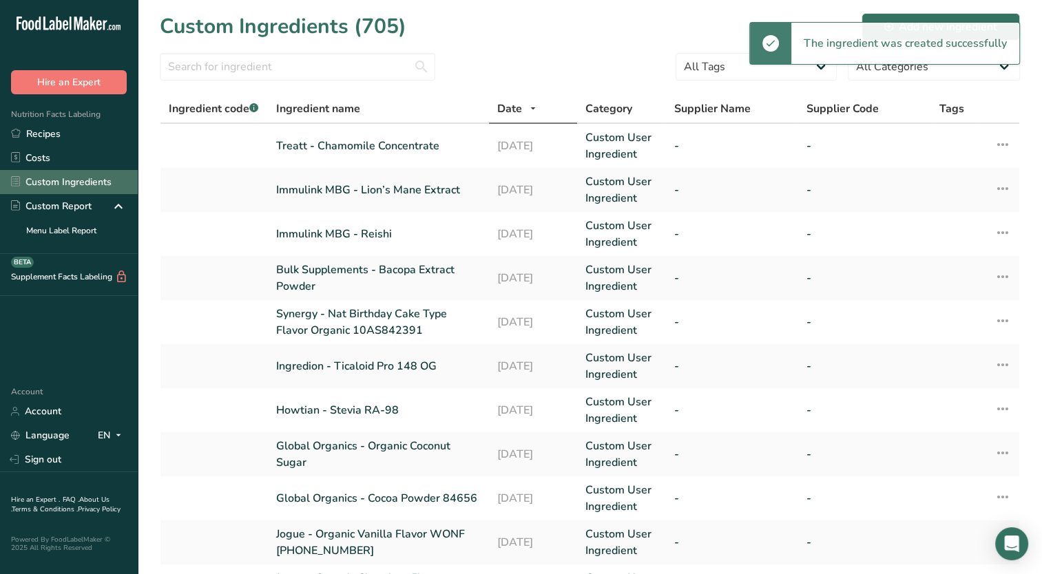
click at [91, 176] on link "Custom Ingredients" at bounding box center [69, 182] width 138 height 24
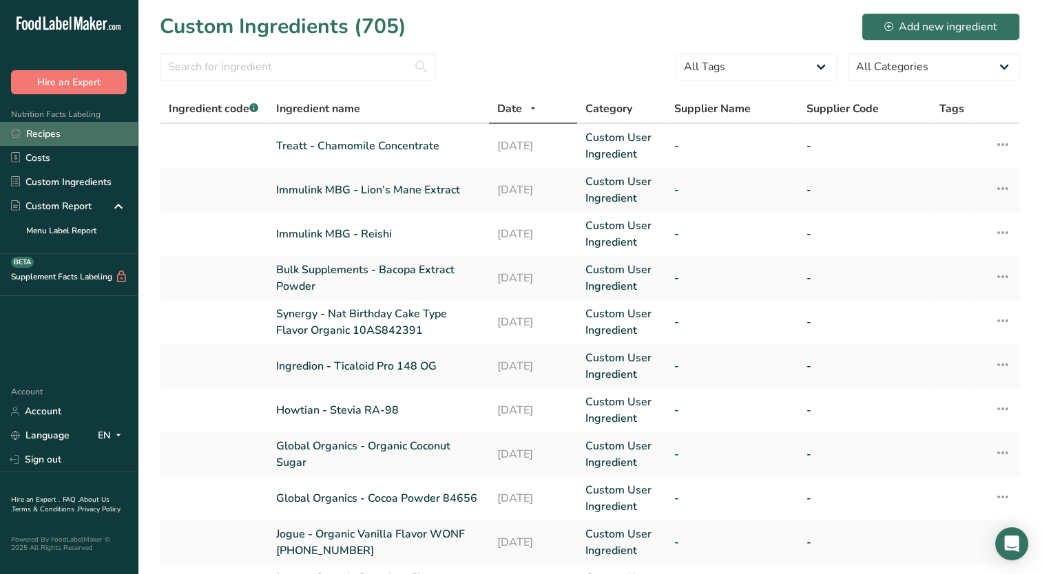
click at [72, 134] on link "Recipes" at bounding box center [69, 134] width 138 height 24
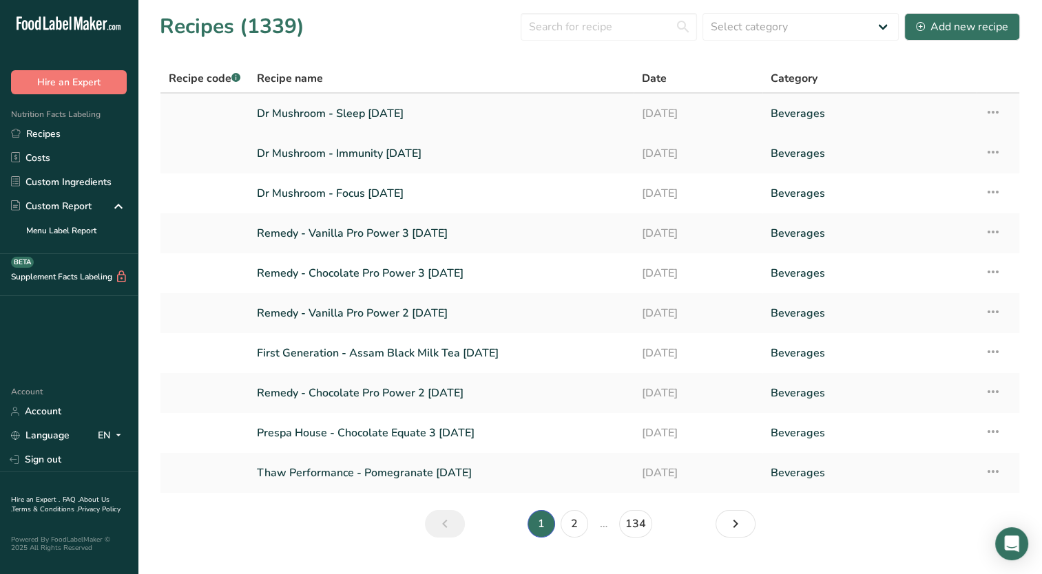
click at [331, 116] on link "Dr Mushroom - Sleep [DATE]" at bounding box center [441, 113] width 368 height 29
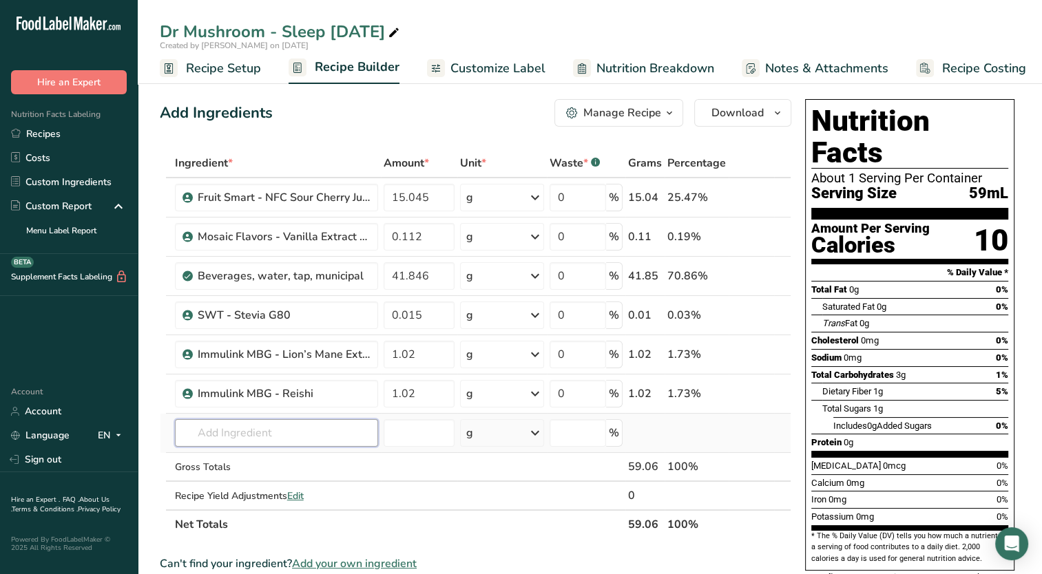
click at [278, 419] on input "text" at bounding box center [276, 433] width 203 height 28
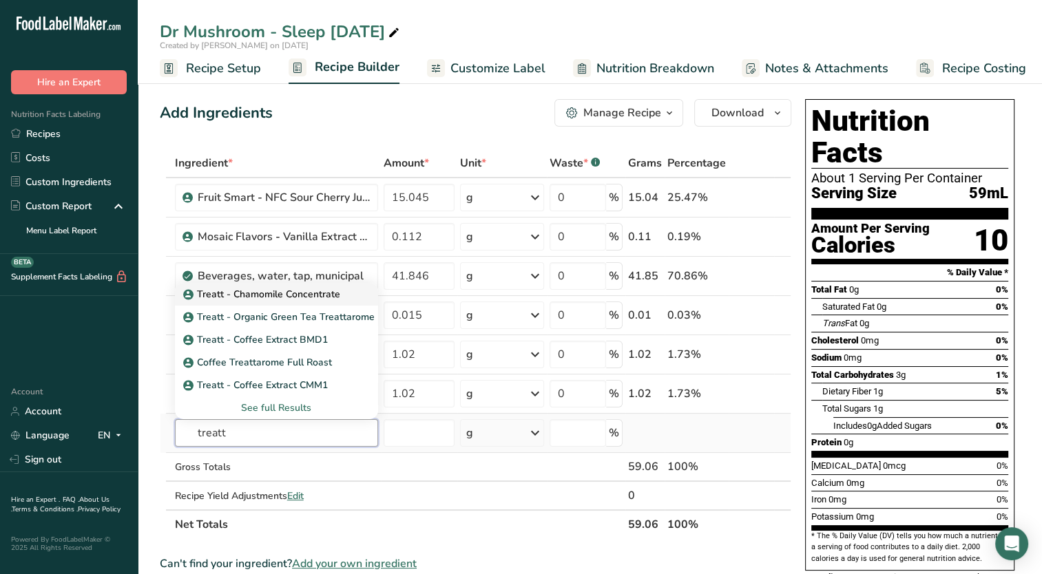
type input "treatt"
click at [281, 291] on p "Treatt - Chamomile Concentrate" at bounding box center [263, 294] width 154 height 14
type input "Treatt - Chamomile Concentrate"
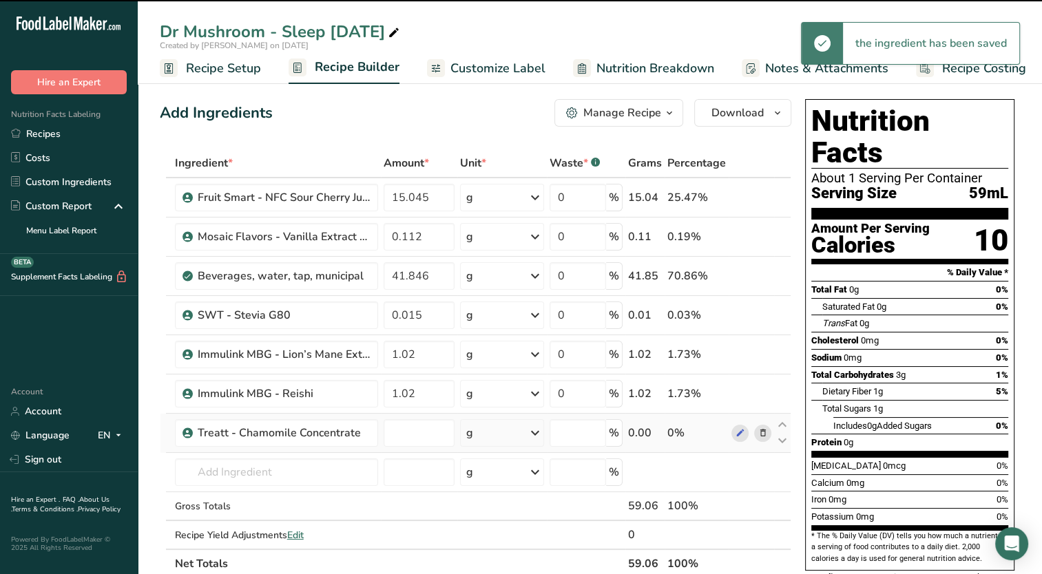
type input "0"
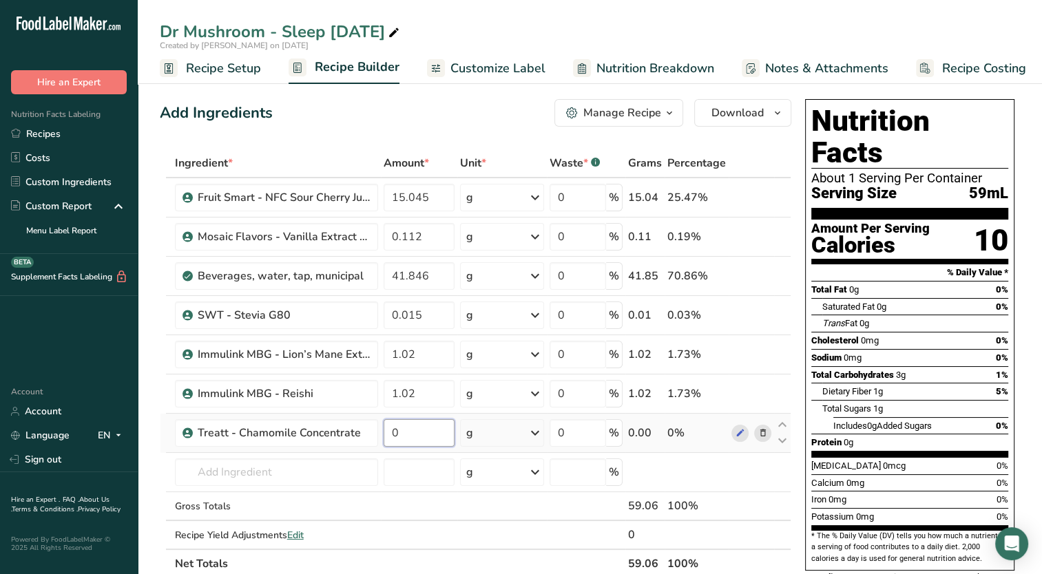
click at [402, 435] on input "0" at bounding box center [419, 433] width 71 height 28
type input "1.122"
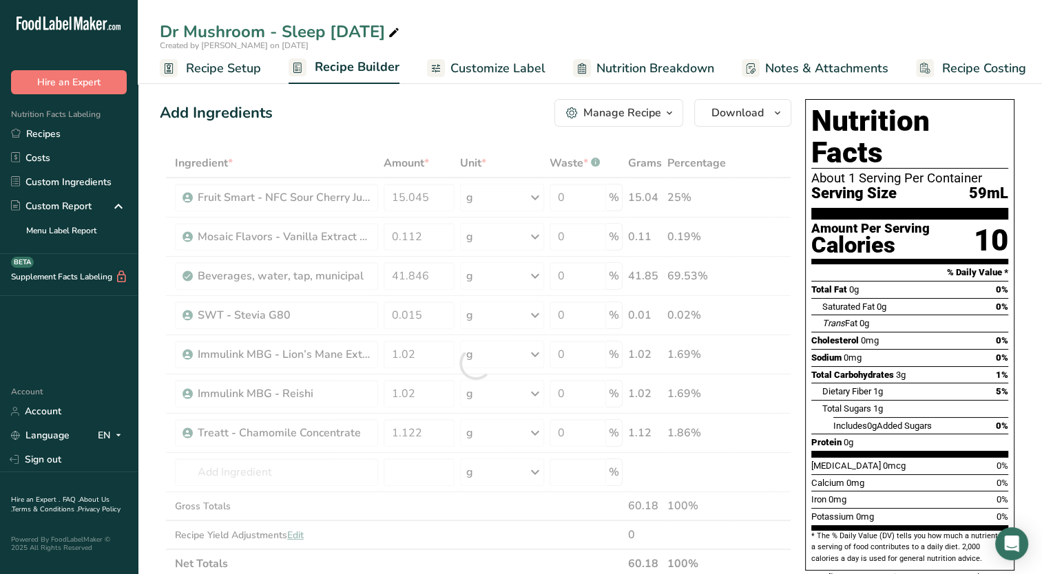
click at [468, 125] on div "Add Ingredients Manage Recipe Delete Recipe Duplicate Recipe Scale Recipe Save …" at bounding box center [476, 113] width 632 height 28
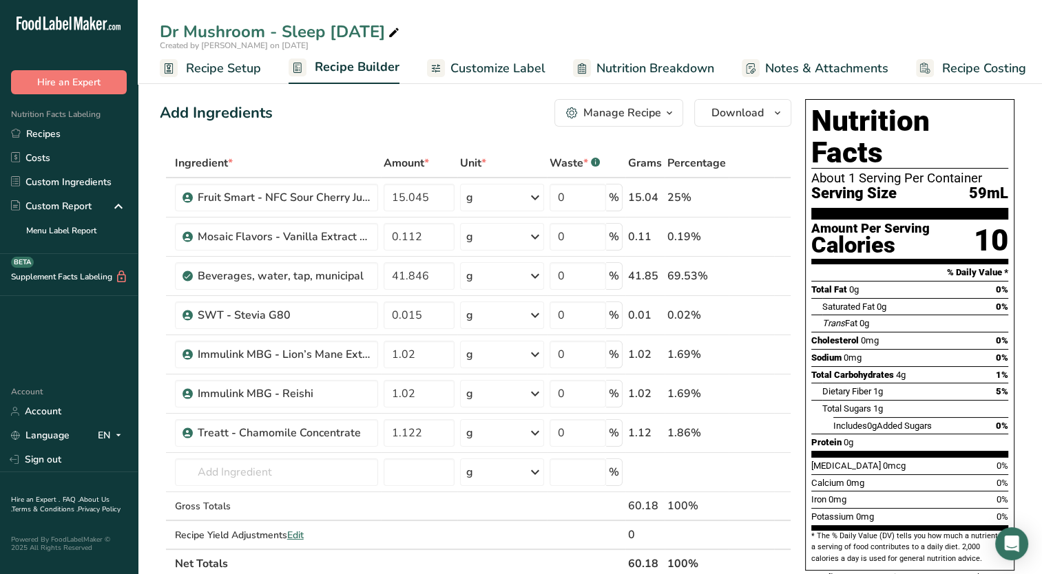
click at [647, 63] on span "Nutrition Breakdown" at bounding box center [655, 68] width 118 height 19
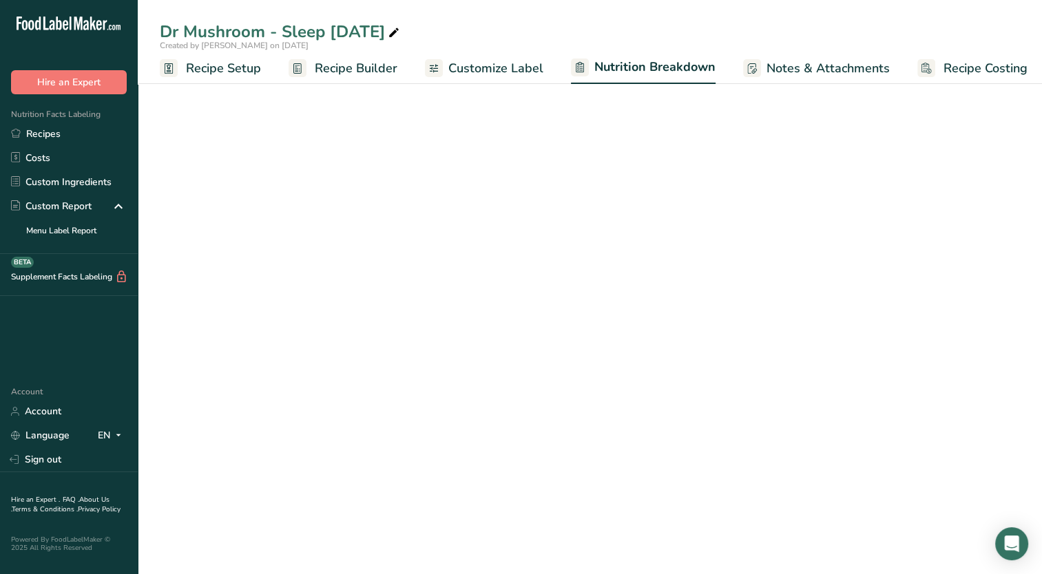
scroll to position [0, 7]
select select "Calories"
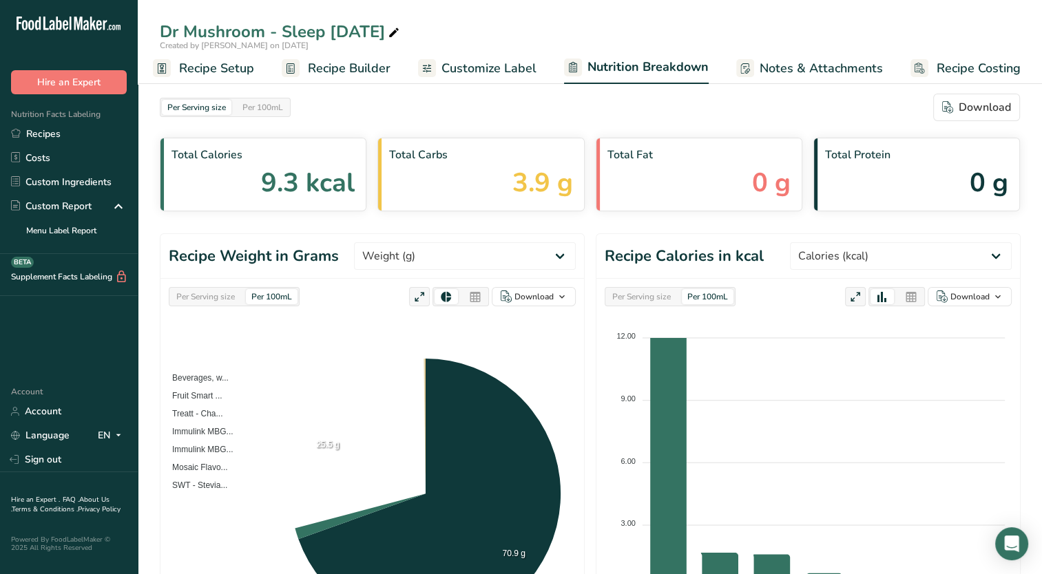
click at [468, 70] on span "Customize Label" at bounding box center [488, 68] width 95 height 19
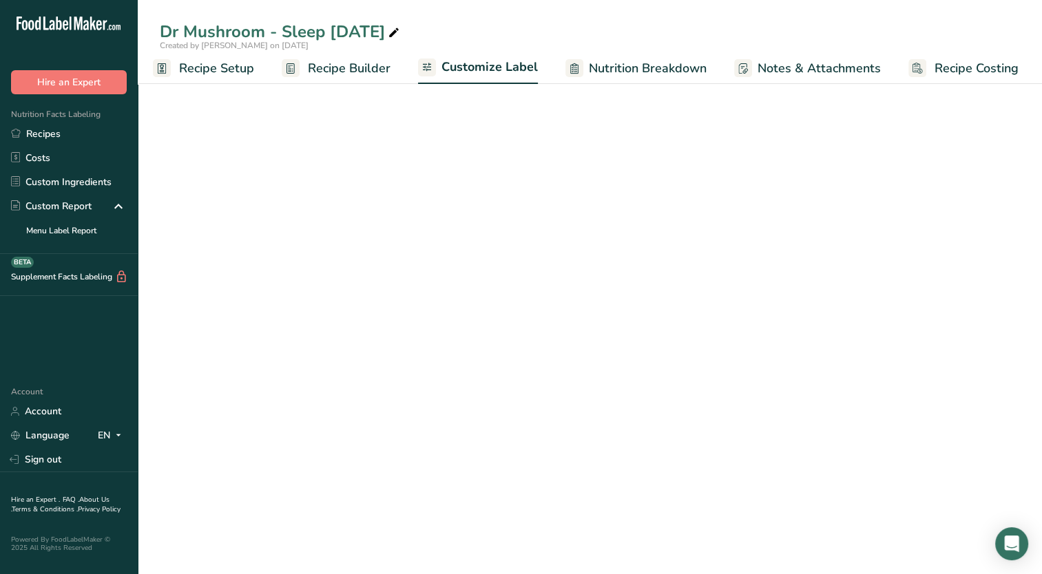
scroll to position [0, 6]
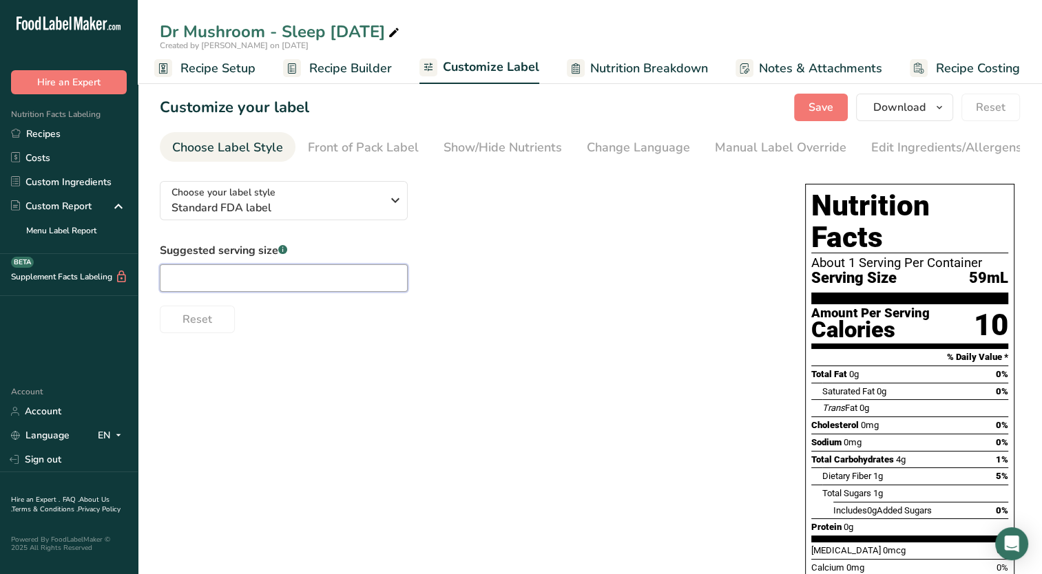
click at [311, 289] on input "text" at bounding box center [284, 278] width 248 height 28
type input "2 fl oz"
click at [822, 109] on span "Save" at bounding box center [821, 107] width 25 height 17
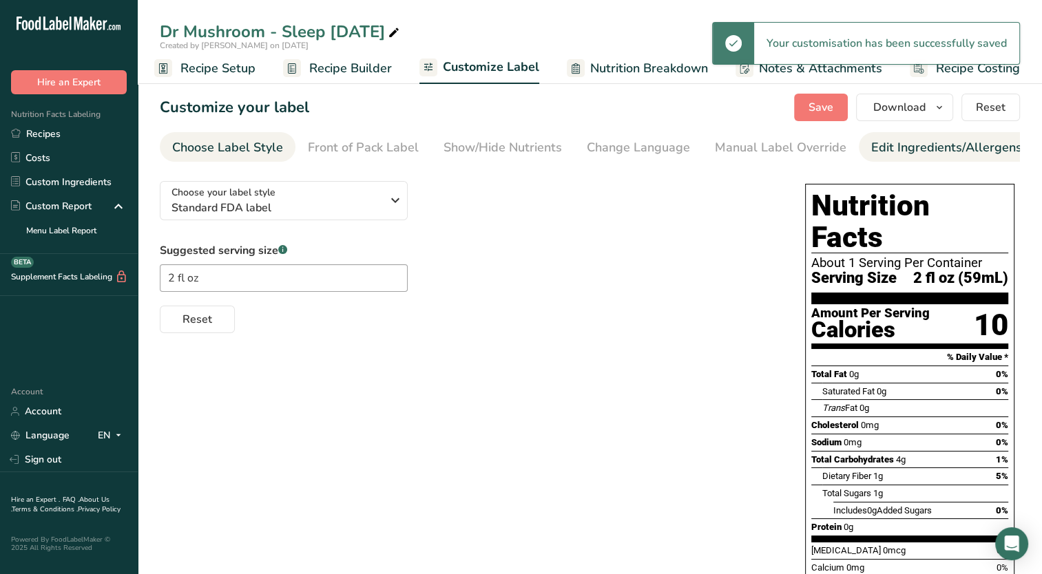
click at [884, 154] on div "Edit Ingredients/Allergens List" at bounding box center [958, 147] width 175 height 19
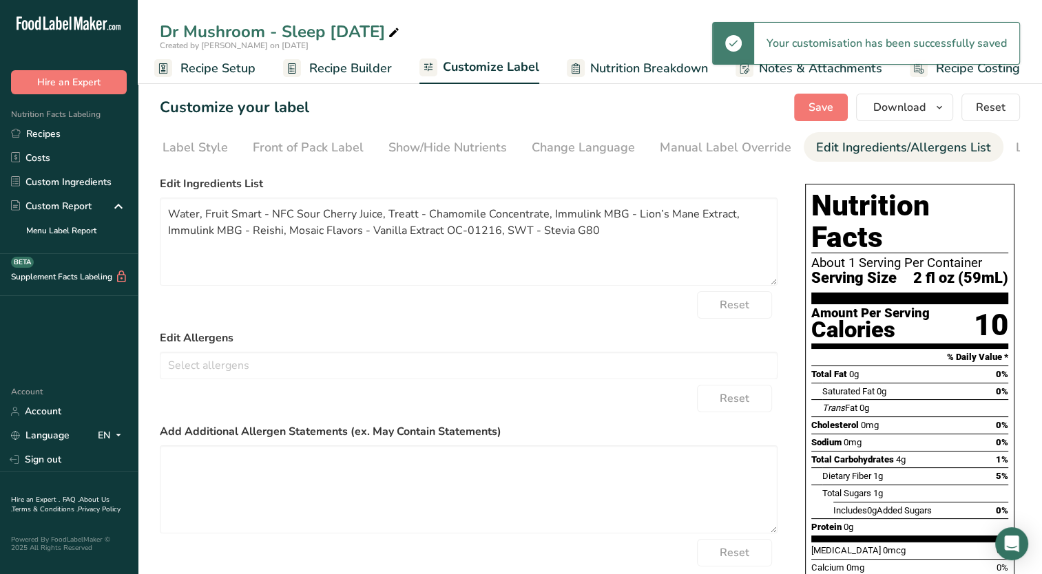
scroll to position [0, 141]
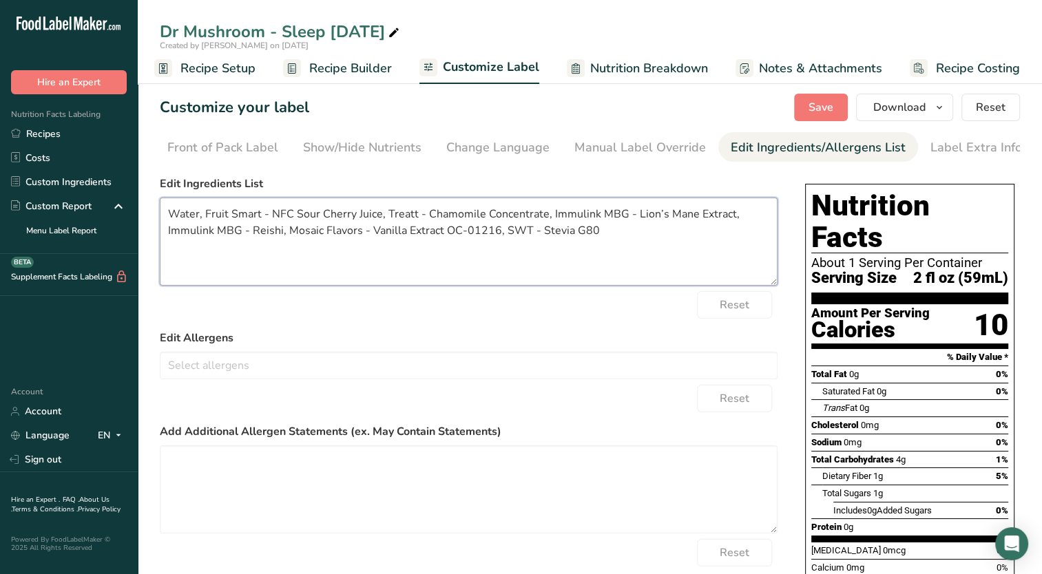
drag, startPoint x: 319, startPoint y: 216, endPoint x: 203, endPoint y: 216, distance: 115.7
click at [203, 216] on textarea "Water, Fruit Smart - NFC Sour Cherry Juice, Treatt - Chamomile Concentrate, Imm…" at bounding box center [469, 242] width 618 height 88
drag, startPoint x: 306, startPoint y: 222, endPoint x: 299, endPoint y: 226, distance: 8.0
click at [298, 226] on textarea "Water, Cherry Juice, Treatt - Chamomile Concentrate, Immulink MBG - Lion’s Mane…" at bounding box center [469, 242] width 618 height 88
click at [314, 220] on textarea "Water, Cherry Juice, Treatt - Chamomile Concentrate, Immulink MBG - Lion’s Mane…" at bounding box center [469, 242] width 618 height 88
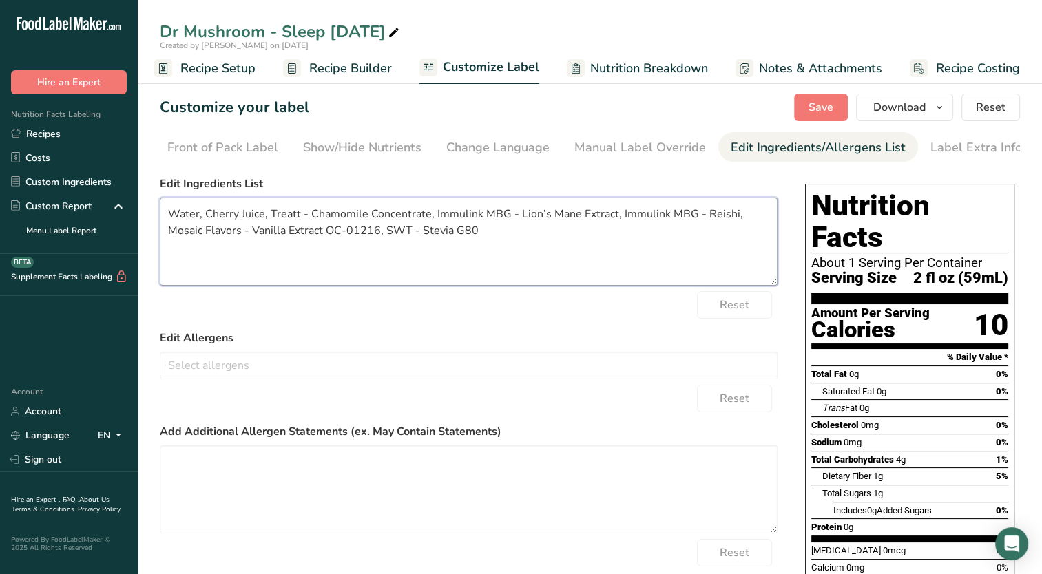
click at [306, 218] on textarea "Water, Cherry Juice, Treatt - Chamomile Concentrate, Immulink MBG - Lion’s Mane…" at bounding box center [469, 242] width 618 height 88
click at [311, 214] on textarea "Water, Cherry Juice, Treatt - Chamomile Concentrate, Immulink MBG - Lion’s Mane…" at bounding box center [469, 242] width 618 height 88
click at [308, 219] on textarea "Water, Cherry Juice, Treatt - Chamomile Concentrate, Immulink MBG - Lion’s Mane…" at bounding box center [469, 242] width 618 height 88
click at [329, 219] on textarea "Water, Cherry Juice, Chamomile Concentrate, Immulink MBG - Lion’s Mane Extract,…" at bounding box center [469, 242] width 618 height 88
click at [630, 225] on textarea "Water, Cherry Juice, Chamomile Concentrate, Lion’s Mane Mushroom Extract, Immul…" at bounding box center [469, 242] width 618 height 88
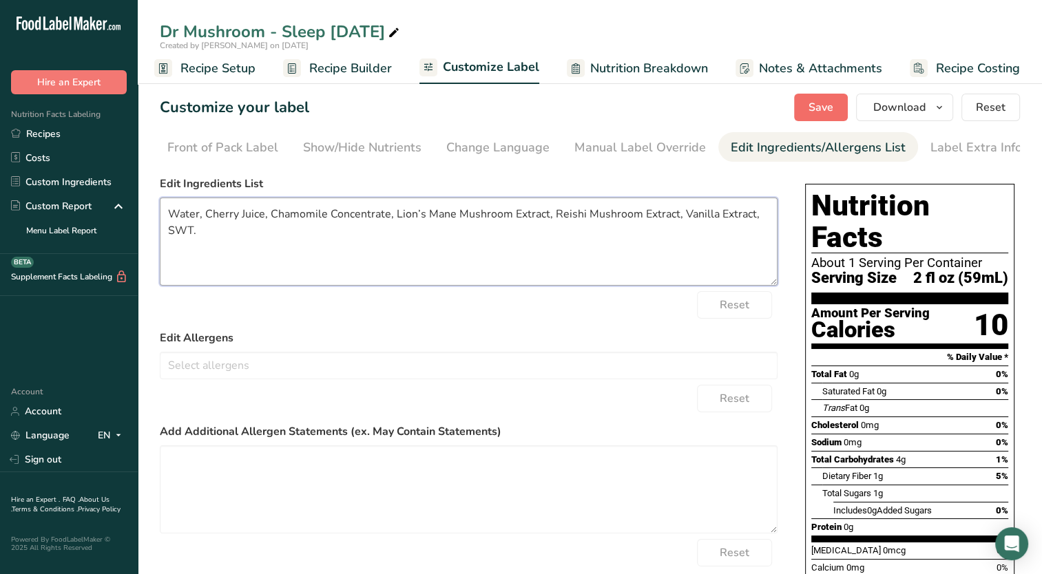
type textarea "Water, Cherry Juice, Chamomile Concentrate, Lion’s Mane Mushroom Extract, Reish…"
click at [826, 112] on span "Save" at bounding box center [821, 107] width 25 height 17
